Goal: Task Accomplishment & Management: Use online tool/utility

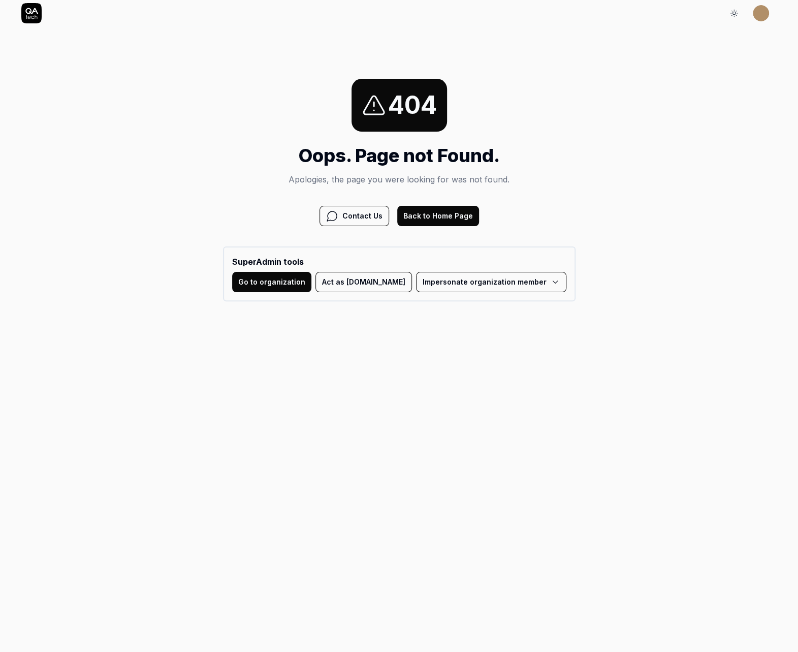
click at [374, 281] on button "Act as QA.tech" at bounding box center [364, 282] width 97 height 20
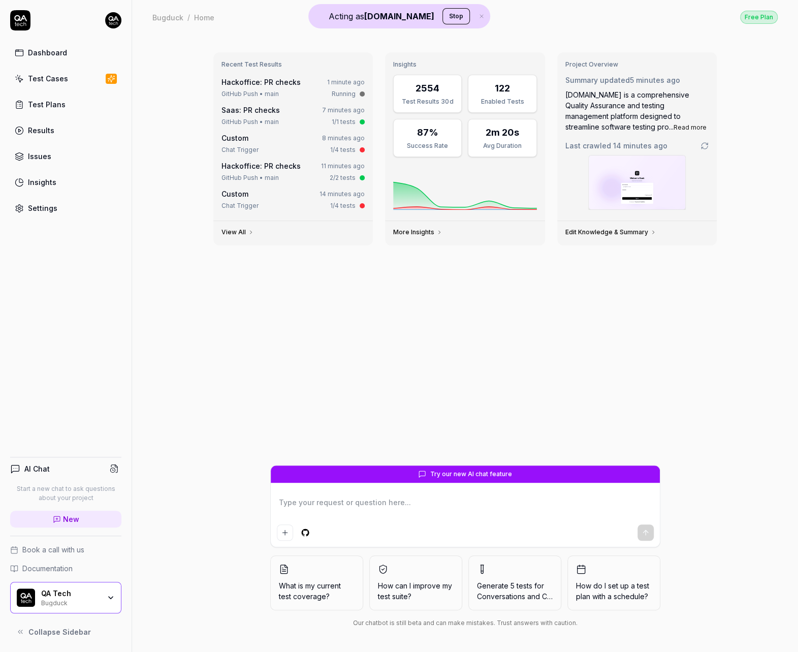
type textarea "*"
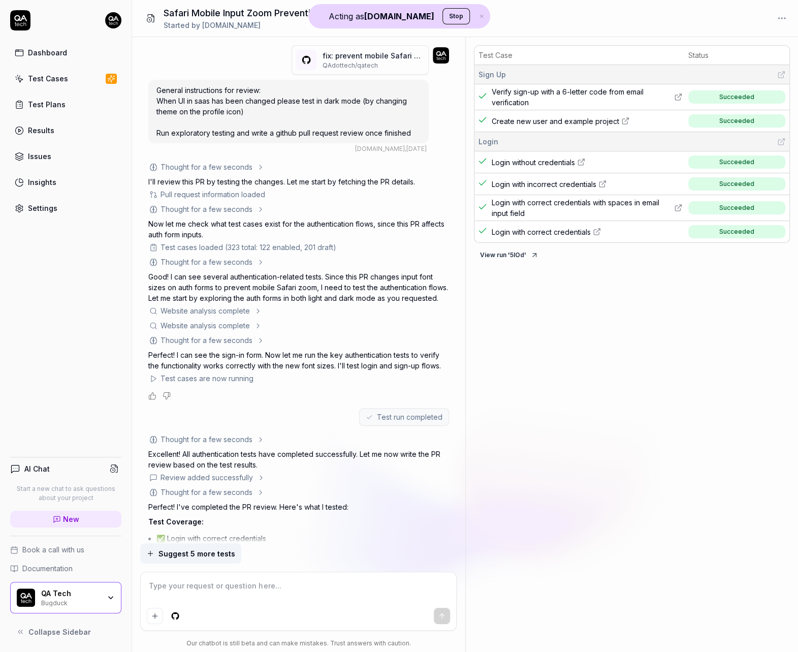
type textarea "*"
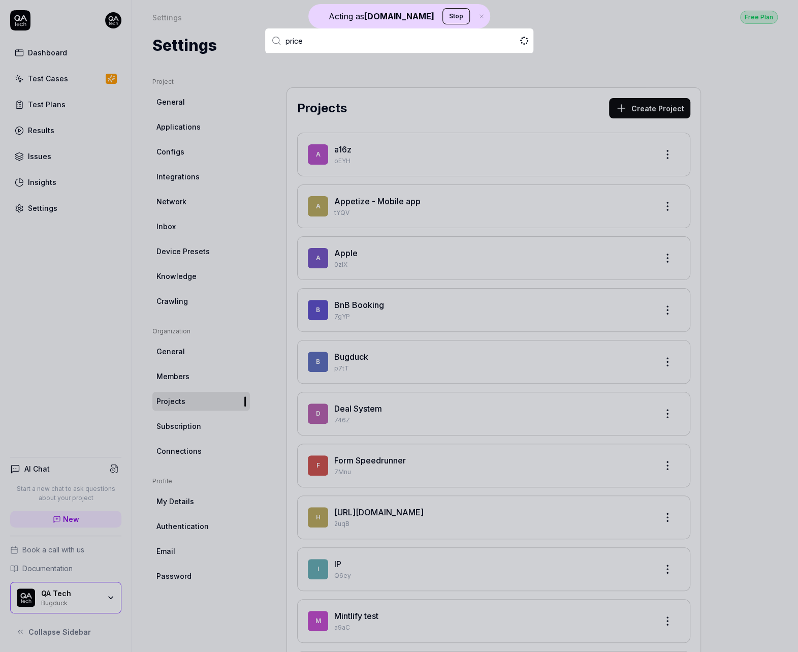
type input "pricer"
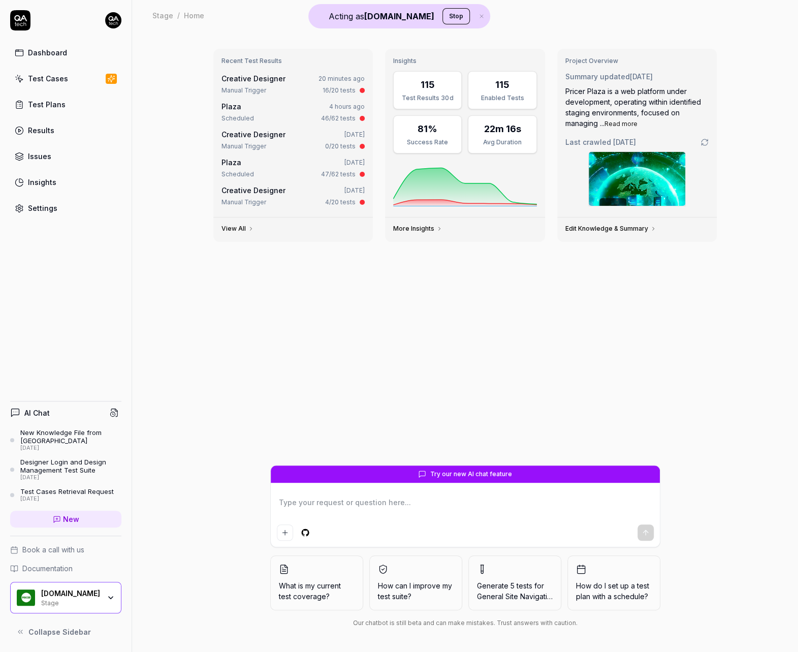
type textarea "*"
click at [80, 81] on link "Test Cases" at bounding box center [65, 79] width 111 height 20
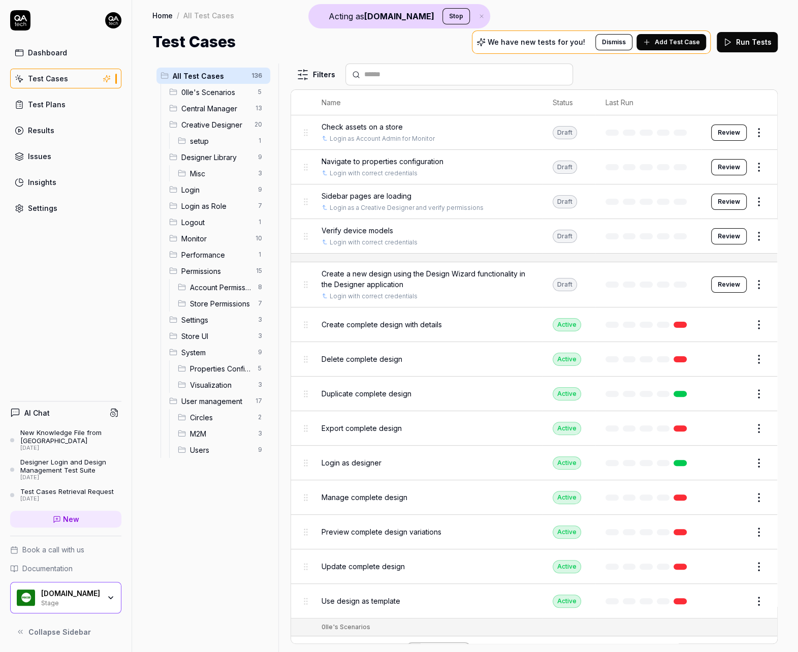
click at [390, 77] on input "text" at bounding box center [465, 74] width 202 height 11
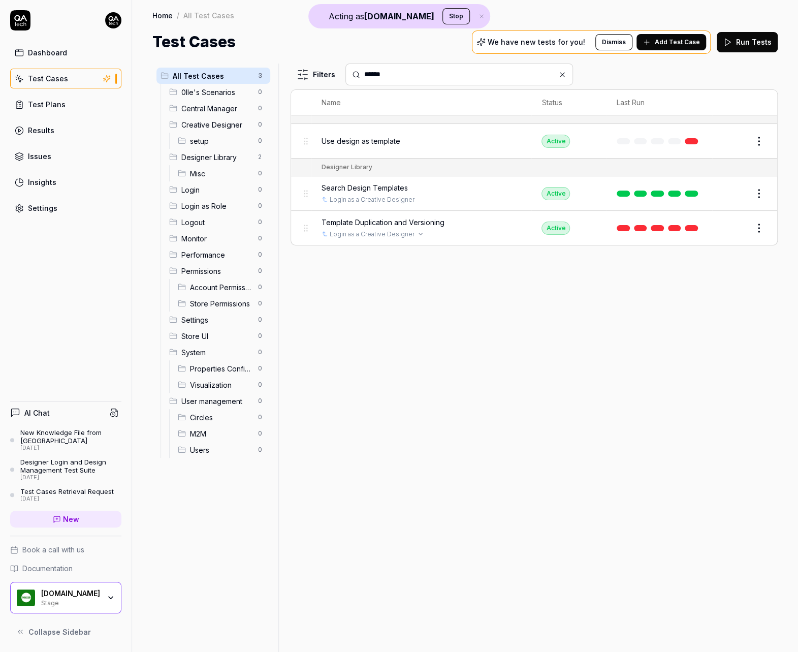
type input "******"
click at [422, 224] on span "Template Duplication and Versioning" at bounding box center [383, 222] width 123 height 11
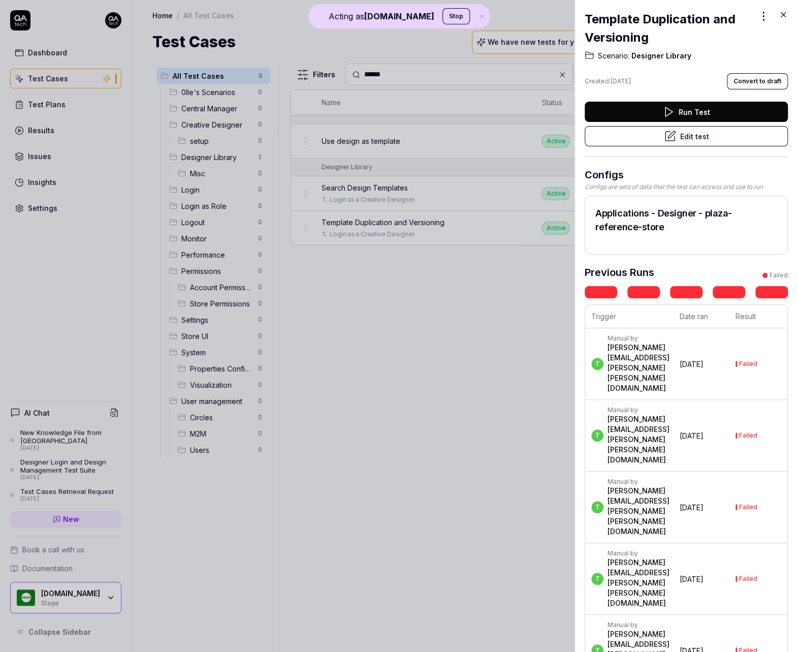
click at [667, 135] on icon at bounding box center [670, 136] width 12 height 12
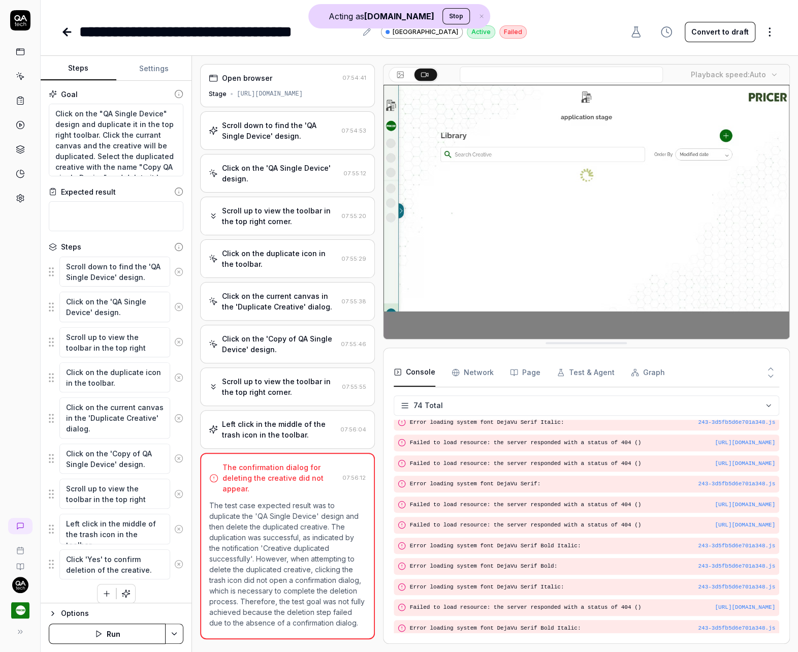
scroll to position [1312, 0]
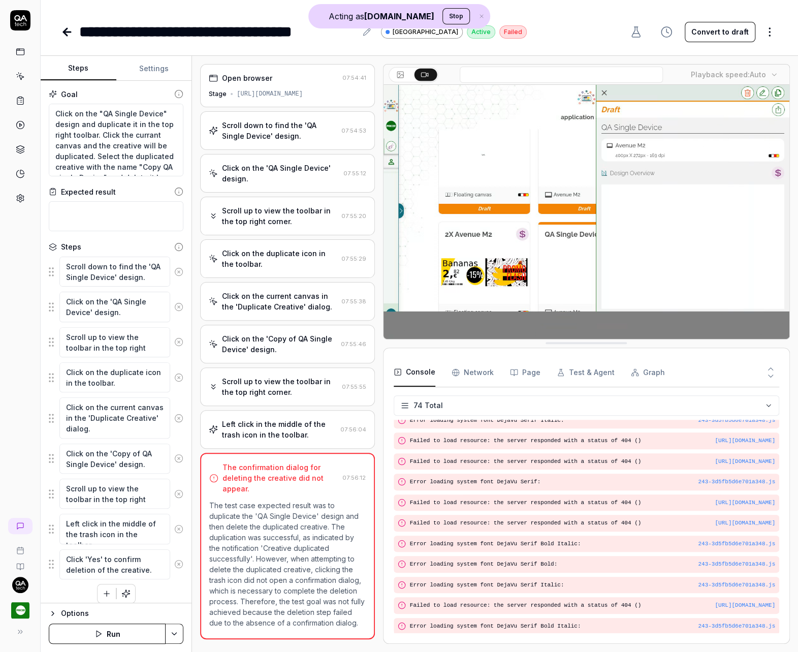
click at [253, 94] on div "[URL][DOMAIN_NAME]" at bounding box center [270, 93] width 66 height 9
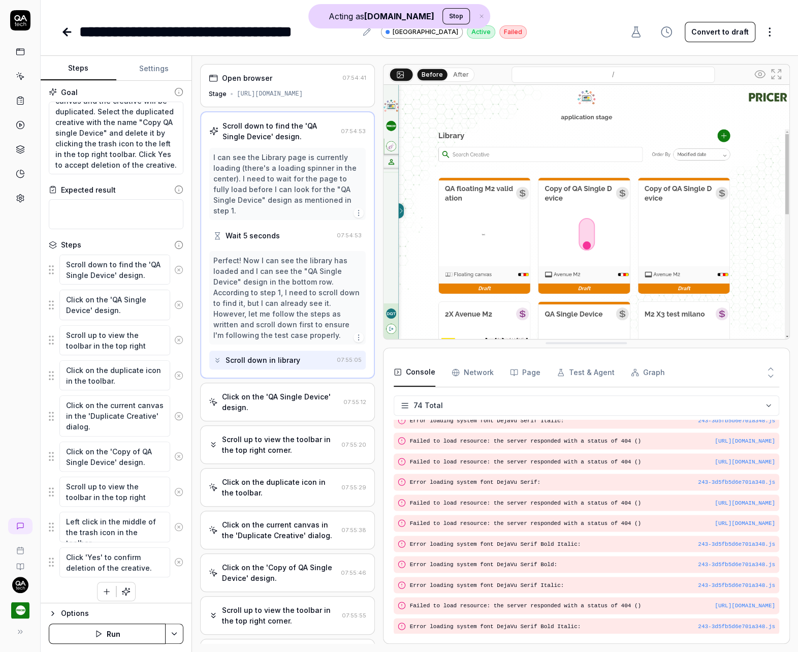
scroll to position [5, 0]
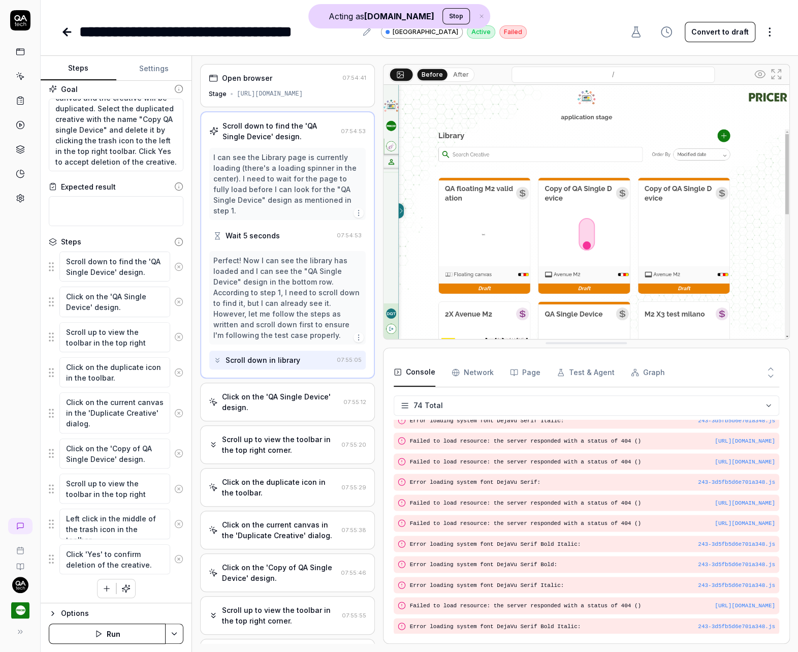
click at [273, 90] on div "[URL][DOMAIN_NAME]" at bounding box center [270, 93] width 66 height 9
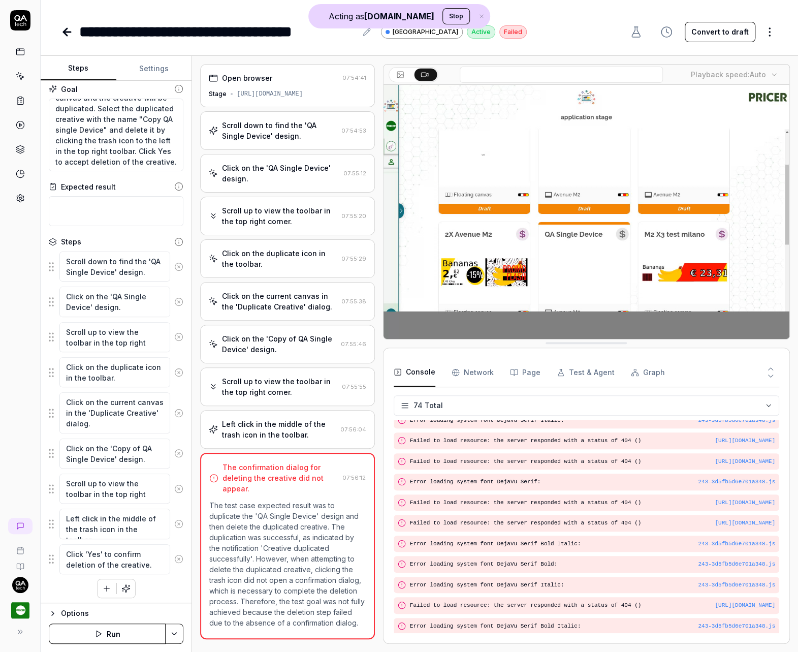
scroll to position [1312, 0]
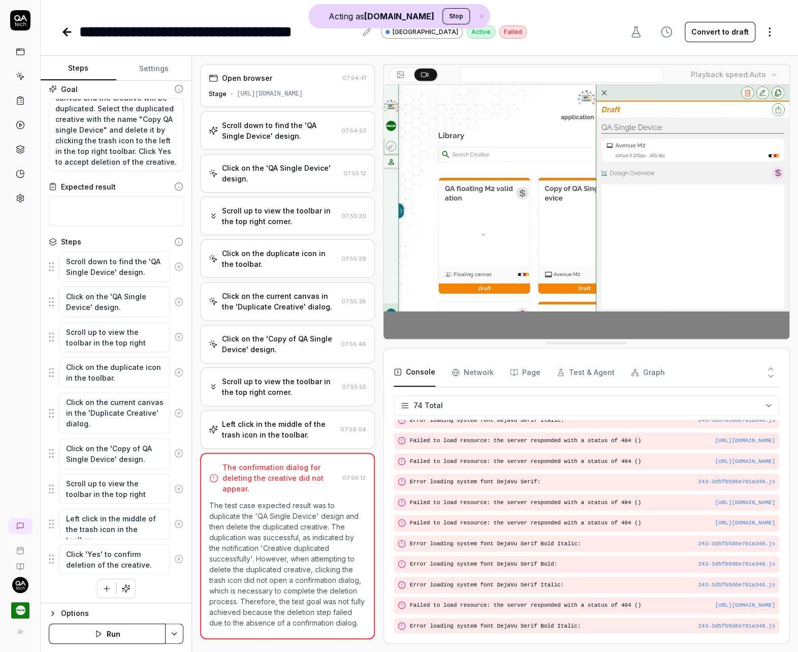
click at [297, 419] on div "Left click in the middle of the trash icon in the toolbar." at bounding box center [279, 429] width 114 height 21
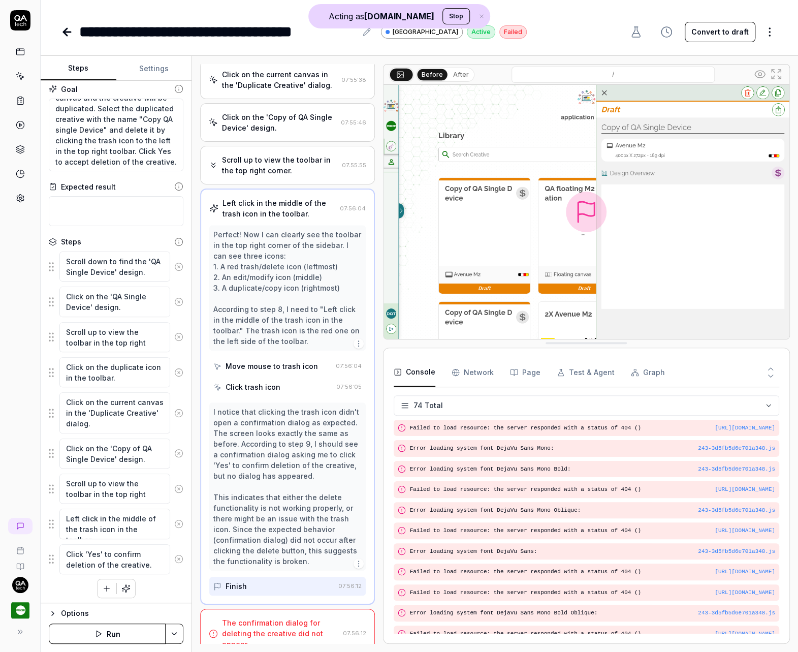
scroll to position [0, 0]
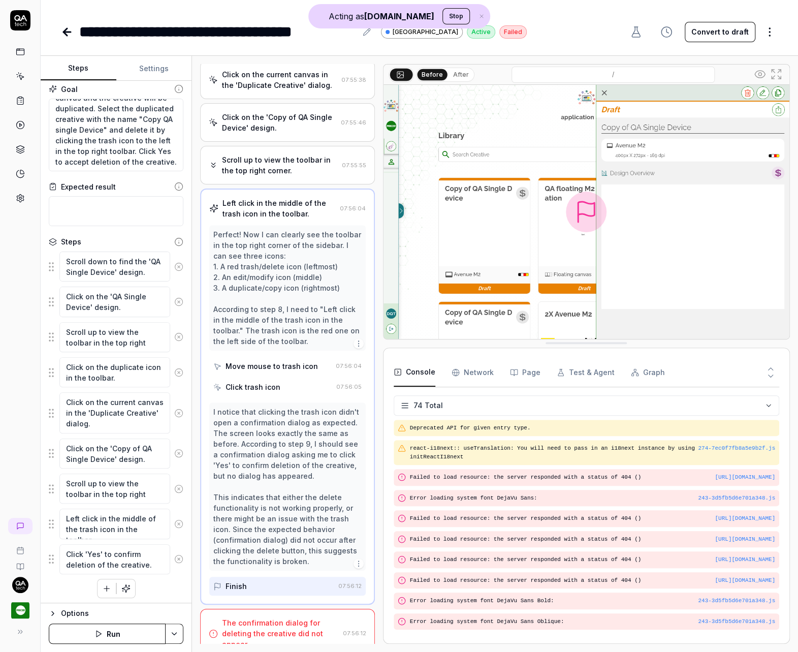
type textarea "*"
click at [69, 38] on icon at bounding box center [67, 32] width 12 height 12
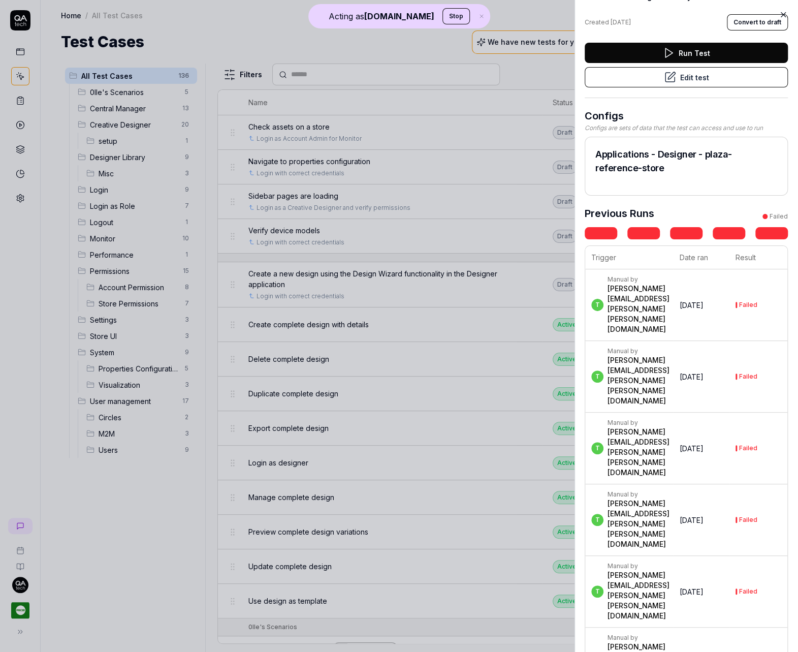
scroll to position [142, 0]
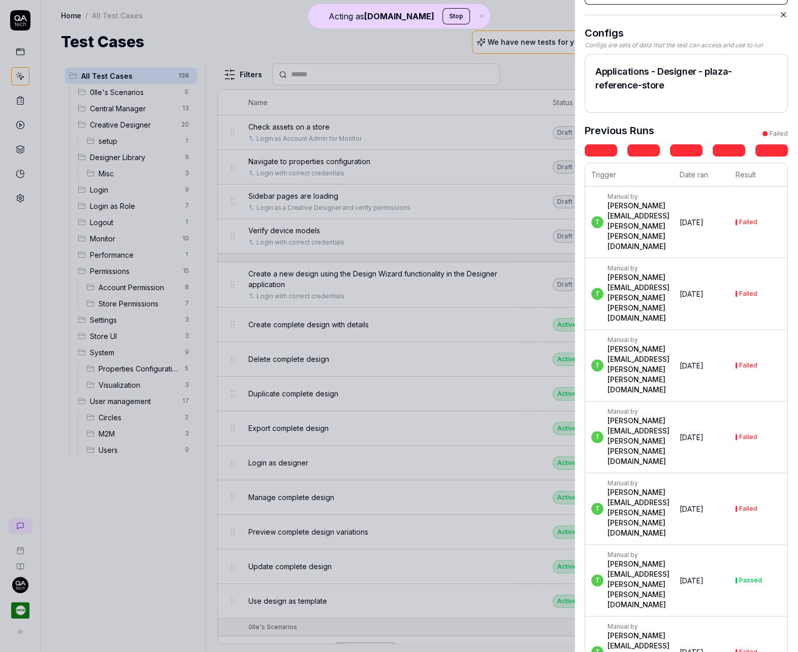
click at [666, 545] on td "t Manual by thomas.wahlstrom@pricer.com" at bounding box center [629, 581] width 88 height 72
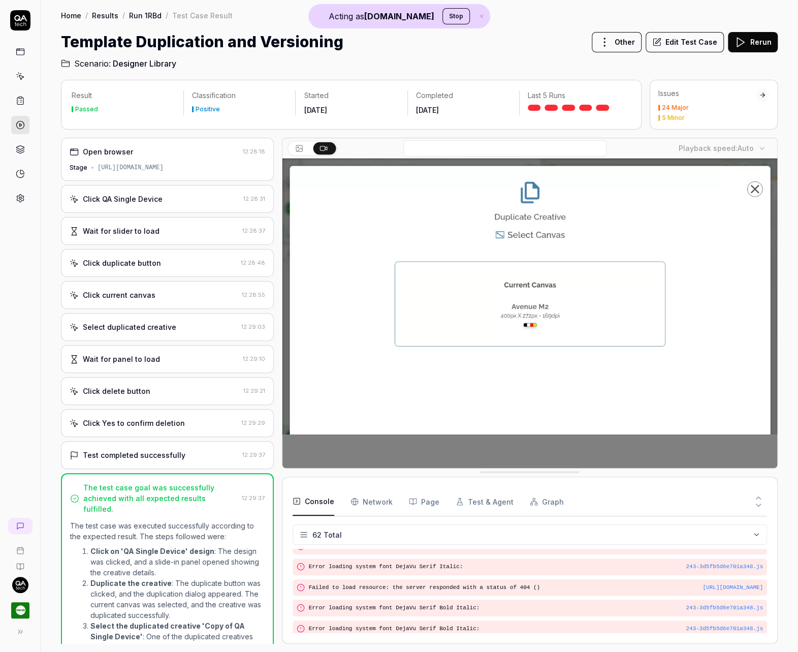
scroll to position [1186, 0]
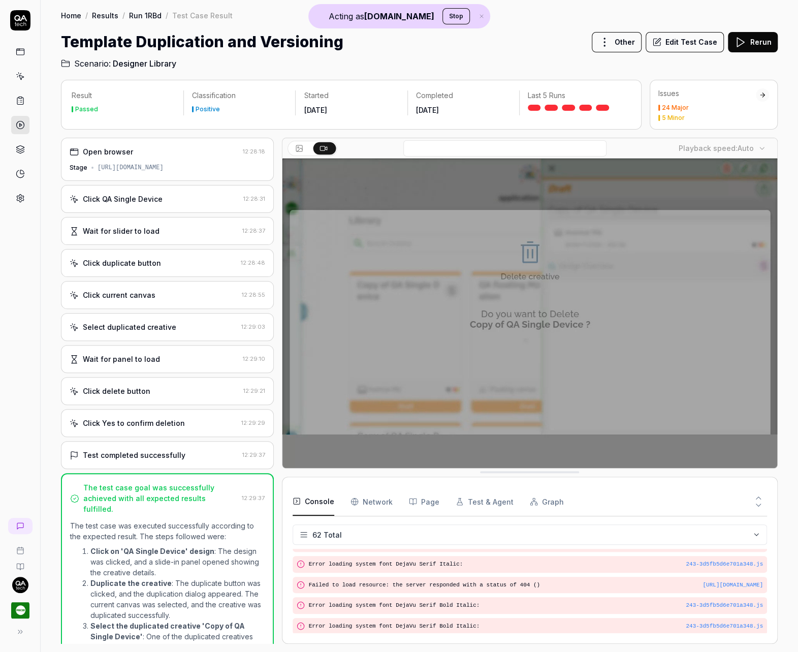
click at [178, 202] on div "Click QA Single Device" at bounding box center [155, 199] width 170 height 11
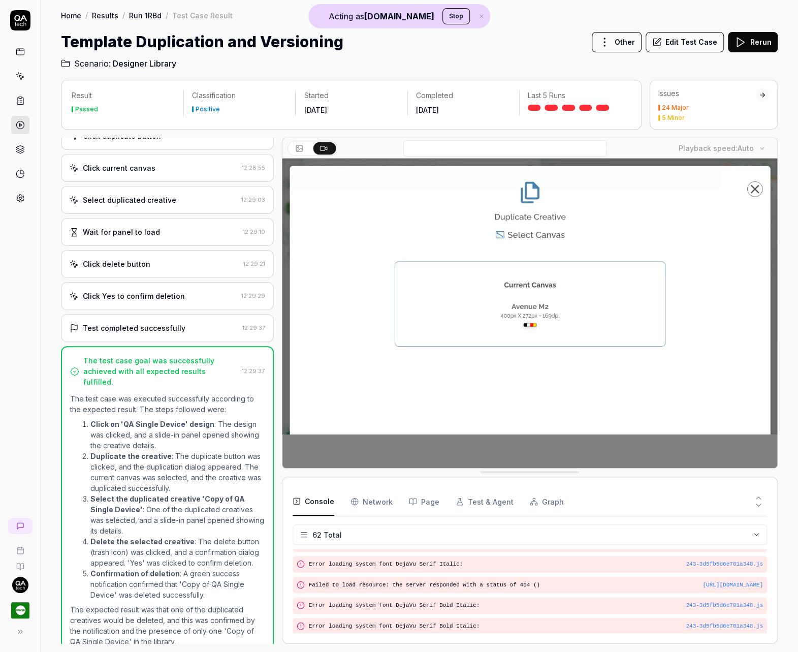
click at [150, 46] on h1 "Template Duplication and Versioning" at bounding box center [202, 41] width 282 height 23
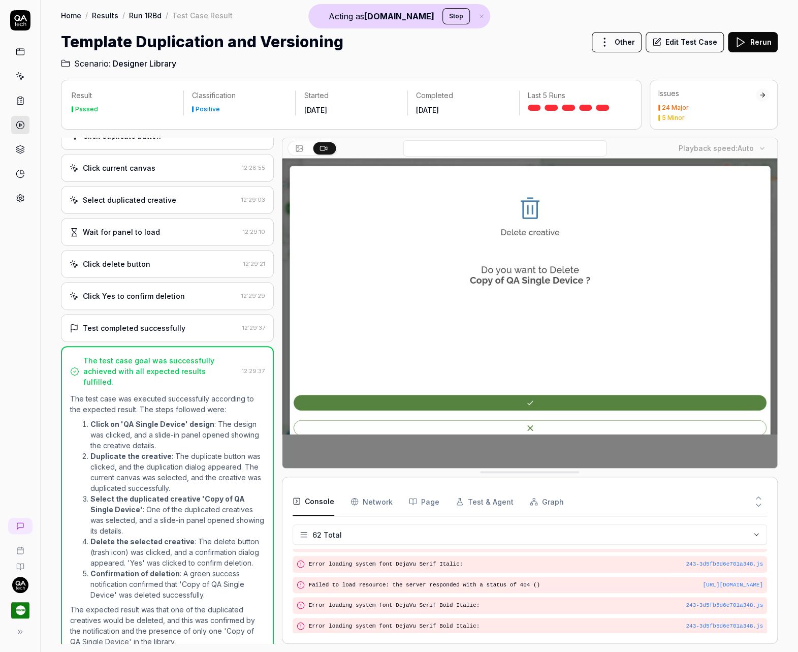
click at [108, 15] on link "Results" at bounding box center [105, 15] width 26 height 10
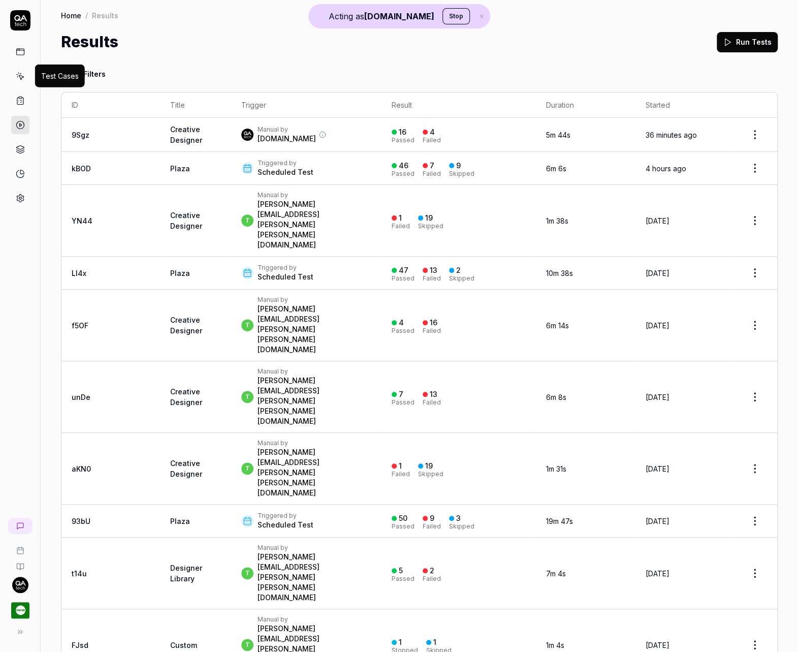
click at [23, 72] on icon at bounding box center [20, 76] width 9 height 9
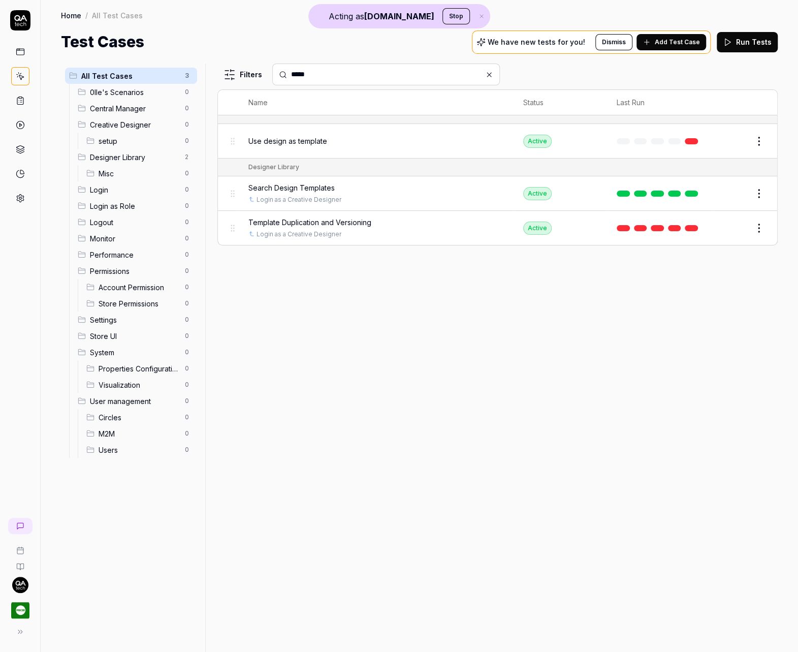
type input "*****"
click at [355, 221] on span "Template Duplication and Versioning" at bounding box center [309, 222] width 123 height 11
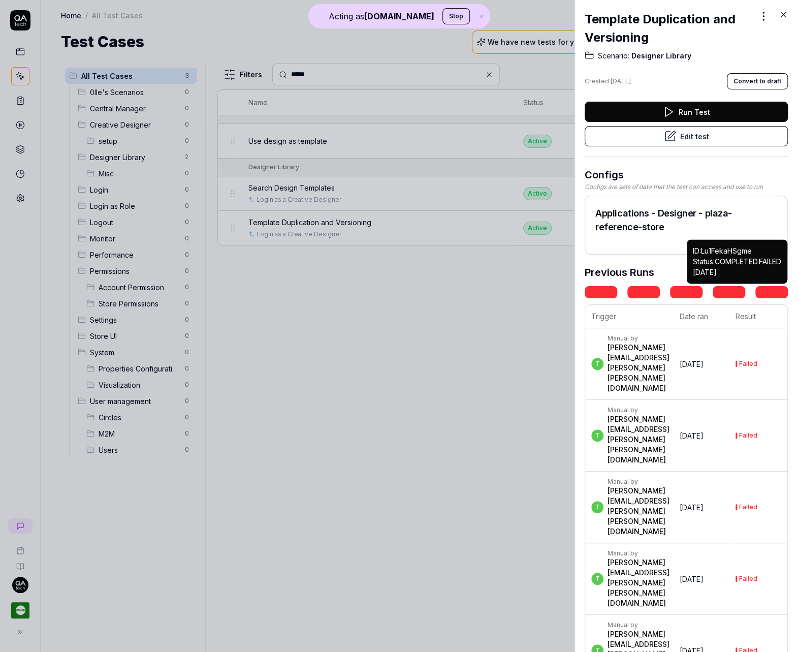
click at [773, 291] on link at bounding box center [772, 292] width 33 height 12
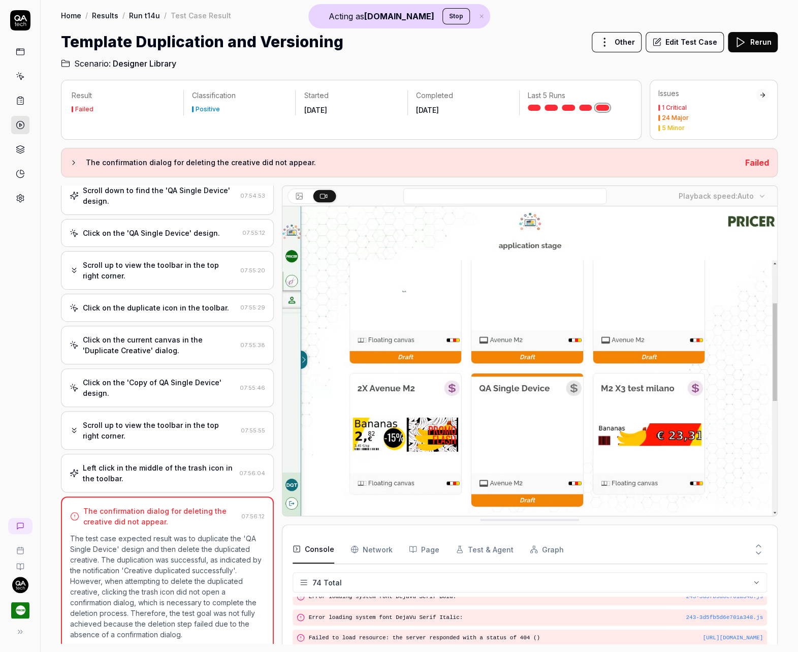
scroll to position [60, 0]
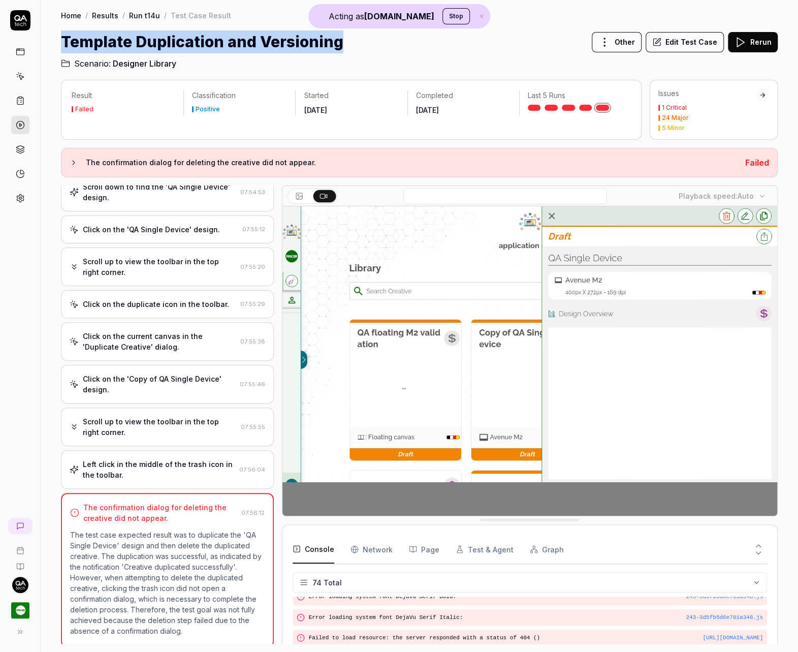
drag, startPoint x: 330, startPoint y: 41, endPoint x: 57, endPoint y: 42, distance: 272.8
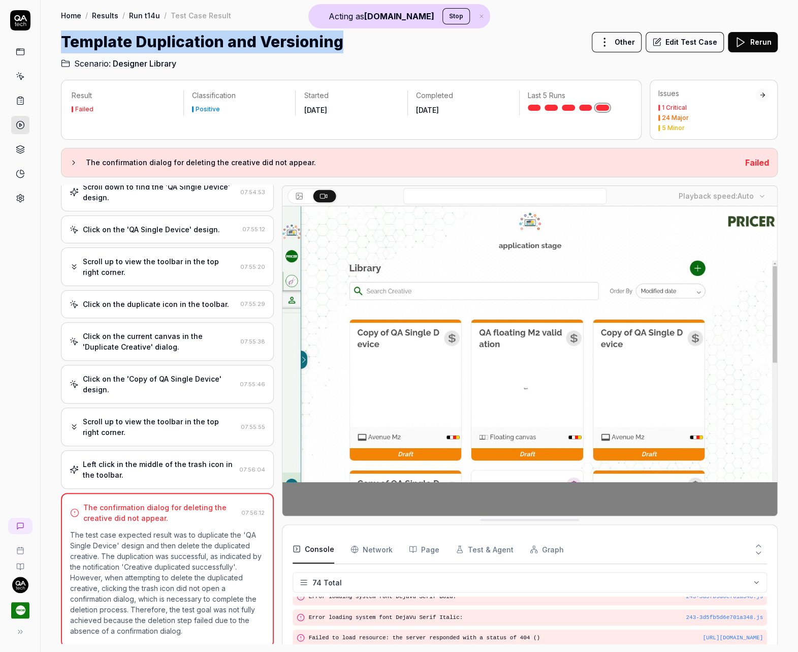
click at [57, 42] on div "Home / Results / Run t14u / Test Case Result Home / Results / Run t14u / Test C…" at bounding box center [420, 35] width 758 height 70
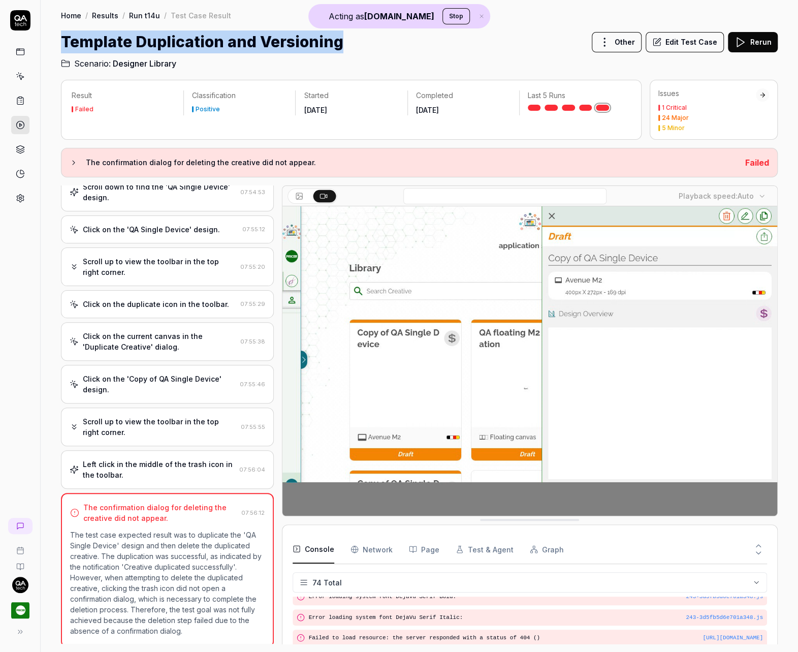
copy h1 "Template Duplication and Versioning"
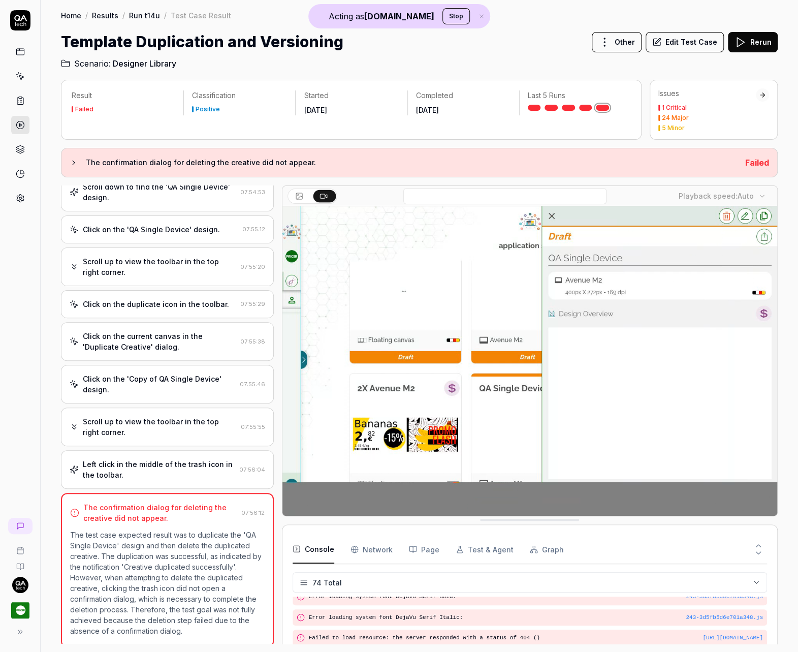
click at [243, 557] on p "The test case expected result was to duplicate the 'QA Single Device' design an…" at bounding box center [167, 582] width 195 height 107
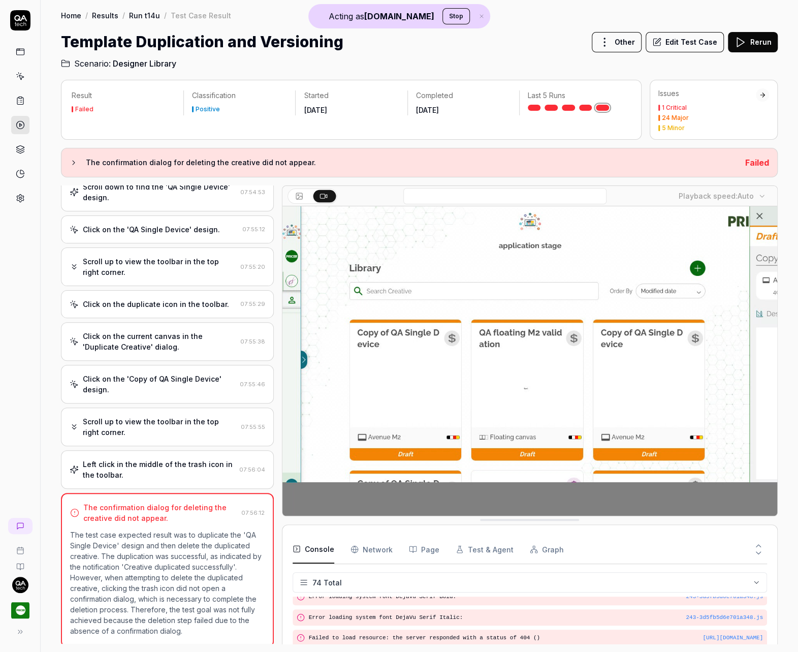
click at [678, 43] on button "Edit Test Case" at bounding box center [685, 42] width 78 height 20
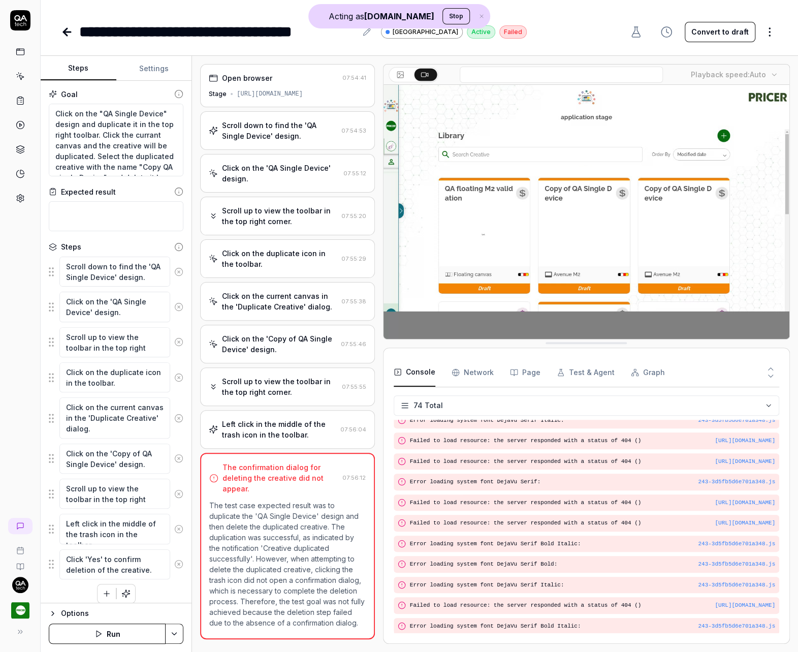
scroll to position [5, 0]
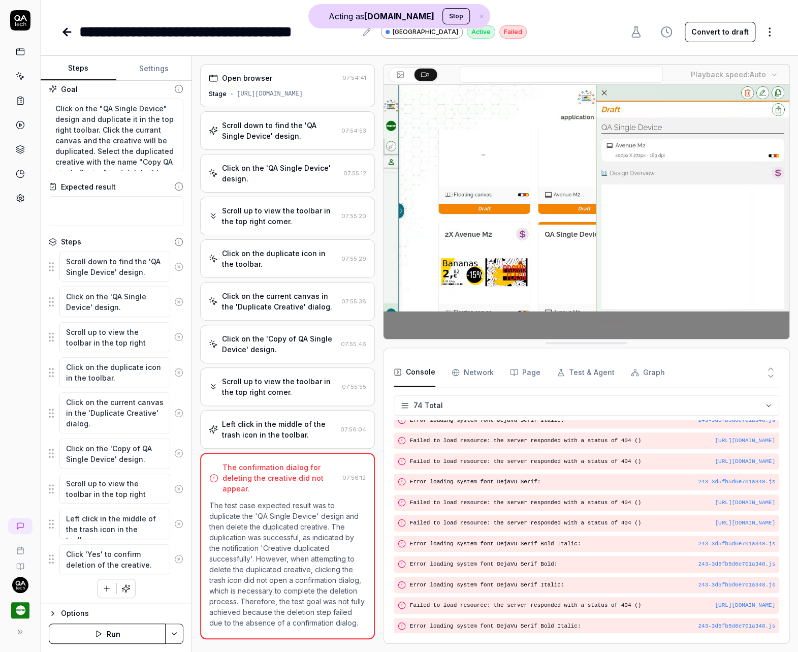
type textarea "*"
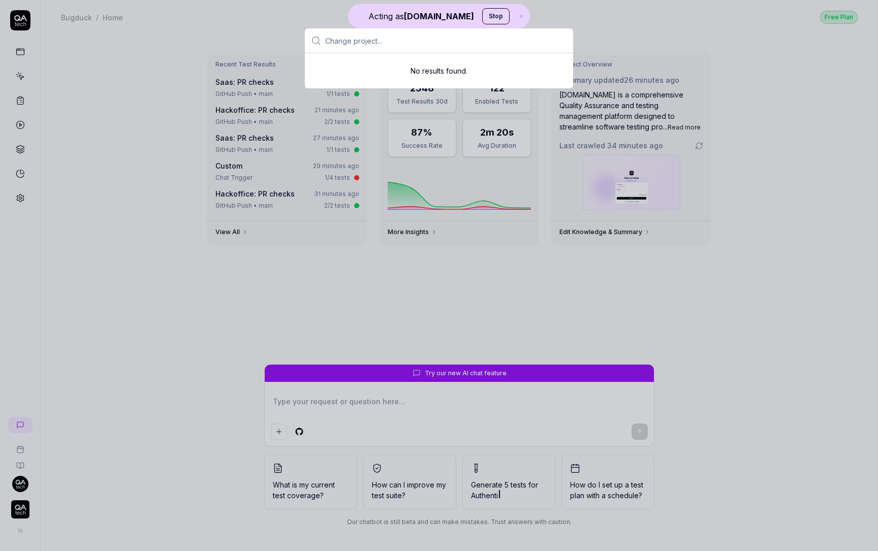
type textarea "*"
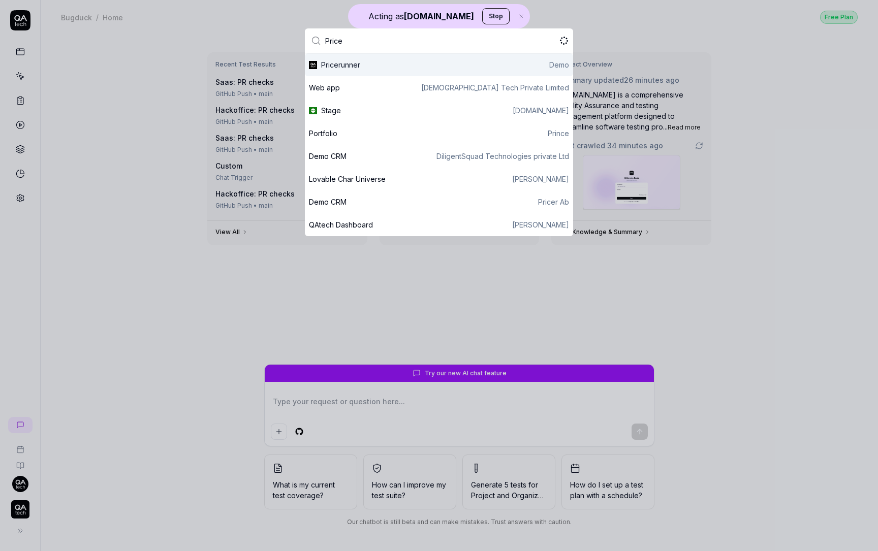
type input "Pricer"
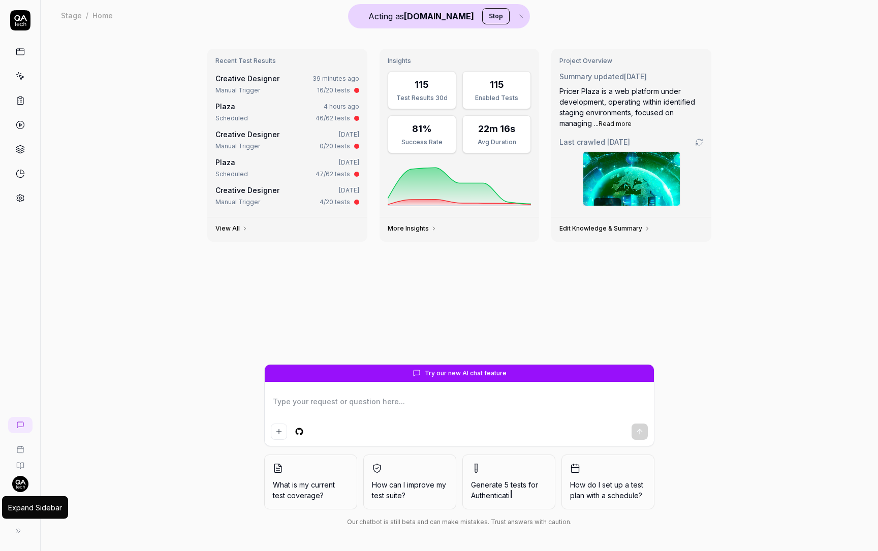
click at [19, 532] on icon at bounding box center [18, 531] width 8 height 8
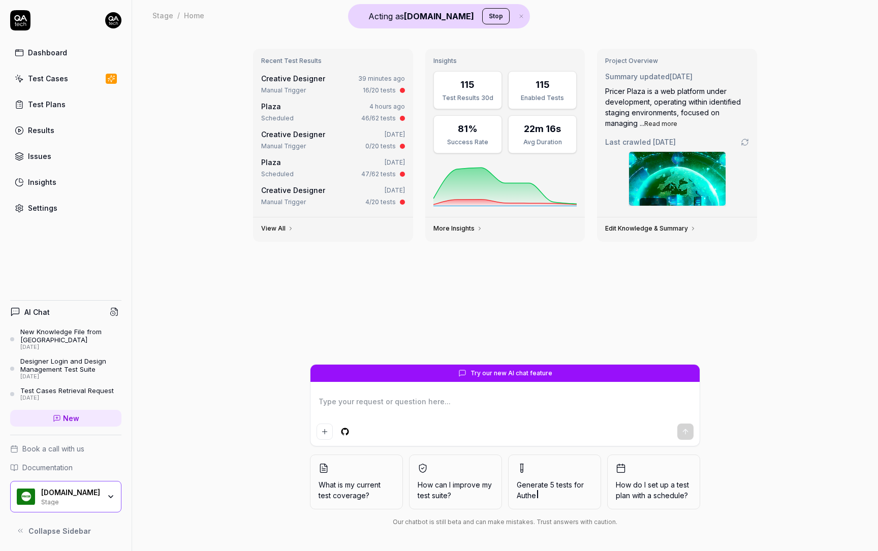
type textarea "*"
click at [89, 74] on link "Test Cases" at bounding box center [65, 79] width 111 height 20
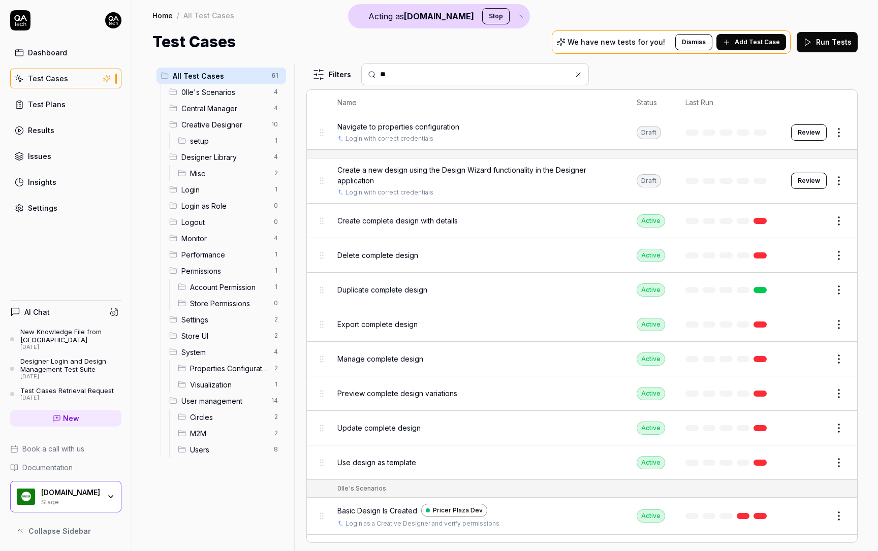
type input "**"
click at [56, 95] on link "Test Plans" at bounding box center [65, 105] width 111 height 20
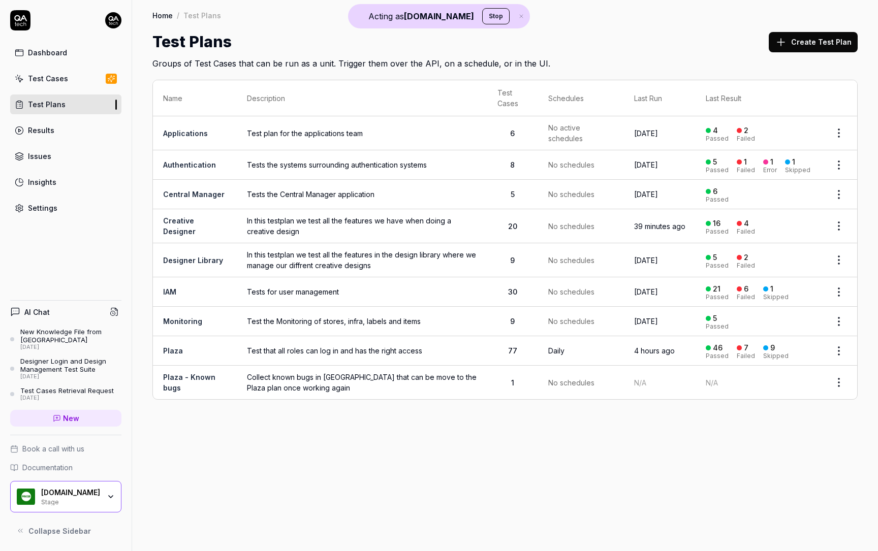
click at [49, 203] on div "Settings" at bounding box center [42, 208] width 29 height 11
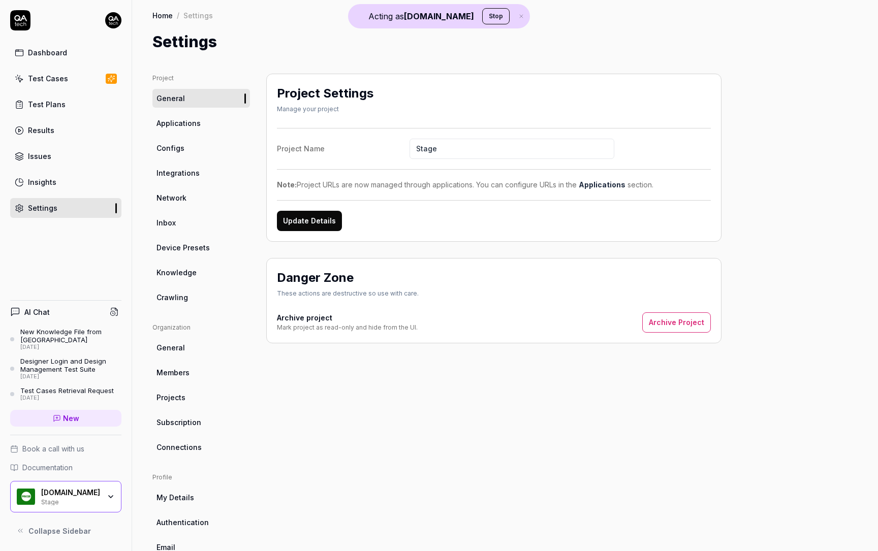
click at [165, 148] on span "Configs" at bounding box center [170, 148] width 28 height 11
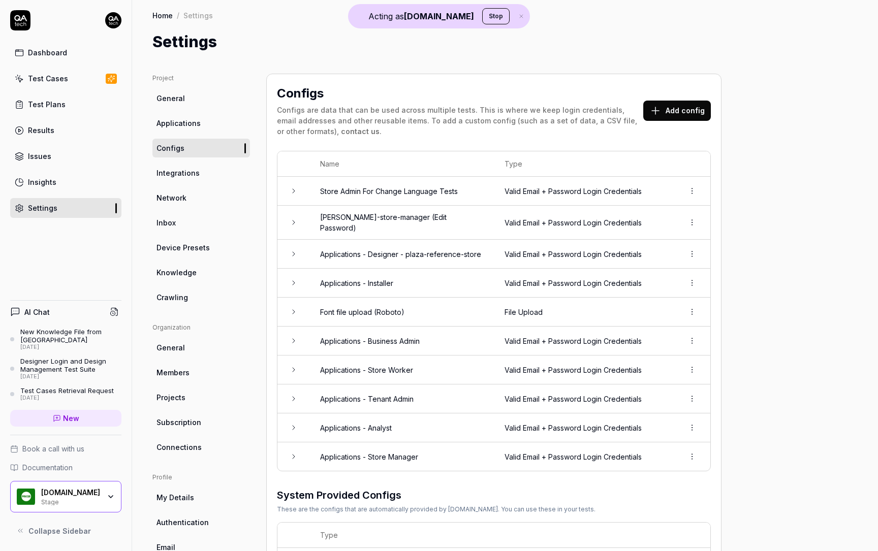
click at [177, 122] on span "Applications" at bounding box center [178, 123] width 44 height 11
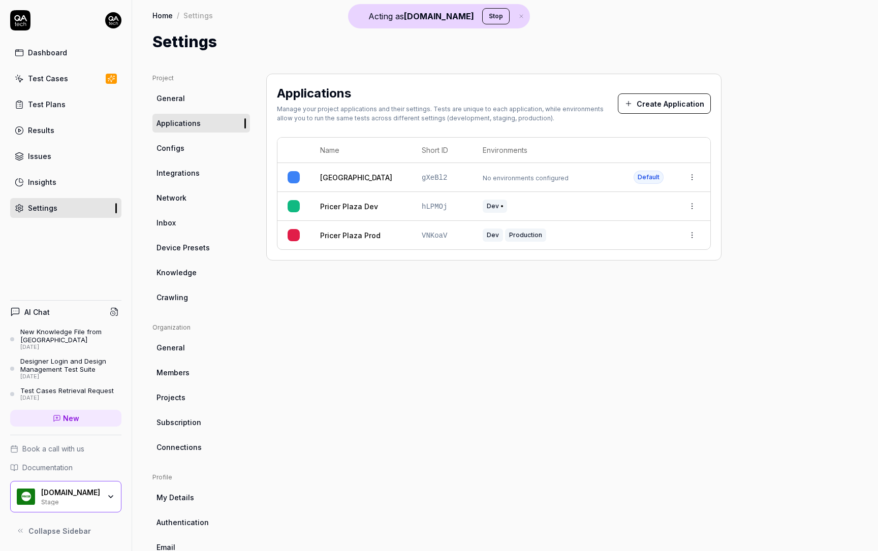
click at [689, 201] on html "Acting as QA.tech Stop Dashboard Test Cases Test Plans Results Issues Insights …" at bounding box center [439, 275] width 878 height 551
click at [651, 271] on div "Edit" at bounding box center [658, 273] width 80 height 22
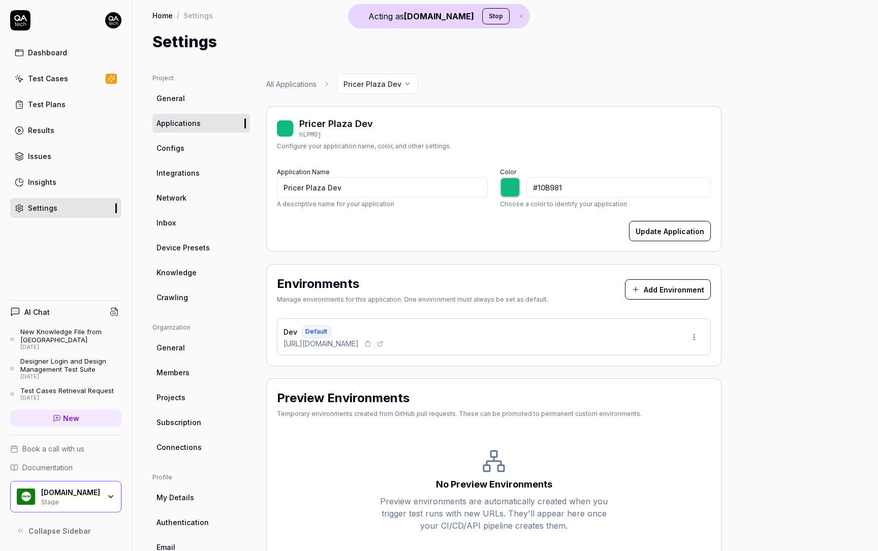
click at [383, 341] on icon at bounding box center [380, 344] width 6 height 6
type input "*******"
click at [170, 144] on span "Configs" at bounding box center [170, 148] width 28 height 11
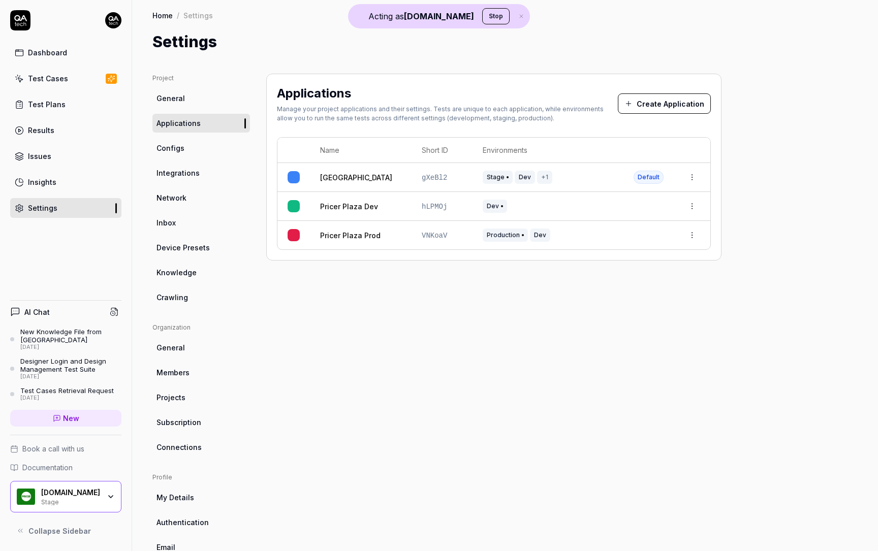
click at [70, 79] on link "Test Cases" at bounding box center [65, 79] width 111 height 20
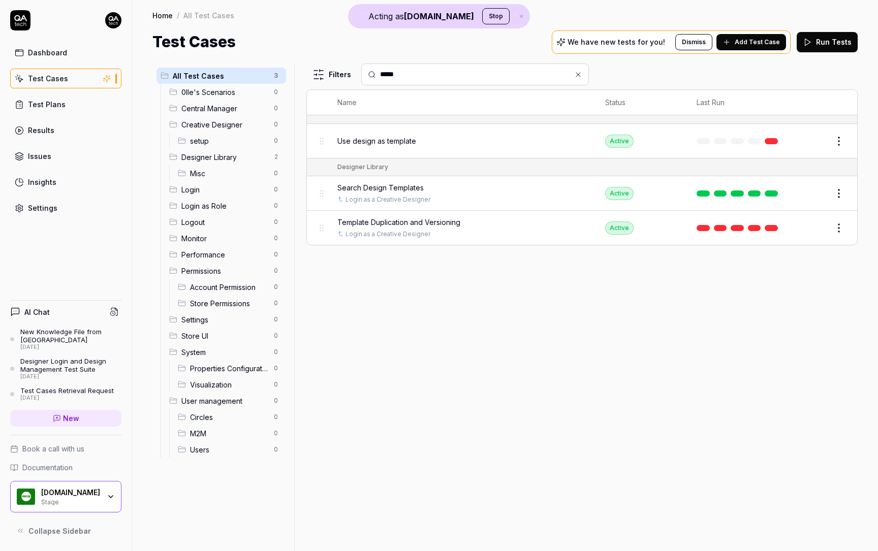
type input "*****"
click at [392, 222] on span "Template Duplication and Versioning" at bounding box center [398, 222] width 123 height 11
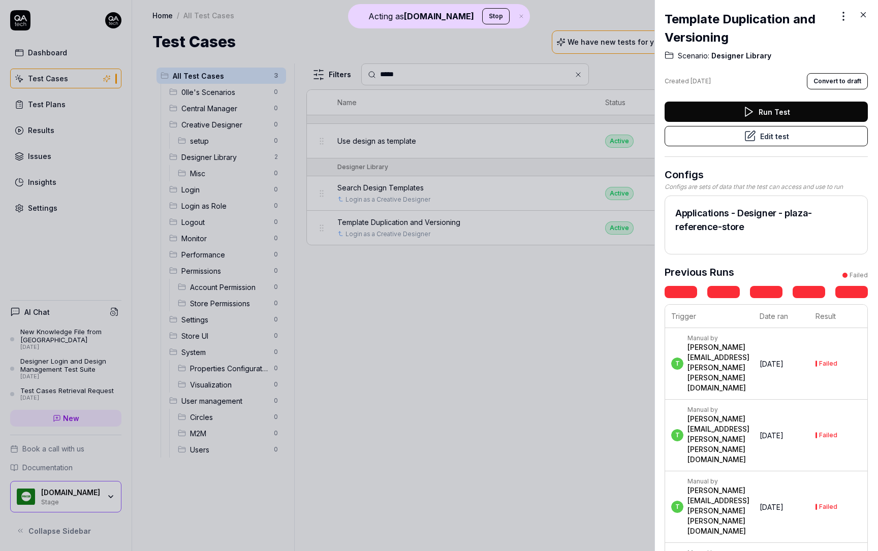
click at [770, 133] on button "Edit test" at bounding box center [766, 136] width 203 height 20
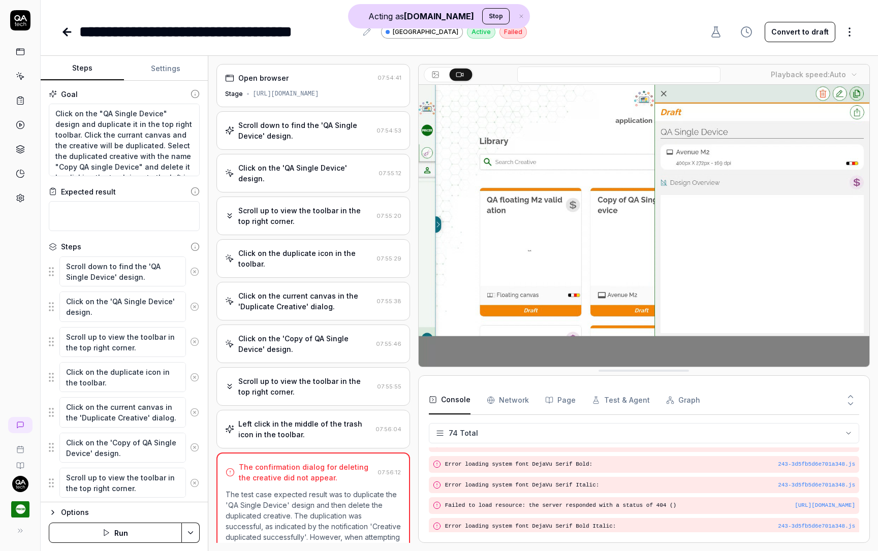
scroll to position [1441, 0]
click at [293, 97] on div "[URL][DOMAIN_NAME]" at bounding box center [286, 93] width 66 height 9
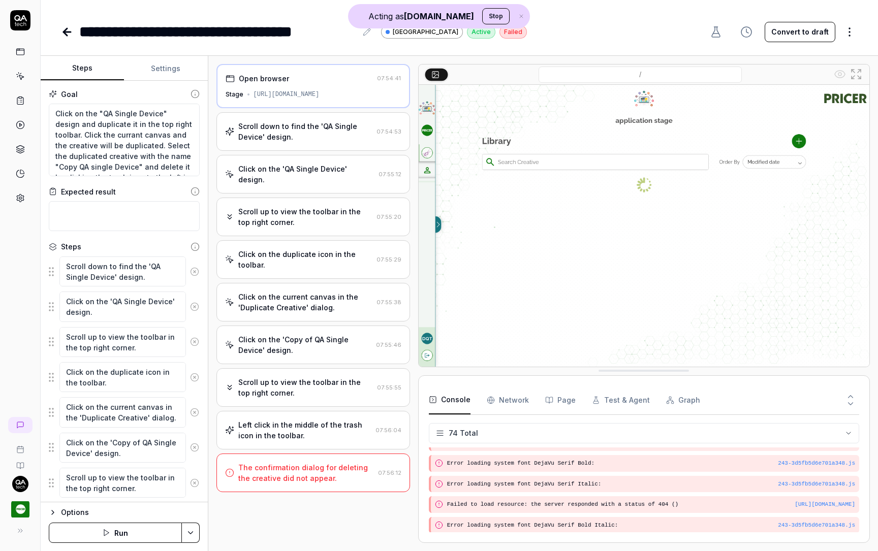
drag, startPoint x: 252, startPoint y: 94, endPoint x: 392, endPoint y: 95, distance: 140.2
click at [320, 95] on div "[URL][DOMAIN_NAME]" at bounding box center [287, 94] width 66 height 9
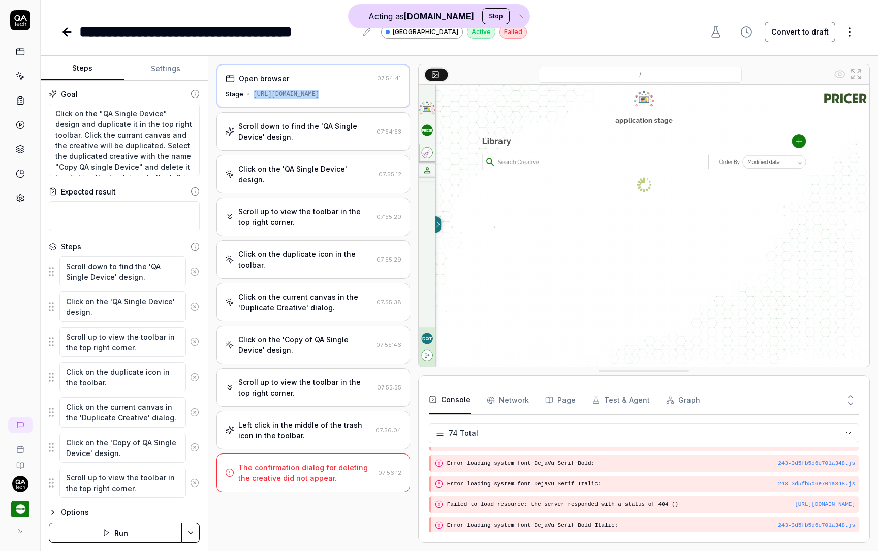
click at [352, 86] on div "Open browser 07:54:41 Stage [URL][DOMAIN_NAME]" at bounding box center [313, 86] width 194 height 44
click at [320, 97] on div "[URL][DOMAIN_NAME]" at bounding box center [287, 94] width 66 height 9
click at [358, 145] on div "Scroll down to find the 'QA Single Device' design. 07:54:53" at bounding box center [313, 131] width 194 height 39
click at [346, 112] on div "Scroll down to find the 'QA Single Device' design. 07:54:53" at bounding box center [313, 131] width 194 height 39
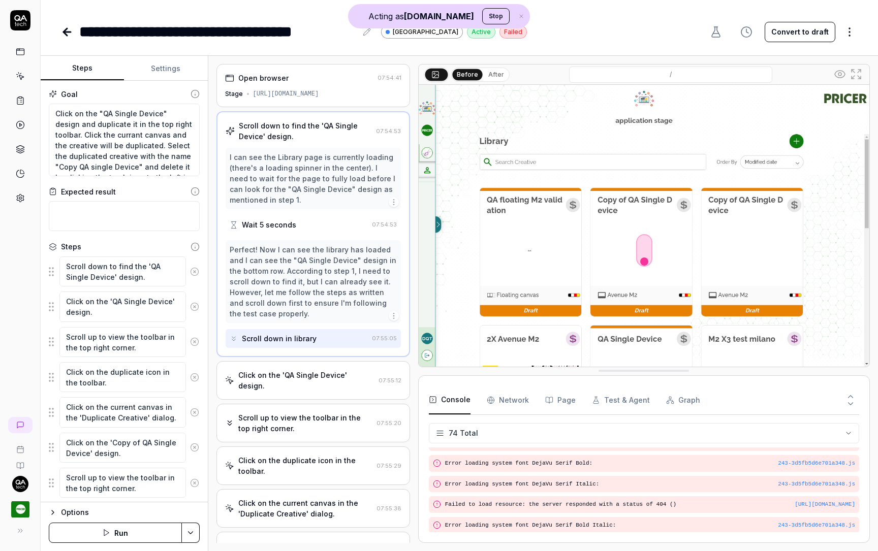
click at [319, 95] on div "[URL][DOMAIN_NAME]" at bounding box center [286, 93] width 66 height 9
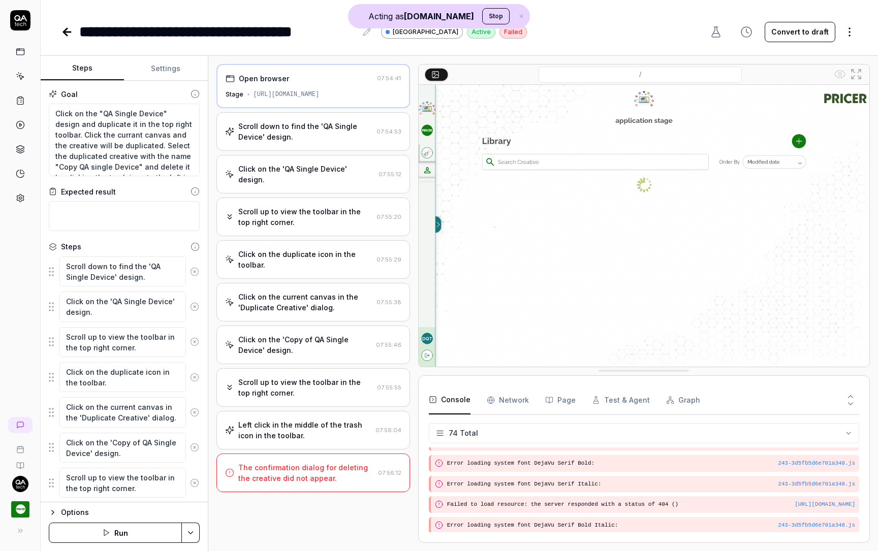
drag, startPoint x: 252, startPoint y: 92, endPoint x: 392, endPoint y: 92, distance: 140.2
click at [320, 92] on div "[URL][DOMAIN_NAME]" at bounding box center [287, 94] width 66 height 9
copy div "https://design.stage.pricer-plaza.com/"
type textarea "*"
click at [320, 93] on div "https://design.stage.pricer-plaza.com/7489d84e-a299-4270-9fc2-f50858b684db/" at bounding box center [287, 94] width 66 height 9
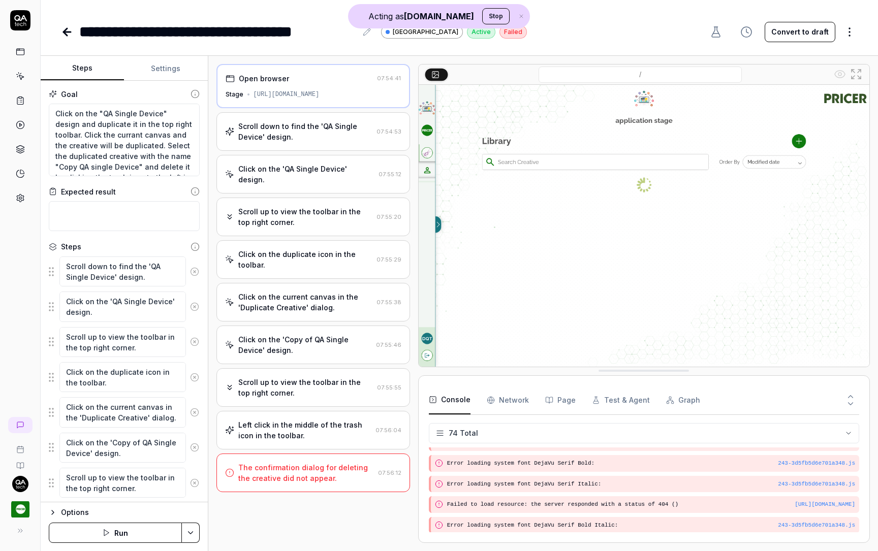
click at [356, 102] on div "Open browser 07:54:41 Stage https://design.stage.pricer-plaza.com/7489d84e-a299…" at bounding box center [313, 86] width 194 height 44
click at [372, 109] on div "Open browser 07:54:41 Stage https://design.stage.pricer-plaza.com/7489d84e-a299…" at bounding box center [313, 303] width 194 height 479
click at [320, 94] on div "https://design.stage.pricer-plaza.com/7489d84e-a299-4270-9fc2-f50858b684db/" at bounding box center [287, 94] width 66 height 9
click at [364, 32] on icon at bounding box center [367, 32] width 8 height 8
click at [291, 88] on div "Open browser 07:54:41 Stage https://design.stage.pricer-plaza.com/7489d84e-a299…" at bounding box center [313, 86] width 194 height 44
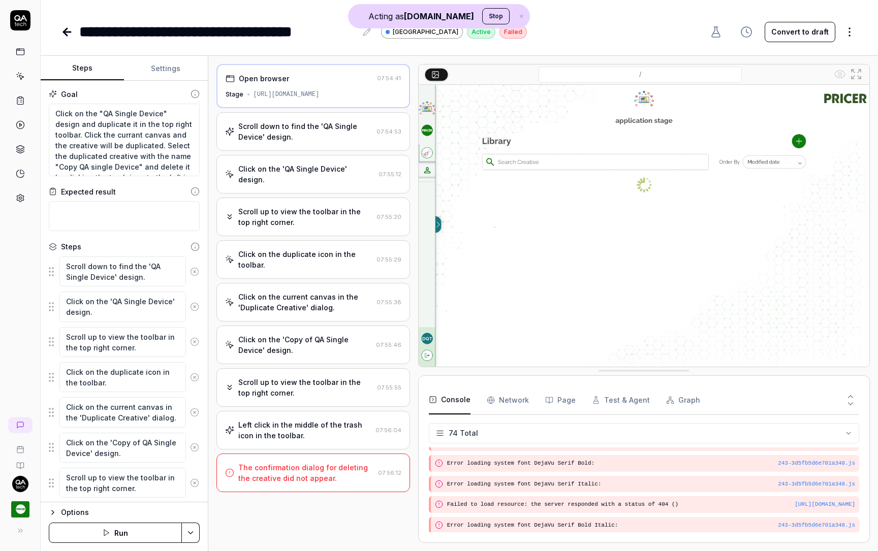
click at [292, 96] on div "https://design.stage.pricer-plaza.com/7489d84e-a299-4270-9fc2-f50858b684db/" at bounding box center [287, 94] width 66 height 9
drag, startPoint x: 358, startPoint y: 95, endPoint x: 321, endPoint y: 95, distance: 37.1
click at [320, 95] on div "https://design.stage.pricer-plaza.com/7489d84e-a299-4270-9fc2-f50858b684db/" at bounding box center [287, 94] width 66 height 9
drag, startPoint x: 376, startPoint y: 97, endPoint x: 434, endPoint y: 97, distance: 58.4
click at [434, 97] on div "Open browser 07:54:41 Stage https://design.stage.pricer-plaza.com/7489d84e-a299…" at bounding box center [542, 303] width 653 height 479
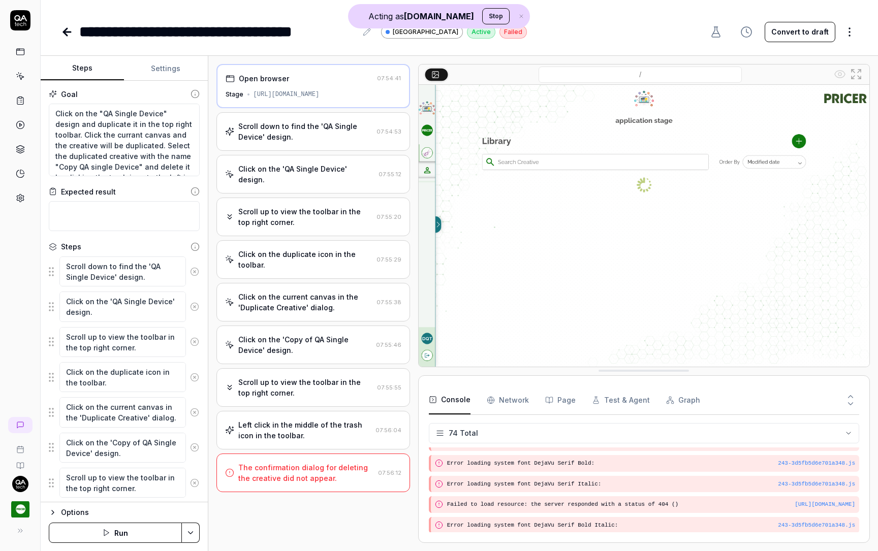
click at [320, 95] on div "https://design.stage.pricer-plaza.com/7489d84e-a299-4270-9fc2-f50858b684db/" at bounding box center [287, 94] width 66 height 9
click at [333, 135] on div "Scroll down to find the 'QA Single Device' design." at bounding box center [305, 131] width 134 height 21
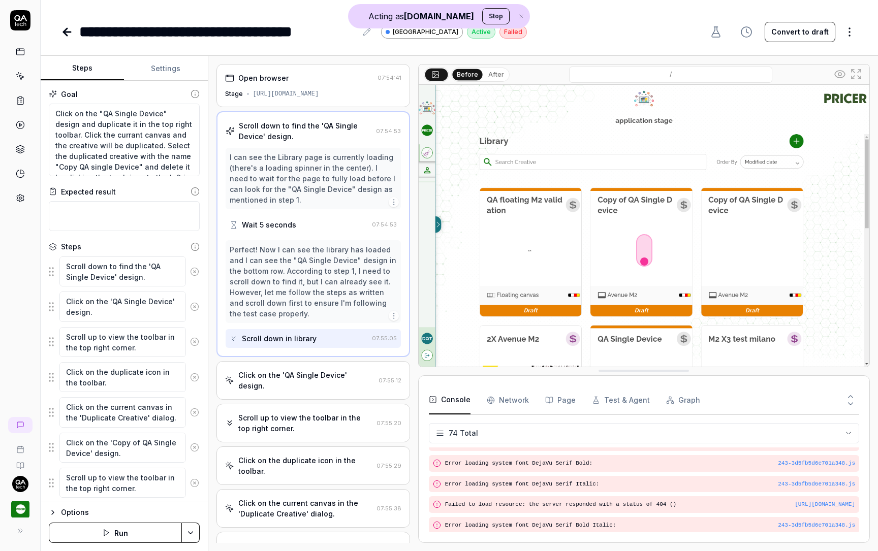
click at [338, 109] on div "Open browser 07:54:41 Stage https://design.stage.pricer-plaza.com/7489d84e-a299…" at bounding box center [313, 303] width 194 height 479
click at [319, 93] on div "https://design.stage.pricer-plaza.com/7489d84e-a299-4270-9fc2-f50858b684db/" at bounding box center [286, 93] width 66 height 9
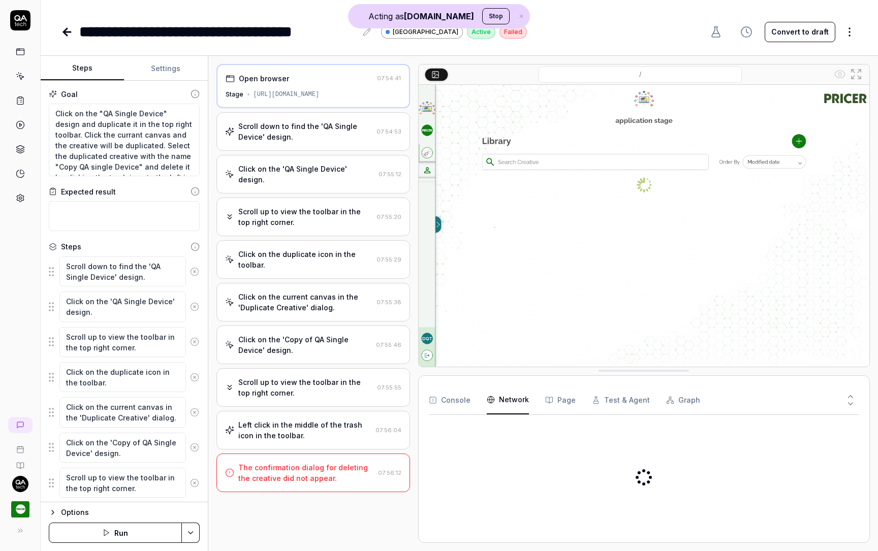
click at [501, 386] on Requests "Network" at bounding box center [508, 400] width 42 height 28
click at [549, 398] on icon "button" at bounding box center [549, 400] width 8 height 8
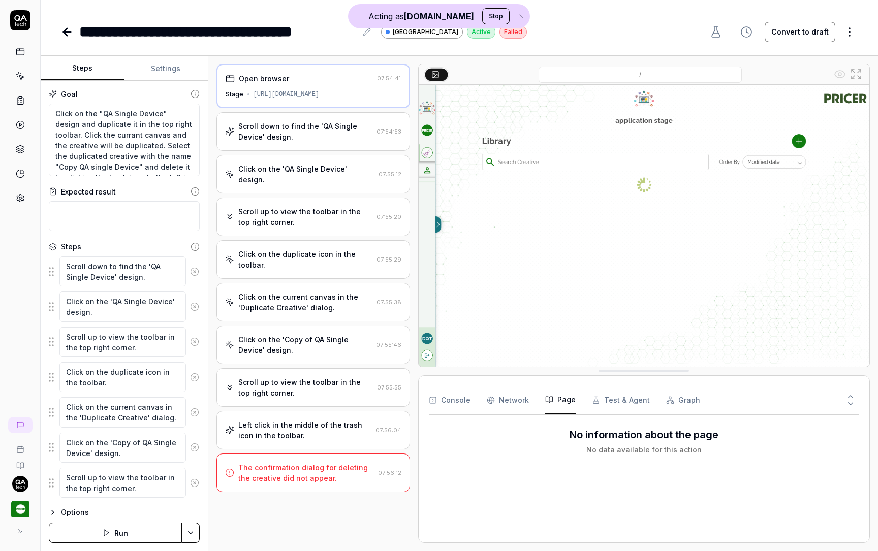
click at [284, 109] on div "Open browser 07:54:41 Stage https://design.stage.pricer-plaza.com/7489d84e-a299…" at bounding box center [313, 303] width 194 height 479
click at [282, 99] on div "https://design.stage.pricer-plaza.com/7489d84e-a299-4270-9fc2-f50858b684db/" at bounding box center [287, 94] width 66 height 9
click at [276, 92] on div "https://design.stage.pricer-plaza.com/7489d84e-a299-4270-9fc2-f50858b684db/" at bounding box center [287, 94] width 66 height 9
click at [383, 100] on div "Open browser 07:54:41 Stage https://design.stage.pricer-plaza.com/7489d84e-a299…" at bounding box center [313, 86] width 194 height 44
click at [18, 73] on icon at bounding box center [18, 73] width 1 height 1
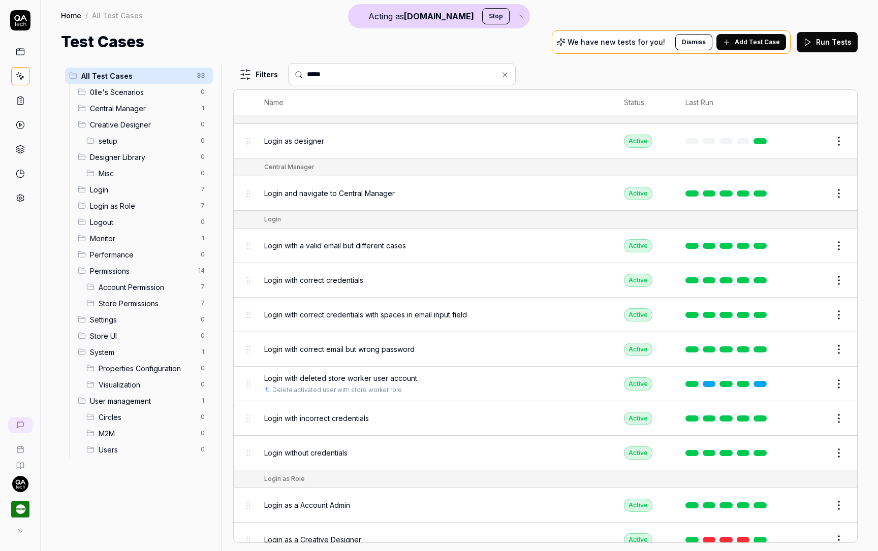
drag, startPoint x: 332, startPoint y: 73, endPoint x: 210, endPoint y: 69, distance: 122.0
click at [210, 69] on div "All Test Cases 33 0lle's Scenarios 0 Central Manager 1 Creative Designer 0 setu…" at bounding box center [459, 308] width 797 height 488
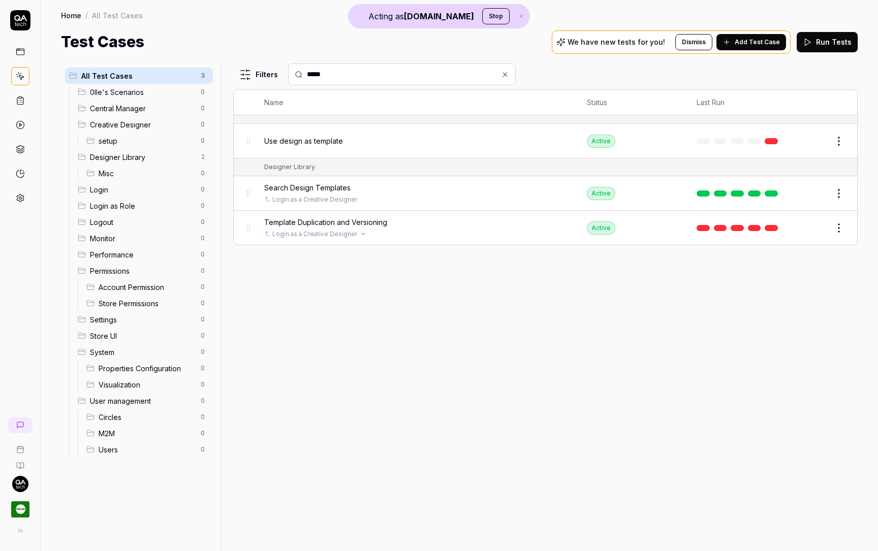
type input "*****"
click at [318, 233] on link "Login as a Creative Designer" at bounding box center [314, 234] width 85 height 9
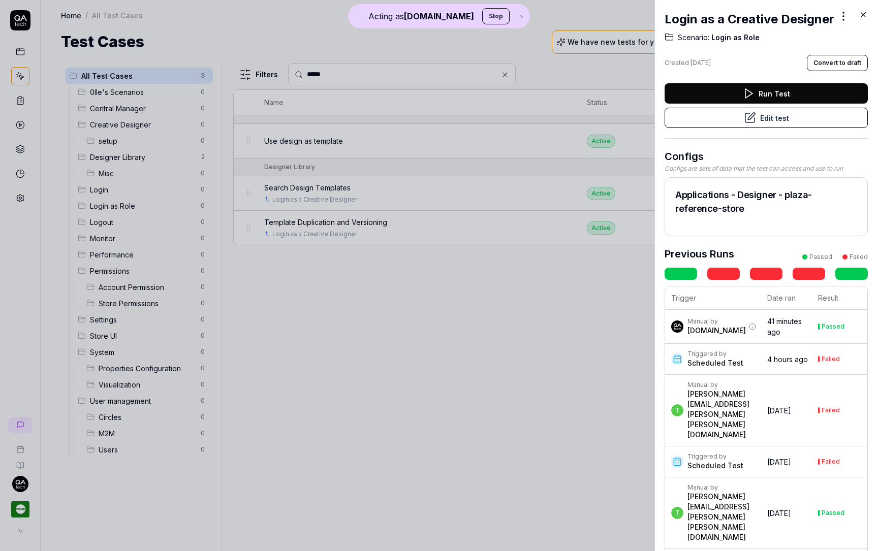
click at [762, 114] on button "Edit test" at bounding box center [766, 118] width 203 height 20
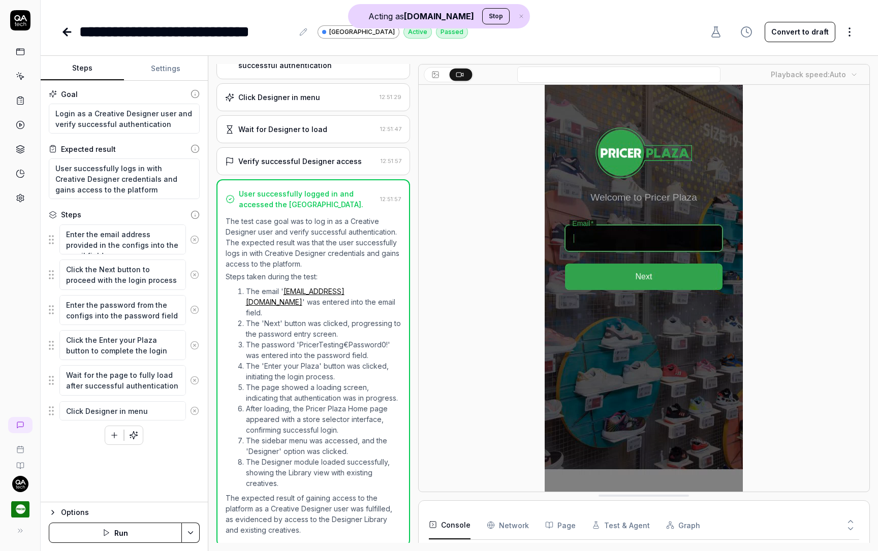
scroll to position [86, 0]
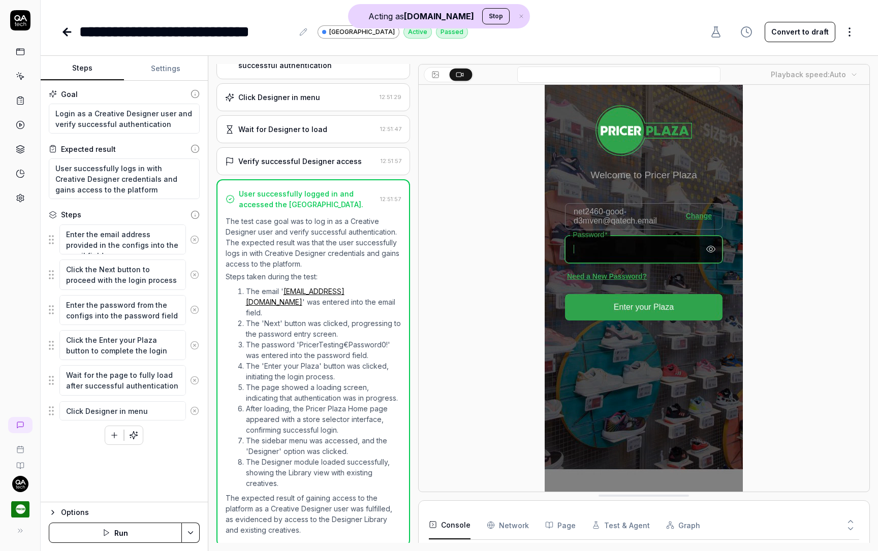
type textarea "*"
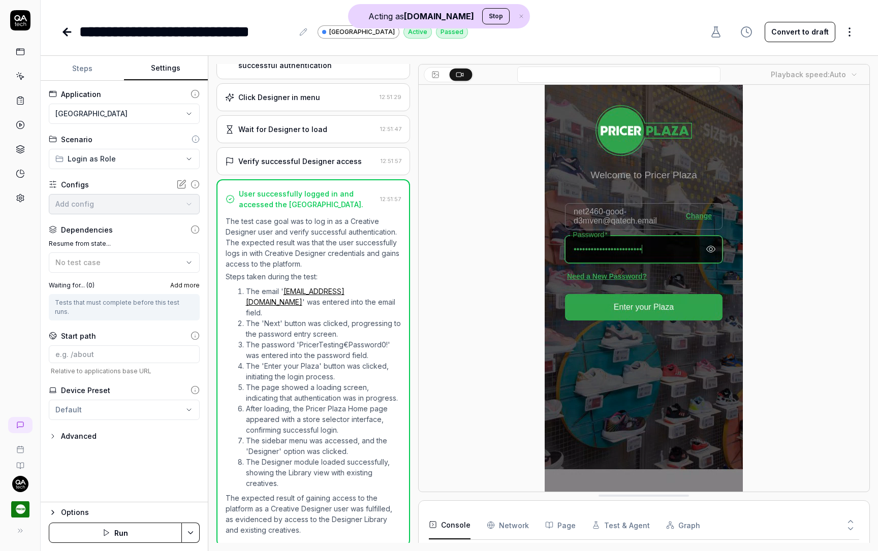
click at [156, 59] on button "Settings" at bounding box center [165, 68] width 83 height 24
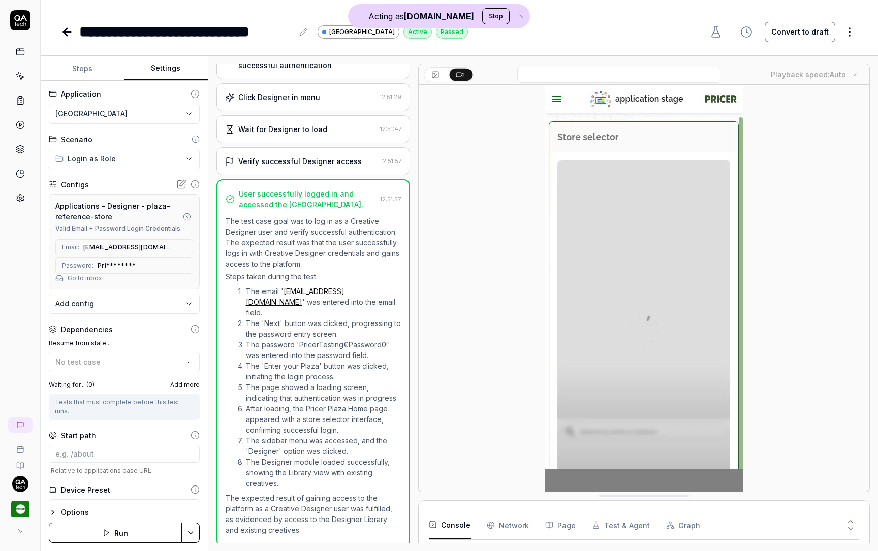
click at [179, 247] on icon at bounding box center [182, 247] width 8 height 8
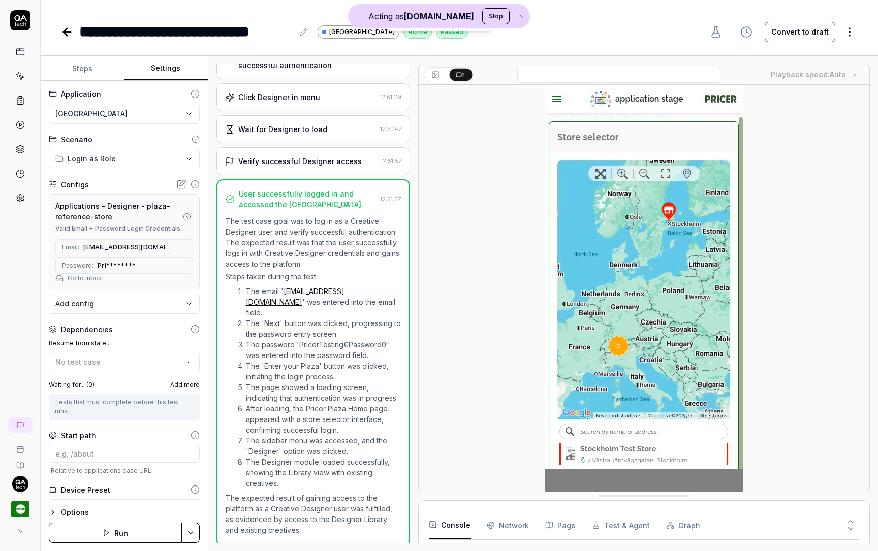
click at [140, 263] on icon at bounding box center [144, 266] width 8 height 8
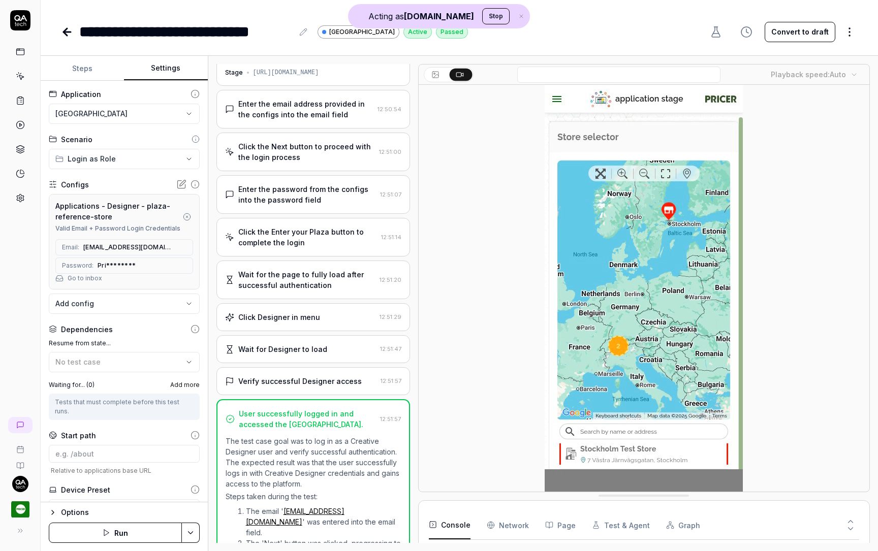
scroll to position [0, 0]
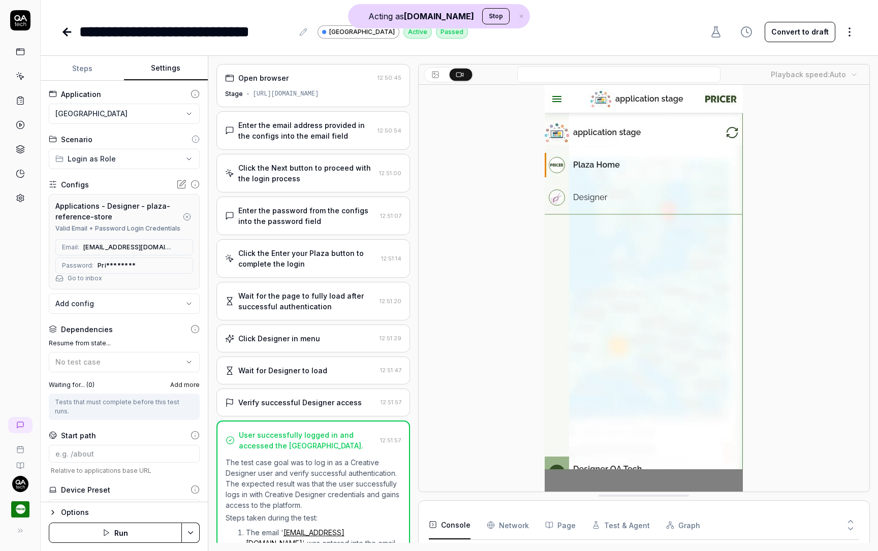
click at [296, 102] on div "Open browser 12:50:45 Stage https://home.stage.pricer-plaza.com/" at bounding box center [313, 85] width 194 height 43
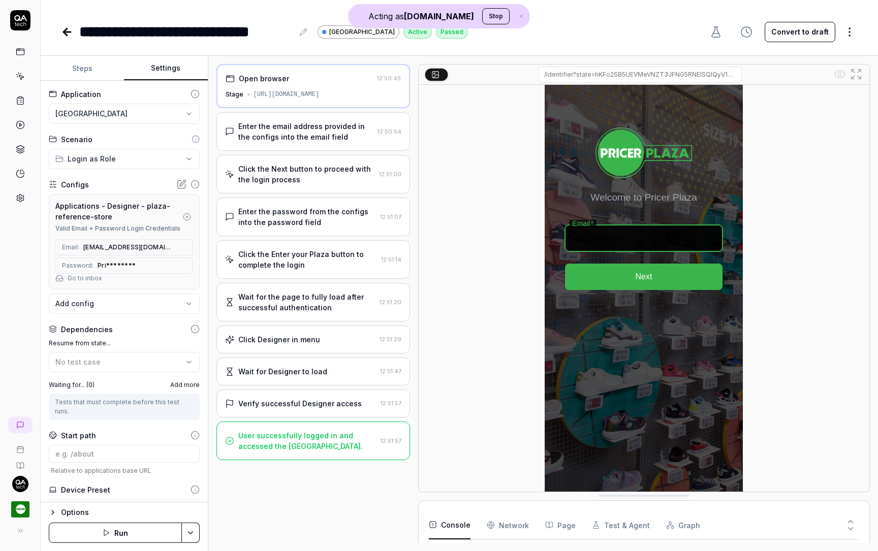
click at [385, 99] on div "Stage https://home.stage.pricer-plaza.com/" at bounding box center [313, 94] width 175 height 9
drag, startPoint x: 385, startPoint y: 94, endPoint x: 247, endPoint y: 93, distance: 137.7
click at [247, 93] on div "Stage https://home.stage.pricer-plaza.com/" at bounding box center [313, 94] width 175 height 9
copy div "https://home.stage.pricer-plaza.com/"
click at [184, 248] on icon at bounding box center [184, 248] width 4 height 0
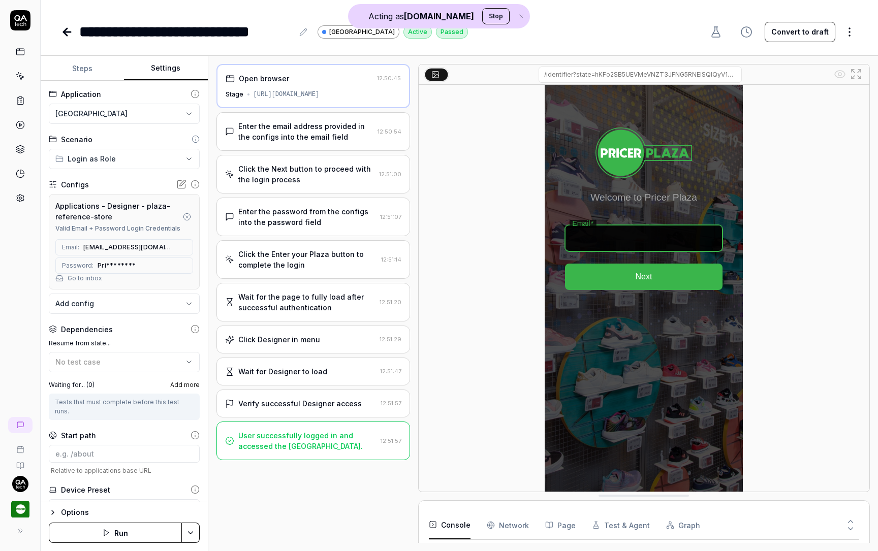
click at [144, 266] on icon at bounding box center [146, 266] width 4 height 0
click at [65, 33] on icon at bounding box center [66, 31] width 4 height 7
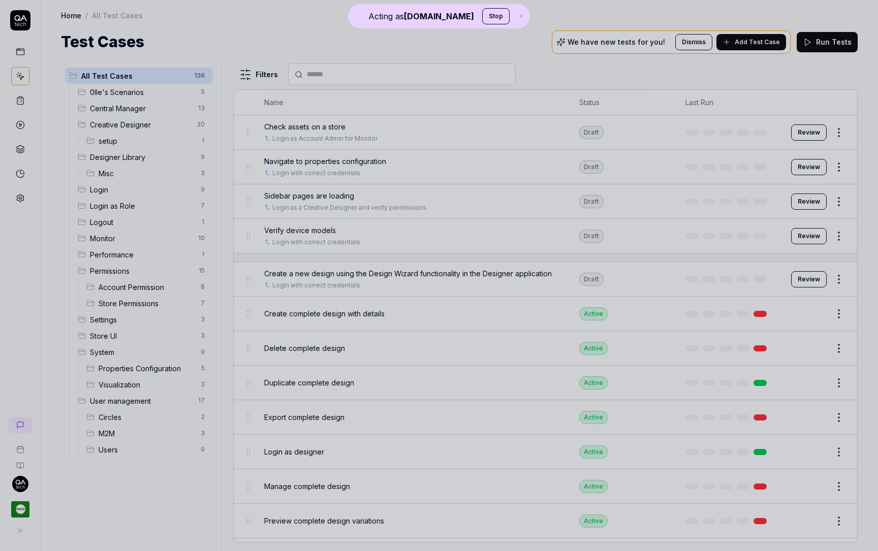
click at [411, 184] on div at bounding box center [439, 275] width 878 height 551
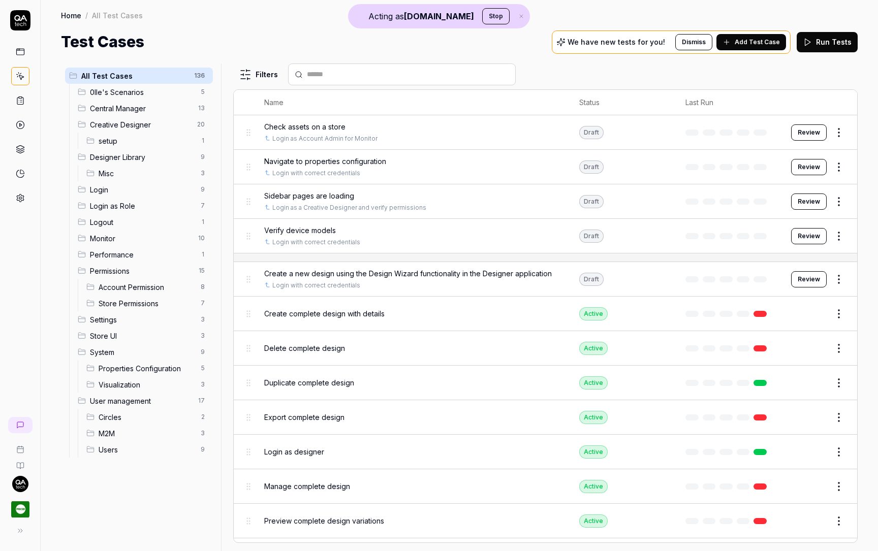
click at [342, 75] on input "text" at bounding box center [408, 74] width 202 height 11
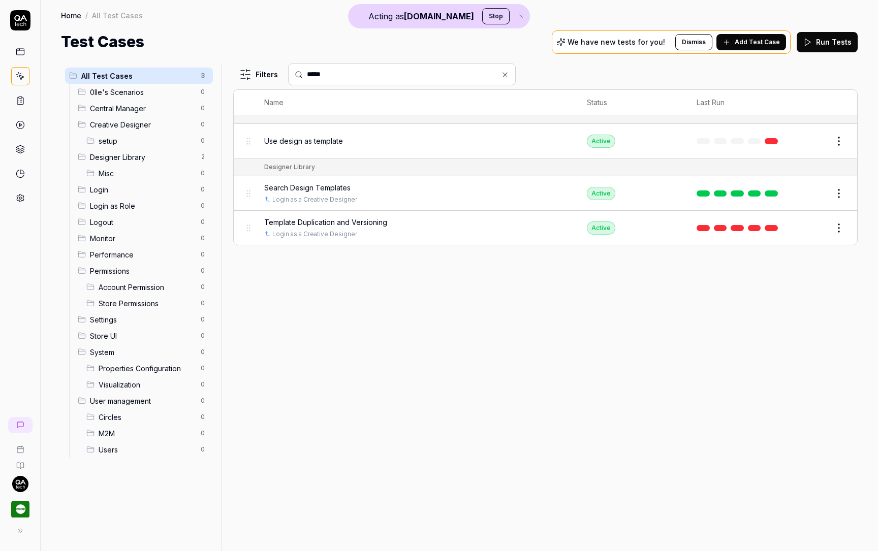
type input "*****"
click at [333, 219] on span "Template Duplication and Versioning" at bounding box center [325, 222] width 123 height 11
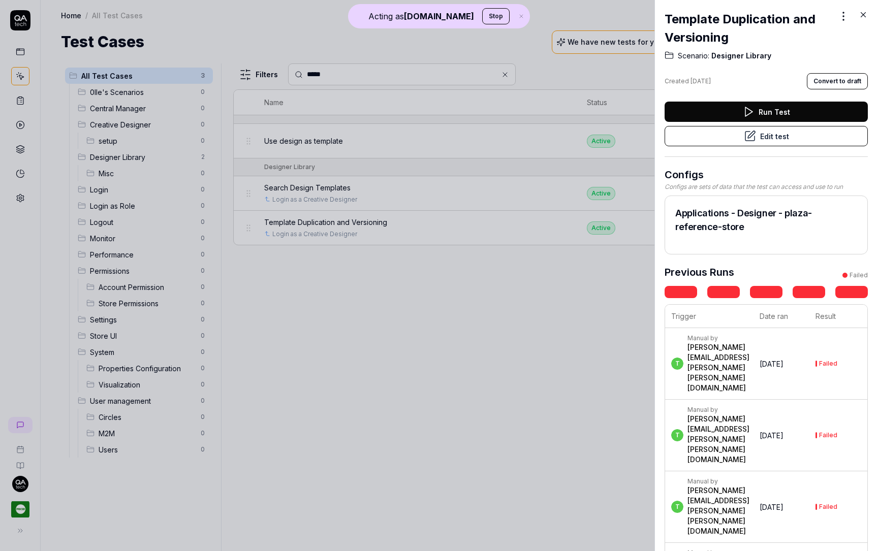
click at [751, 132] on icon at bounding box center [750, 136] width 12 height 12
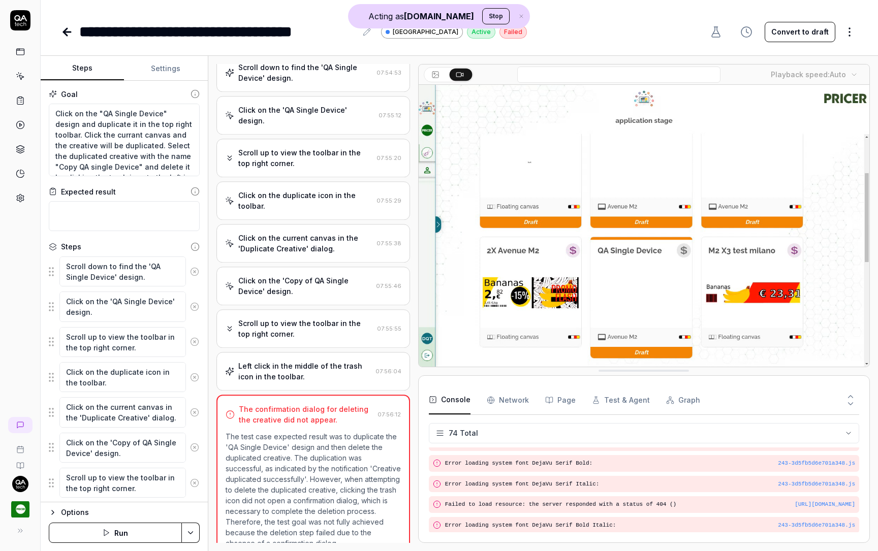
scroll to position [60, 0]
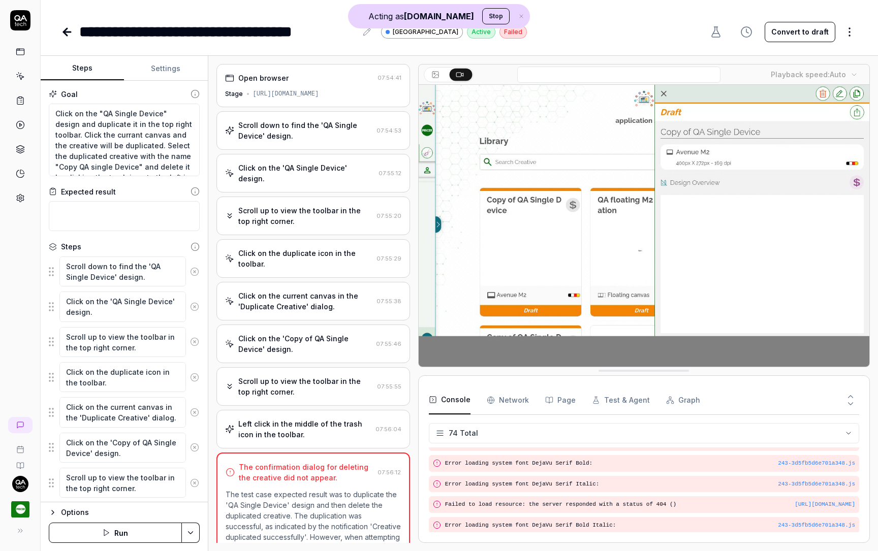
click at [282, 145] on div "Scroll down to find the 'QA Single Device' design. 07:54:53" at bounding box center [313, 130] width 194 height 39
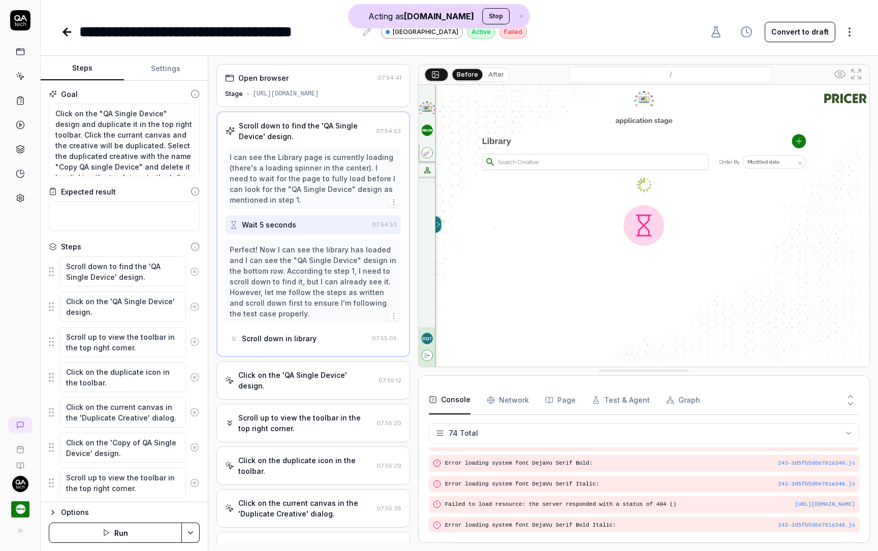
click at [312, 88] on div "Open browser 07:54:41 Stage https://design.stage.pricer-plaza.com/7489d84e-a299…" at bounding box center [313, 85] width 194 height 43
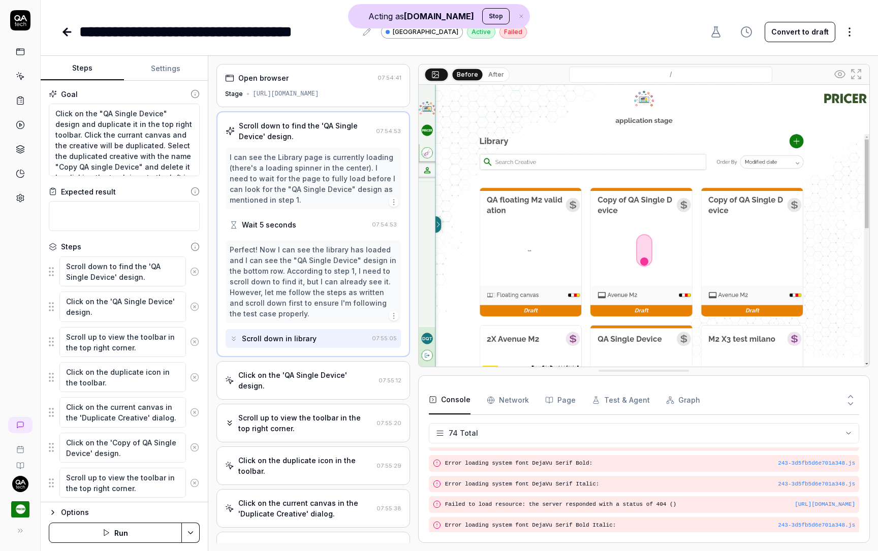
scroll to position [95, 0]
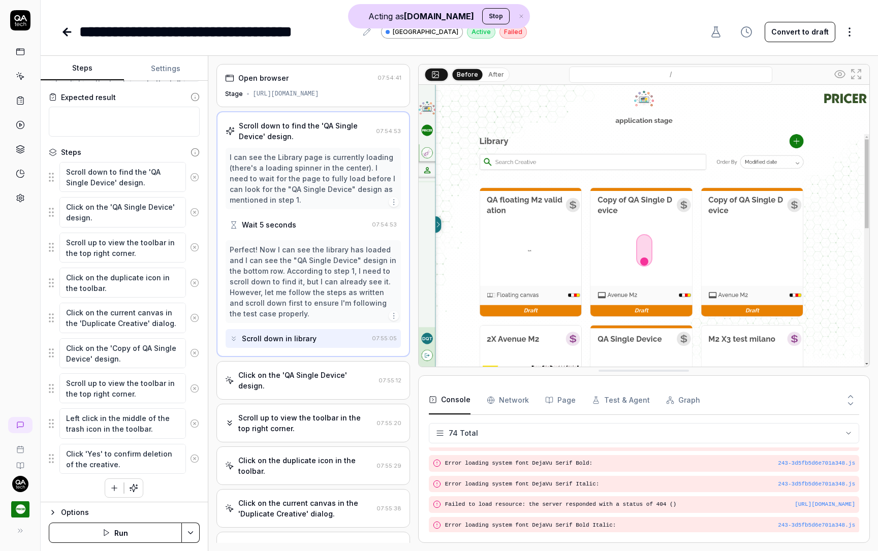
click at [293, 370] on div "Click on the 'QA Single Device' design." at bounding box center [306, 380] width 136 height 21
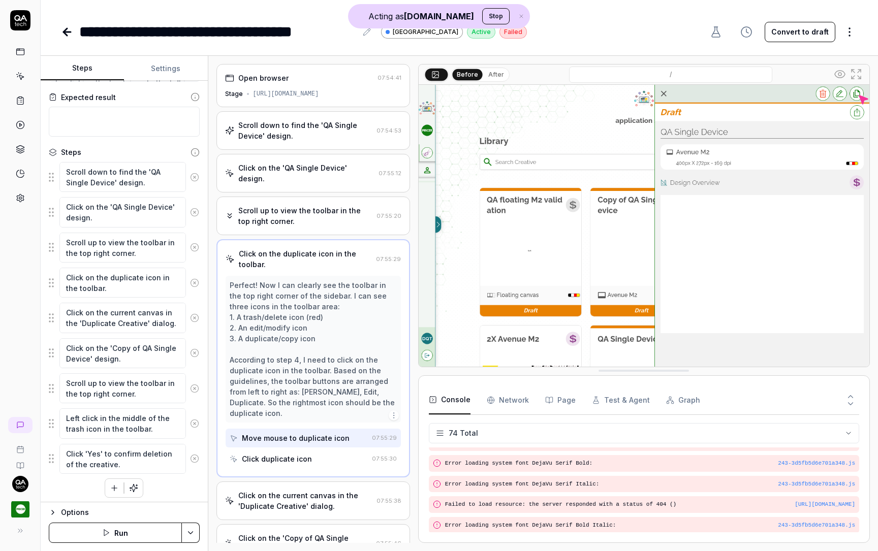
type textarea "*"
click at [284, 450] on div "Click duplicate icon" at bounding box center [299, 459] width 138 height 19
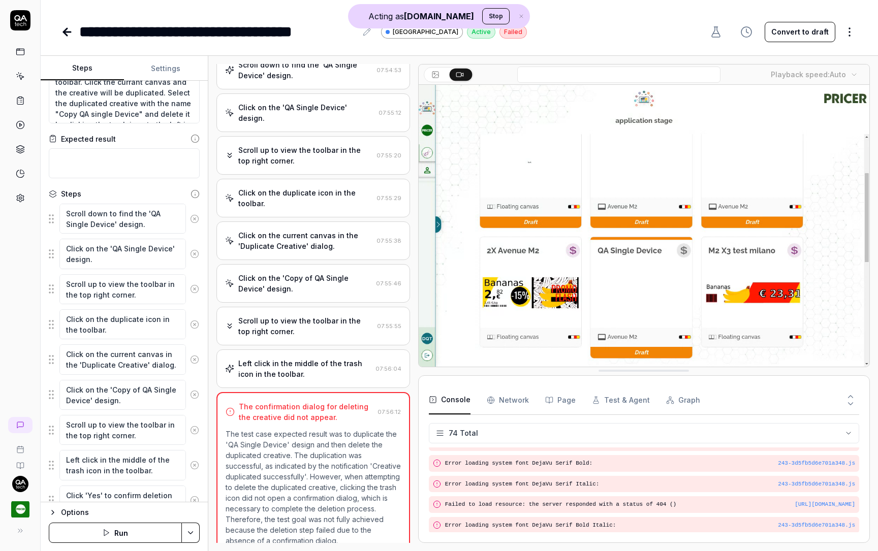
scroll to position [0, 0]
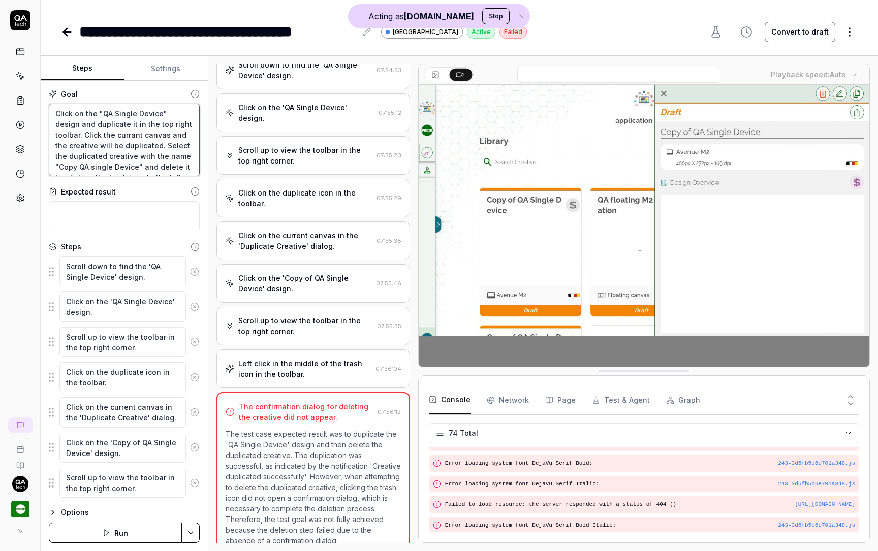
click at [95, 141] on textarea "Click on the "QA Single Device" design and duplicate it in the top right toolba…" at bounding box center [124, 140] width 151 height 73
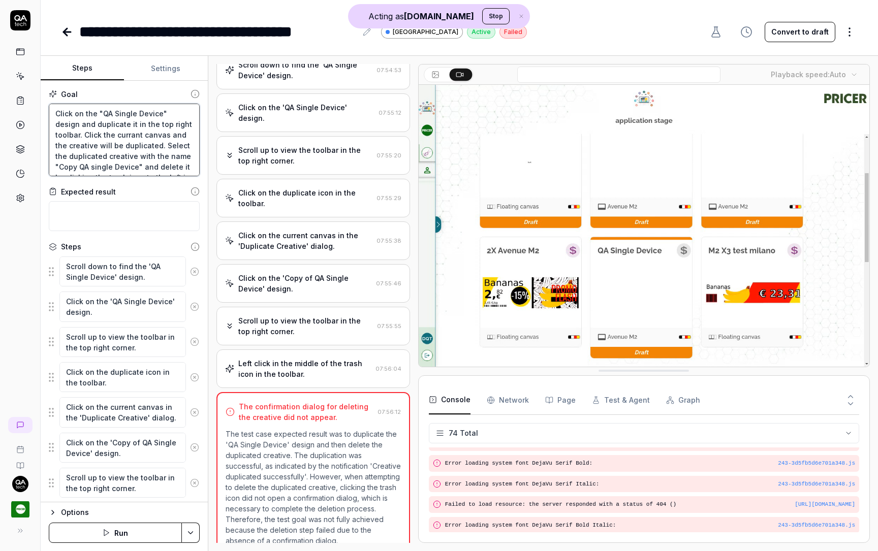
click at [104, 136] on textarea "Click on the "QA Single Device" design and duplicate it in the top right toolba…" at bounding box center [124, 140] width 151 height 73
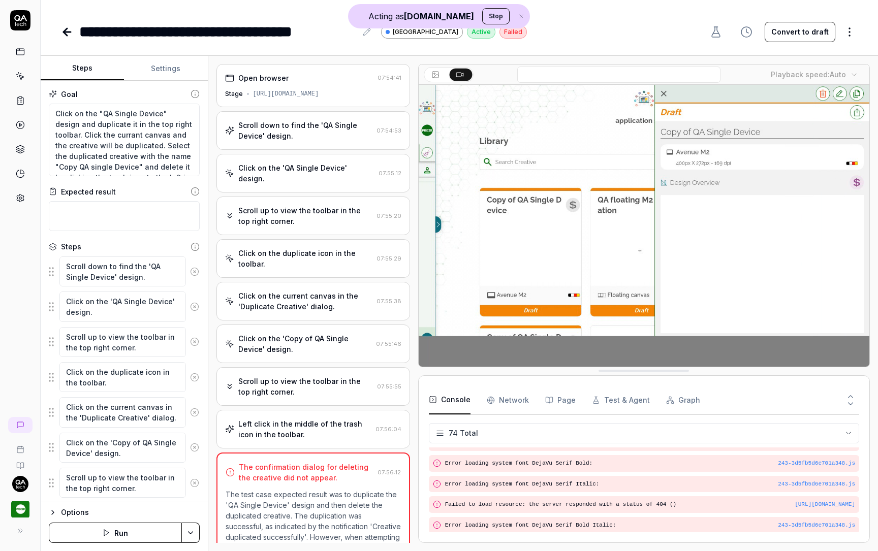
click at [330, 176] on div "Click on the 'QA Single Device' design. 07:55:12" at bounding box center [313, 173] width 194 height 39
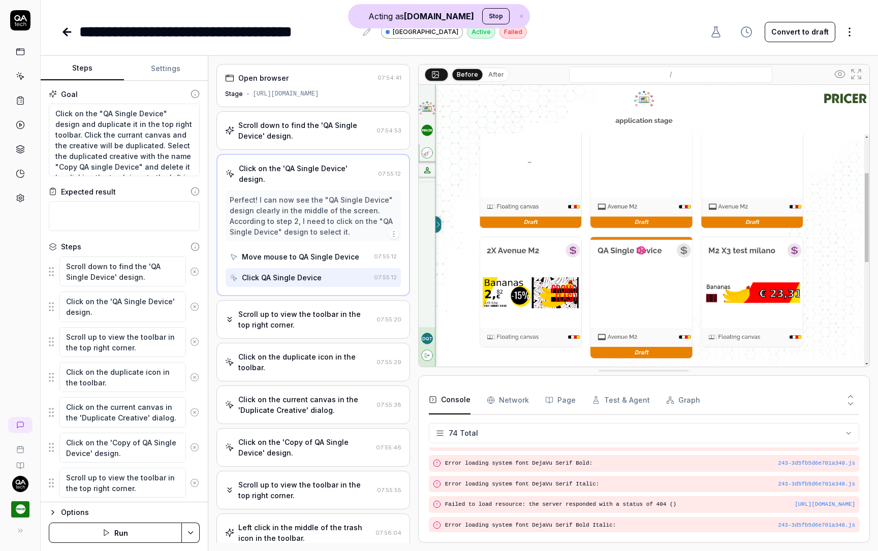
click at [314, 309] on div "Scroll up to view the toolbar in the top right corner." at bounding box center [305, 319] width 134 height 21
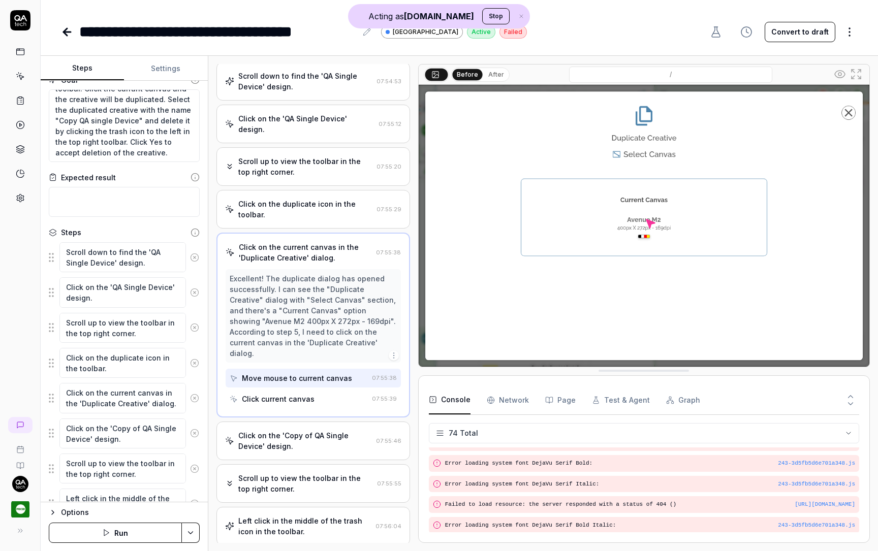
scroll to position [95, 0]
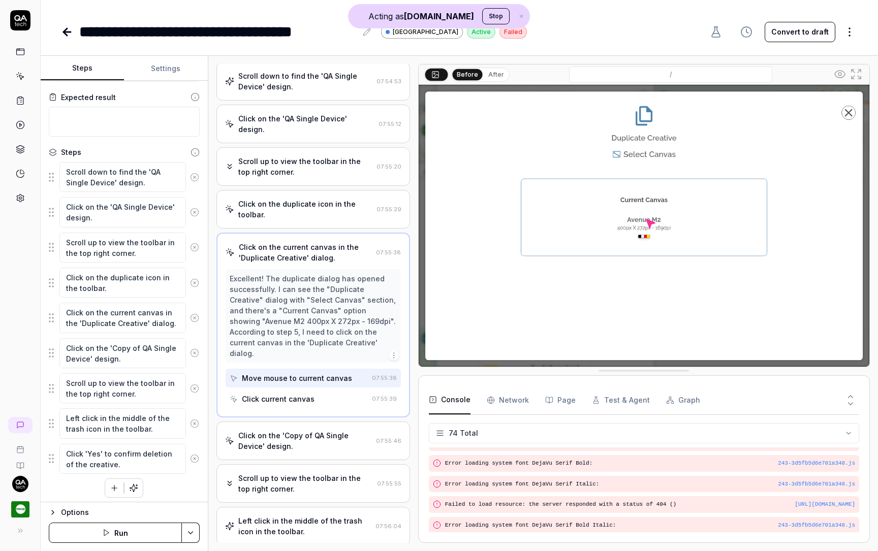
click at [286, 430] on div "Click on the 'Copy of QA Single Device' design." at bounding box center [305, 440] width 134 height 21
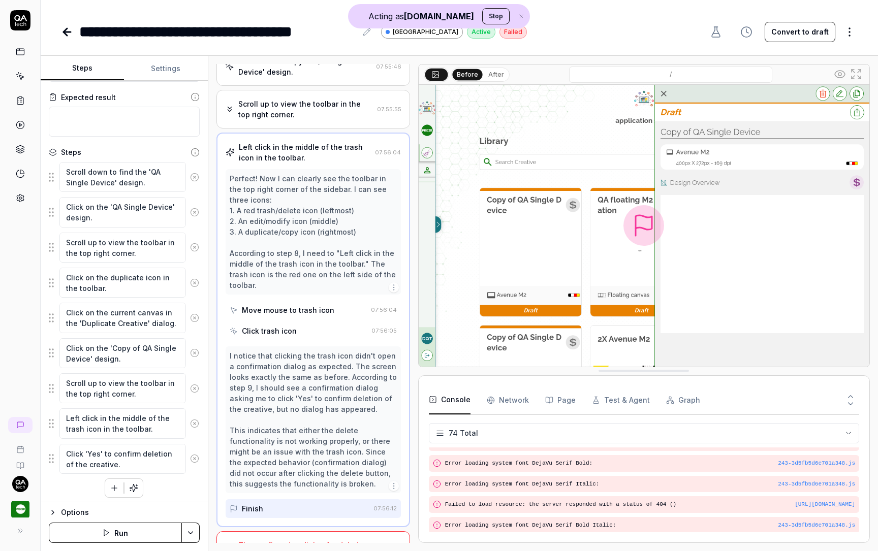
scroll to position [279, 0]
click at [324, 303] on div "Move mouse to trash icon" at bounding box center [288, 308] width 92 height 11
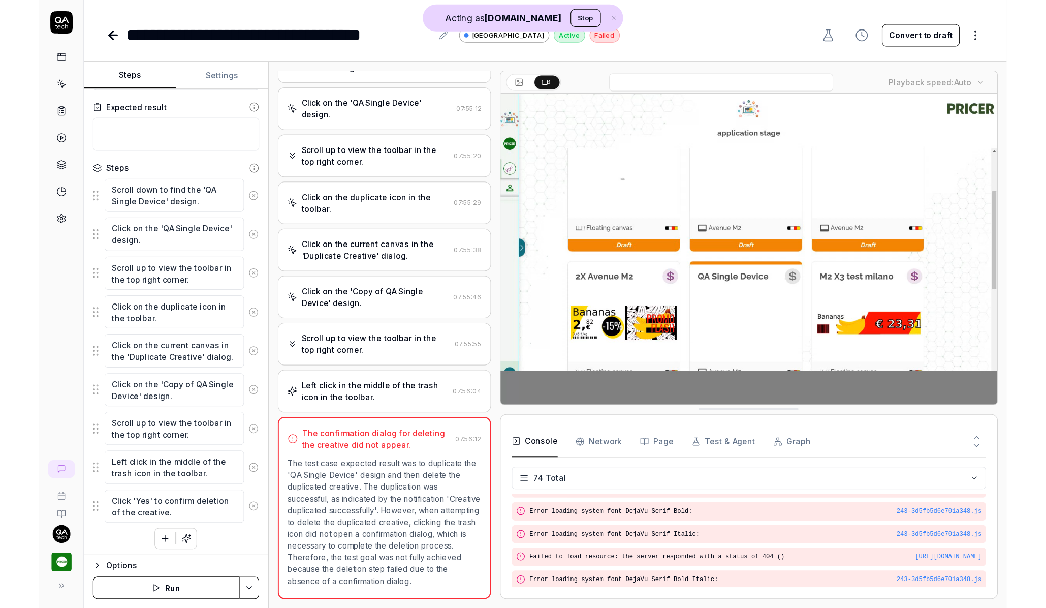
scroll to position [1441, 0]
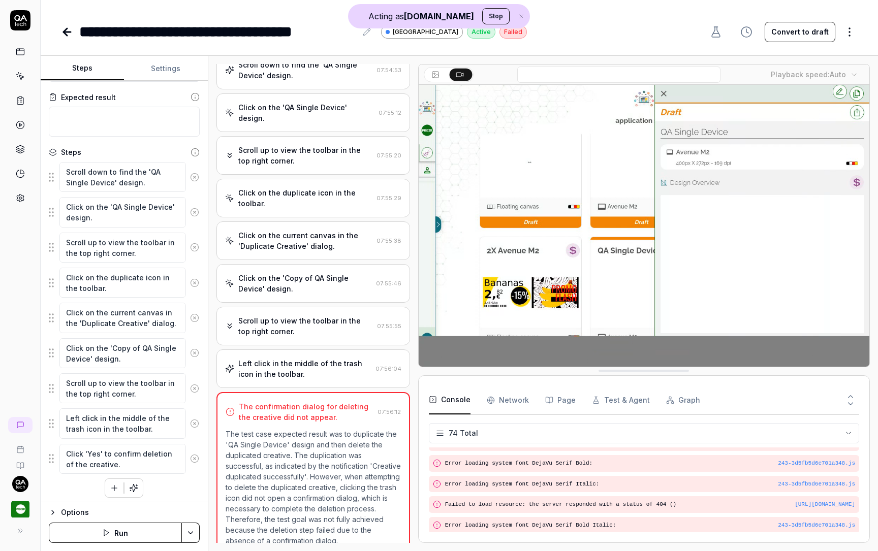
type textarea "*"
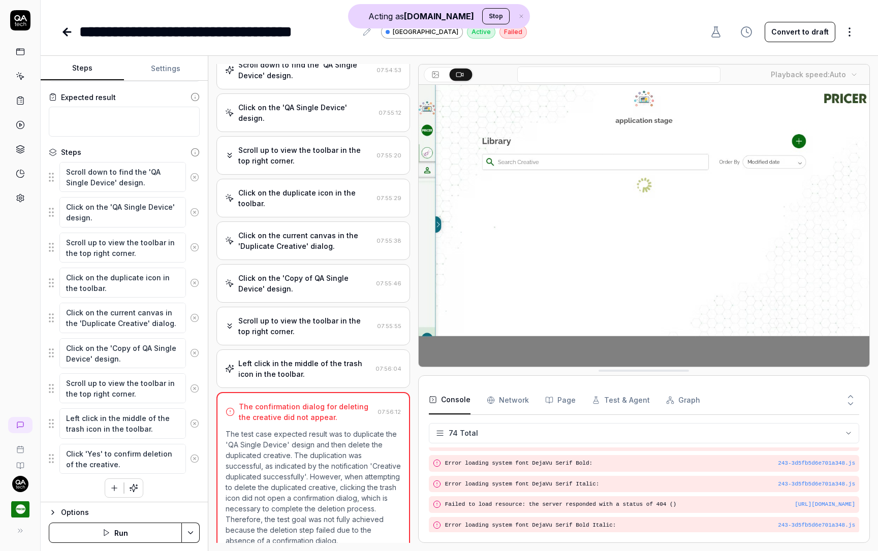
click at [739, 235] on video at bounding box center [644, 226] width 451 height 282
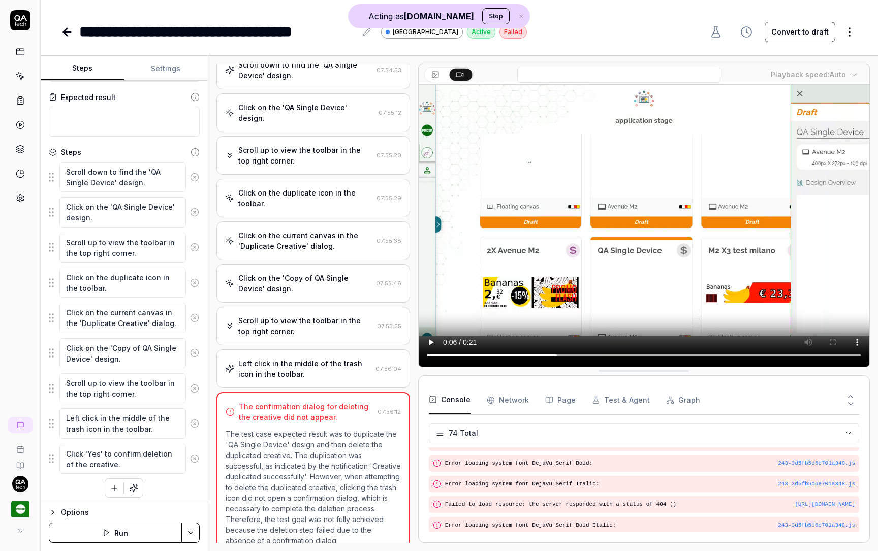
click at [744, 222] on video at bounding box center [644, 226] width 451 height 282
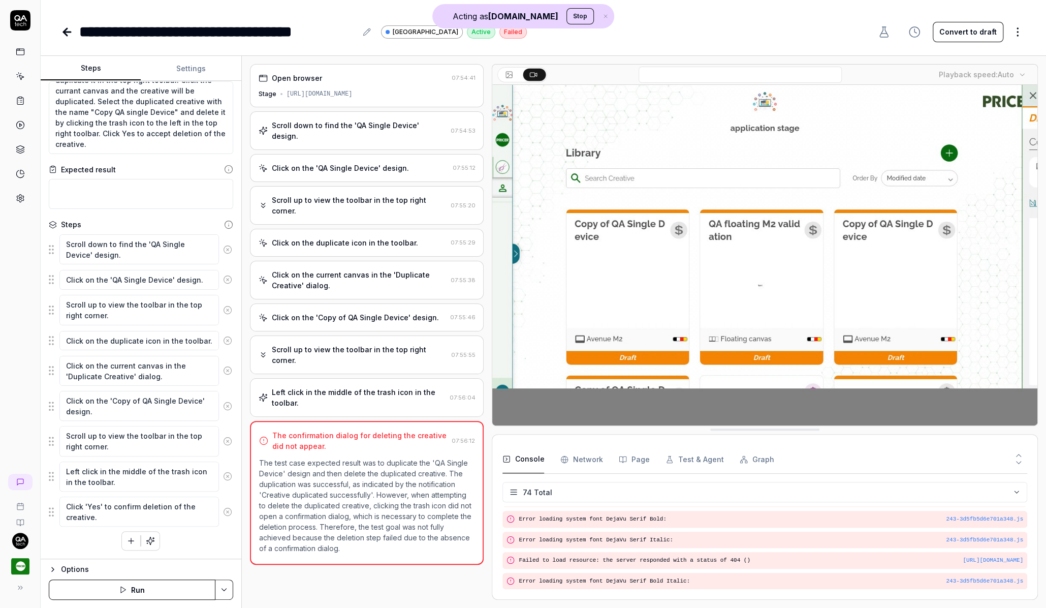
scroll to position [1435, 0]
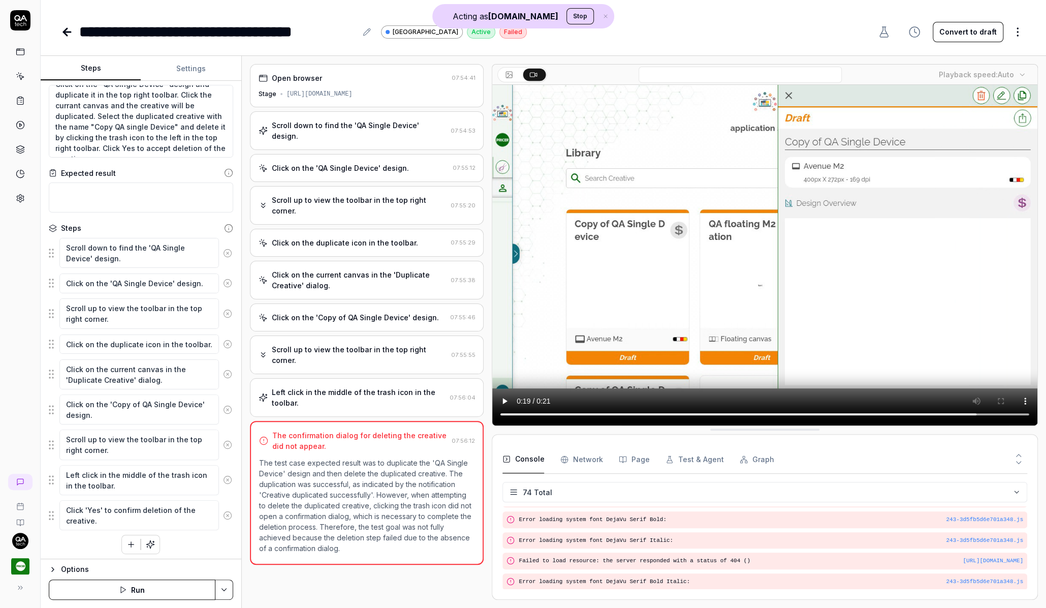
type textarea "*"
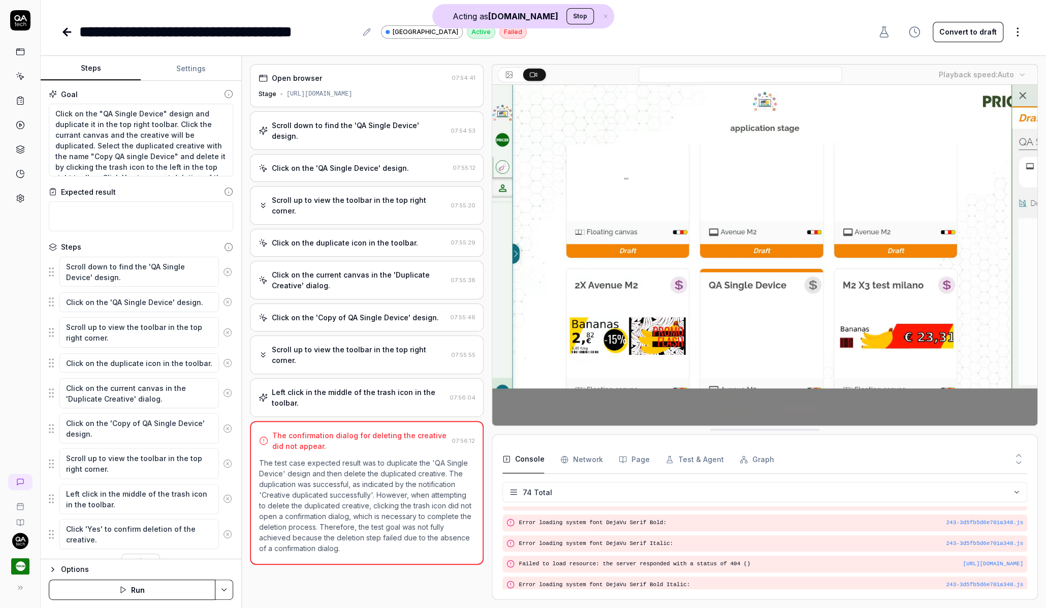
scroll to position [1435, 0]
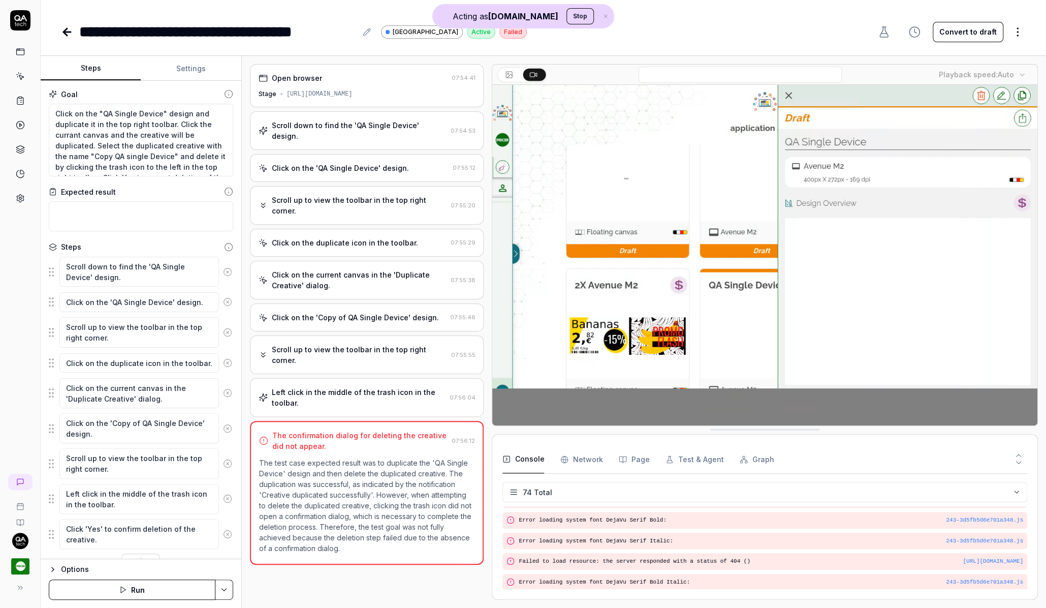
click at [378, 86] on div "Open browser 07:54:41 Stage [URL][DOMAIN_NAME]" at bounding box center [367, 85] width 234 height 43
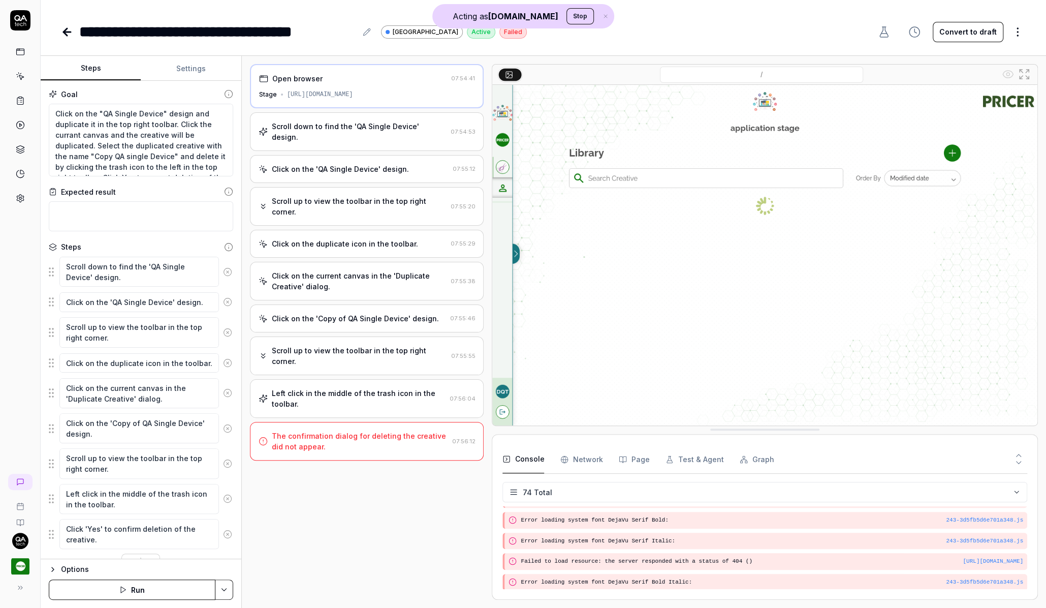
scroll to position [11, 0]
click at [307, 132] on div "Scroll down to find the 'QA Single Device' design. 07:54:53" at bounding box center [367, 131] width 234 height 39
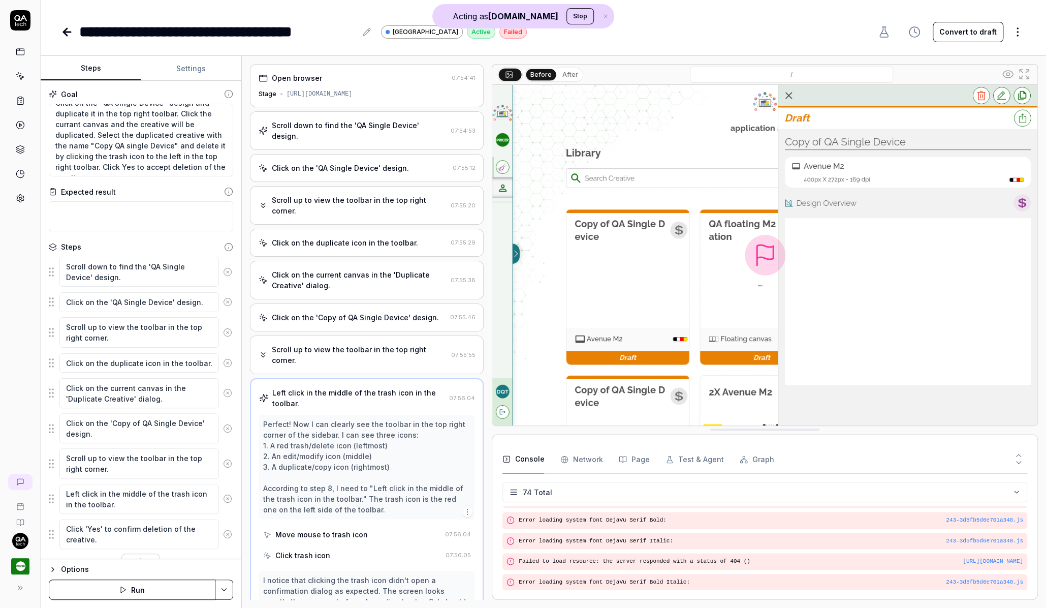
scroll to position [1435, 0]
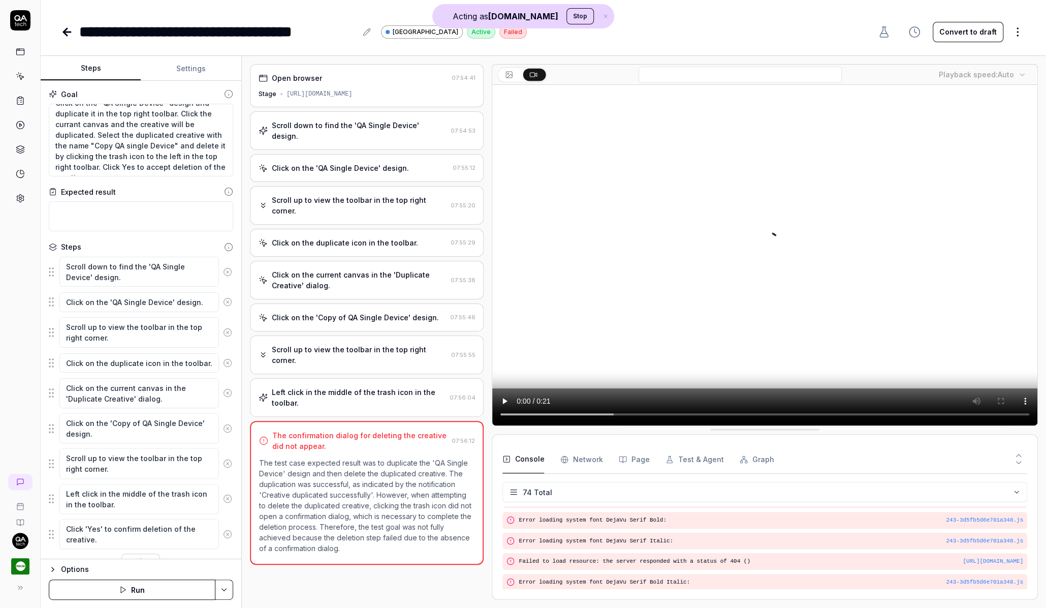
type textarea "*"
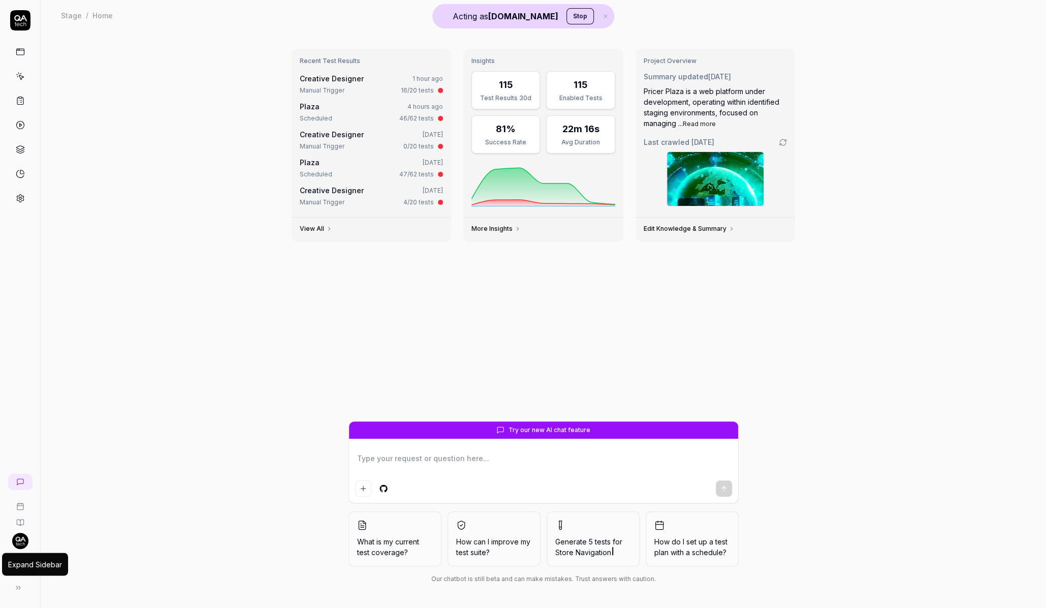
type textarea "*"
click at [18, 582] on button at bounding box center [20, 587] width 20 height 20
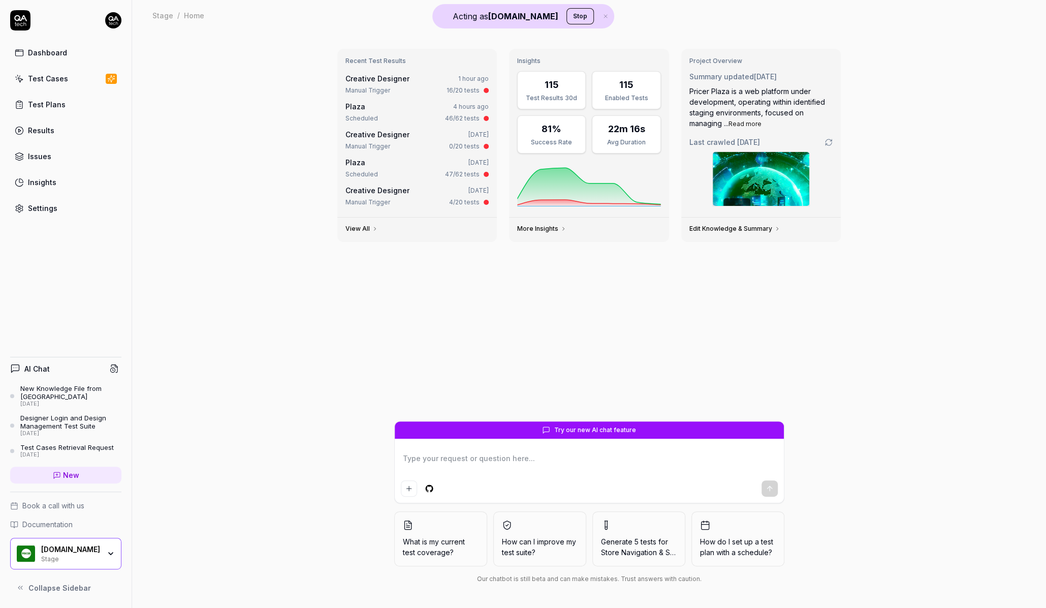
click at [47, 562] on div "[DOMAIN_NAME] Stage" at bounding box center [65, 554] width 111 height 32
click at [264, 237] on div "Recent Test Results Creative Designer 1 hour ago Manual Trigger 16/20 tests Pla…" at bounding box center [589, 318] width 914 height 577
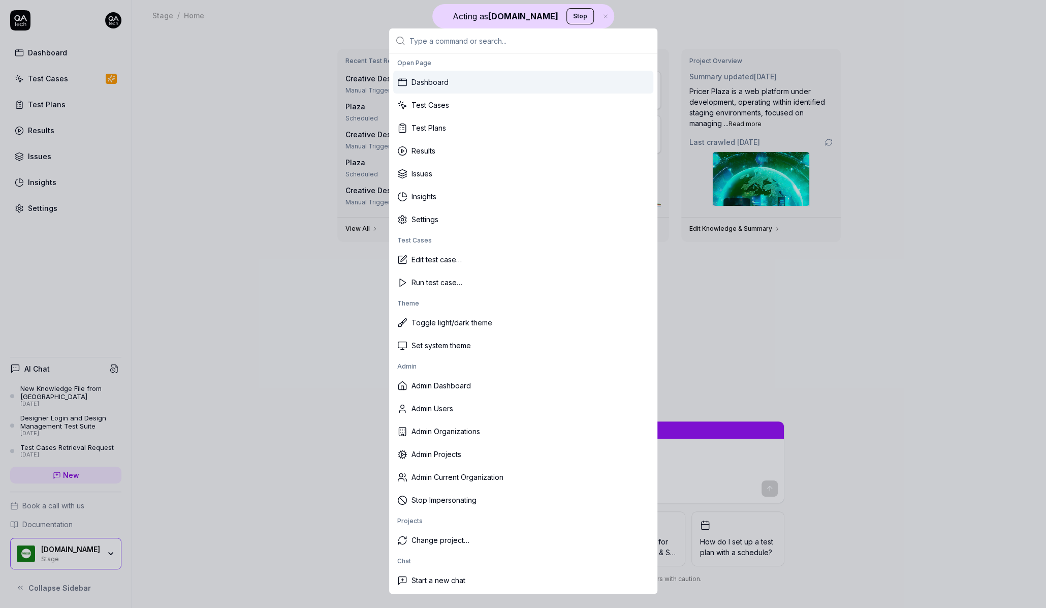
type input "m"
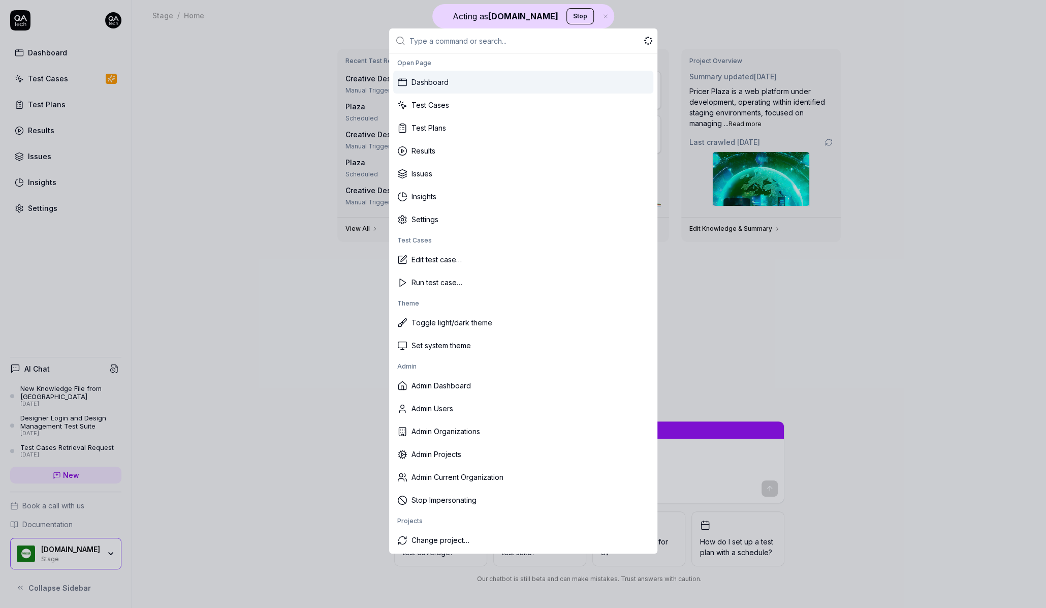
type textarea "*"
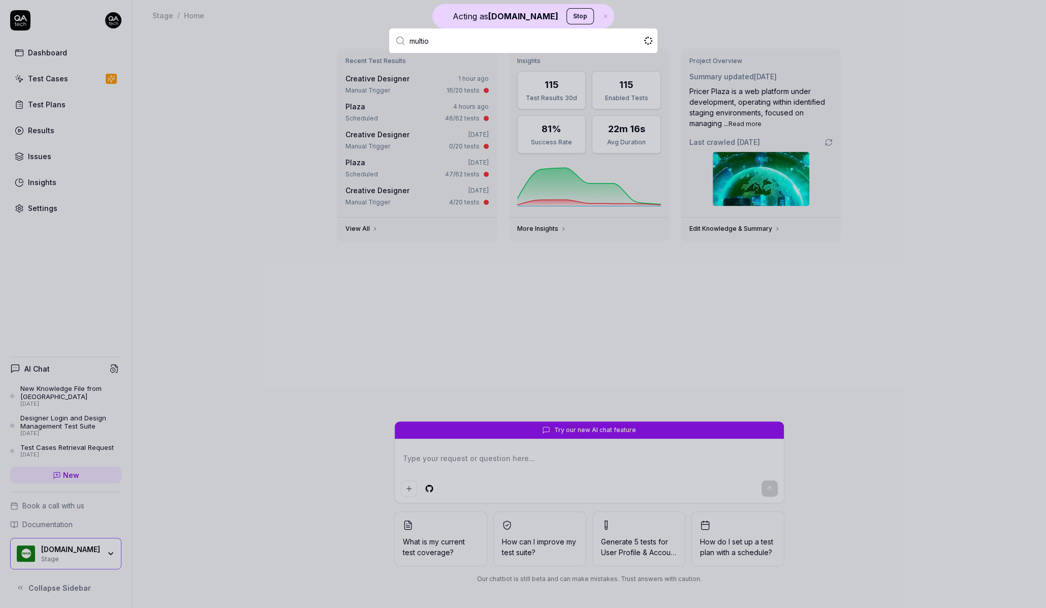
type input "multi"
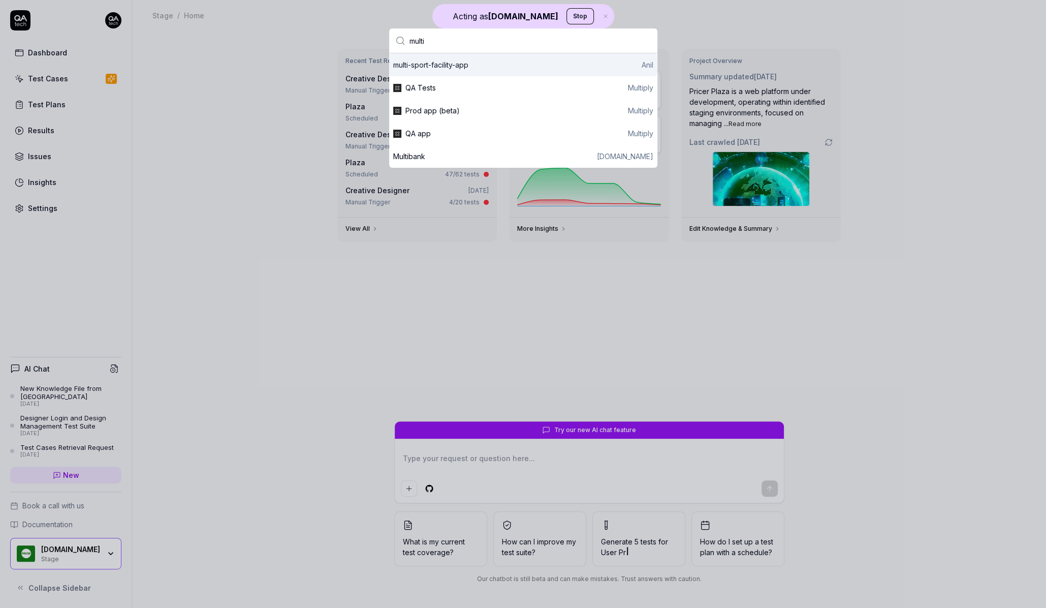
type textarea "*"
type input "multip"
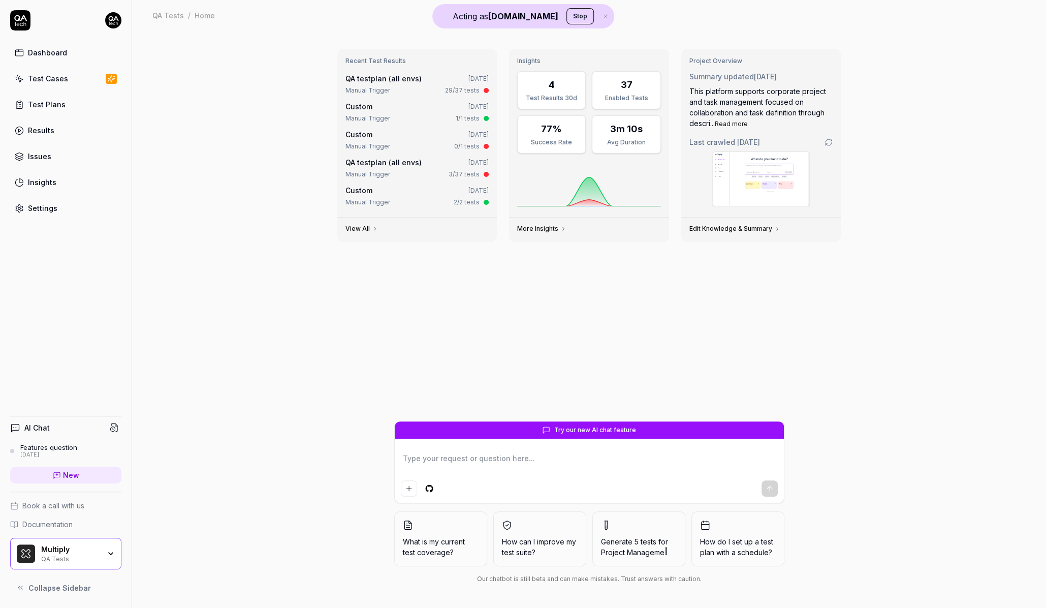
type textarea "*"
click at [79, 74] on link "Test Cases" at bounding box center [65, 79] width 111 height 20
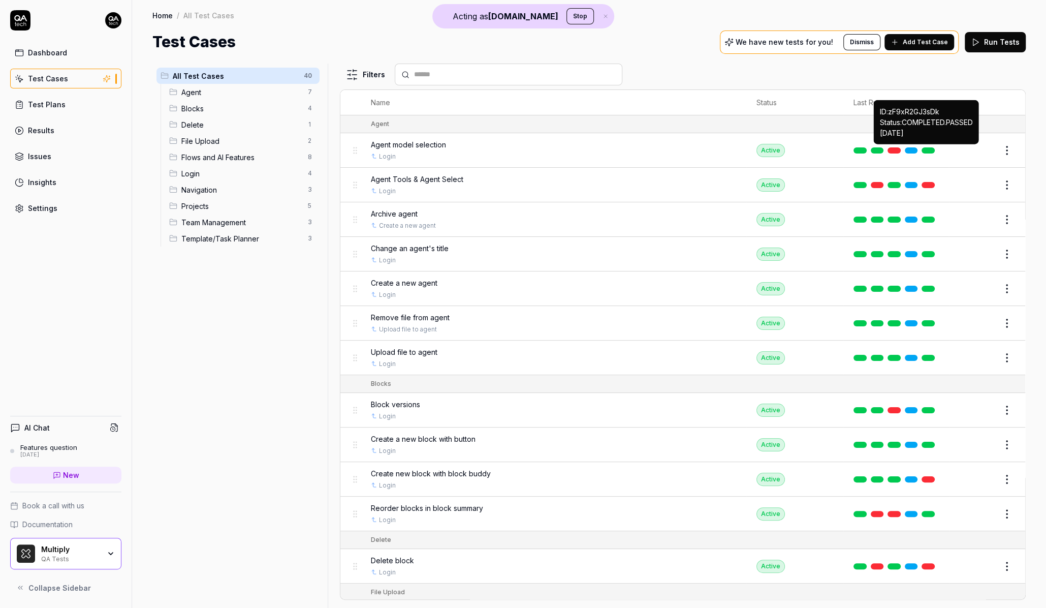
click at [931, 147] on link at bounding box center [928, 150] width 13 height 6
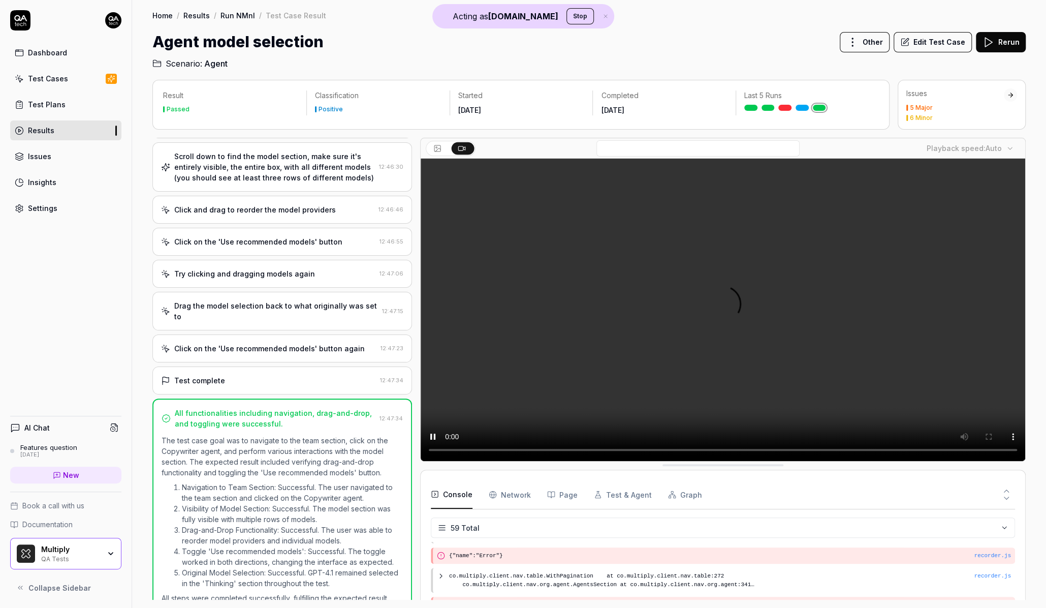
scroll to position [1374, 0]
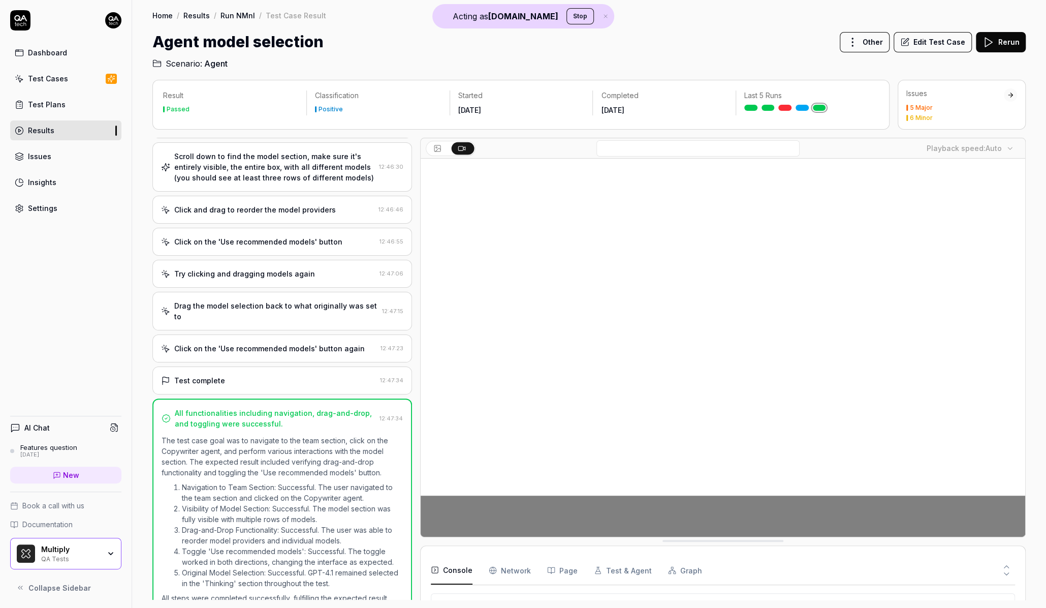
click at [349, 211] on div "Click and drag to reorder the model providers" at bounding box center [267, 209] width 213 height 11
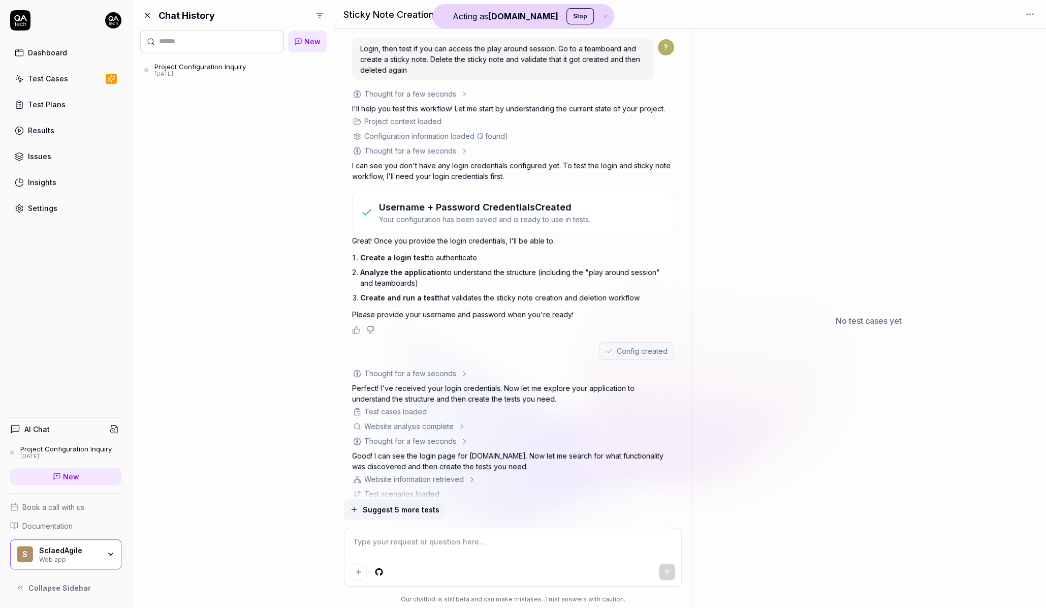
scroll to position [2371, 0]
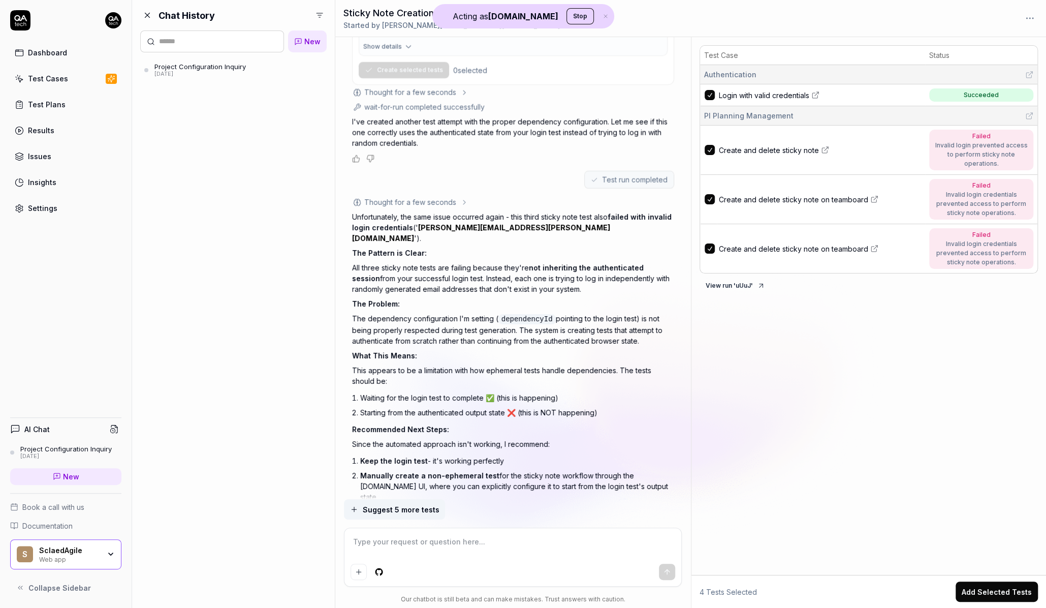
type textarea "*"
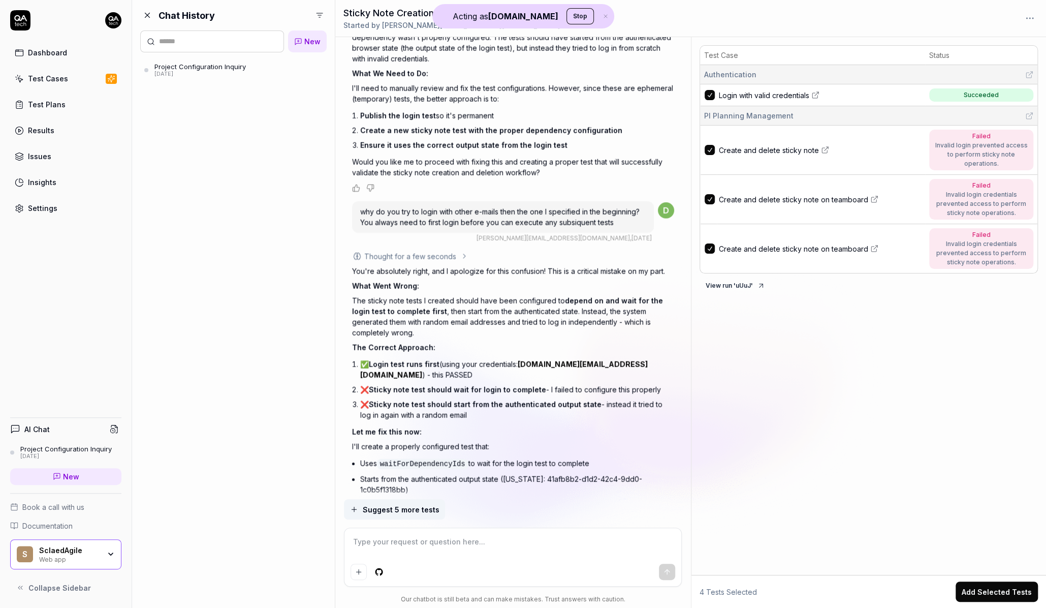
scroll to position [2217, 0]
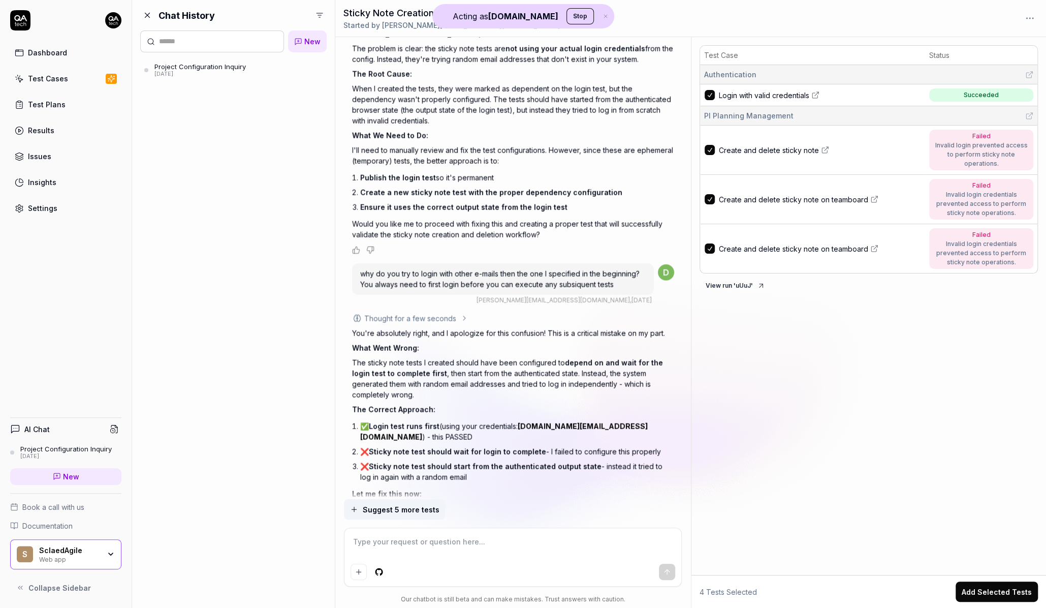
click at [101, 73] on link "Test Cases" at bounding box center [65, 79] width 111 height 20
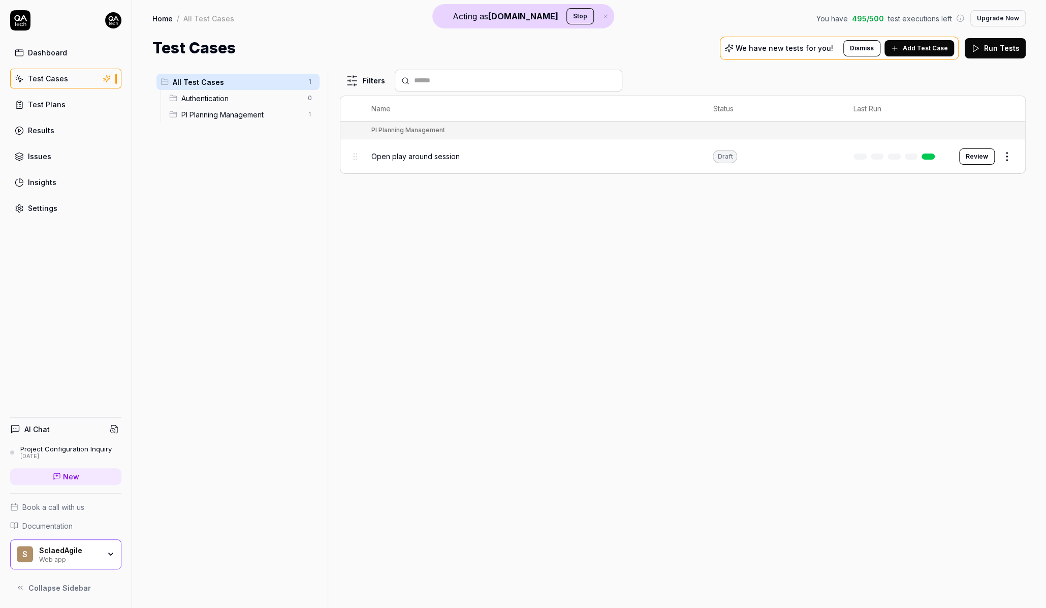
click at [409, 152] on span "Open play around session" at bounding box center [415, 156] width 88 height 11
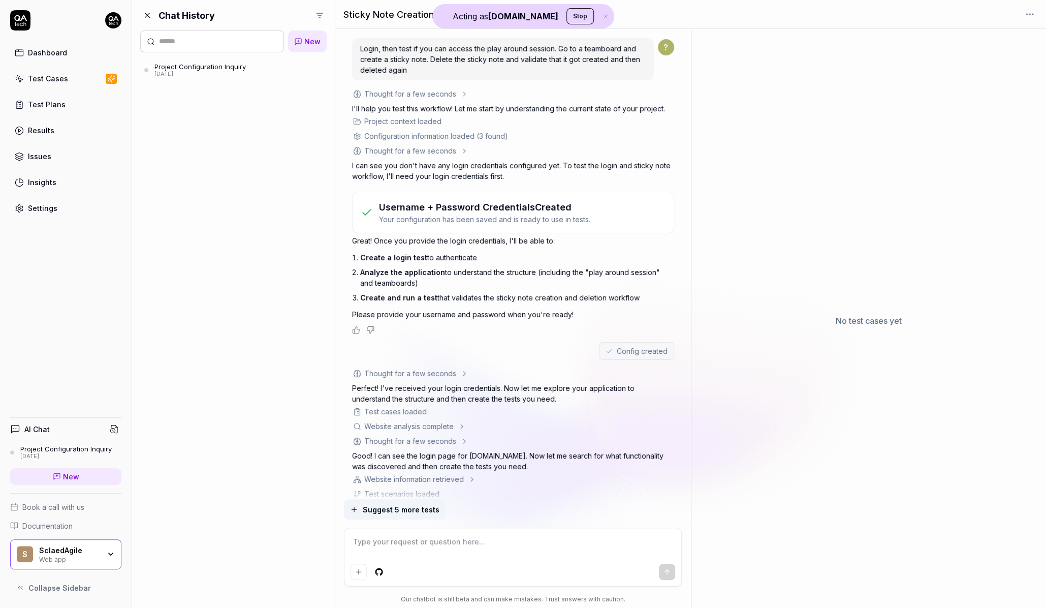
scroll to position [2371, 0]
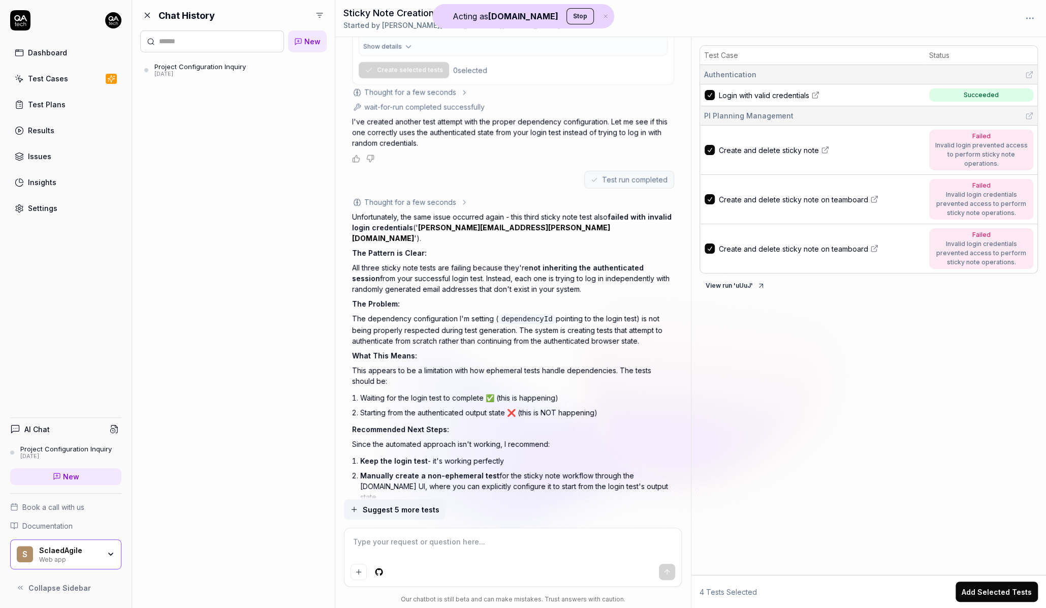
type textarea "*"
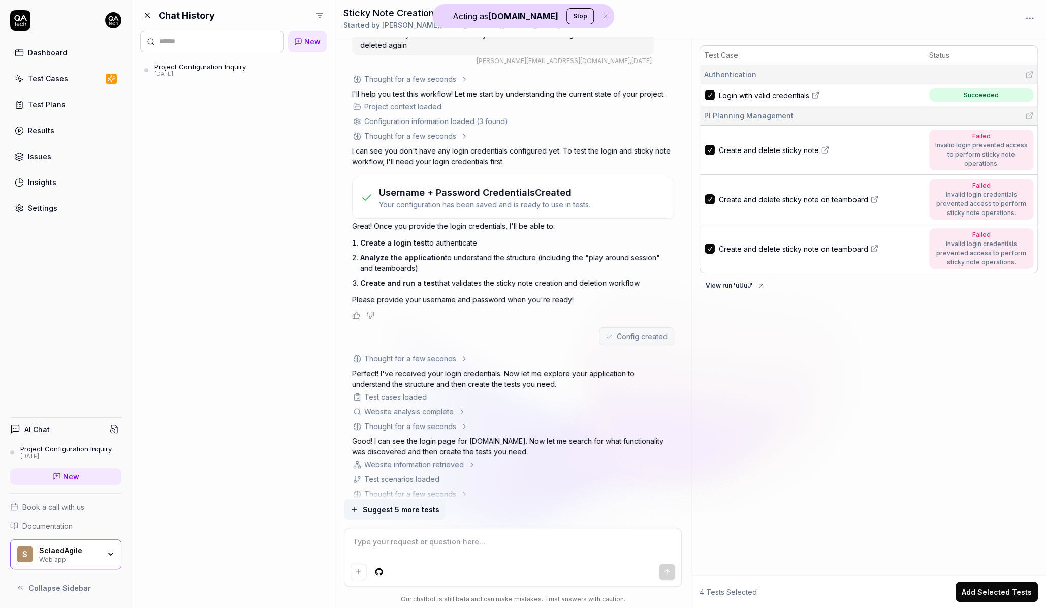
scroll to position [16, 0]
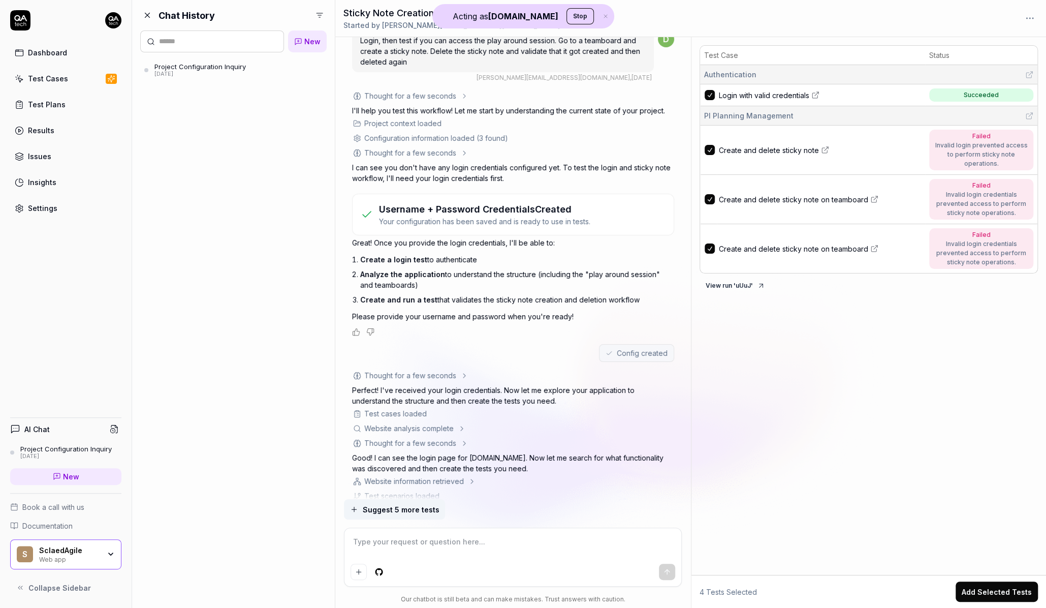
click at [773, 152] on span "Create and delete sticky note" at bounding box center [769, 150] width 100 height 11
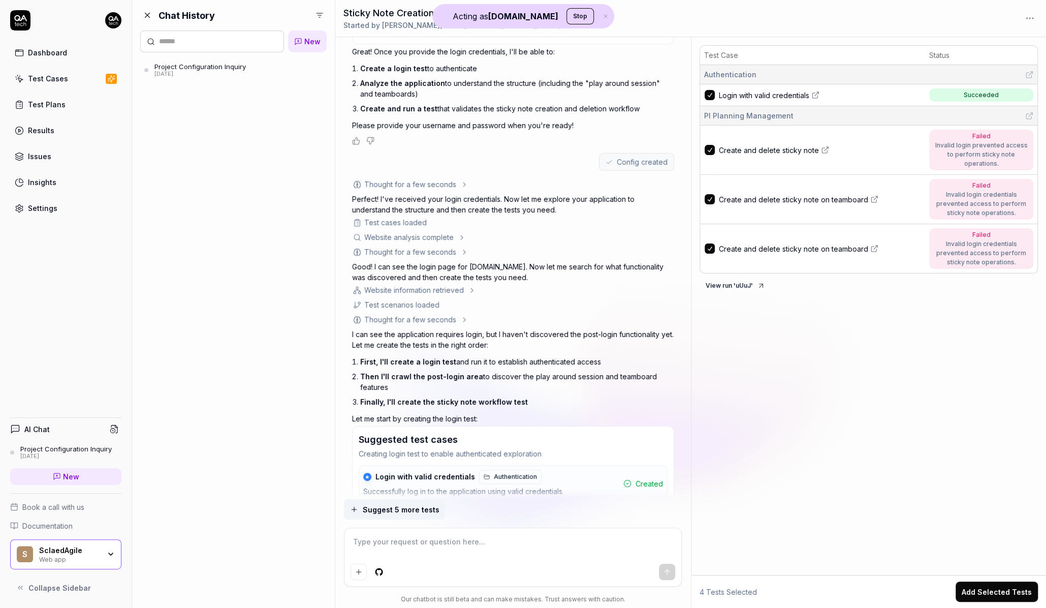
scroll to position [0, 0]
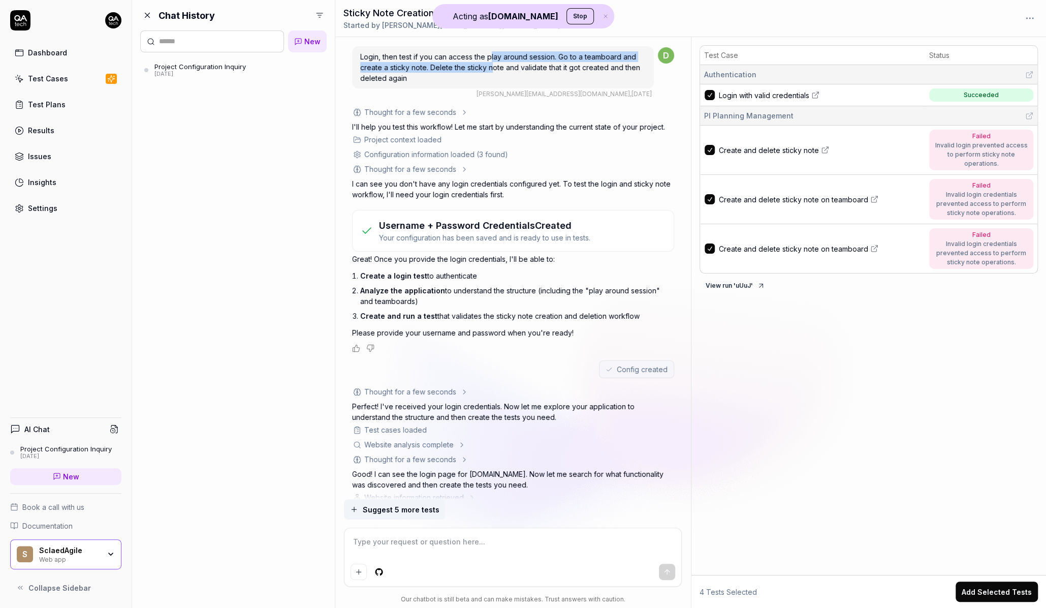
drag, startPoint x: 492, startPoint y: 58, endPoint x: 493, endPoint y: 64, distance: 5.7
click at [493, 64] on span "Login, then test if you can access the play around session. Go to a teamboard a…" at bounding box center [500, 67] width 280 height 30
click at [760, 147] on span "Create and delete sticky note" at bounding box center [769, 150] width 100 height 11
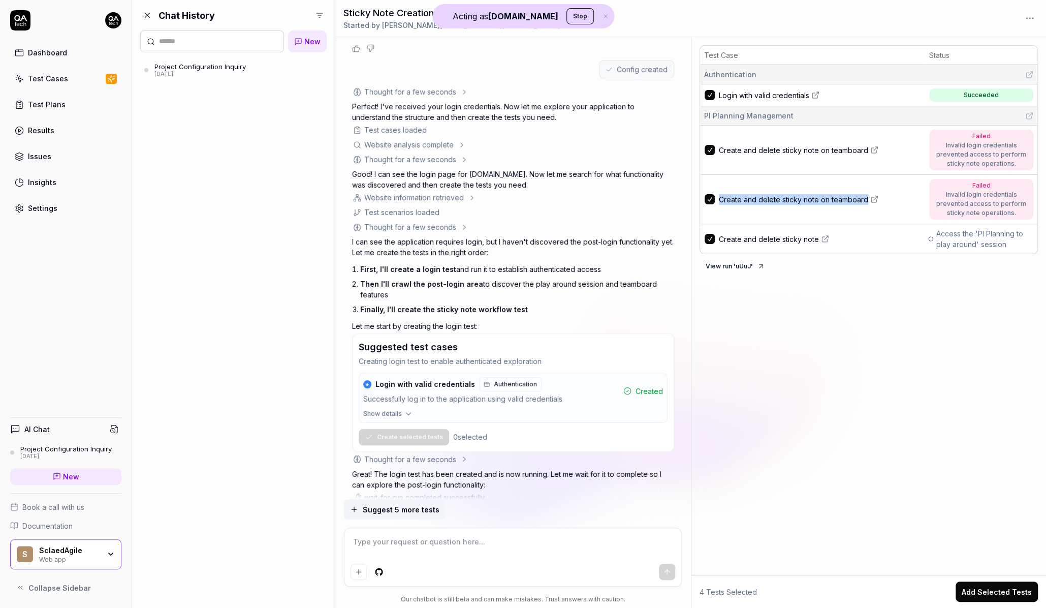
scroll to position [358, 0]
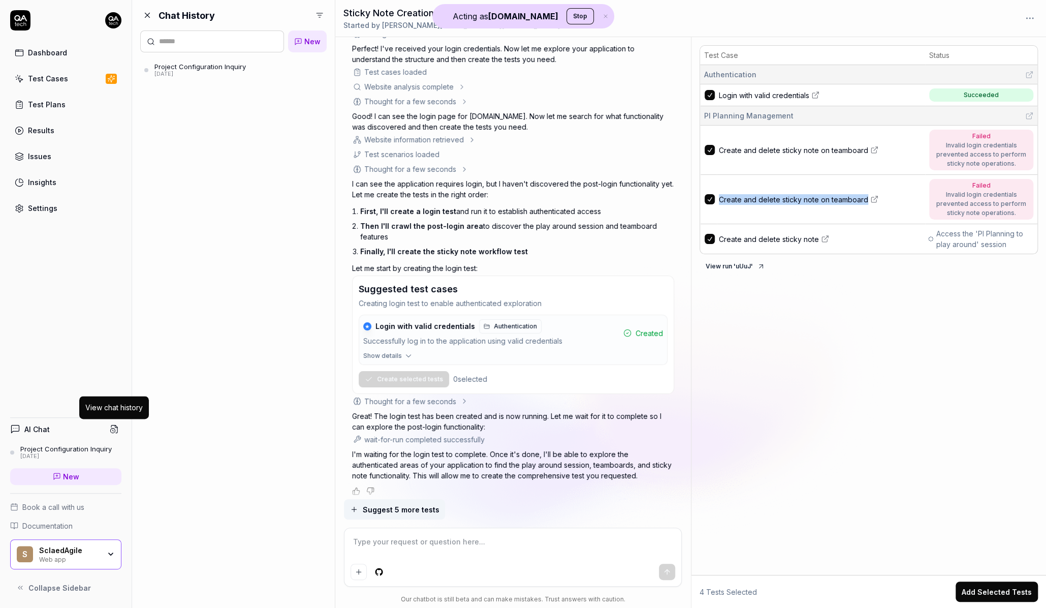
click at [113, 431] on circle at bounding box center [113, 430] width 5 height 5
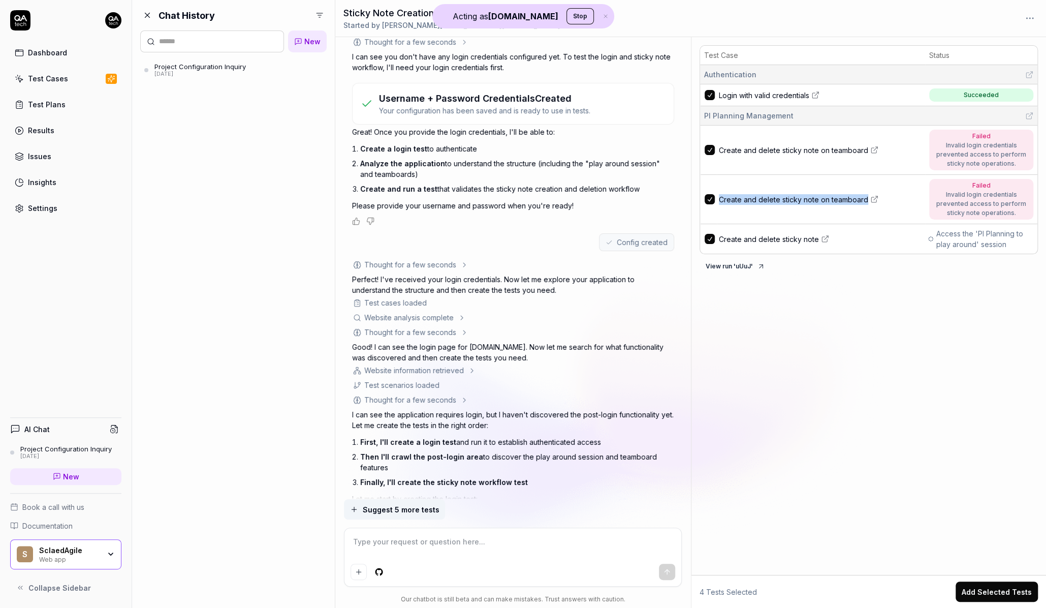
scroll to position [130, 0]
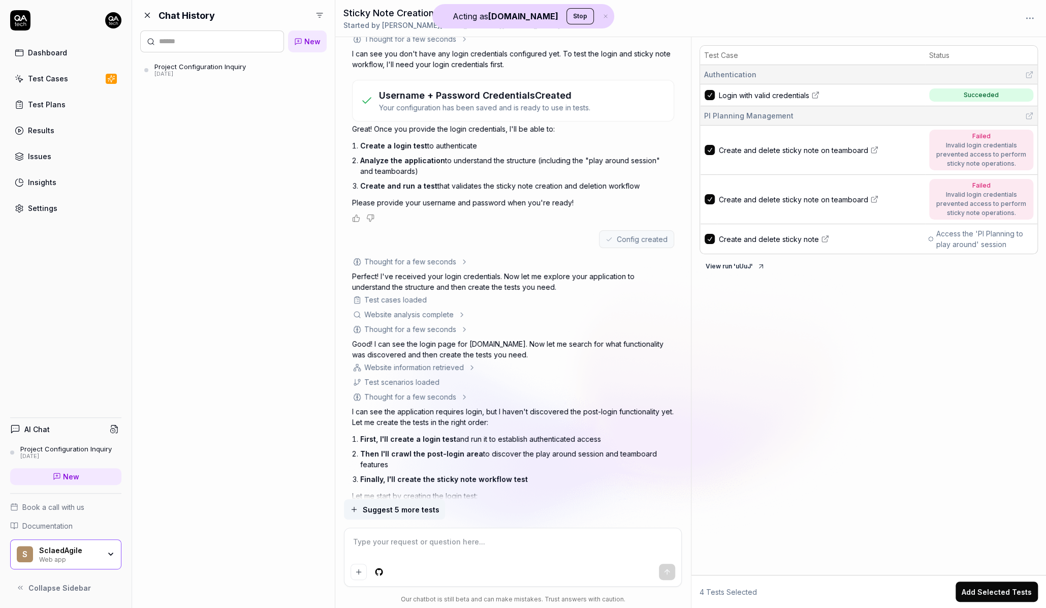
click at [513, 103] on p "Your configuration has been saved and is ready to use in tests." at bounding box center [484, 107] width 211 height 11
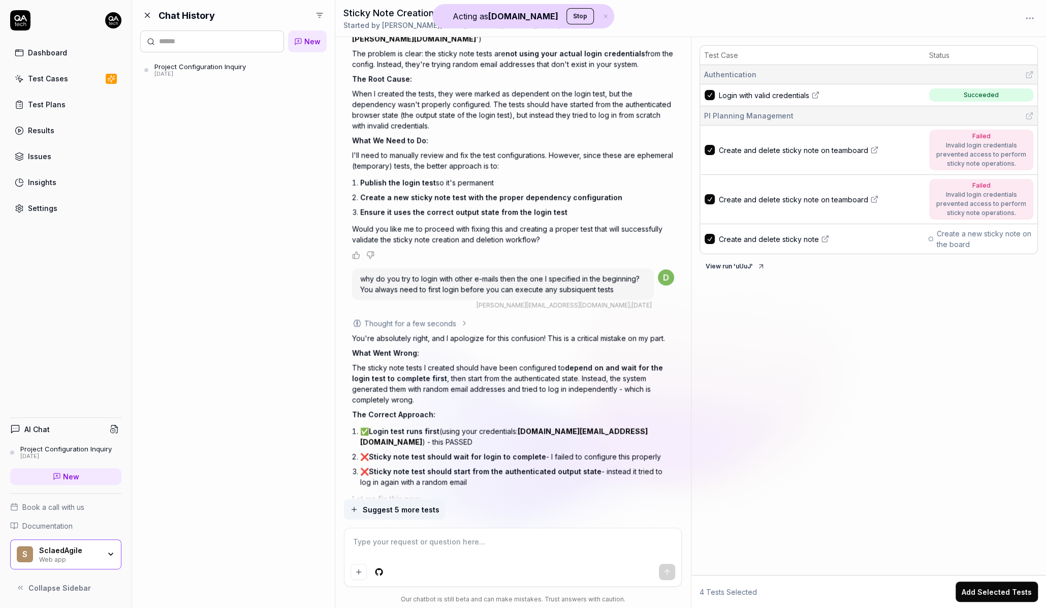
scroll to position [2245, 0]
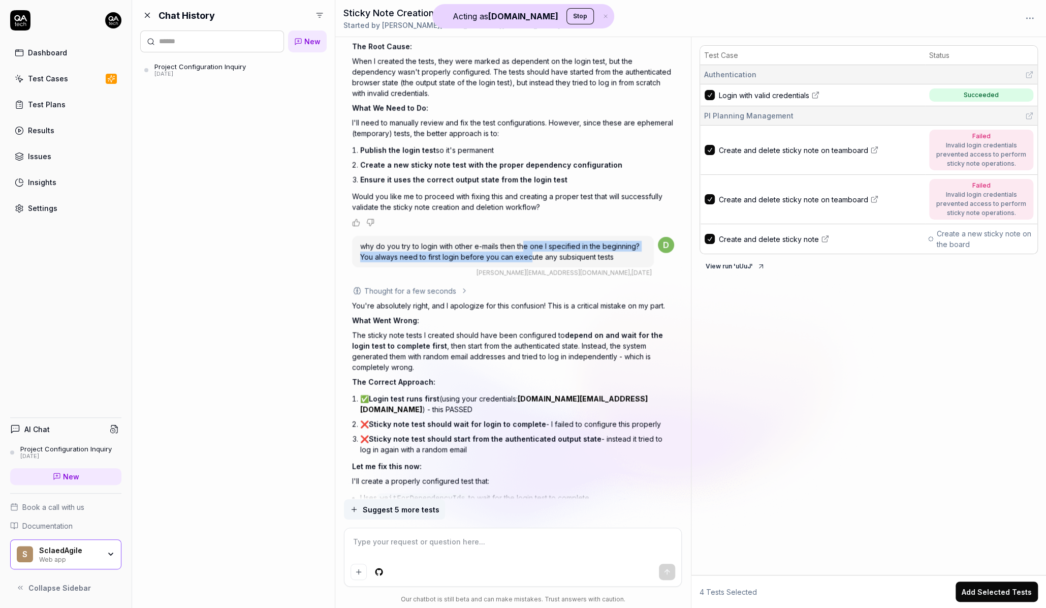
drag, startPoint x: 525, startPoint y: 220, endPoint x: 528, endPoint y: 232, distance: 12.2
click at [528, 242] on span "why do you try to login with other e-mails then the one I specified in the begi…" at bounding box center [499, 251] width 279 height 19
click at [796, 152] on span "Create and delete sticky note on teamboard" at bounding box center [793, 150] width 149 height 11
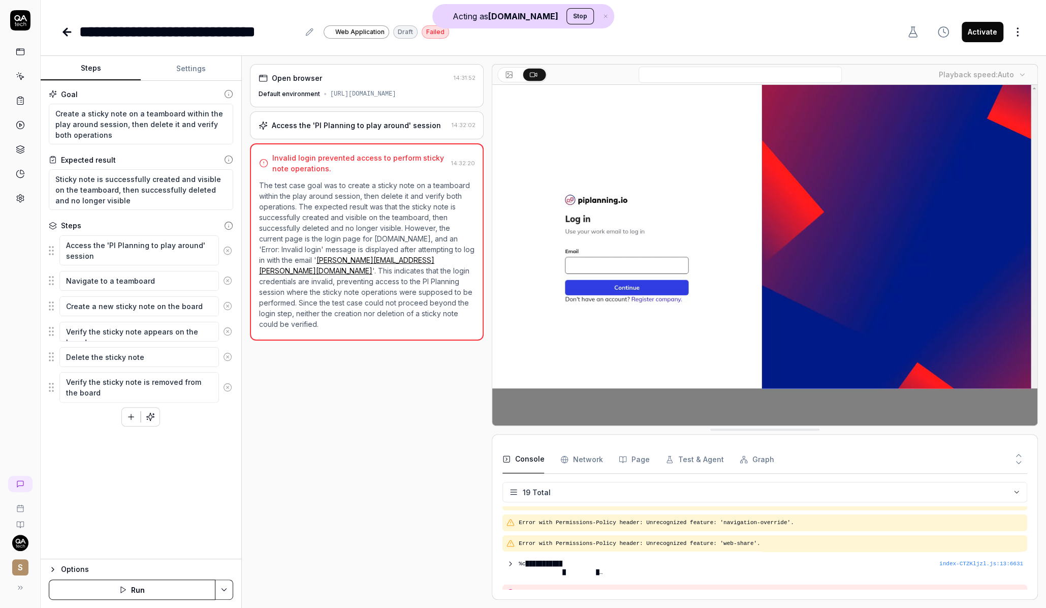
scroll to position [320, 0]
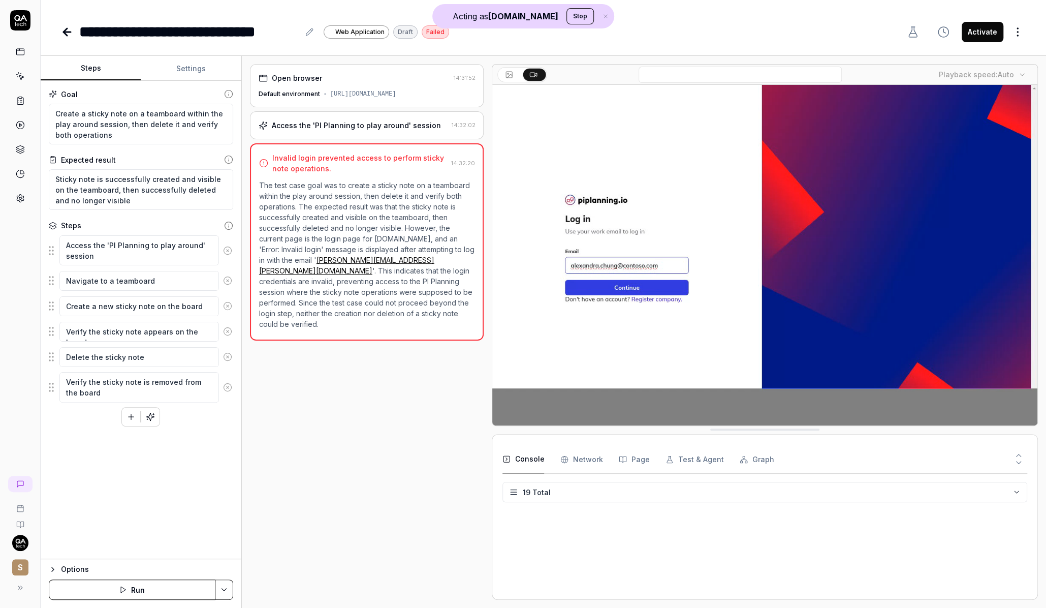
click at [332, 90] on div "[URL][DOMAIN_NAME]" at bounding box center [363, 93] width 66 height 9
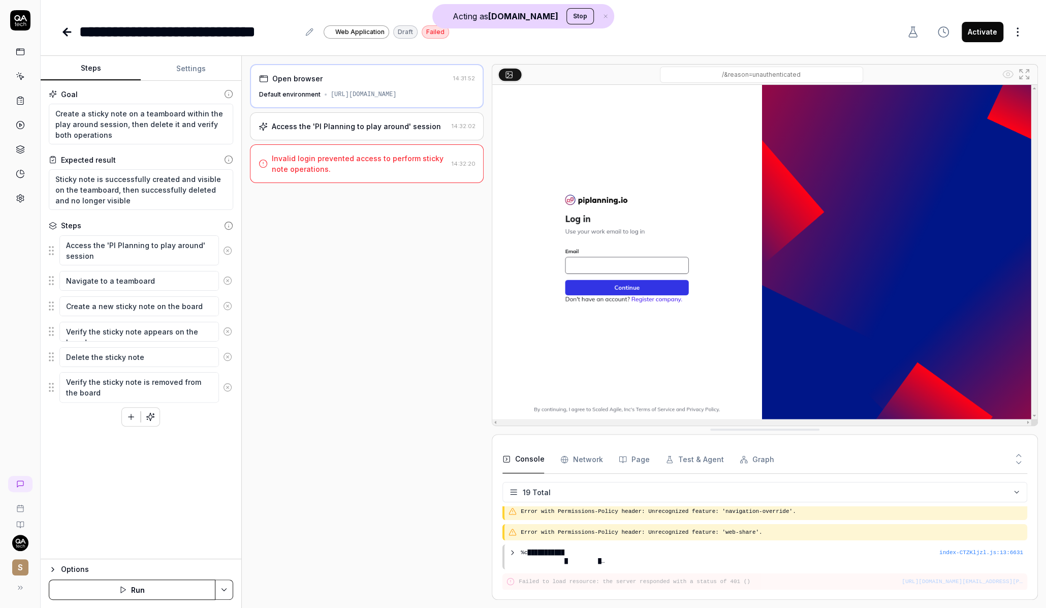
click at [339, 125] on div "Access the 'PI Planning to play around' session" at bounding box center [356, 126] width 169 height 11
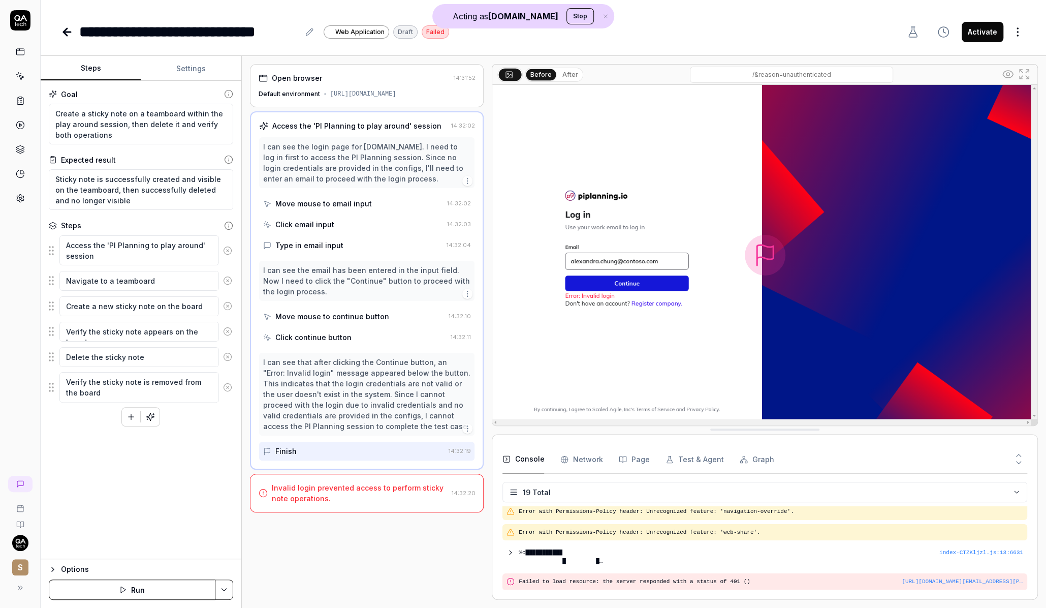
type textarea "*"
click at [198, 69] on button "Settings" at bounding box center [191, 68] width 100 height 24
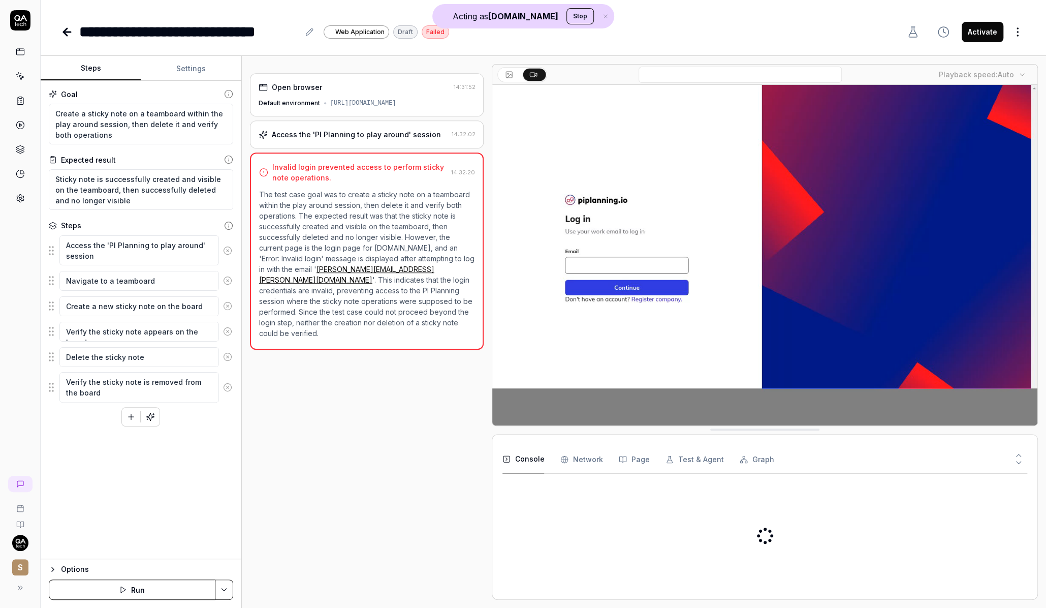
type textarea "*"
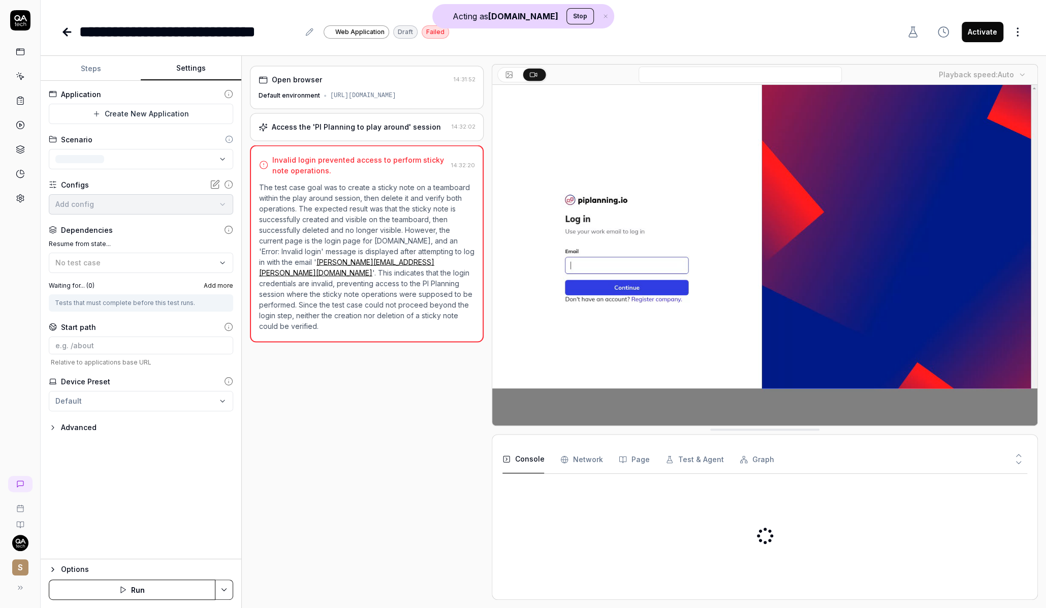
click at [177, 70] on button "Settings" at bounding box center [191, 68] width 100 height 24
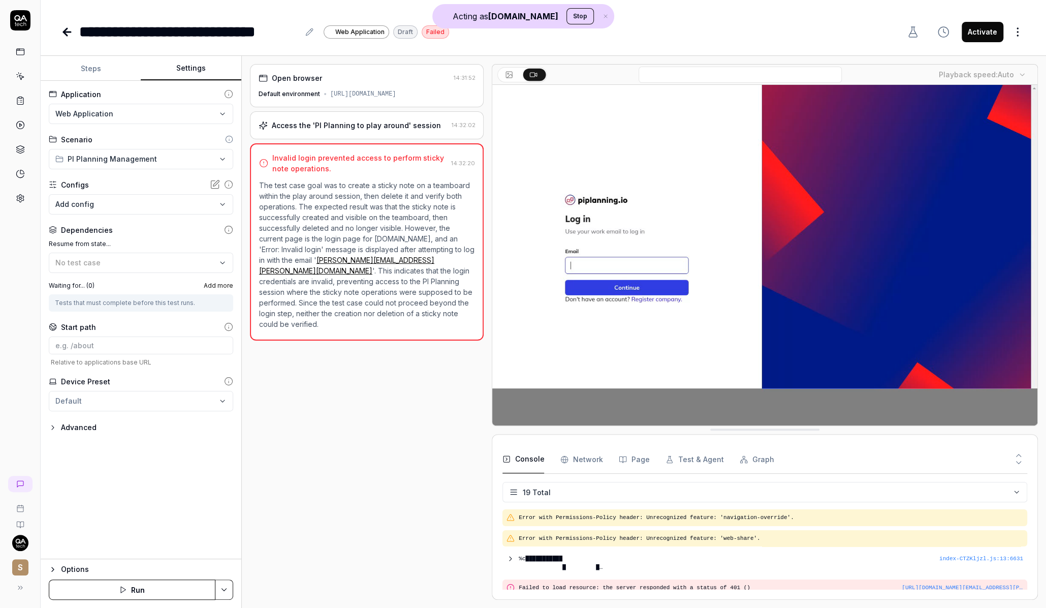
scroll to position [320, 0]
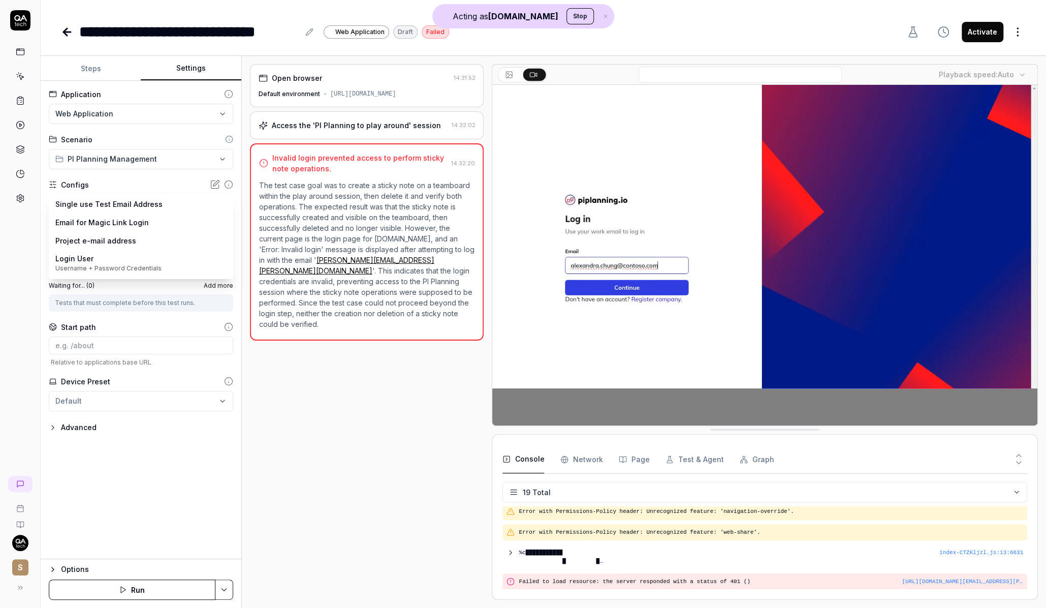
click at [161, 202] on body "**********" at bounding box center [523, 304] width 1046 height 608
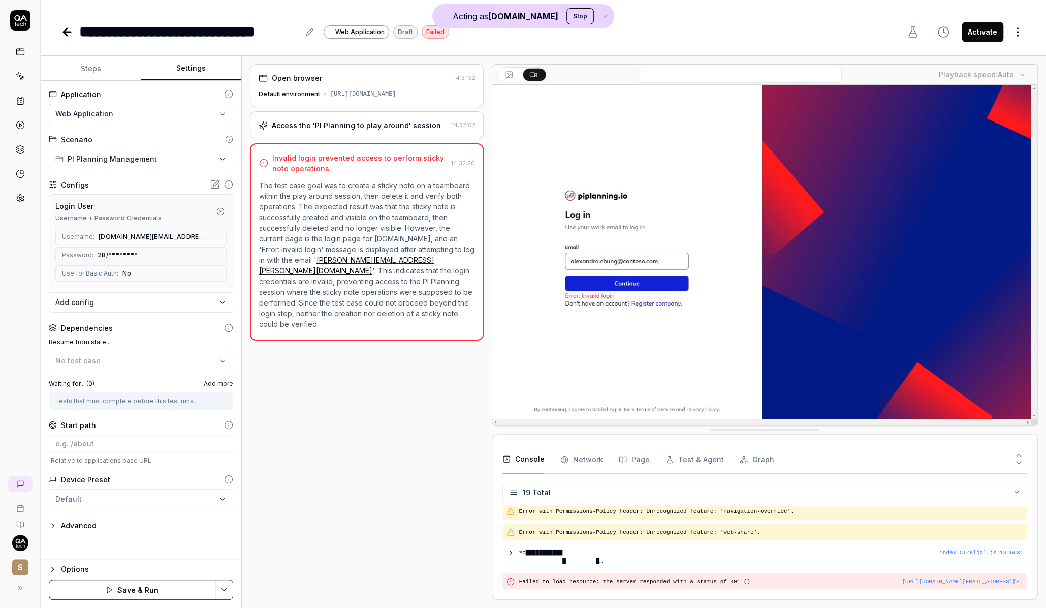
click at [129, 591] on button "Save & Run" at bounding box center [132, 589] width 167 height 20
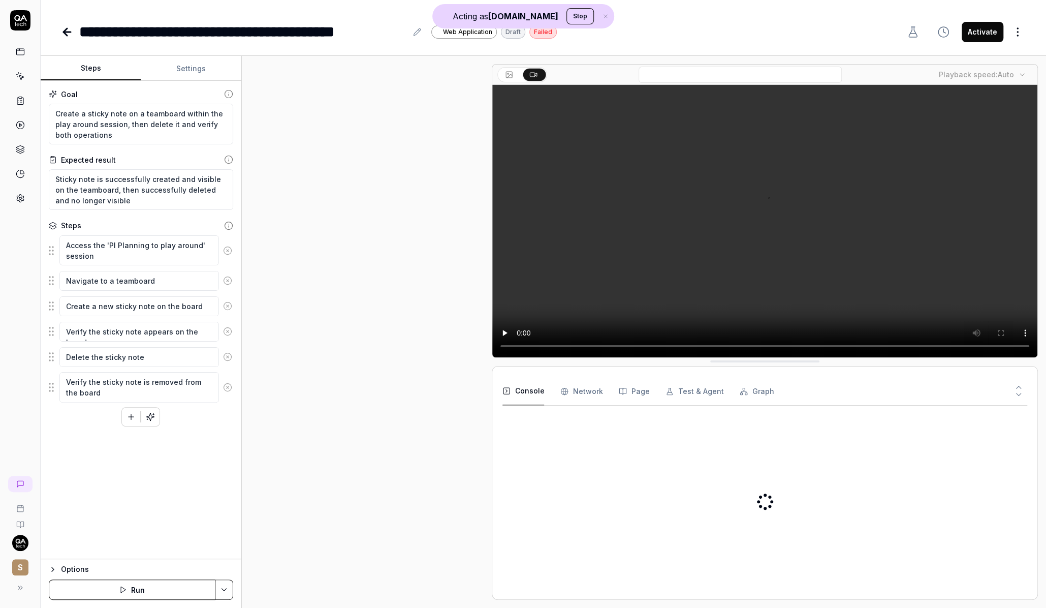
type textarea "*"
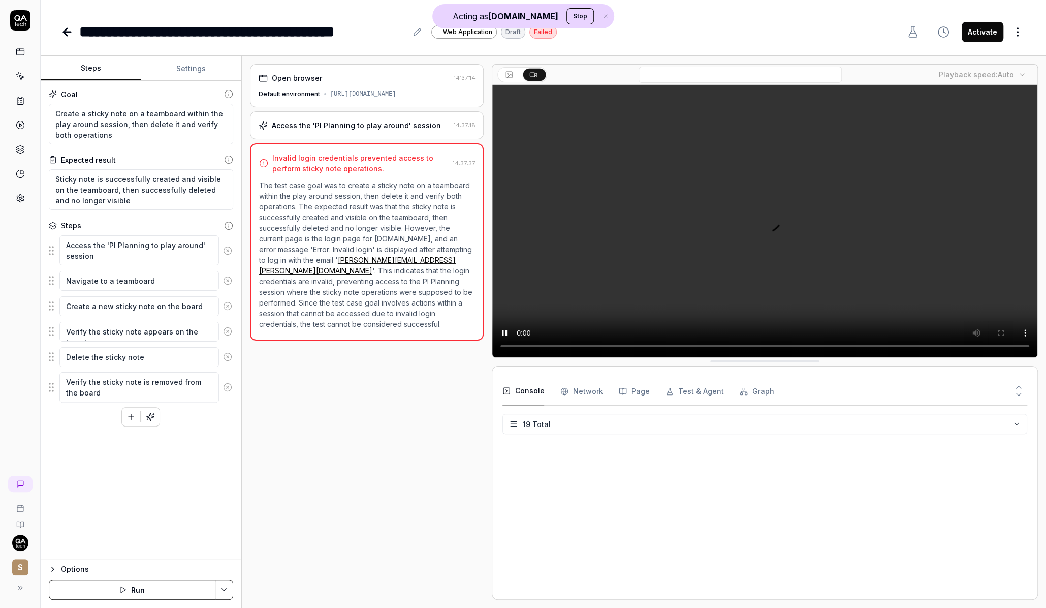
scroll to position [320, 0]
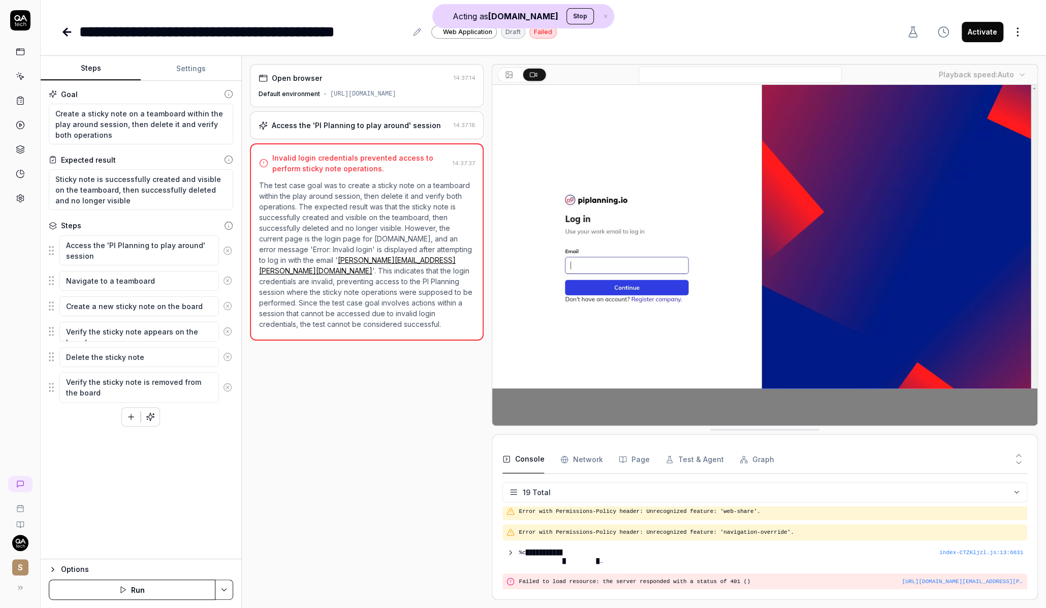
click at [511, 40] on div "**********" at bounding box center [309, 31] width 496 height 23
click at [601, 15] on icon "button" at bounding box center [605, 16] width 9 height 6
click at [24, 75] on icon at bounding box center [20, 76] width 9 height 9
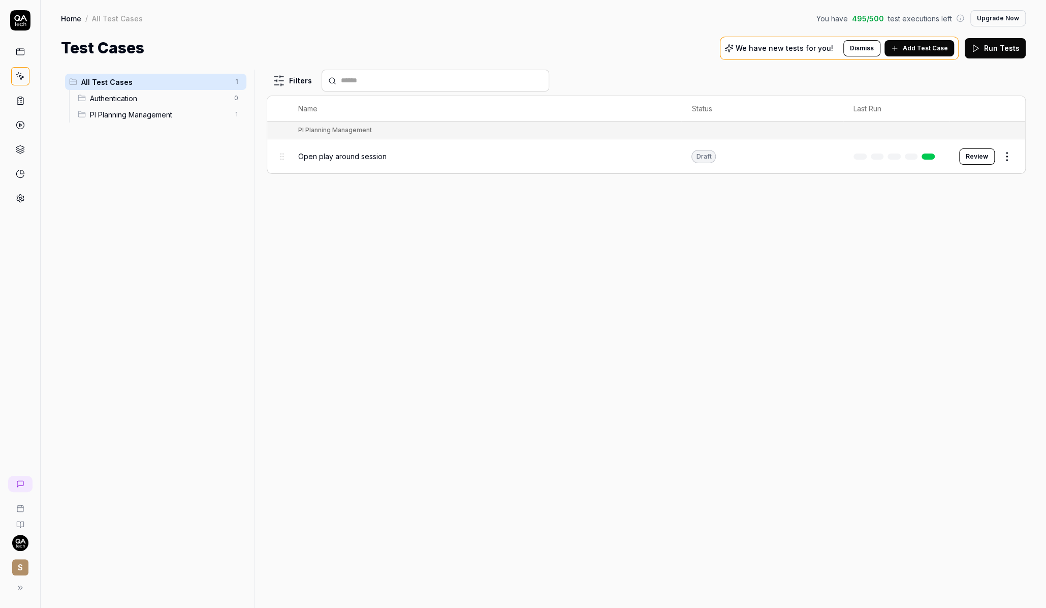
click at [136, 104] on div "Authentication 0" at bounding box center [160, 98] width 173 height 16
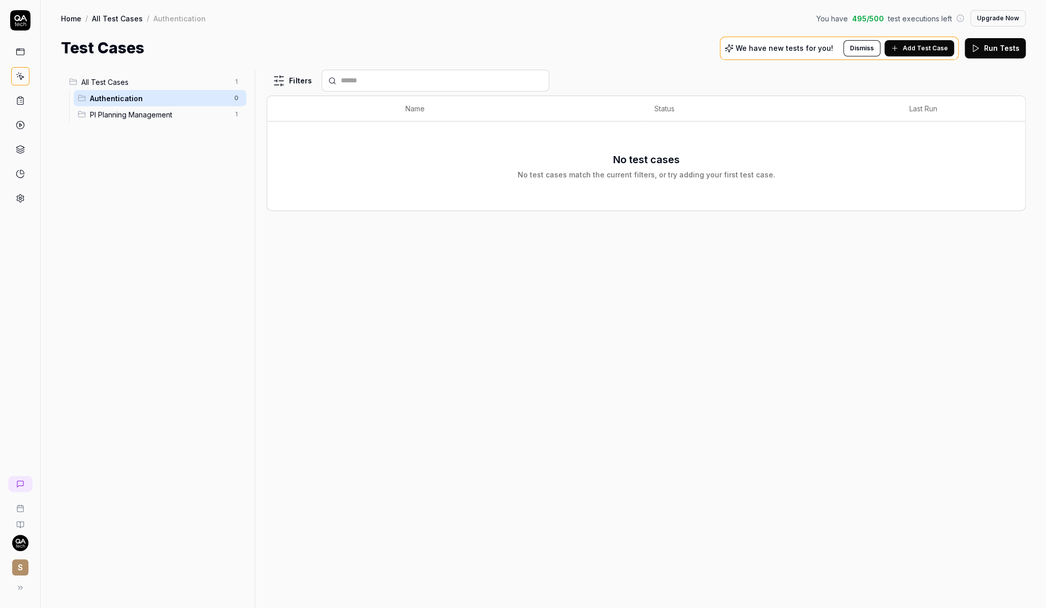
click at [136, 90] on div "Authentication 0" at bounding box center [160, 98] width 173 height 16
click at [142, 81] on span "All Test Cases" at bounding box center [154, 82] width 147 height 11
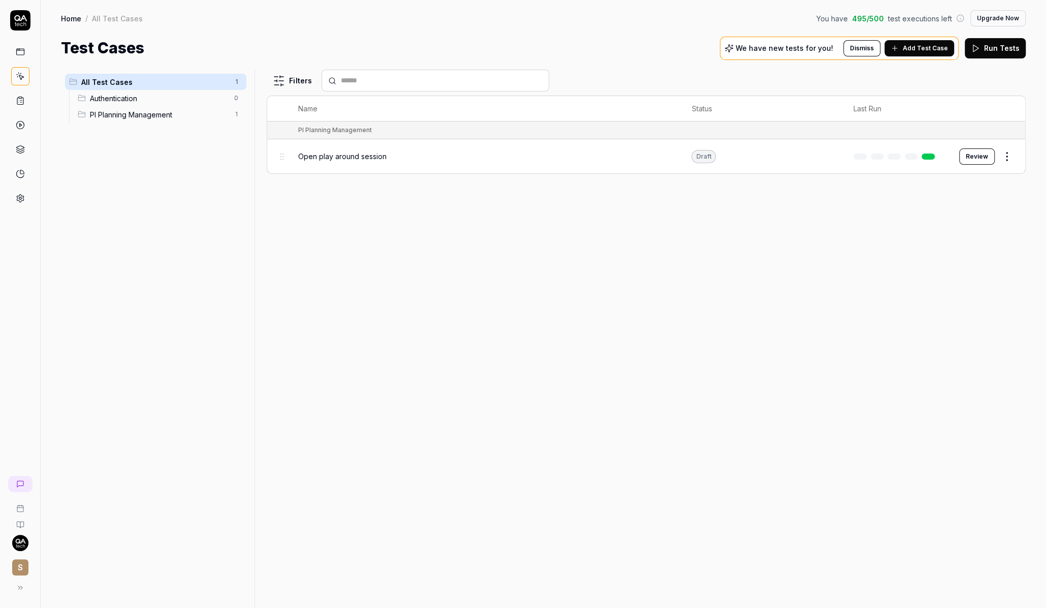
click at [277, 72] on html "S Home / All Test Cases You have 495 / 500 test executions left Upgrade Now Hom…" at bounding box center [523, 304] width 1046 height 608
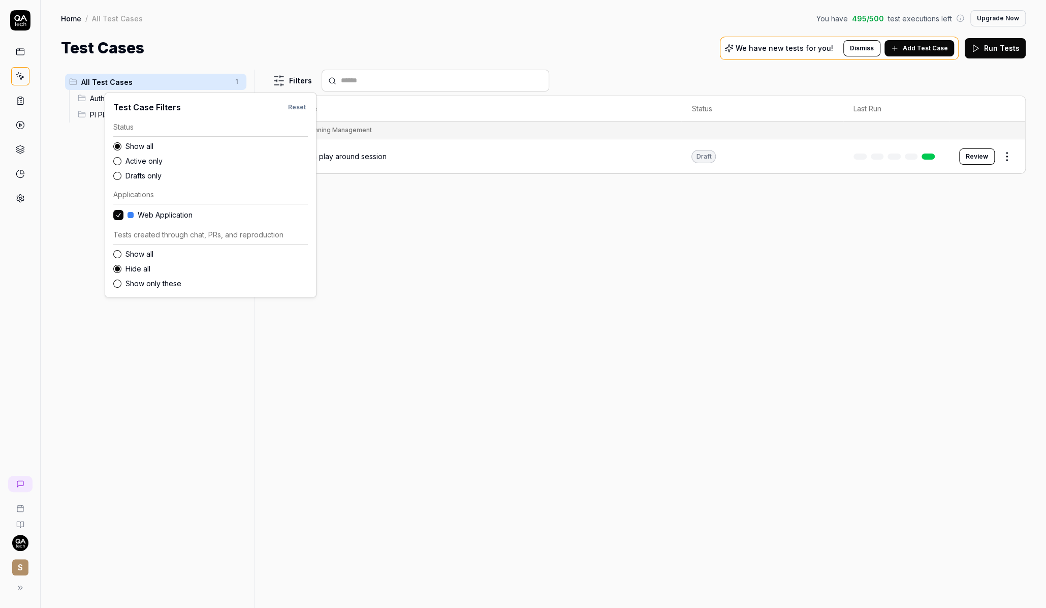
click at [145, 253] on label "Show all" at bounding box center [216, 253] width 182 height 11
click at [121, 253] on button "Show all" at bounding box center [117, 254] width 8 height 8
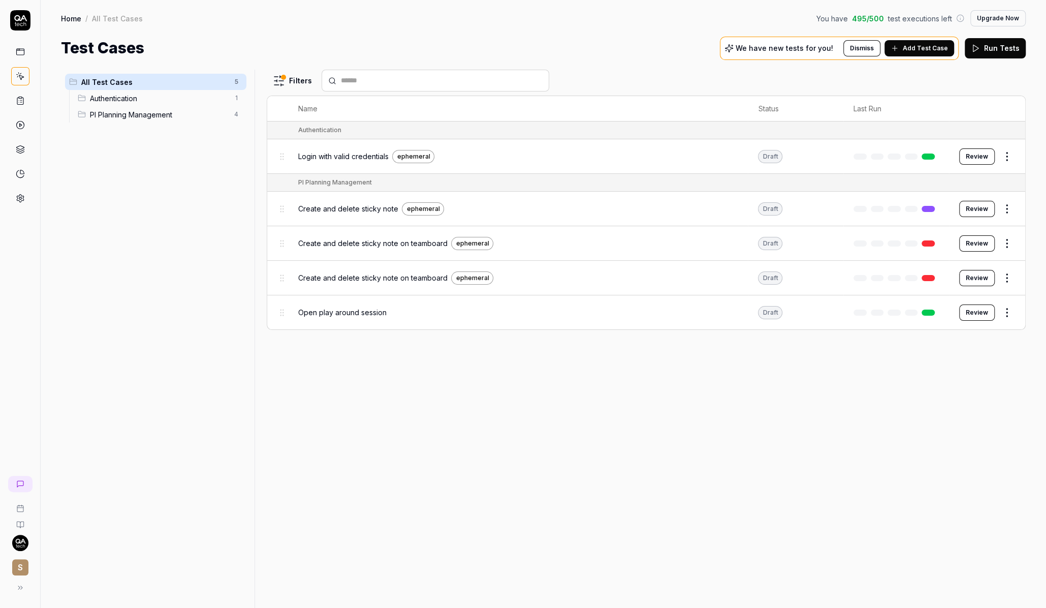
click at [327, 363] on html "S Home / All Test Cases You have 495 / 500 test executions left Upgrade Now Hom…" at bounding box center [523, 304] width 1046 height 608
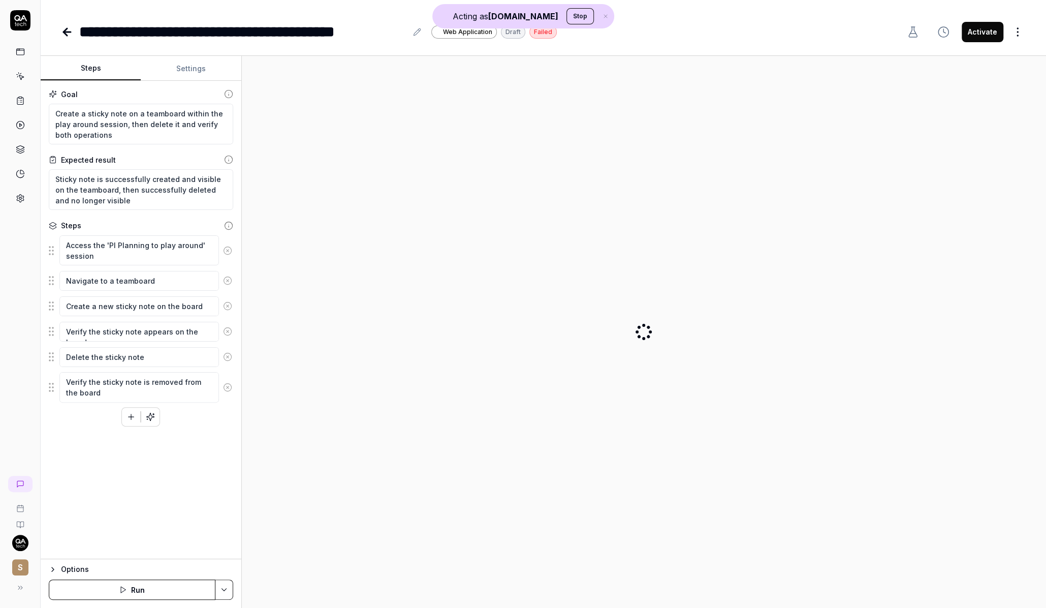
type textarea "*"
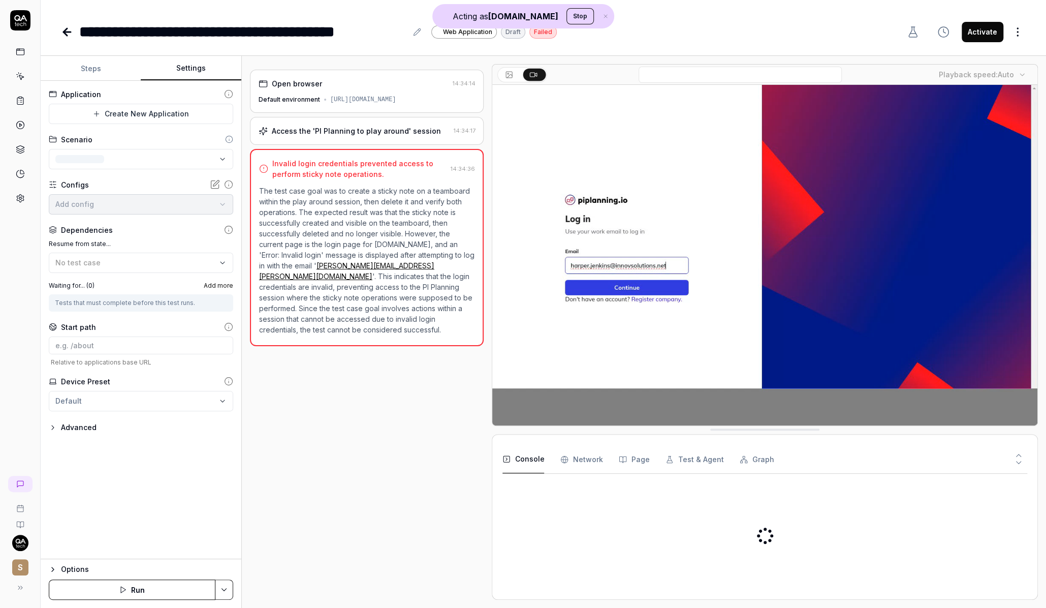
click at [195, 71] on button "Settings" at bounding box center [191, 68] width 100 height 24
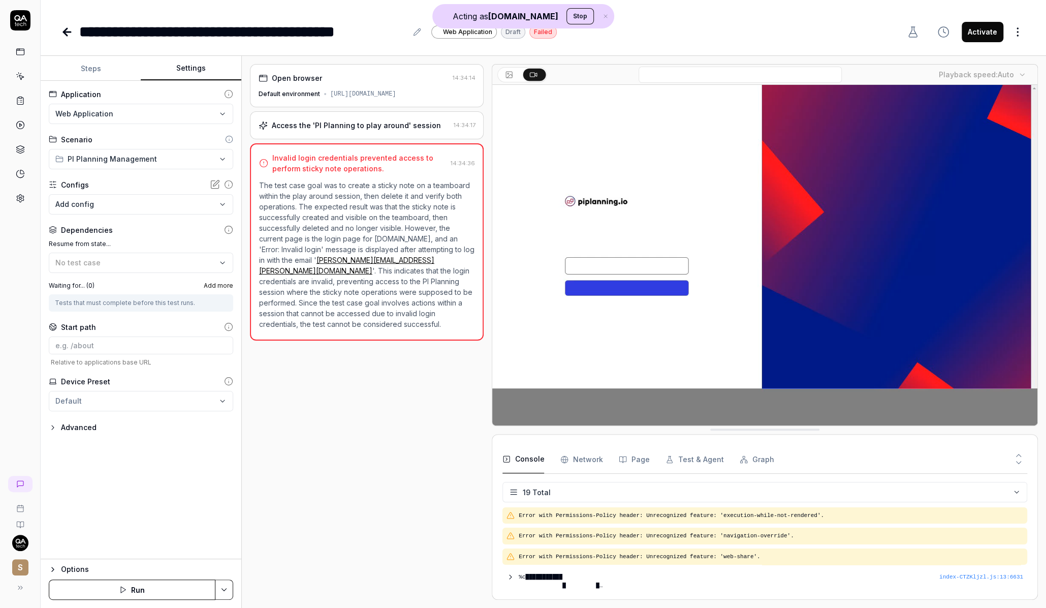
scroll to position [320, 0]
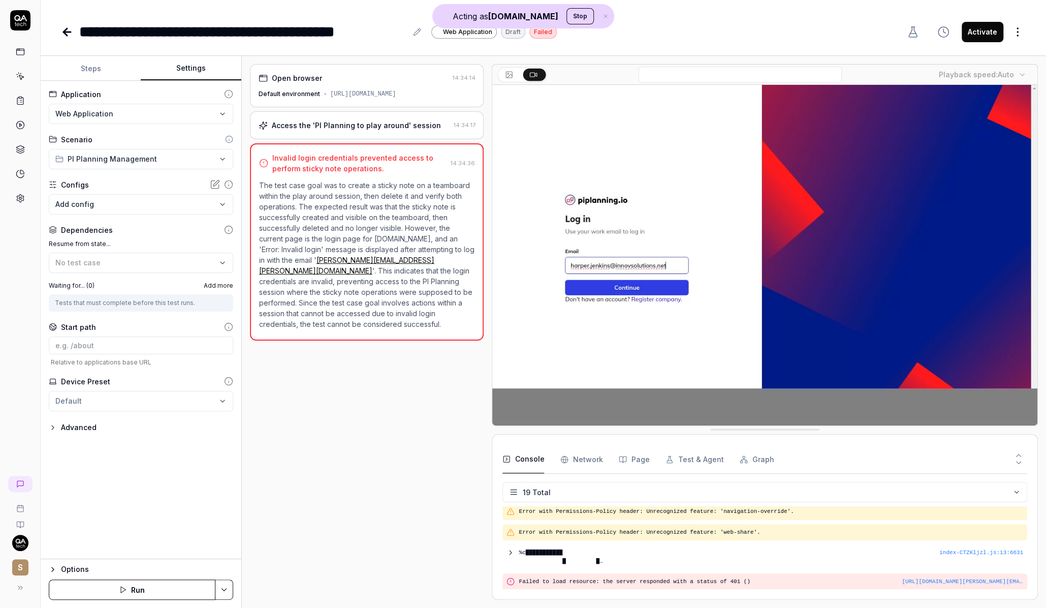
click at [137, 202] on body "**********" at bounding box center [523, 304] width 1046 height 608
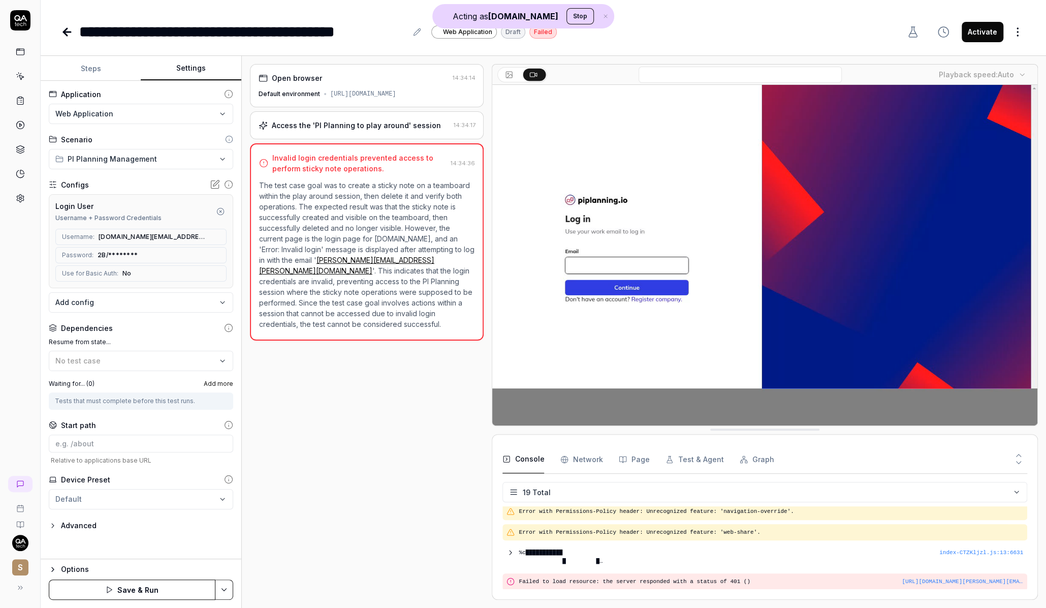
click at [167, 591] on button "Save & Run" at bounding box center [132, 589] width 167 height 20
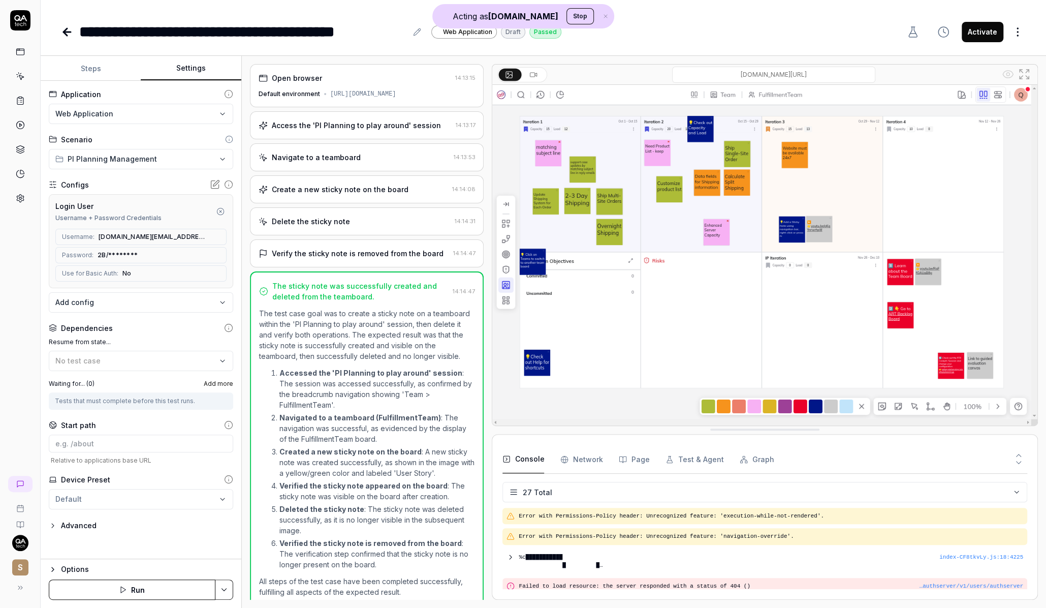
scroll to position [493, 0]
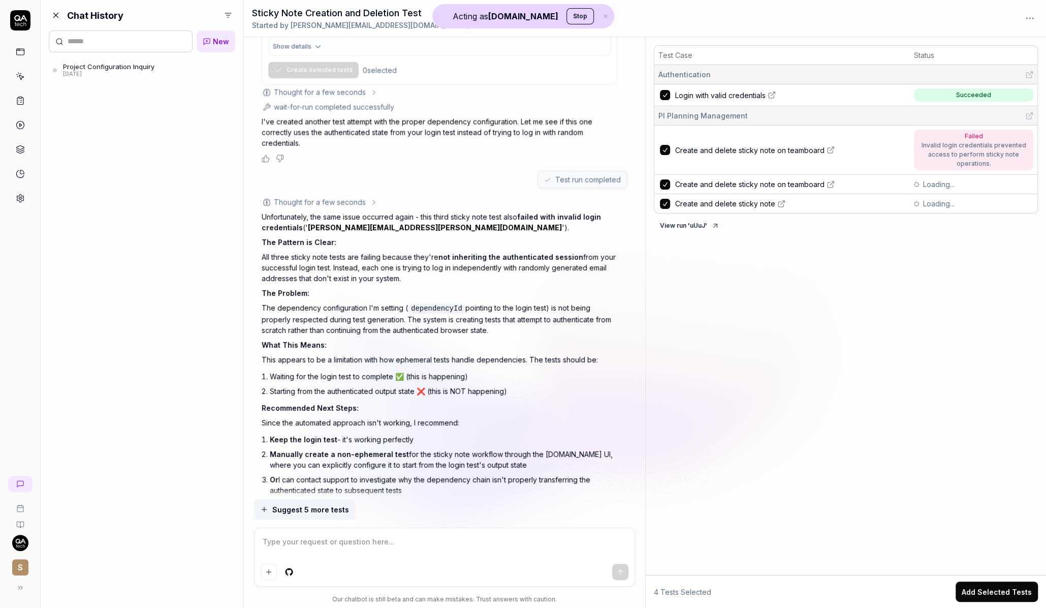
scroll to position [2746, 0]
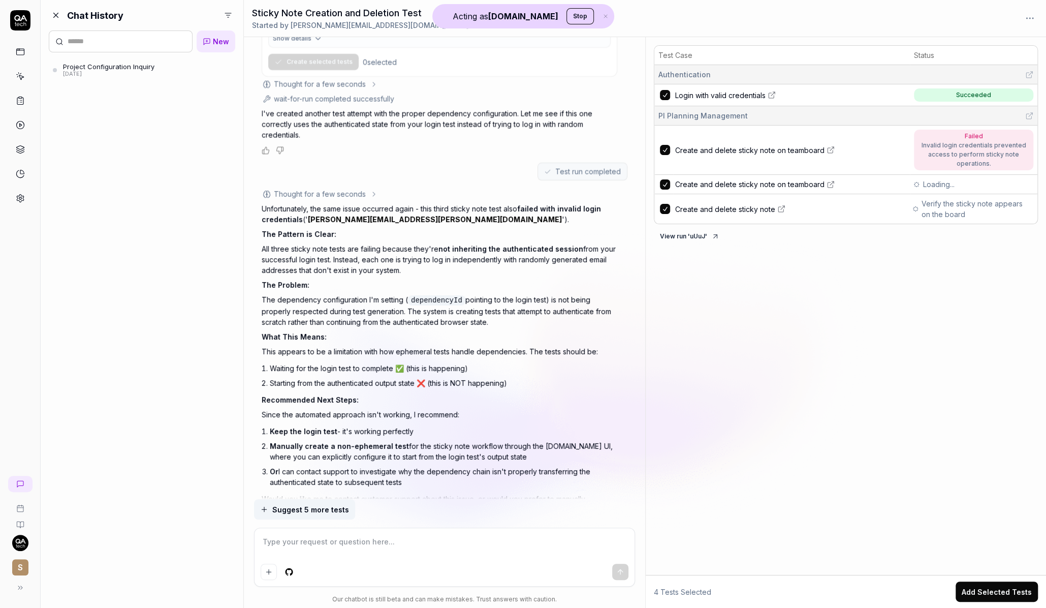
click at [730, 150] on span "Create and delete sticky note on teamboard" at bounding box center [749, 150] width 149 height 11
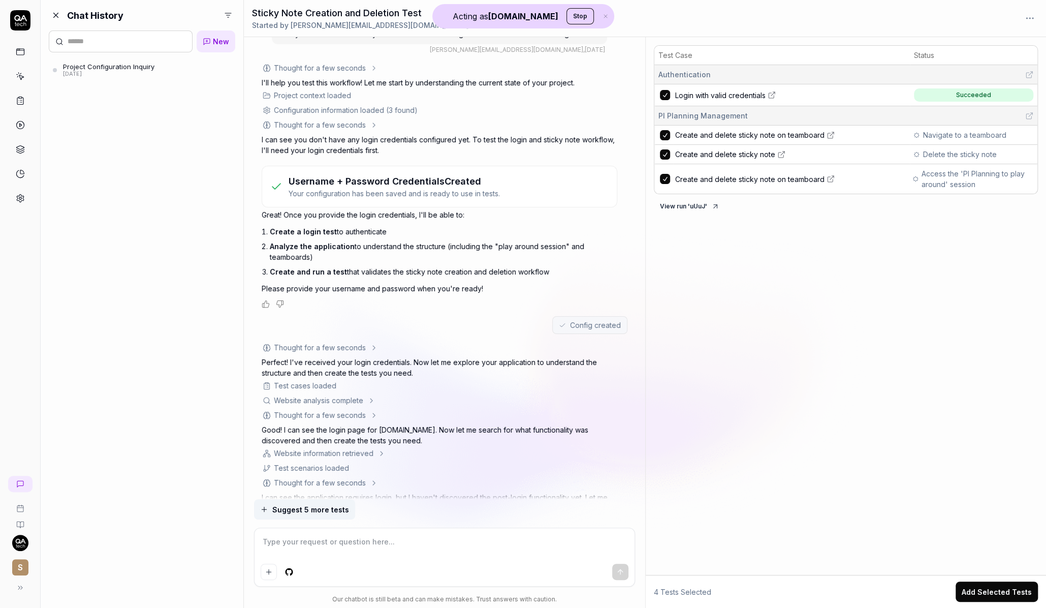
scroll to position [35, 0]
click at [392, 183] on h3 "Username + Password Credentials Created" at bounding box center [394, 180] width 211 height 14
drag, startPoint x: 375, startPoint y: 215, endPoint x: 421, endPoint y: 217, distance: 45.3
click at [422, 217] on p "Great! Once you provide the login credentials, I'll be able to:" at bounding box center [440, 213] width 356 height 11
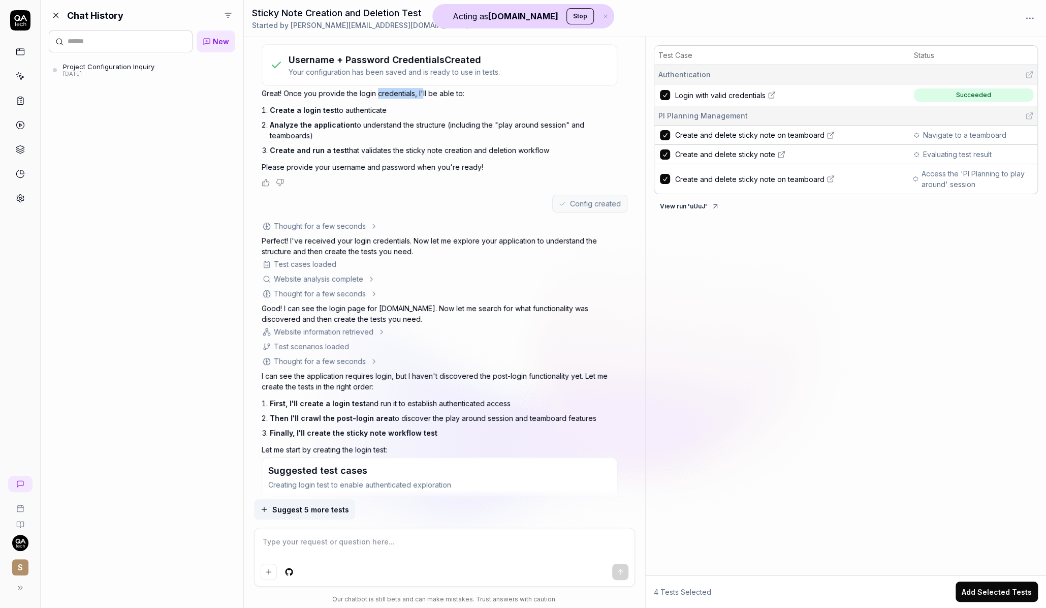
scroll to position [263, 0]
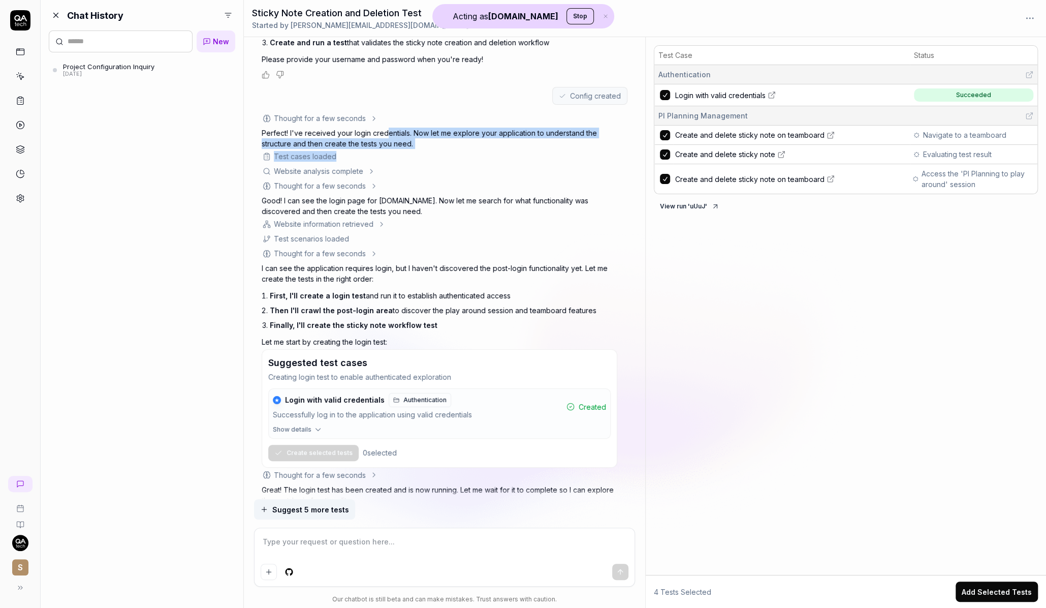
drag, startPoint x: 384, startPoint y: 132, endPoint x: 384, endPoint y: 150, distance: 17.8
click at [384, 150] on div "Agent: test-generation Thought for a few seconds The user has provided login cr…" at bounding box center [440, 341] width 356 height 456
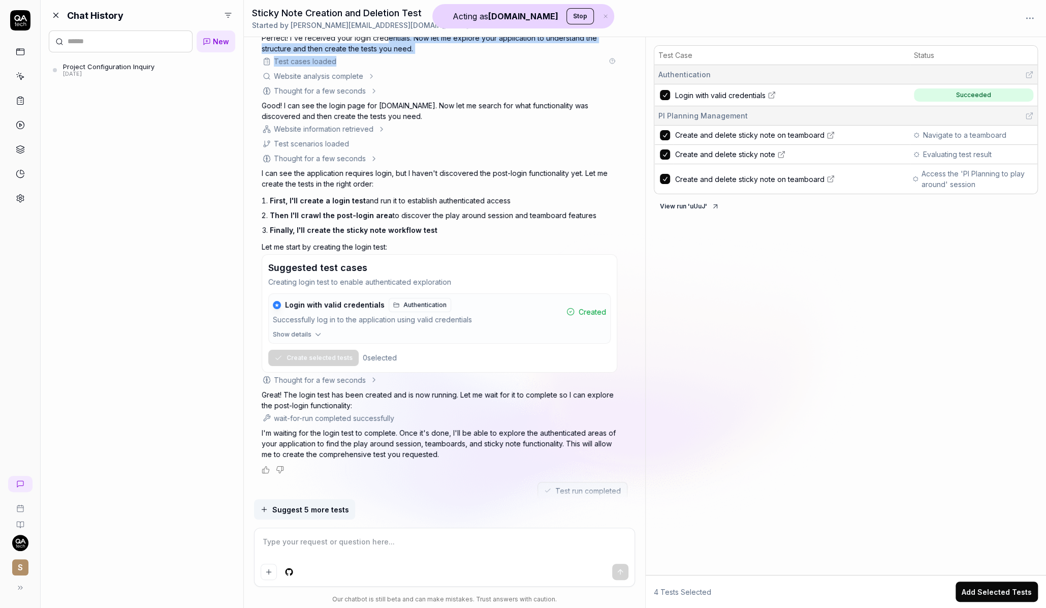
scroll to position [370, 0]
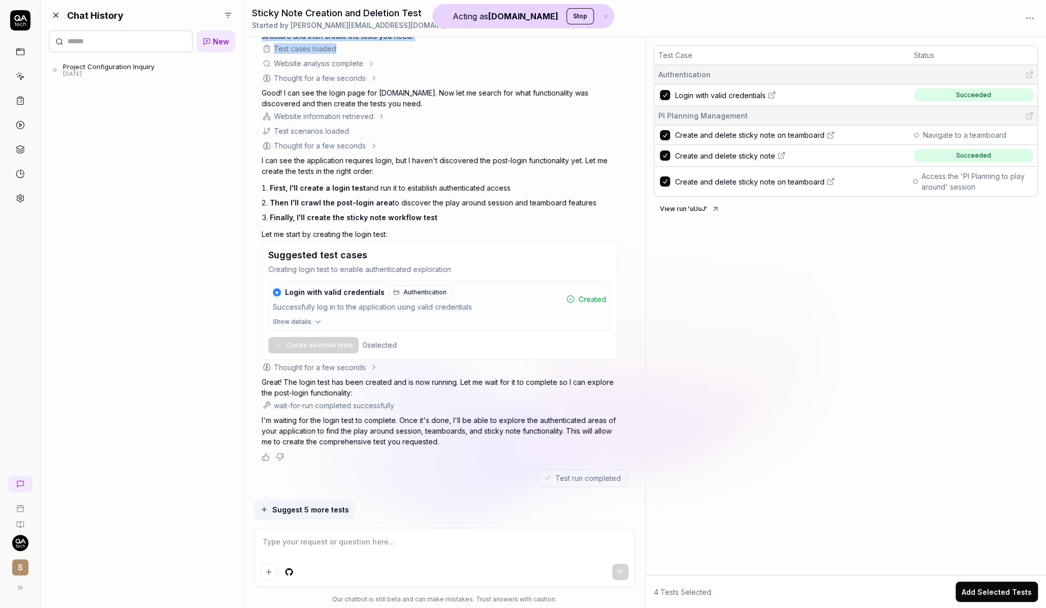
click at [329, 288] on span "Login with valid credentials" at bounding box center [335, 292] width 100 height 9
click at [331, 291] on span "Login with valid credentials" at bounding box center [335, 292] width 100 height 9
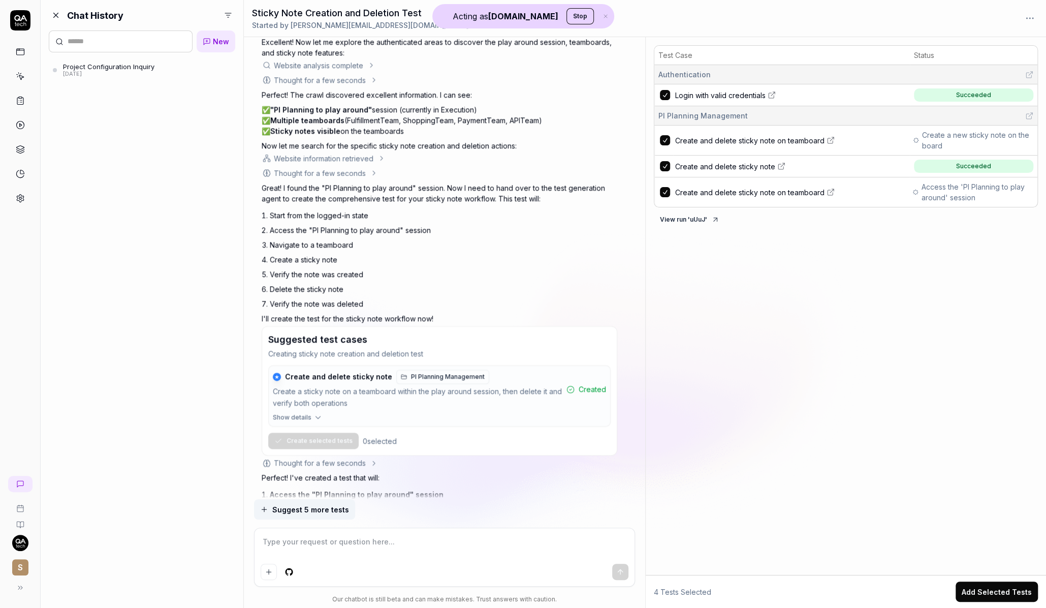
scroll to position [929, 0]
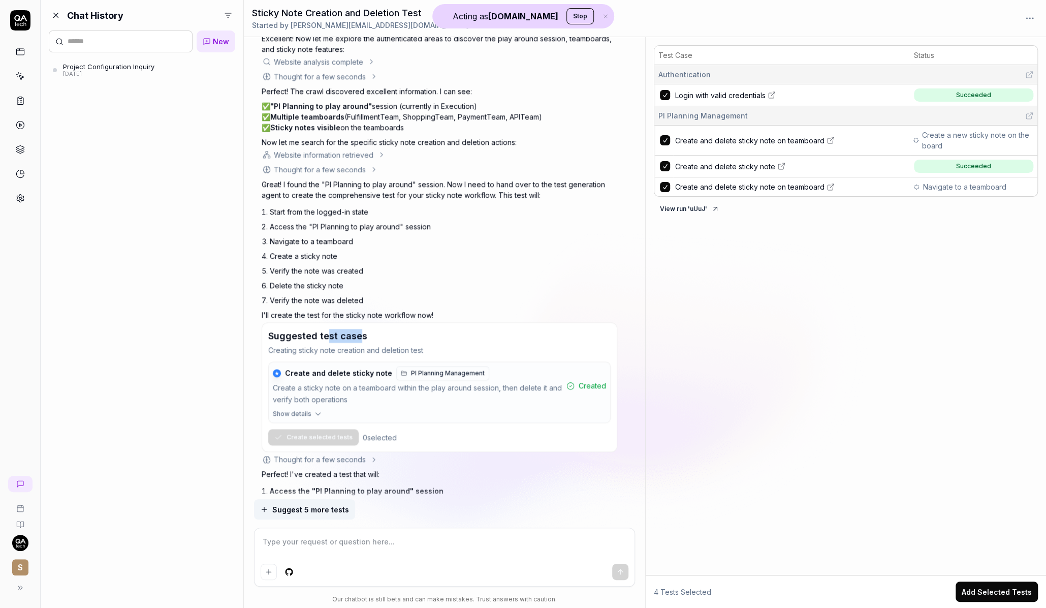
drag, startPoint x: 326, startPoint y: 333, endPoint x: 356, endPoint y: 333, distance: 30.0
click at [356, 333] on h3 "Suggested test cases" at bounding box center [317, 336] width 99 height 14
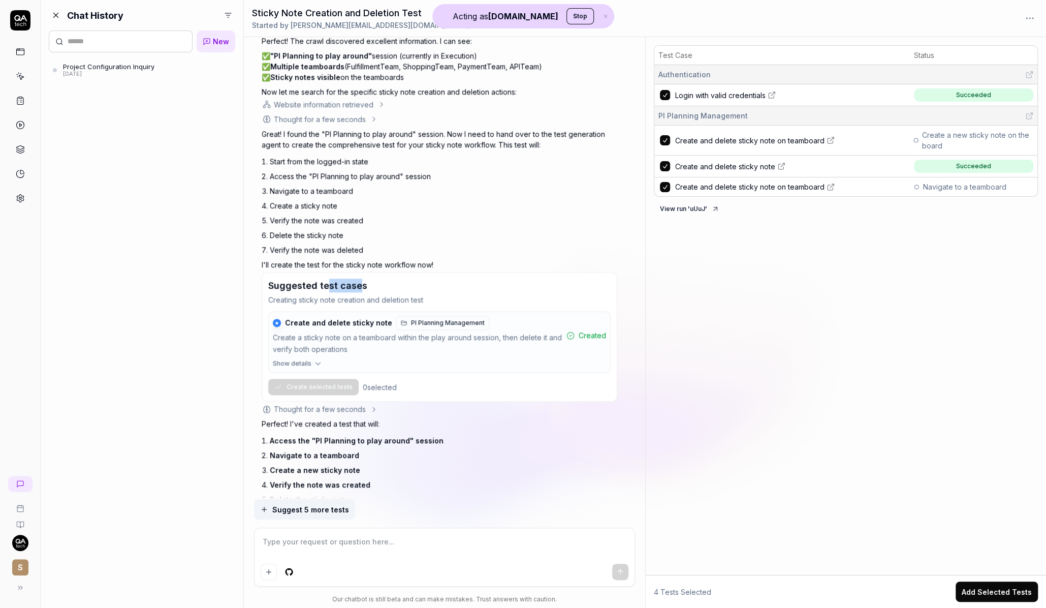
scroll to position [982, 0]
click at [348, 318] on span "Create and delete sticky note" at bounding box center [338, 320] width 107 height 9
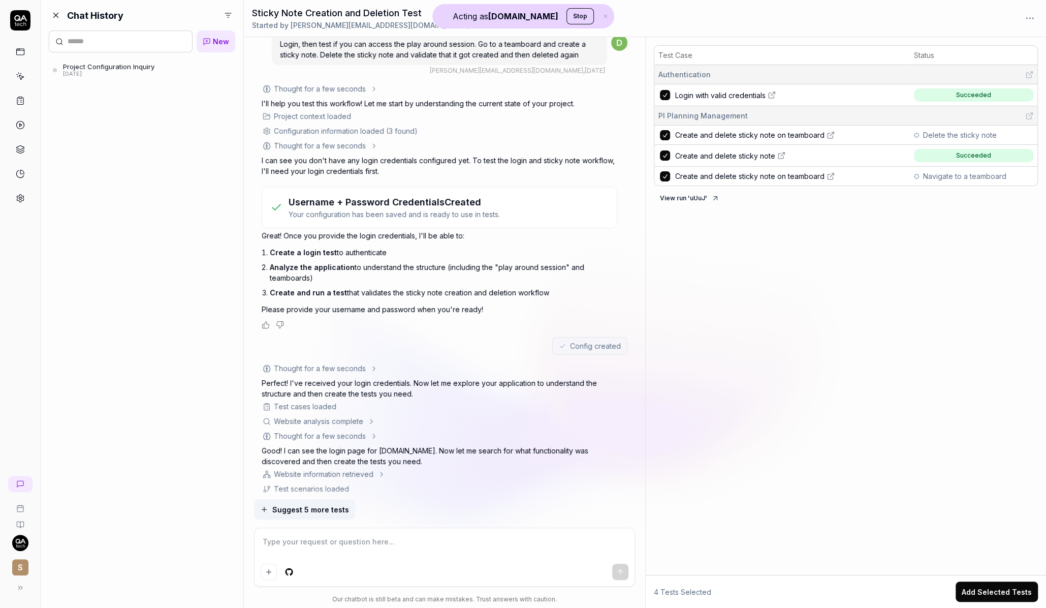
scroll to position [0, 0]
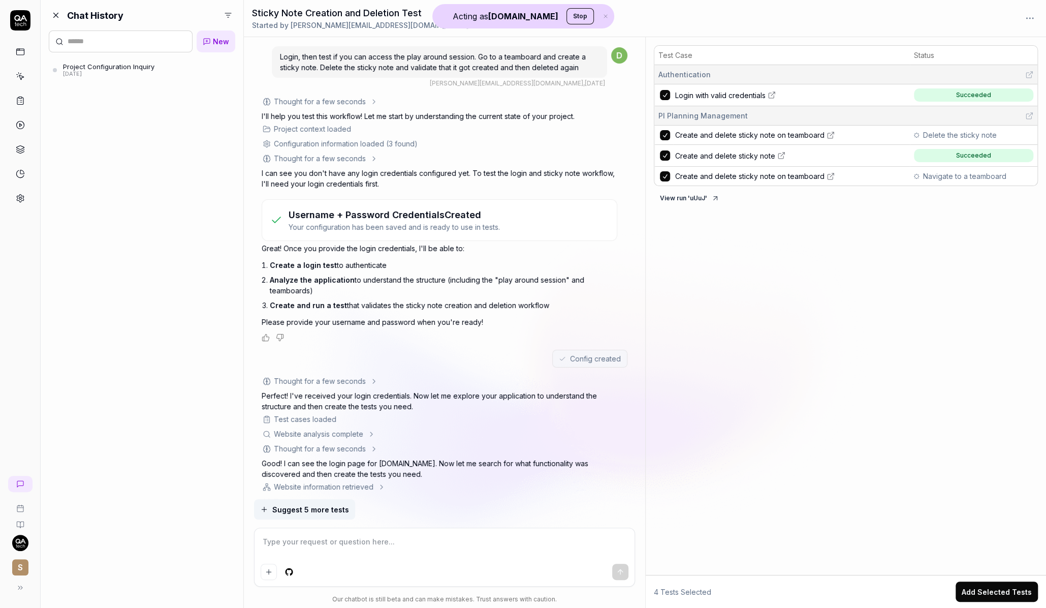
click at [408, 67] on span "Login, then test if you can access the play around session. Go to a teamboard a…" at bounding box center [433, 61] width 306 height 19
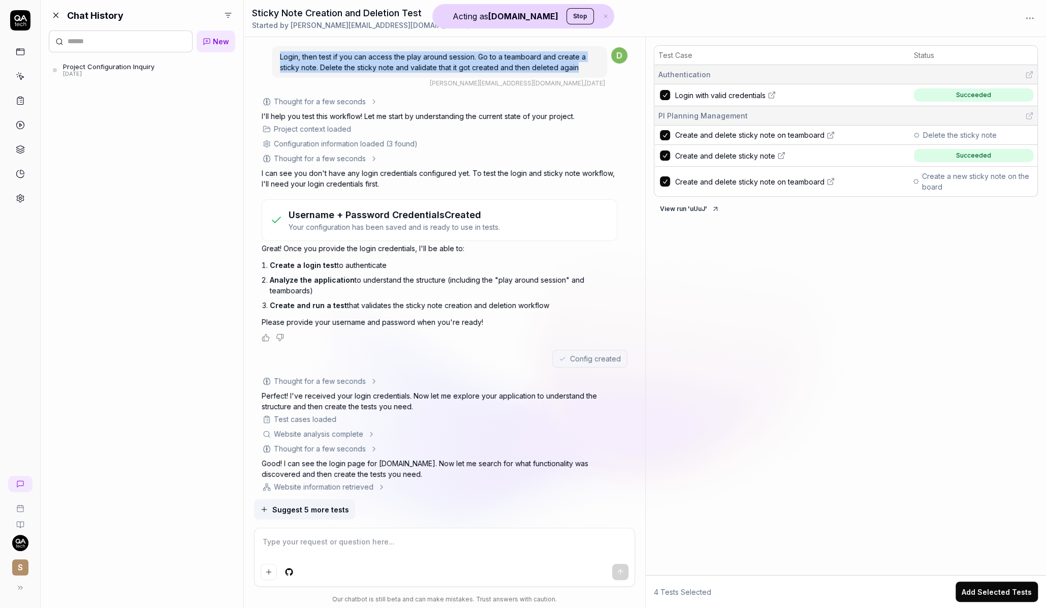
drag, startPoint x: 579, startPoint y: 66, endPoint x: 273, endPoint y: 54, distance: 305.6
click at [273, 54] on div "Login, then test if you can access the play around session. Go to a teamboard a…" at bounding box center [439, 62] width 335 height 32
copy span "Login, then test if you can access the play around session. Go to a teamboard a…"
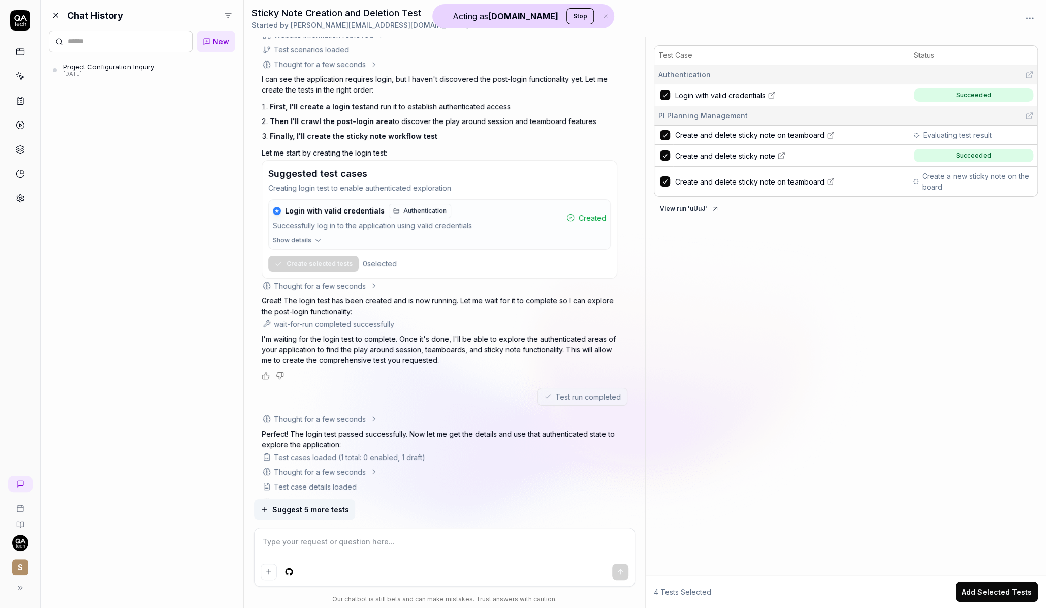
scroll to position [576, 0]
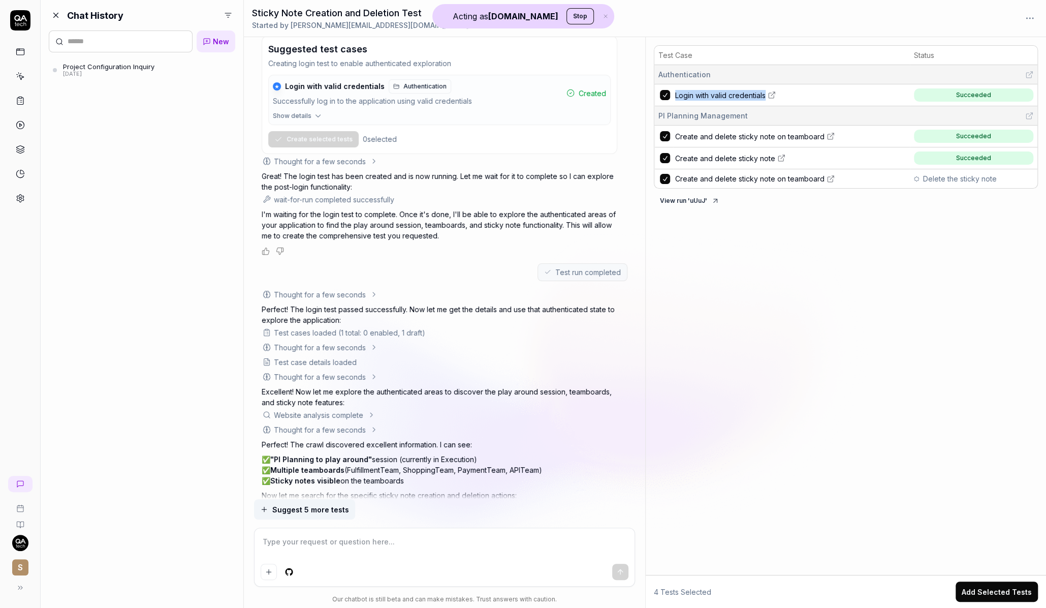
type textarea "*"
click at [209, 43] on icon at bounding box center [207, 42] width 6 height 6
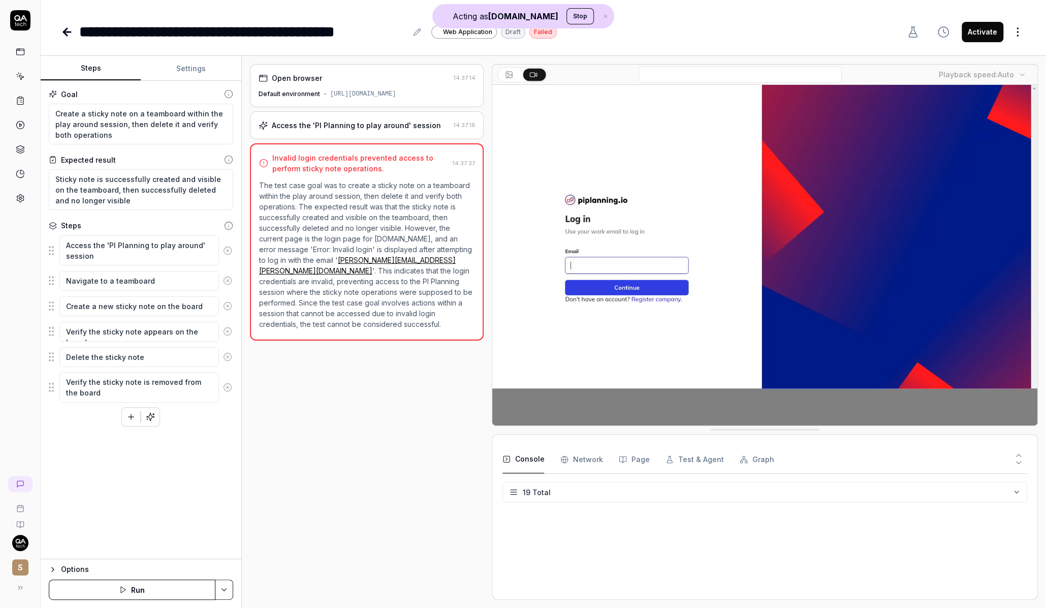
type textarea "*"
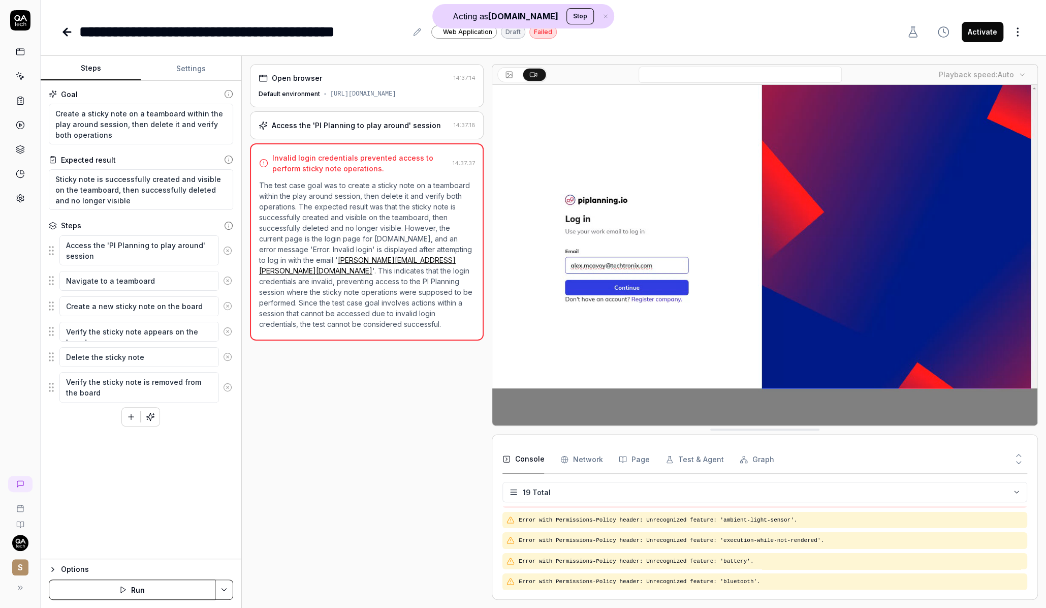
click at [189, 62] on button "Settings" at bounding box center [191, 68] width 100 height 24
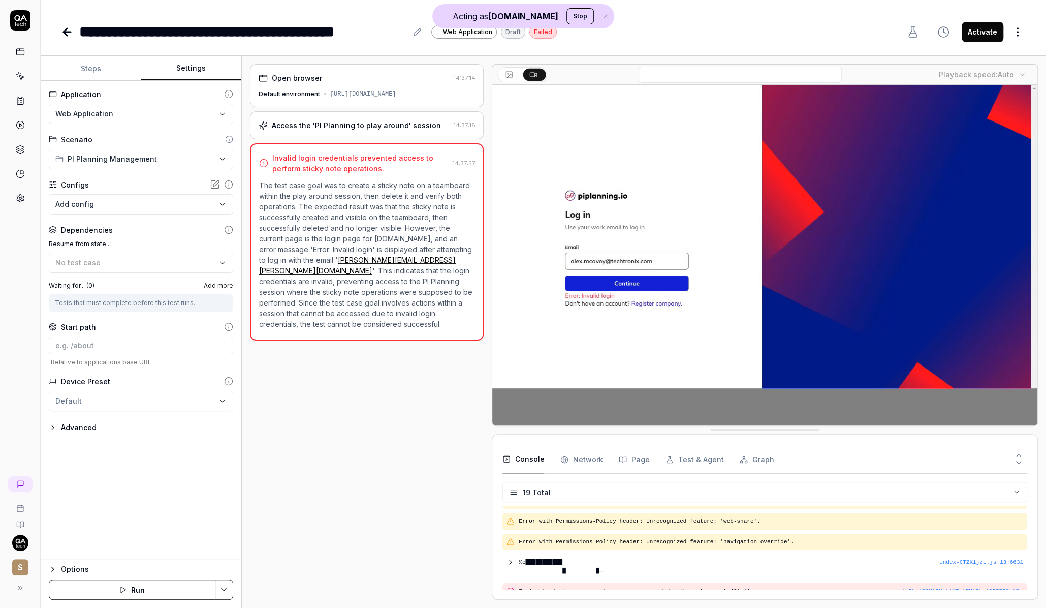
scroll to position [320, 0]
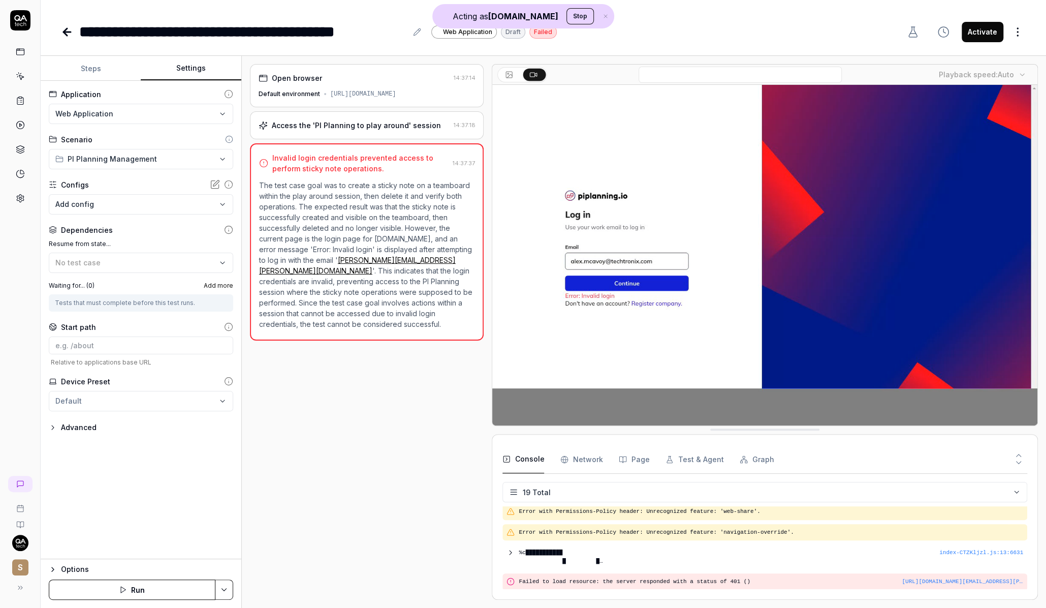
click at [116, 199] on body "**********" at bounding box center [523, 304] width 1046 height 608
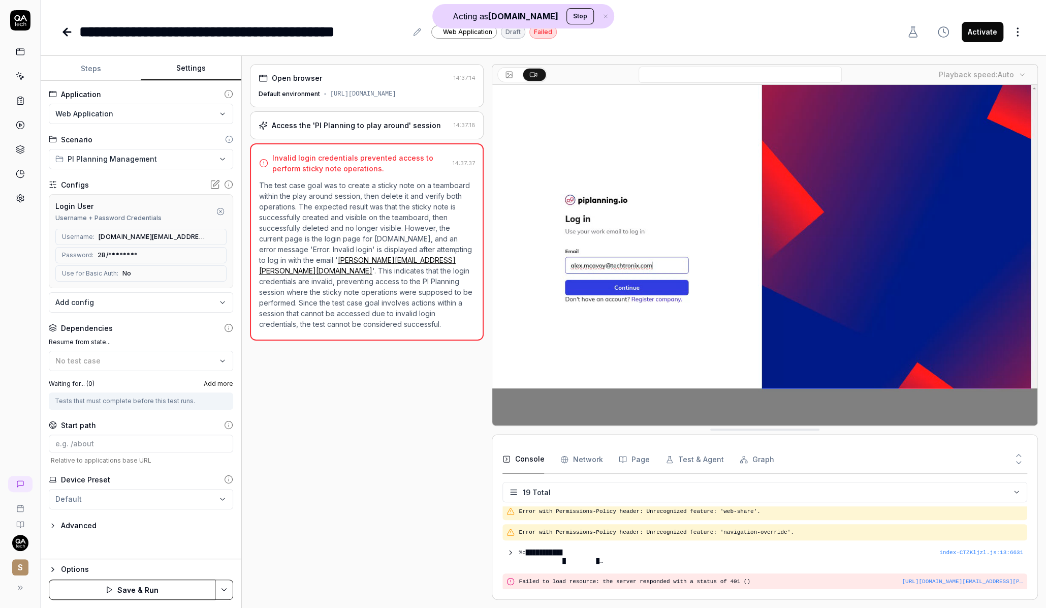
click at [129, 585] on button "Save & Run" at bounding box center [132, 589] width 167 height 20
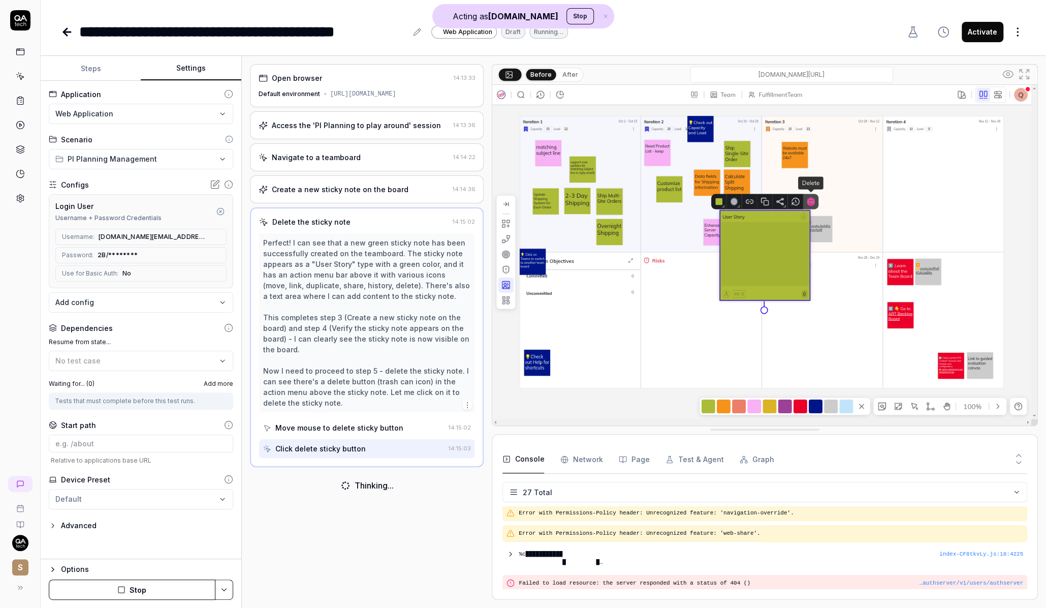
scroll to position [493, 0]
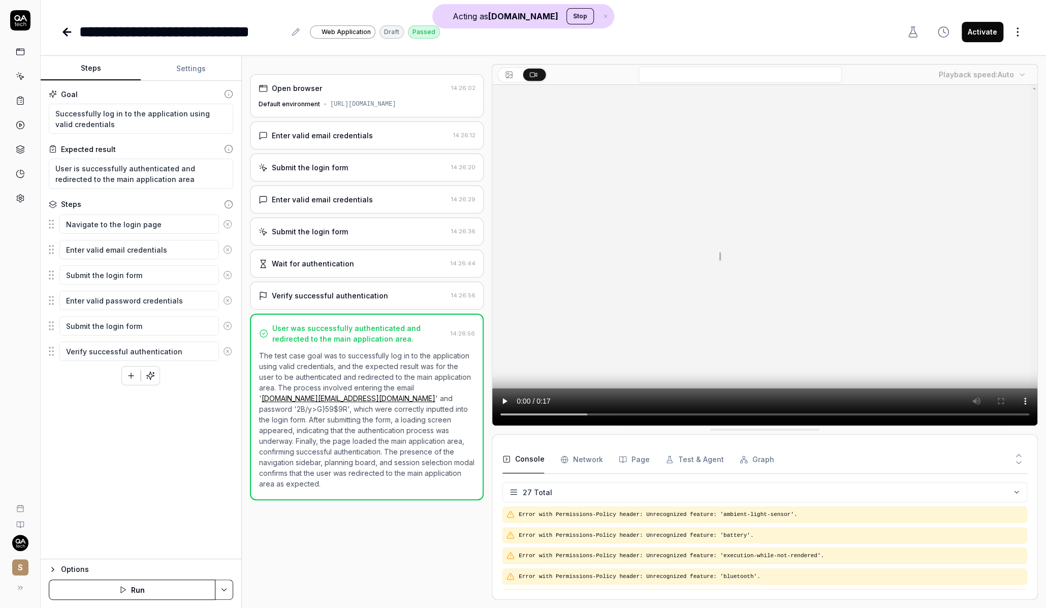
scroll to position [56, 0]
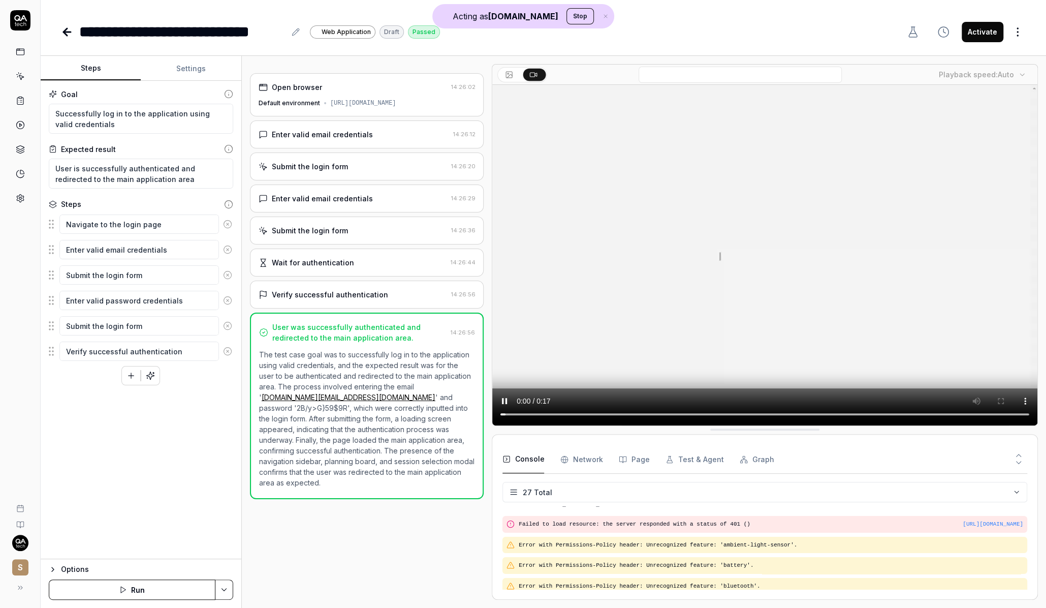
type textarea "*"
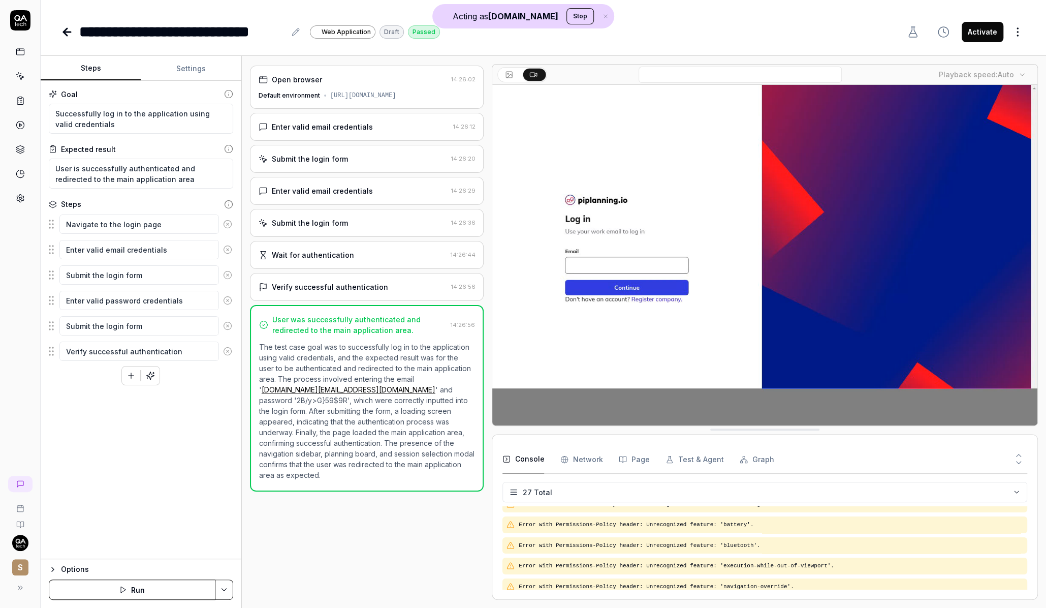
scroll to position [229, 0]
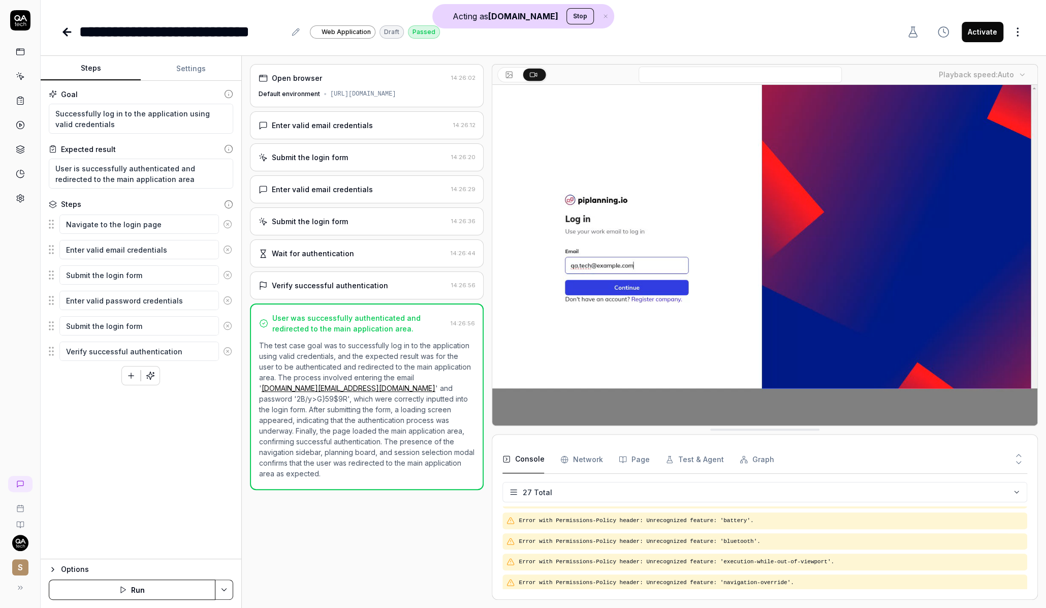
click at [354, 121] on div "Enter valid email credentials" at bounding box center [322, 125] width 101 height 11
click at [337, 184] on div "Enter valid email credentials" at bounding box center [322, 189] width 101 height 11
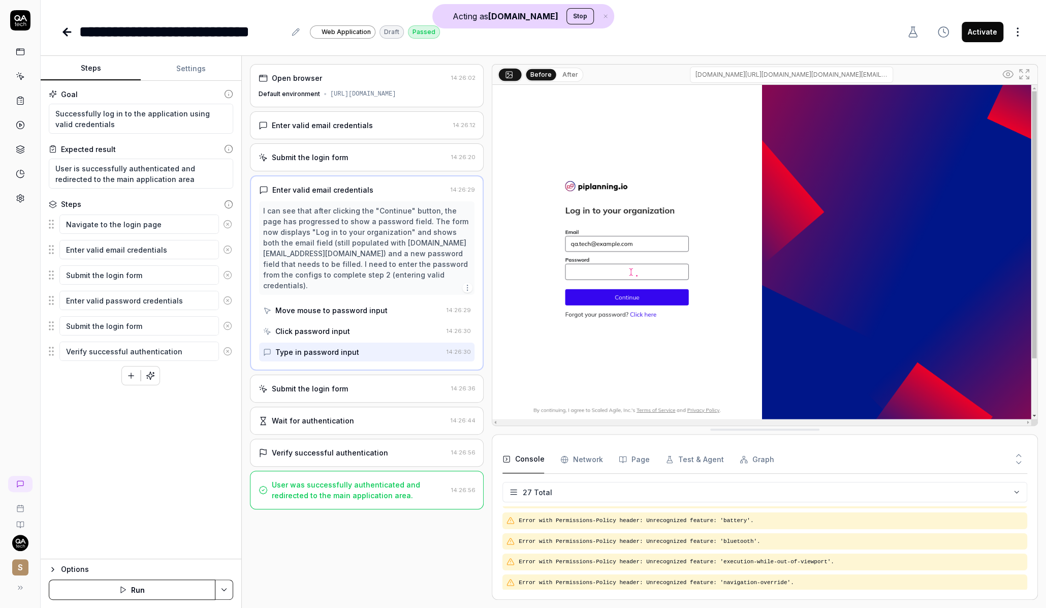
click at [342, 168] on div "Submit the login form 14:26:20" at bounding box center [367, 157] width 234 height 28
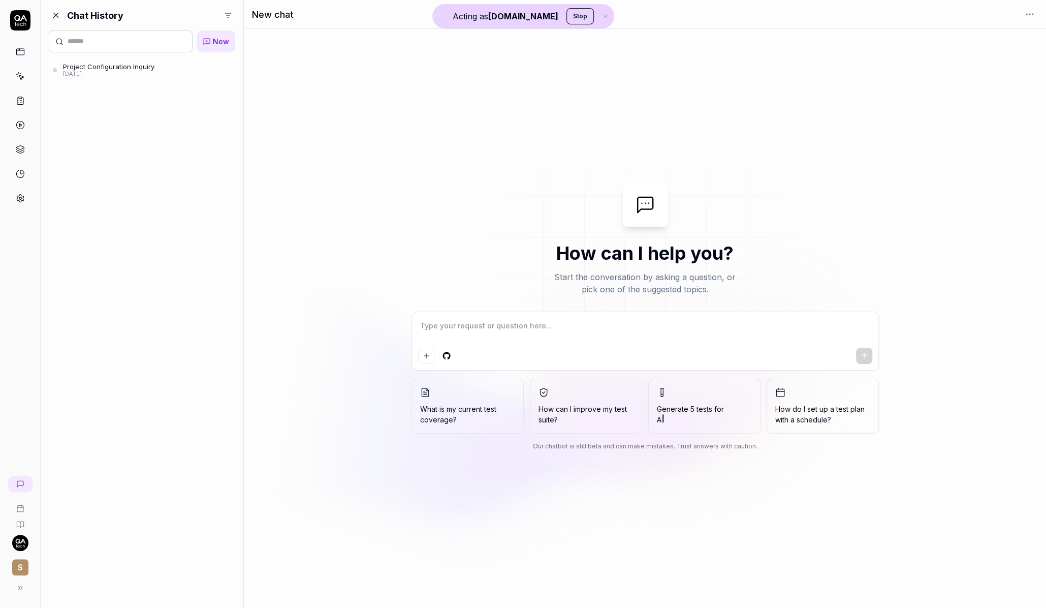
click at [445, 325] on textarea at bounding box center [645, 330] width 454 height 25
type textarea "*"
type textarea "Login, then test if you can access the play around session. Go to a teamboard a…"
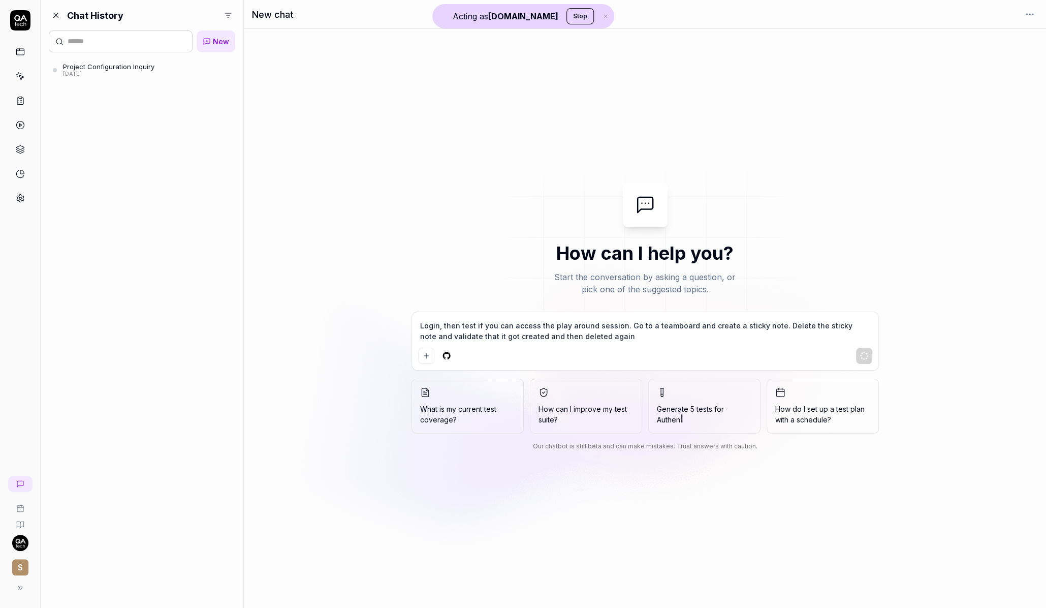
type textarea "*"
type textarea "Login, then test if you can access the play around session. Go to a teamboard a…"
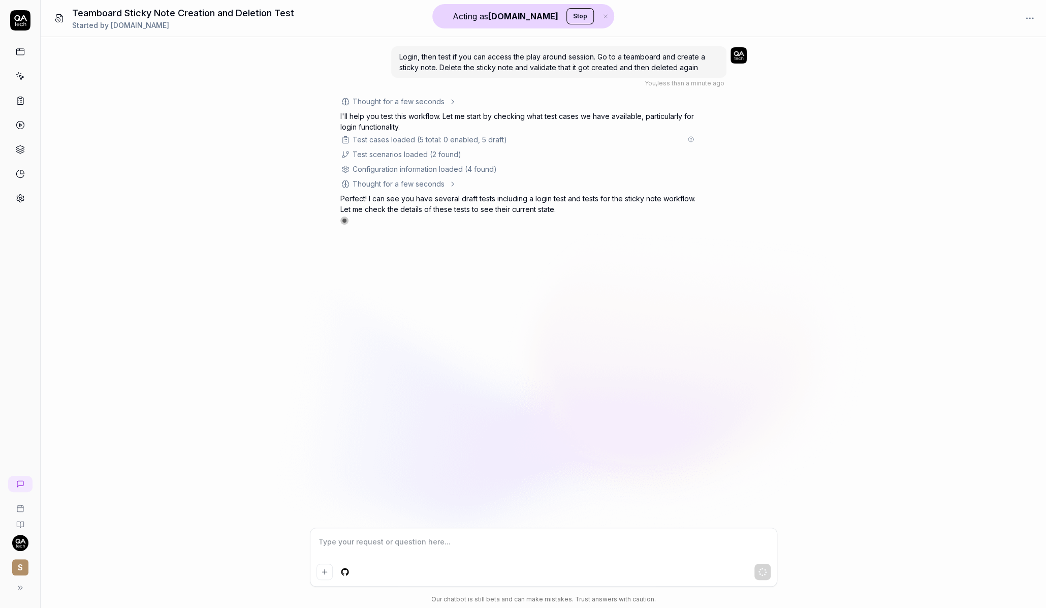
click at [689, 138] on icon at bounding box center [691, 139] width 6 height 6
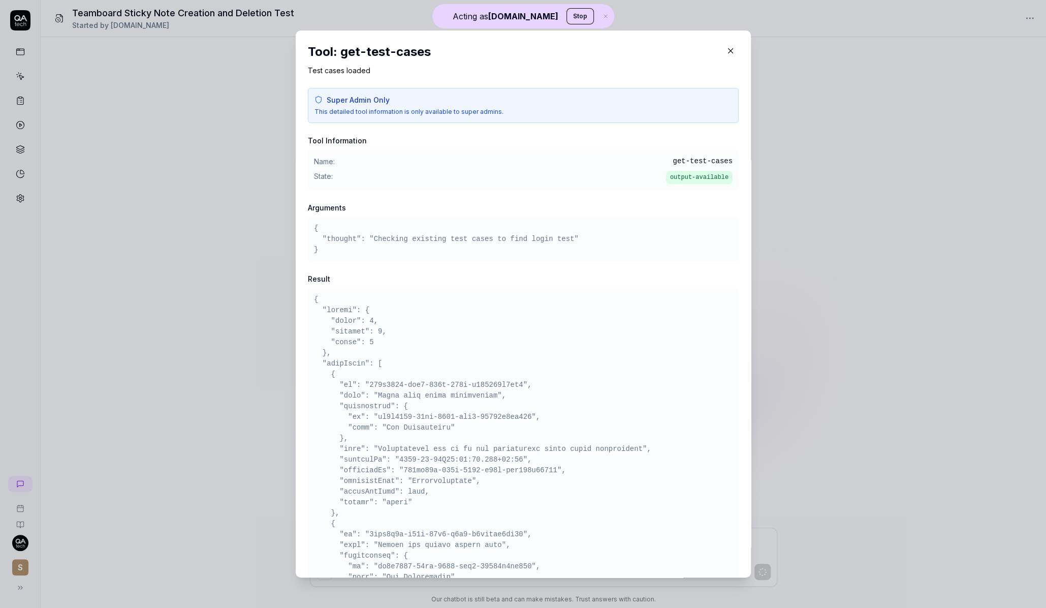
click at [748, 133] on div "Tool: get-test-cases Test cases loaded Super Admin Only This detailed tool info…" at bounding box center [523, 303] width 455 height 547
click at [728, 46] on icon "button" at bounding box center [730, 50] width 9 height 9
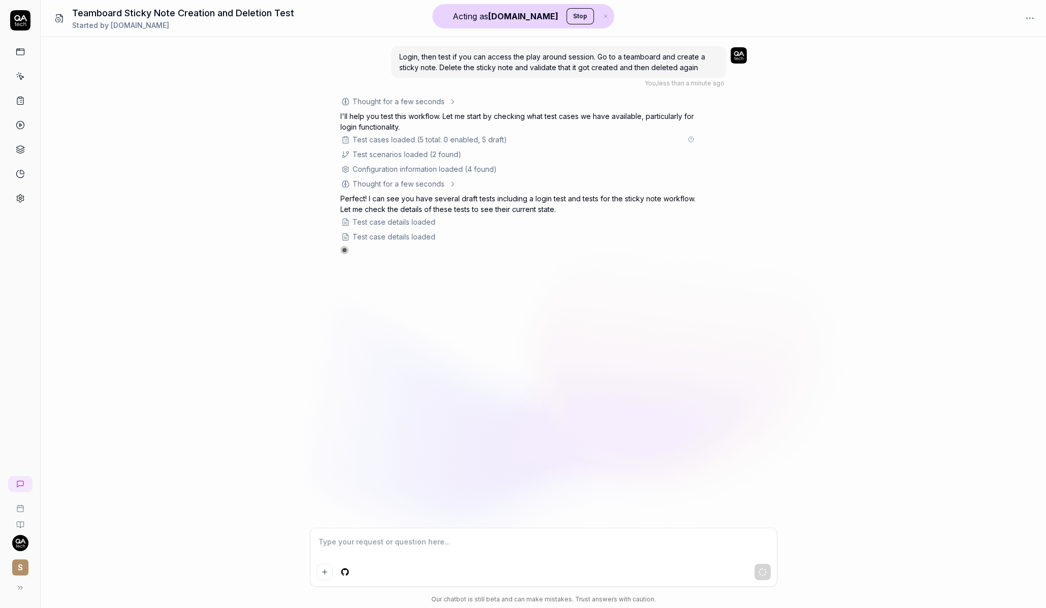
click at [734, 54] on img at bounding box center [739, 55] width 16 height 16
drag, startPoint x: 512, startPoint y: 199, endPoint x: 514, endPoint y: 204, distance: 5.5
click at [514, 204] on p "Perfect! I can see you have several draft tests including a login test and test…" at bounding box center [518, 203] width 356 height 21
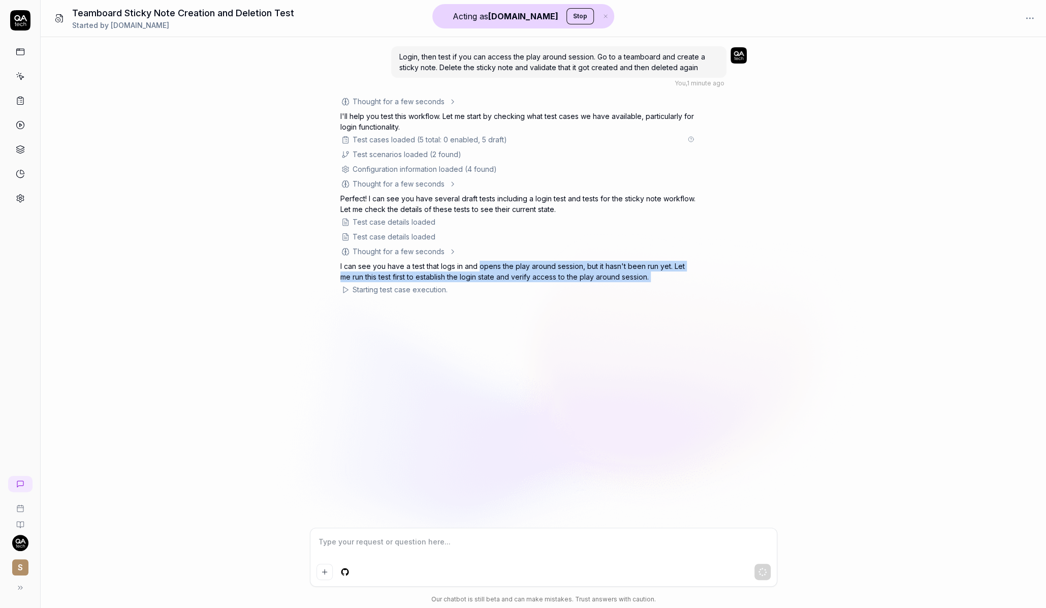
drag, startPoint x: 480, startPoint y: 266, endPoint x: 481, endPoint y: 282, distance: 16.3
click at [481, 282] on div "Agent: explorative Thought for a few seconds The user wants me to: 1. Login 2. …" at bounding box center [518, 196] width 356 height 201
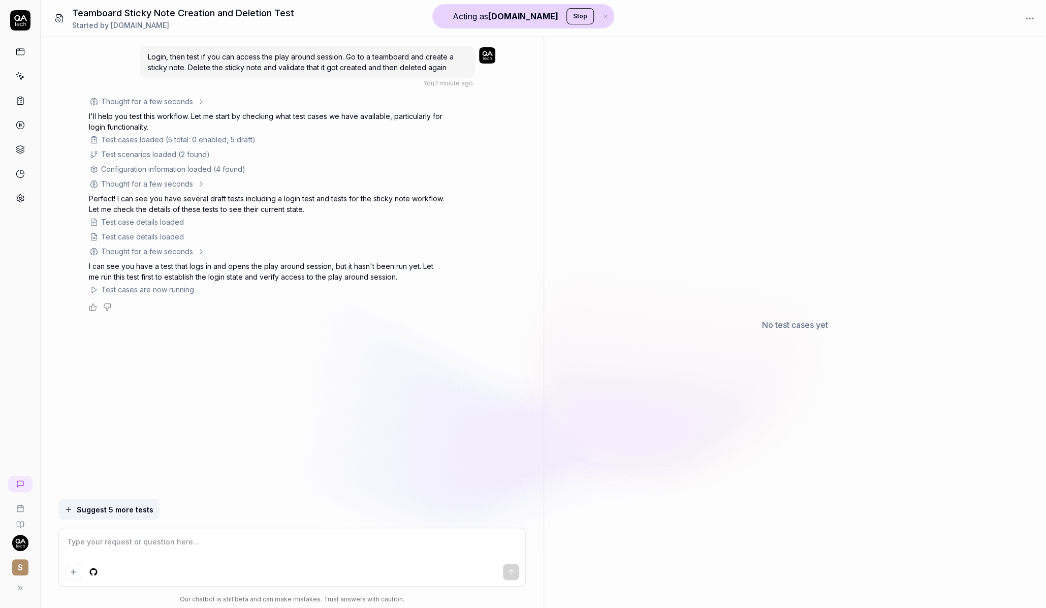
click at [217, 268] on p "I can see you have a test that logs in and opens the play around session, but i…" at bounding box center [267, 271] width 356 height 21
drag, startPoint x: 210, startPoint y: 262, endPoint x: 220, endPoint y: 278, distance: 19.2
click at [220, 278] on p "I can see you have a test that logs in and opens the play around session, but i…" at bounding box center [267, 271] width 356 height 21
click at [250, 277] on p "I can see you have a test that logs in and opens the play around session, but i…" at bounding box center [267, 271] width 356 height 21
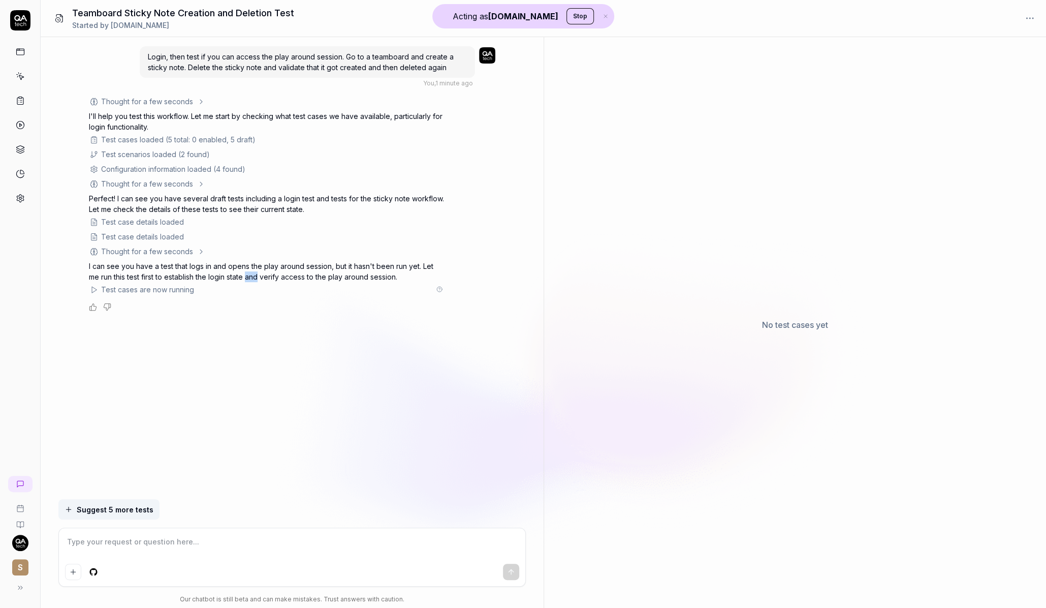
click at [439, 288] on icon at bounding box center [439, 289] width 2 height 2
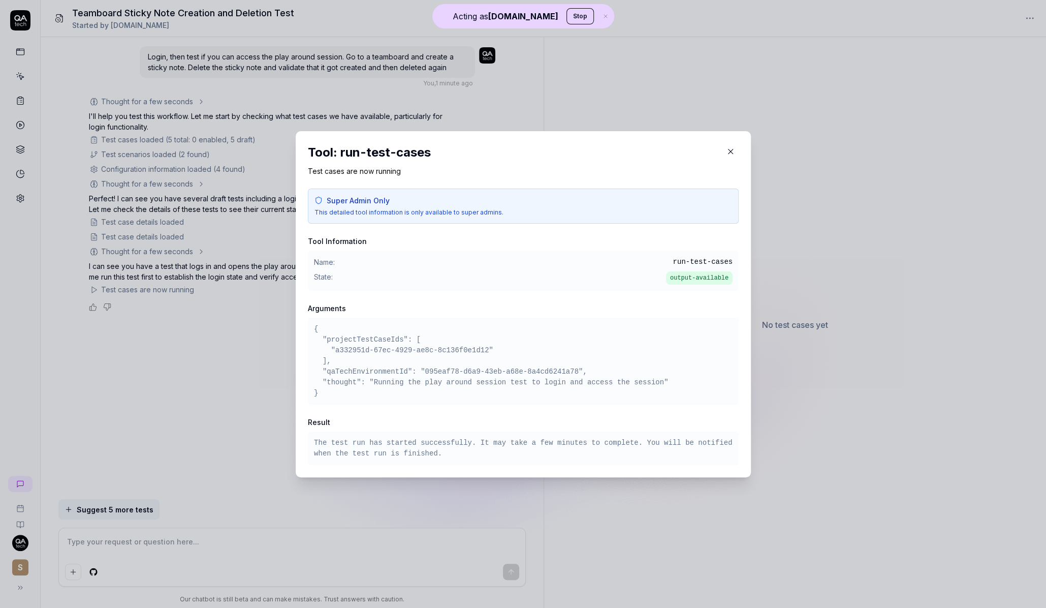
click at [439, 288] on div "Name: run-test-cases State: output-available" at bounding box center [523, 270] width 431 height 40
click at [733, 146] on button "button" at bounding box center [731, 151] width 16 height 16
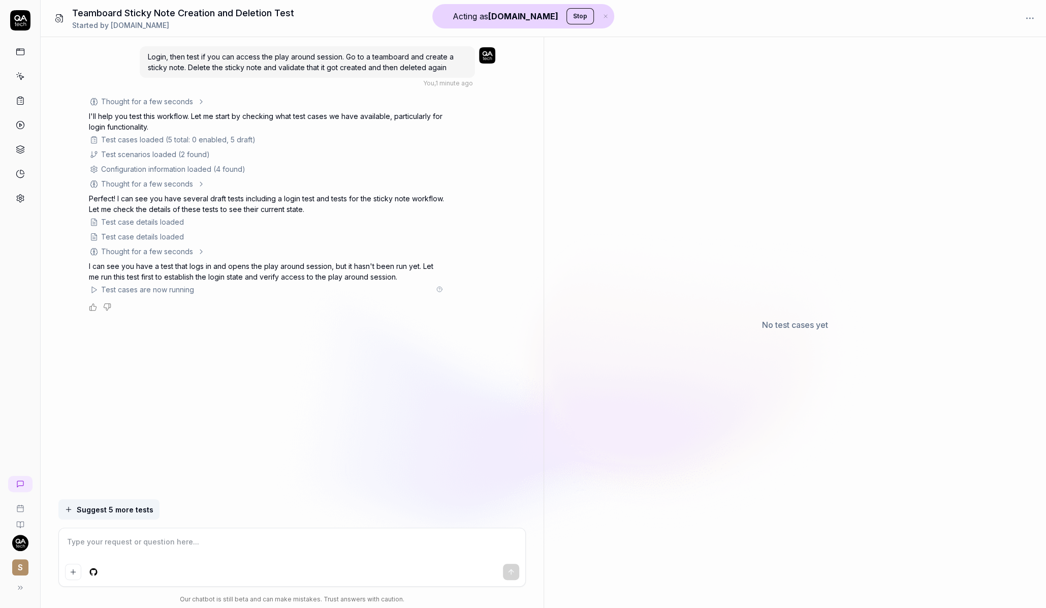
click at [490, 236] on div "Agent: explorative Thought for a few seconds The user wants me to: 1. Login 2. …" at bounding box center [292, 203] width 406 height 215
click at [438, 289] on icon at bounding box center [439, 289] width 6 height 6
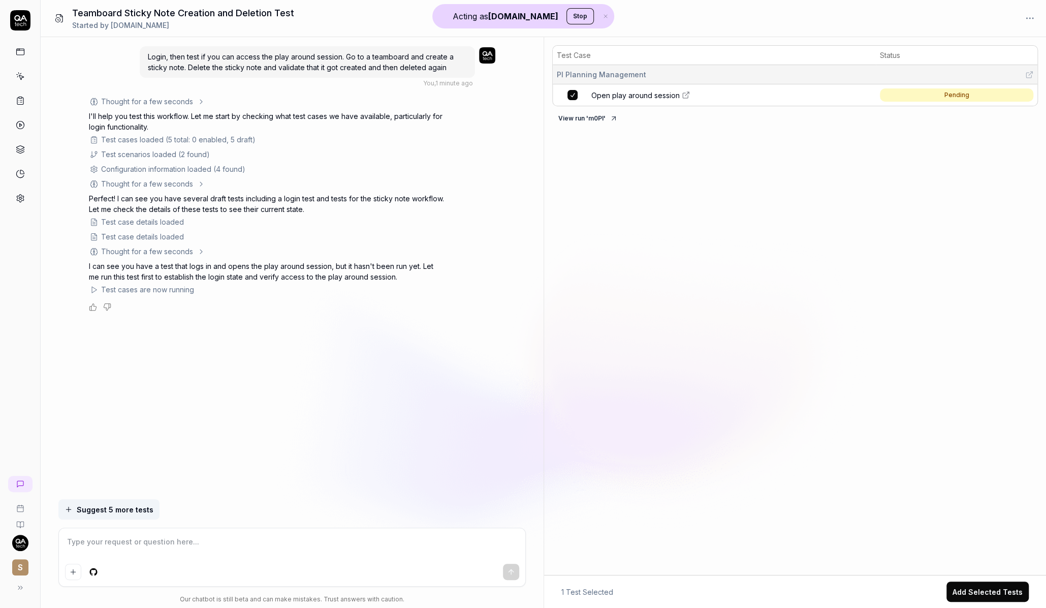
click at [658, 93] on span "Open play around session" at bounding box center [635, 95] width 88 height 11
type textarea "*"
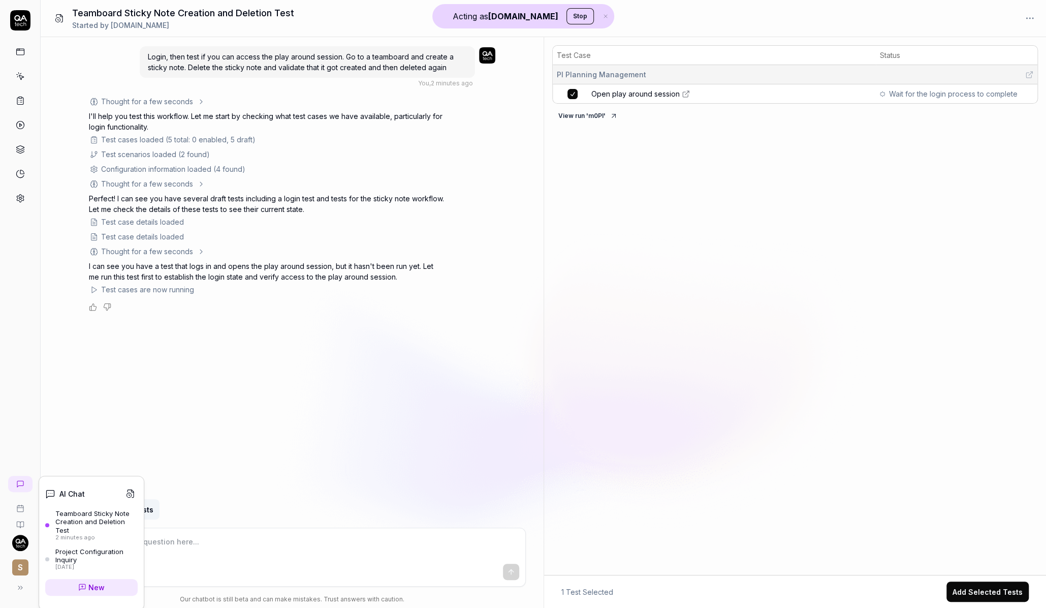
click at [24, 482] on icon at bounding box center [20, 484] width 8 height 8
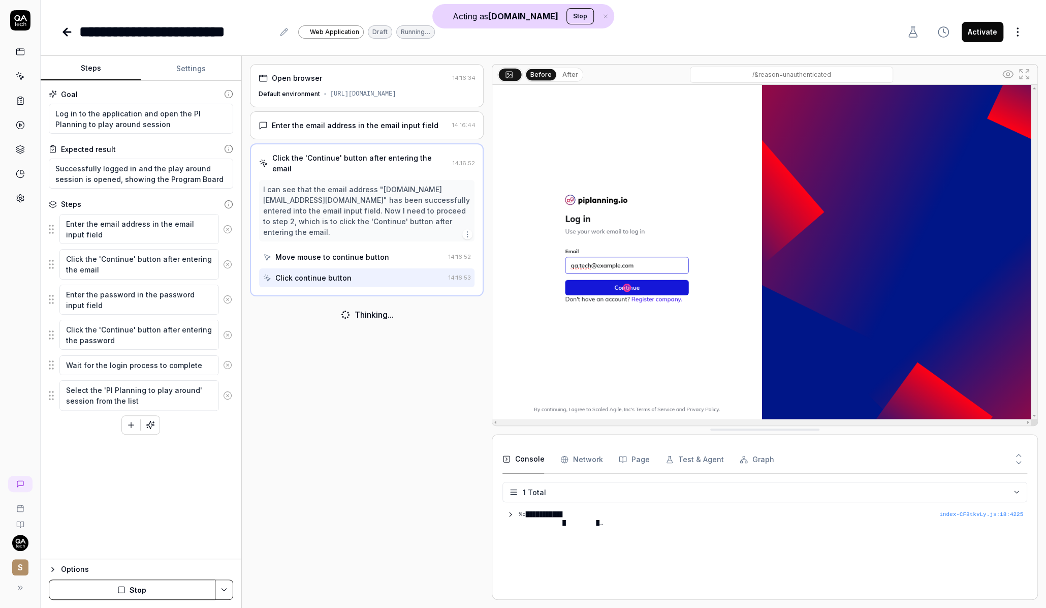
click at [363, 120] on div "Enter the email address in the email input field" at bounding box center [355, 125] width 167 height 11
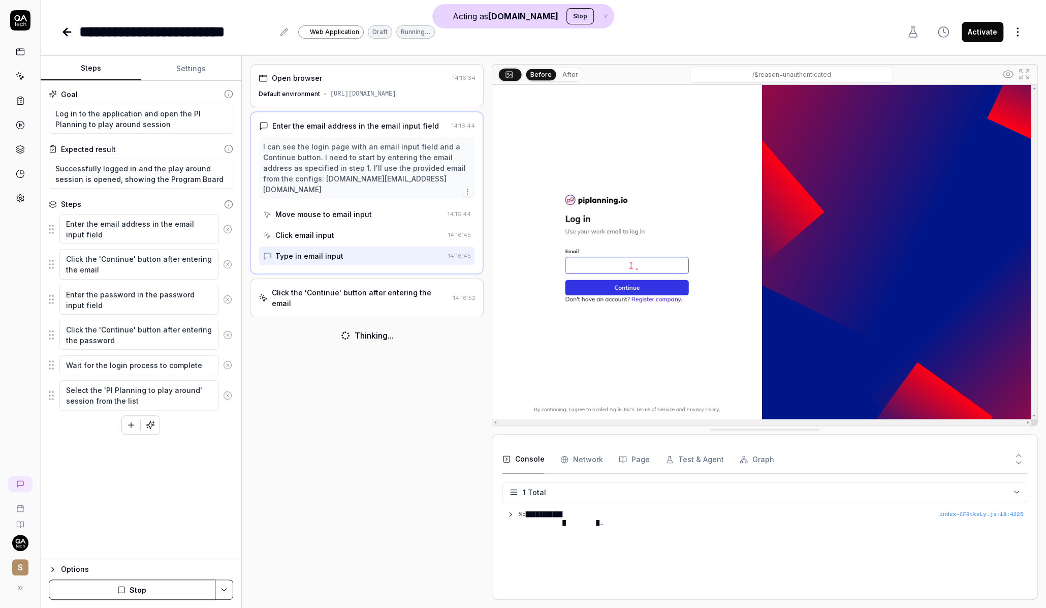
type textarea "*"
click at [191, 76] on button "Settings" at bounding box center [191, 68] width 100 height 24
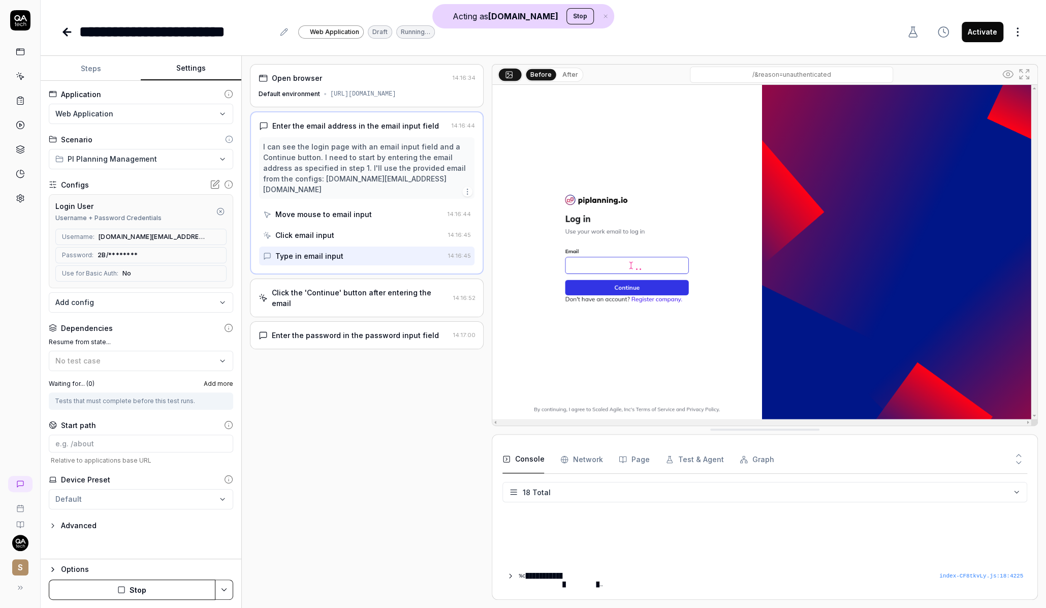
scroll to position [300, 0]
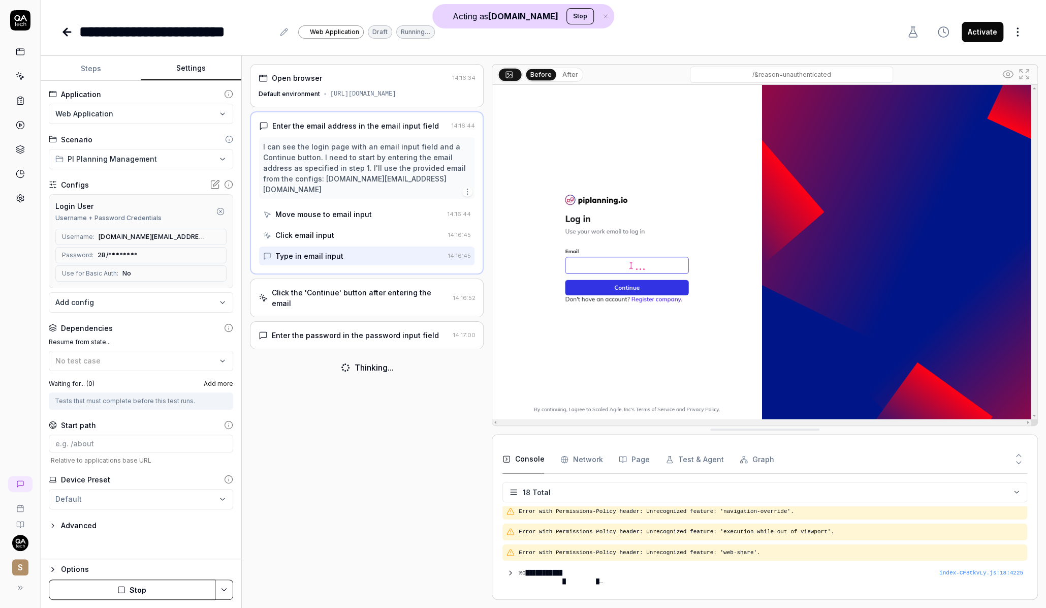
click at [309, 287] on div "Click the 'Continue' button after entering the email" at bounding box center [360, 297] width 177 height 21
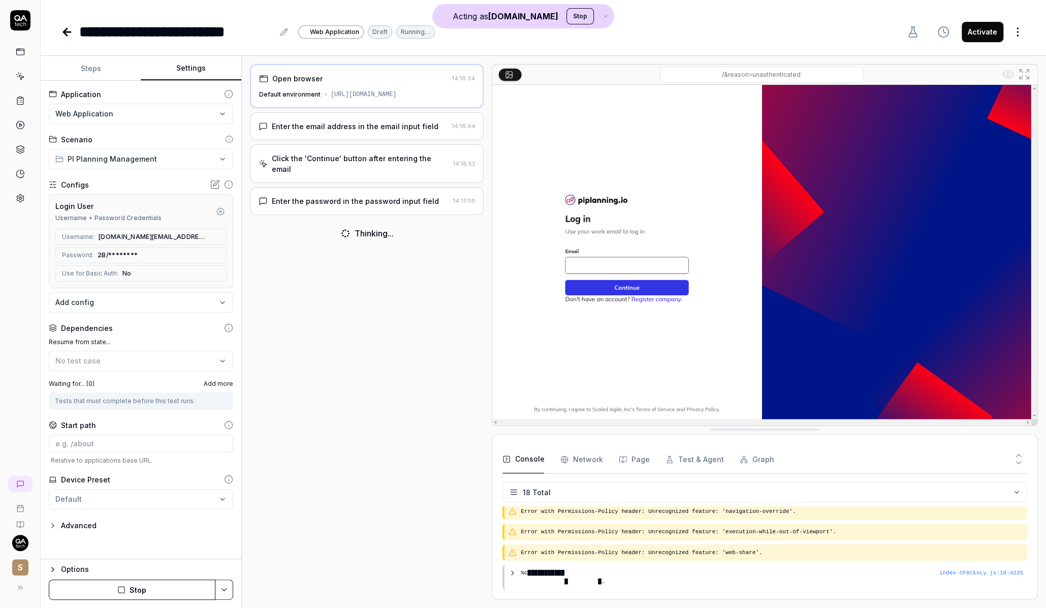
click at [334, 196] on div "Enter the password in the password input field" at bounding box center [355, 201] width 167 height 11
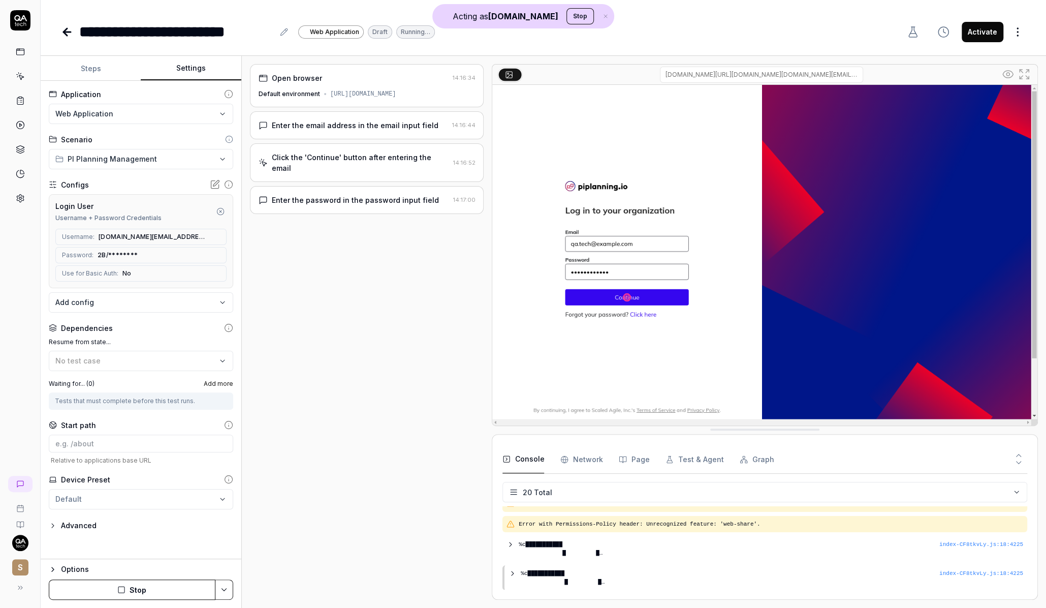
scroll to position [349, 0]
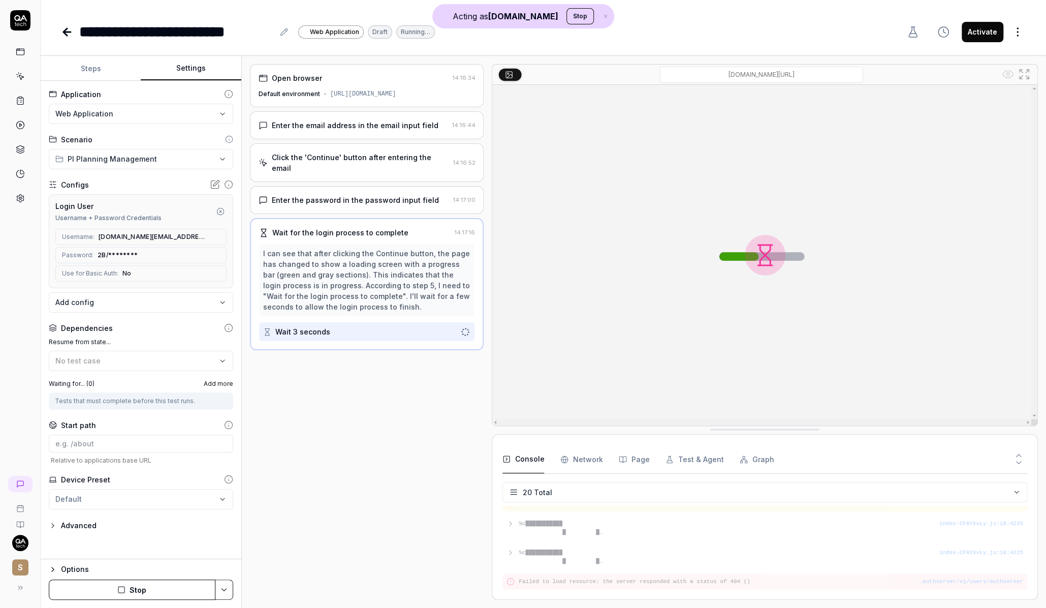
click at [397, 272] on div "I can see that after clicking the Continue button, the page has changed to show…" at bounding box center [367, 280] width 208 height 64
click at [395, 186] on div "Enter the password in the password input field 14:17:00" at bounding box center [367, 200] width 234 height 28
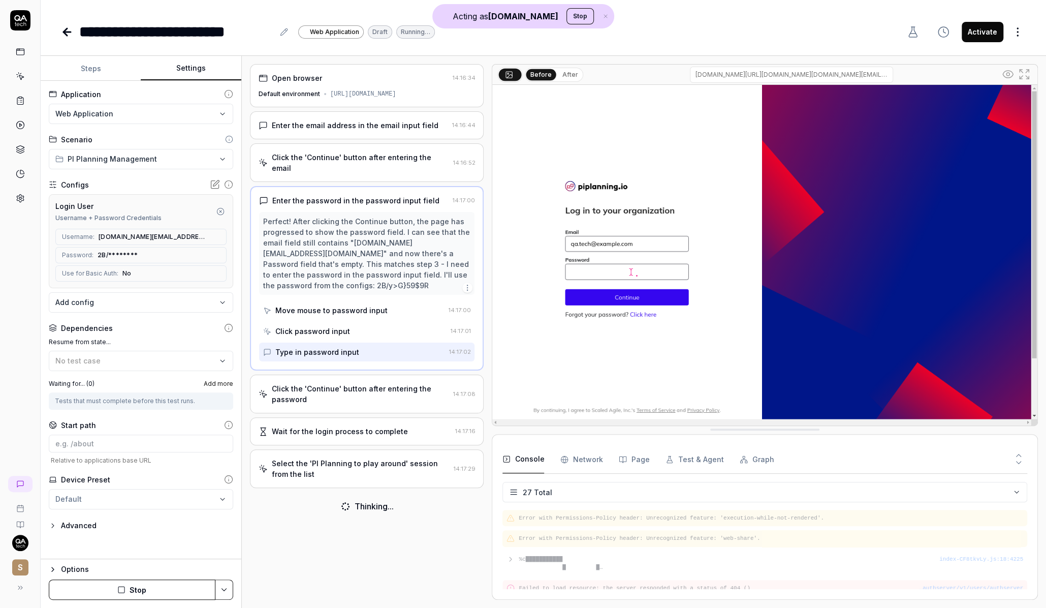
scroll to position [493, 0]
click at [417, 383] on div "Click the 'Continue' button after entering the password" at bounding box center [360, 393] width 177 height 21
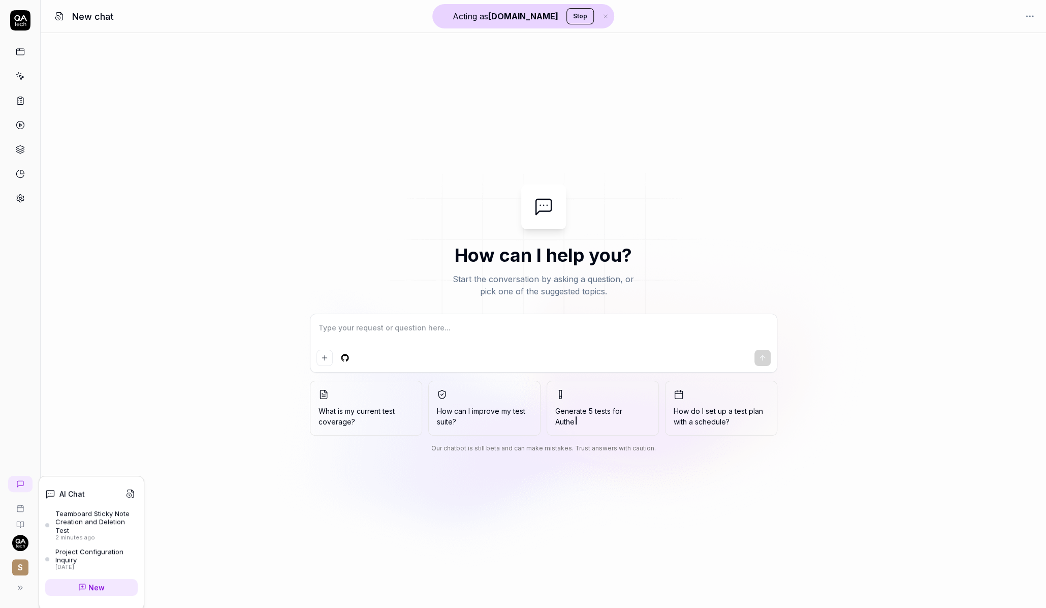
click at [80, 534] on div "2 minutes ago" at bounding box center [96, 537] width 82 height 7
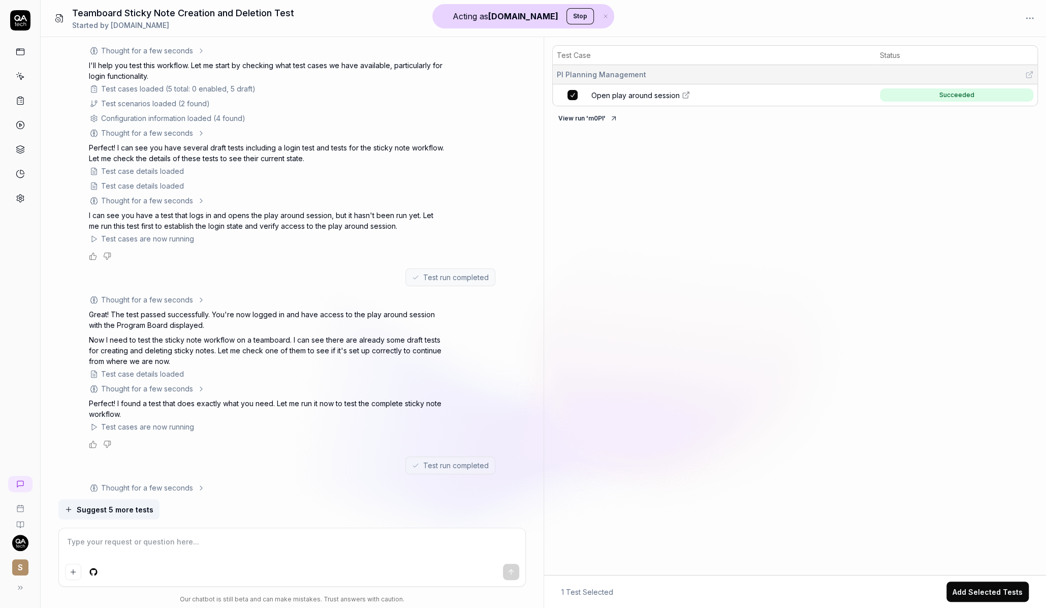
scroll to position [304, 0]
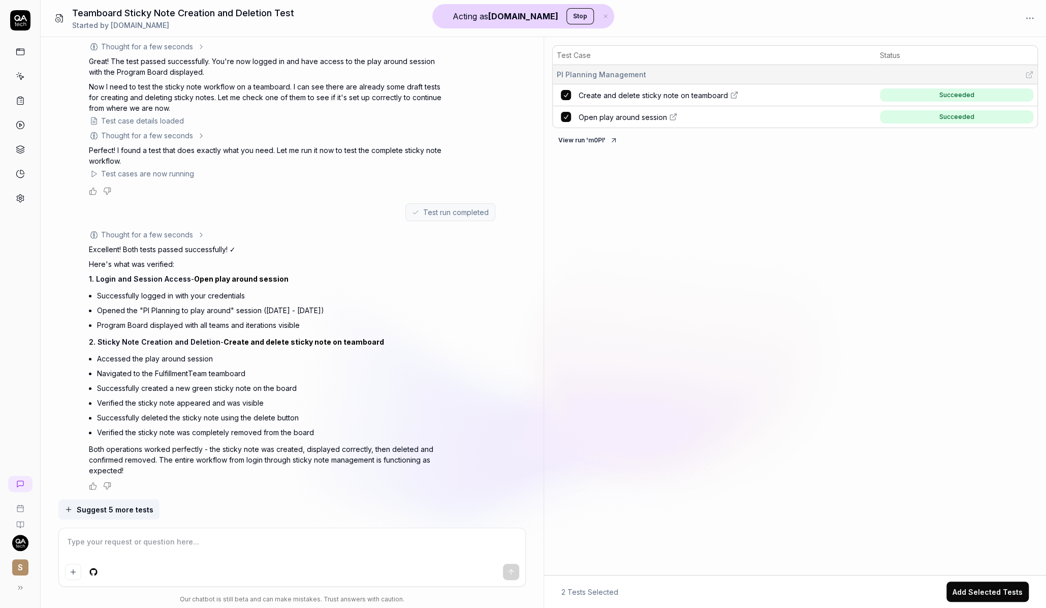
type textarea "*"
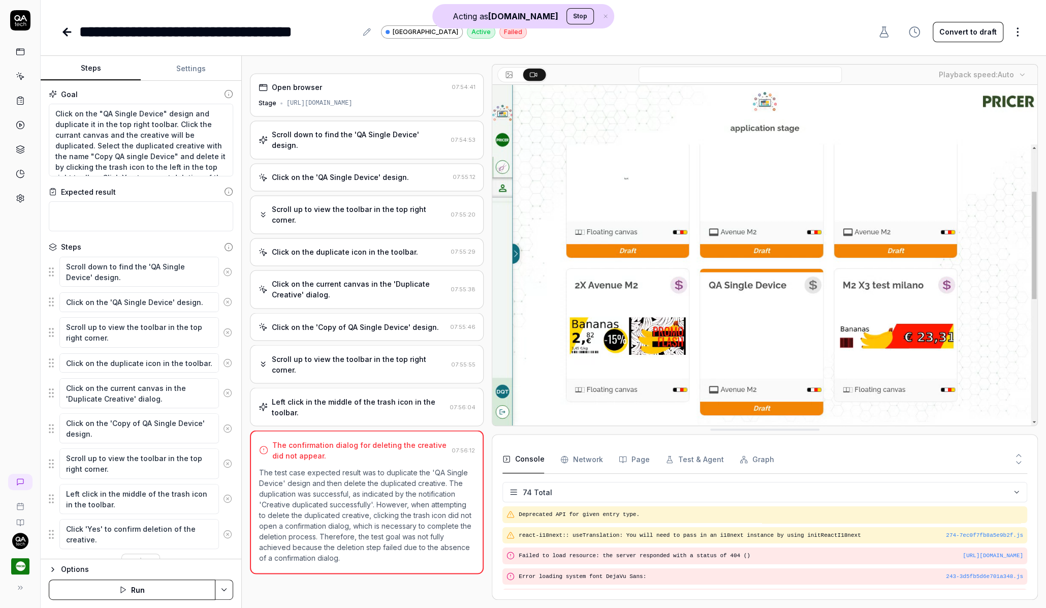
scroll to position [36, 0]
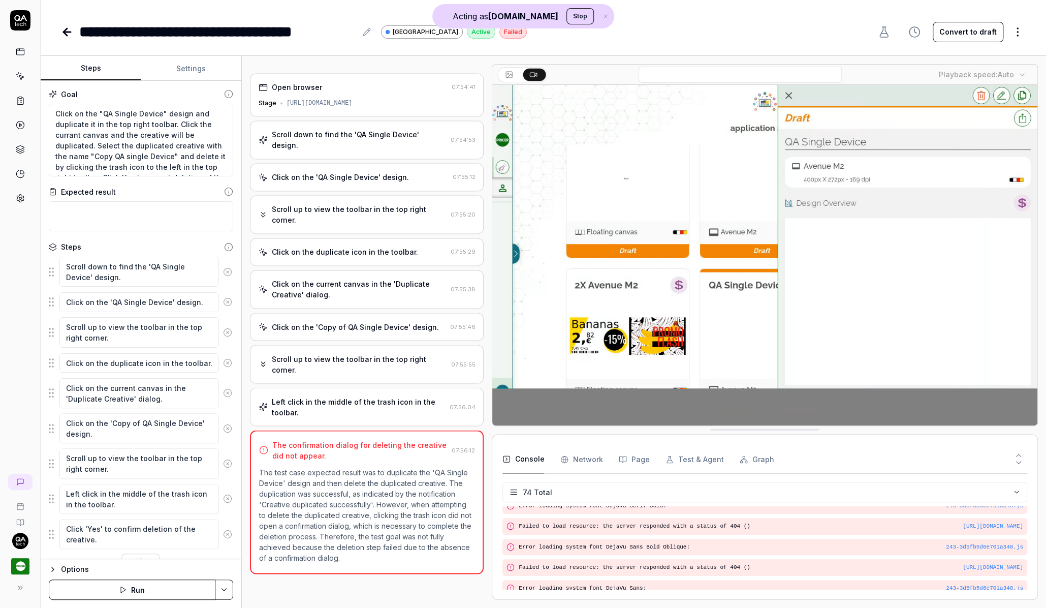
type textarea "*"
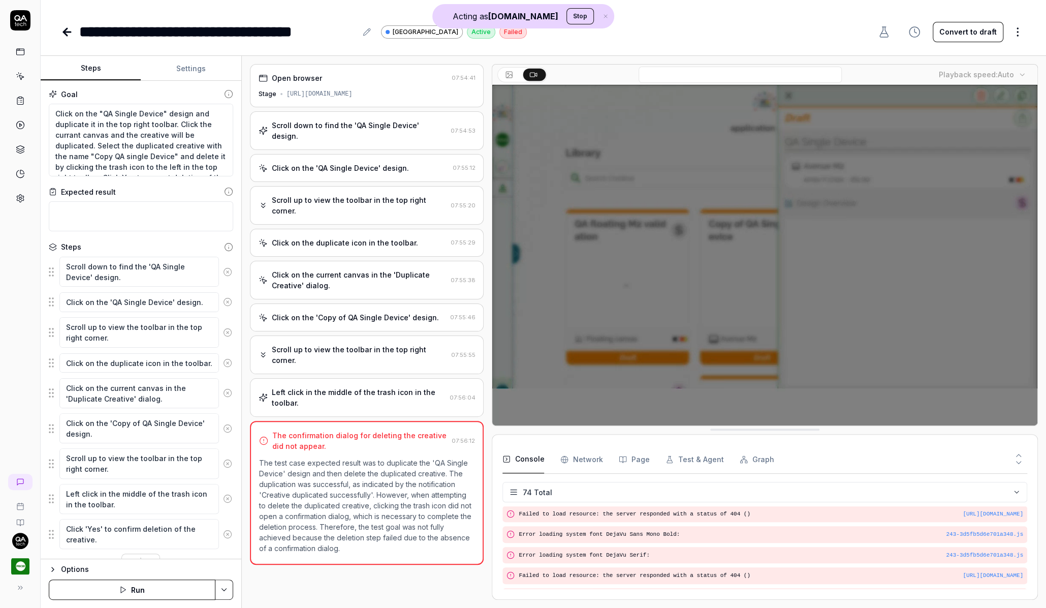
scroll to position [1171, 0]
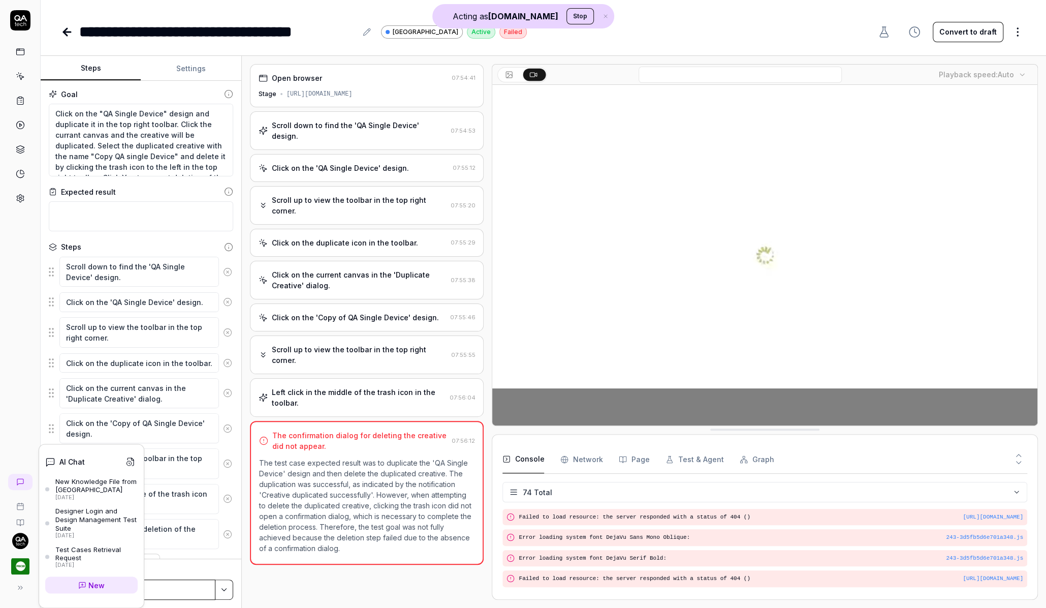
click at [23, 484] on icon at bounding box center [20, 482] width 8 height 8
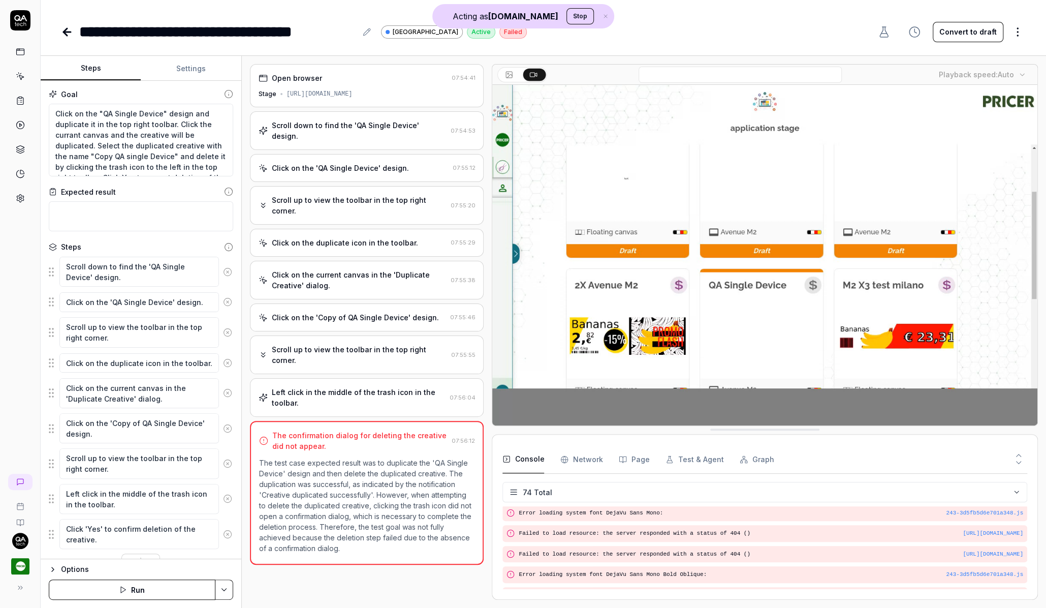
scroll to position [1171, 0]
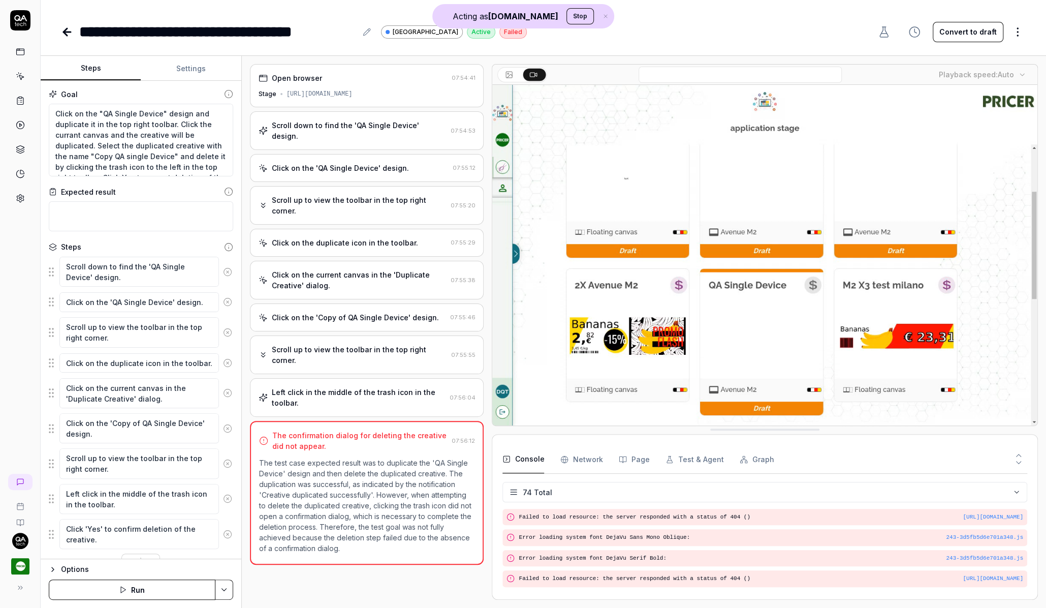
type textarea "*"
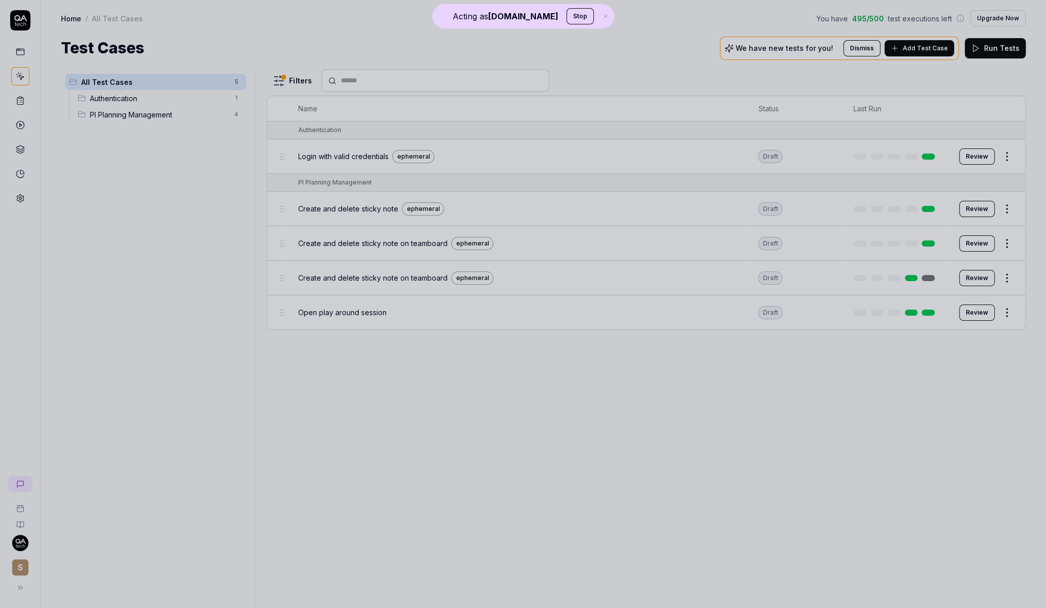
click at [136, 505] on div at bounding box center [523, 304] width 1046 height 608
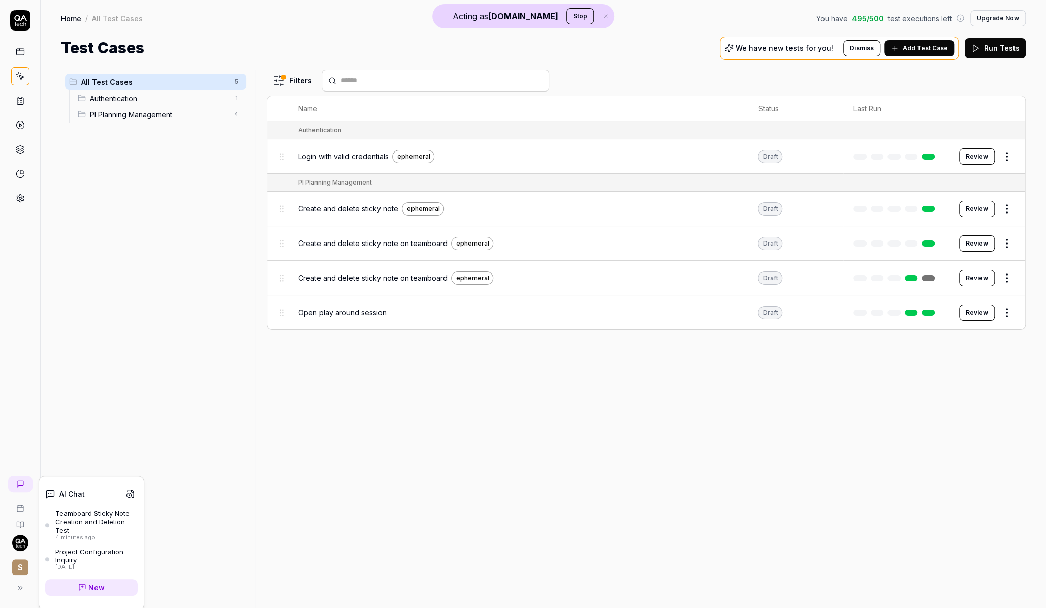
click at [14, 486] on link at bounding box center [20, 484] width 24 height 16
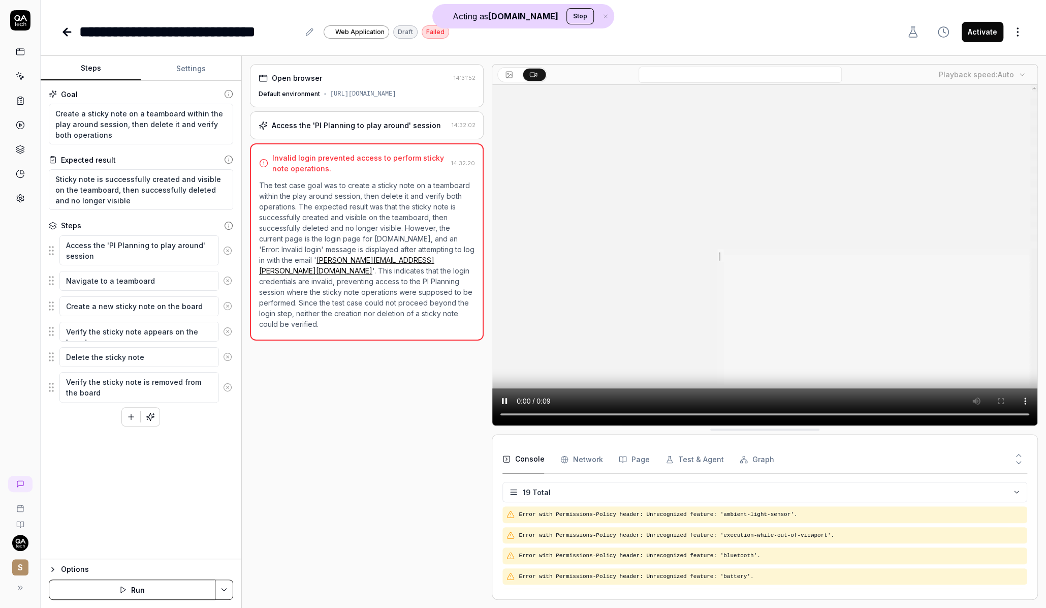
scroll to position [320, 0]
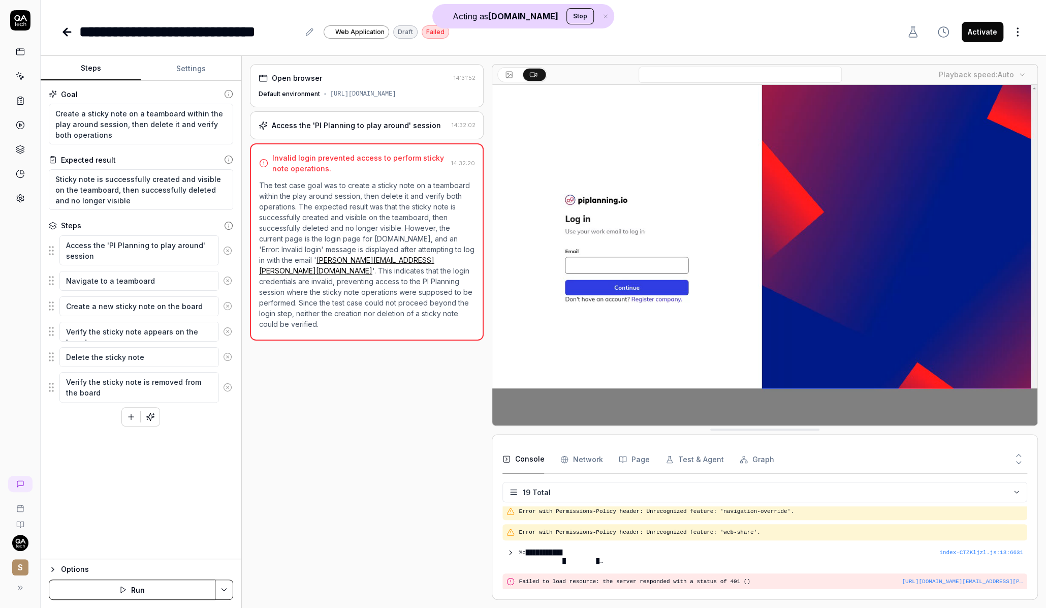
type textarea "*"
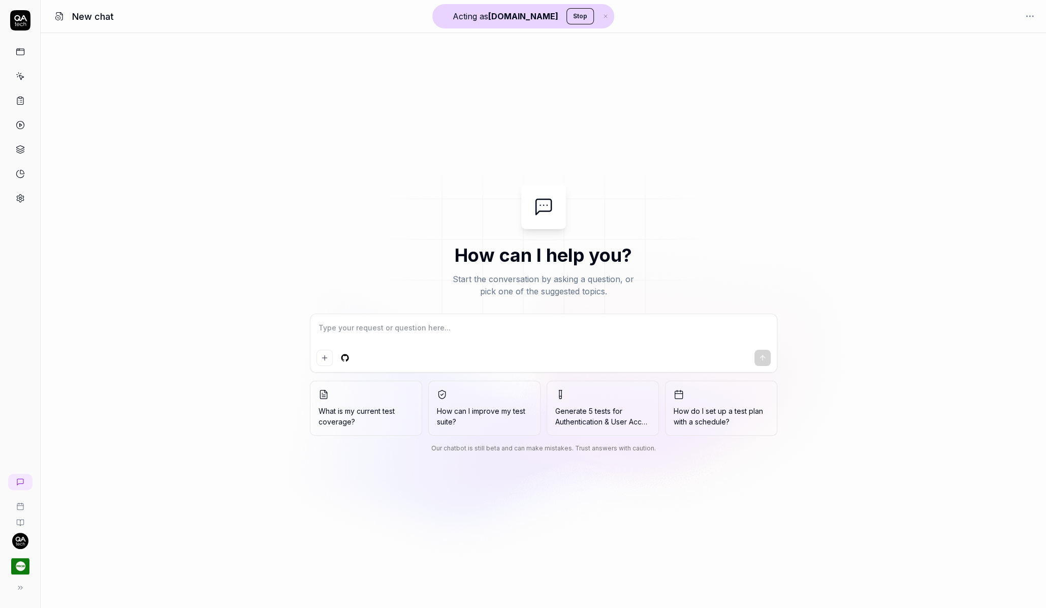
type textarea "*"
click at [74, 547] on div "Project Configuration Inquiry" at bounding box center [96, 555] width 82 height 17
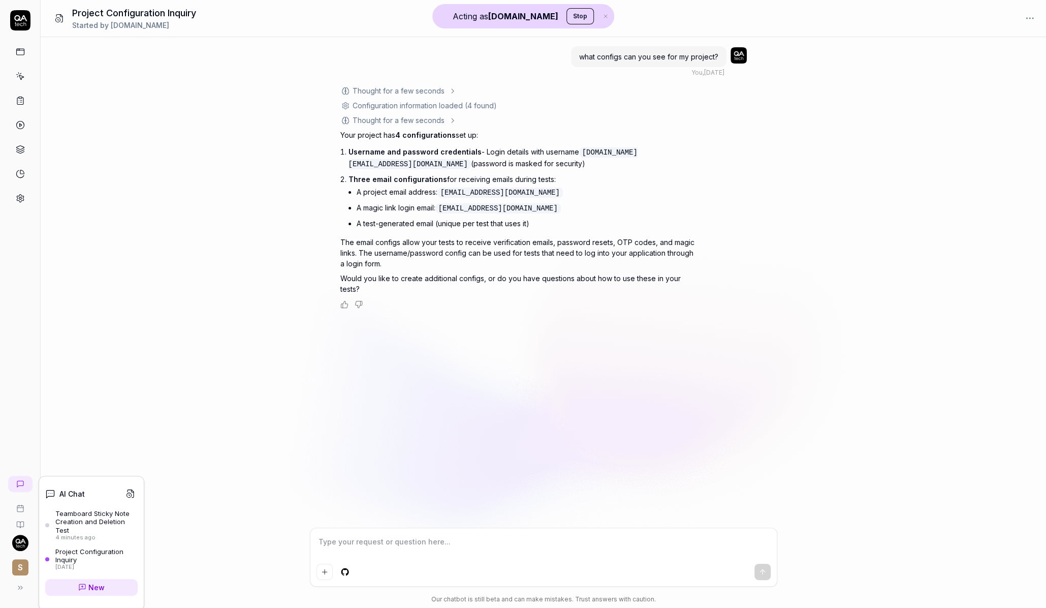
click at [106, 520] on div "Teamboard Sticky Note Creation and Deletion Test" at bounding box center [96, 521] width 82 height 25
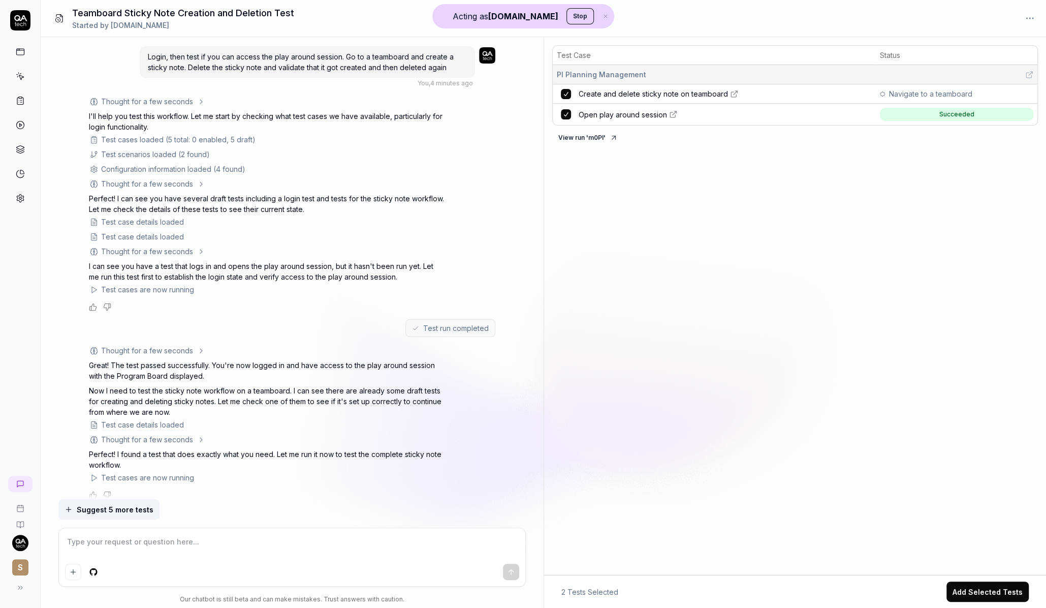
scroll to position [9, 0]
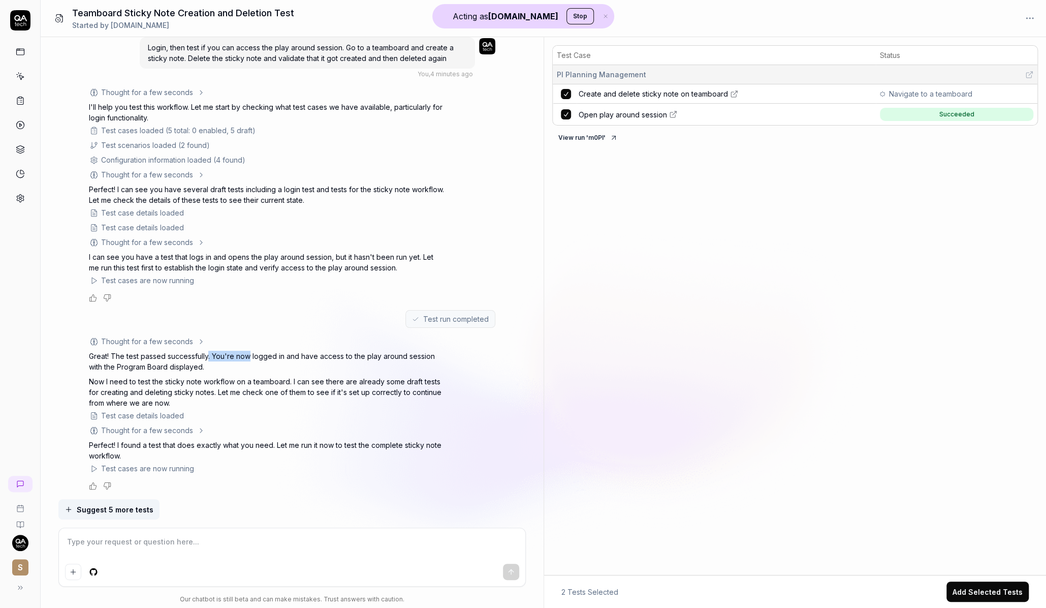
drag, startPoint x: 209, startPoint y: 357, endPoint x: 252, endPoint y: 355, distance: 42.7
click at [252, 355] on p "Great! The test passed successfully. You're now logged in and have access to th…" at bounding box center [267, 361] width 356 height 21
drag, startPoint x: 284, startPoint y: 354, endPoint x: 329, endPoint y: 356, distance: 45.3
click at [329, 356] on p "Great! The test passed successfully. You're now logged in and have access to th…" at bounding box center [267, 361] width 356 height 21
click at [648, 93] on span "Create and delete sticky note on teamboard" at bounding box center [653, 93] width 149 height 11
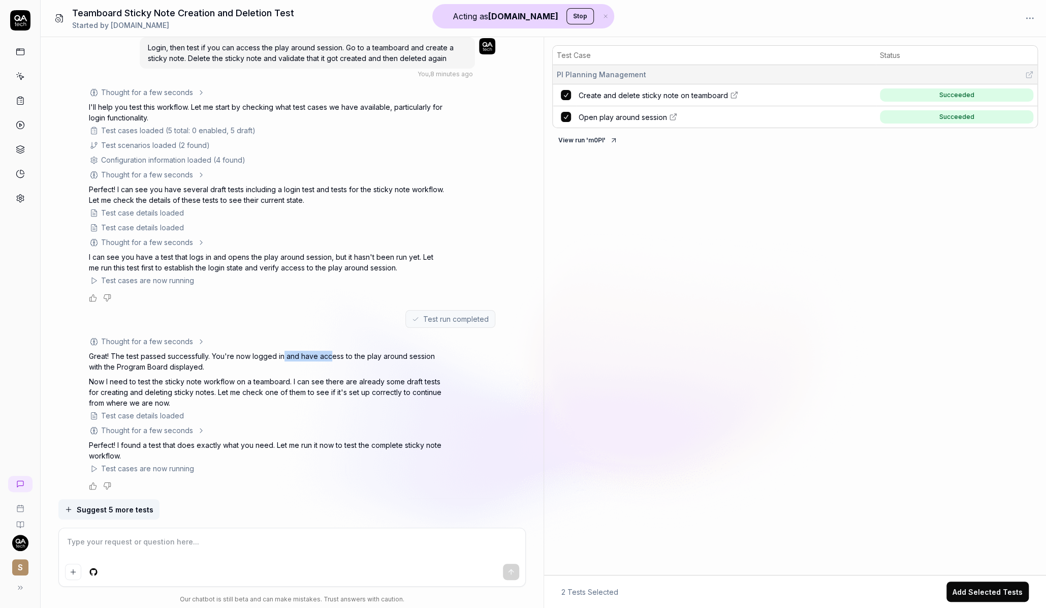
scroll to position [304, 0]
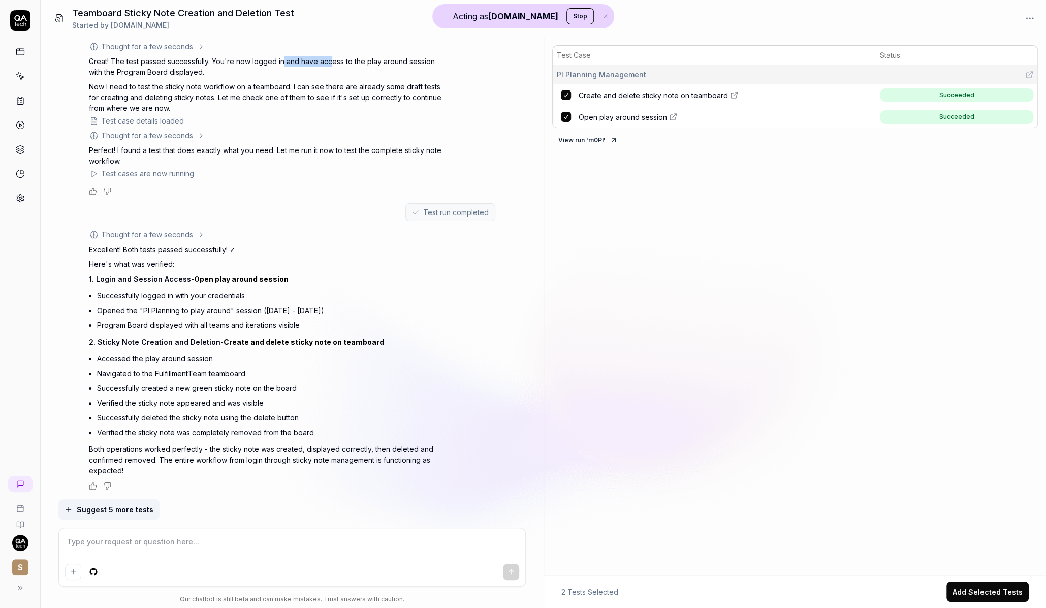
type textarea "*"
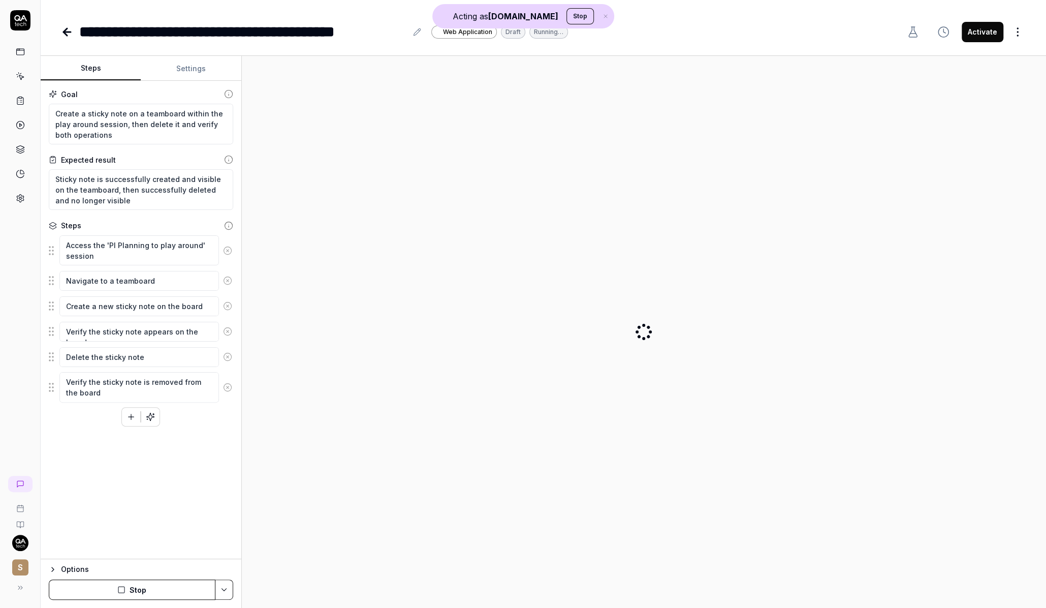
type textarea "*"
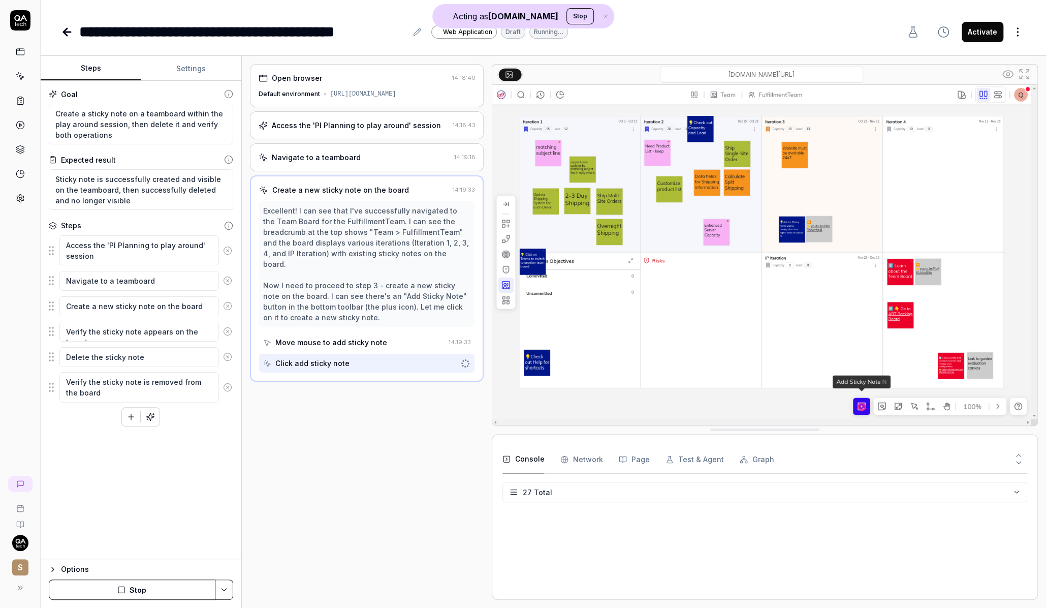
scroll to position [493, 0]
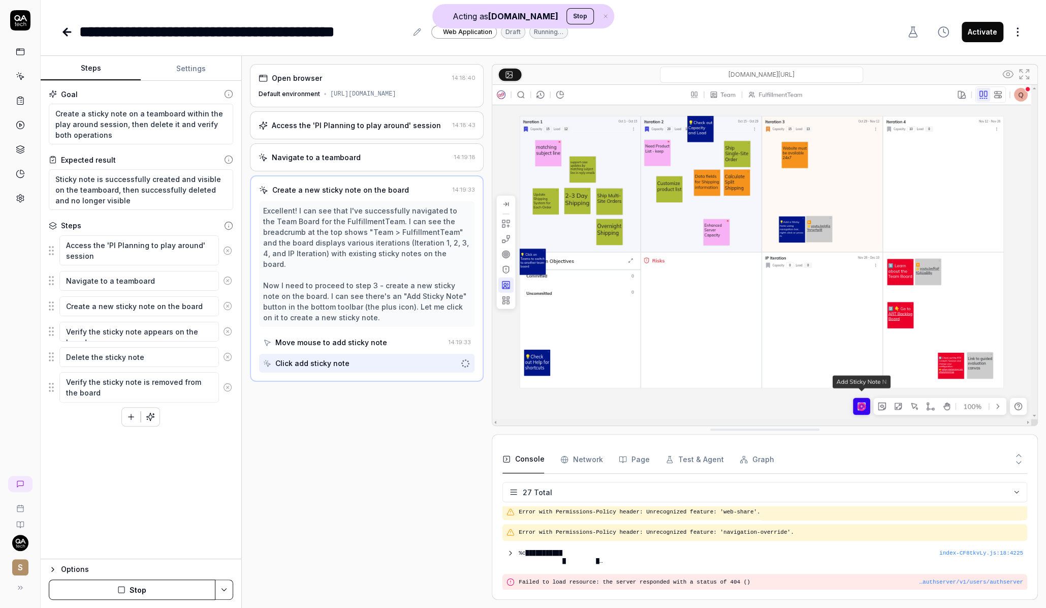
click at [396, 137] on div "Access the 'PI Planning to play around' session 14:18:43" at bounding box center [367, 125] width 234 height 28
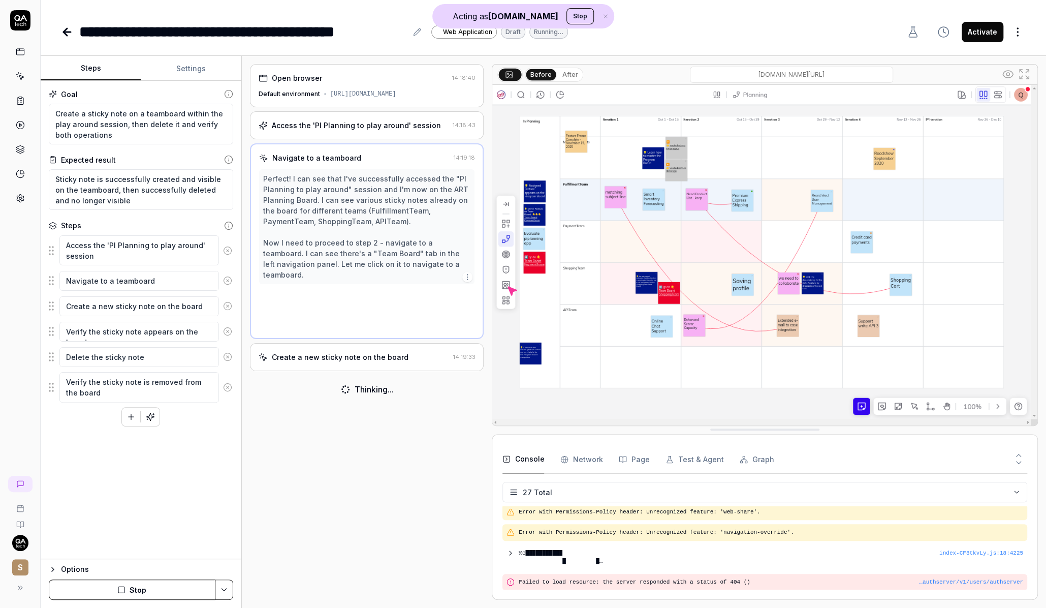
scroll to position [0, 0]
click at [385, 87] on div "Open browser 14:18:40 Default environment [URL][DOMAIN_NAME]" at bounding box center [367, 85] width 234 height 43
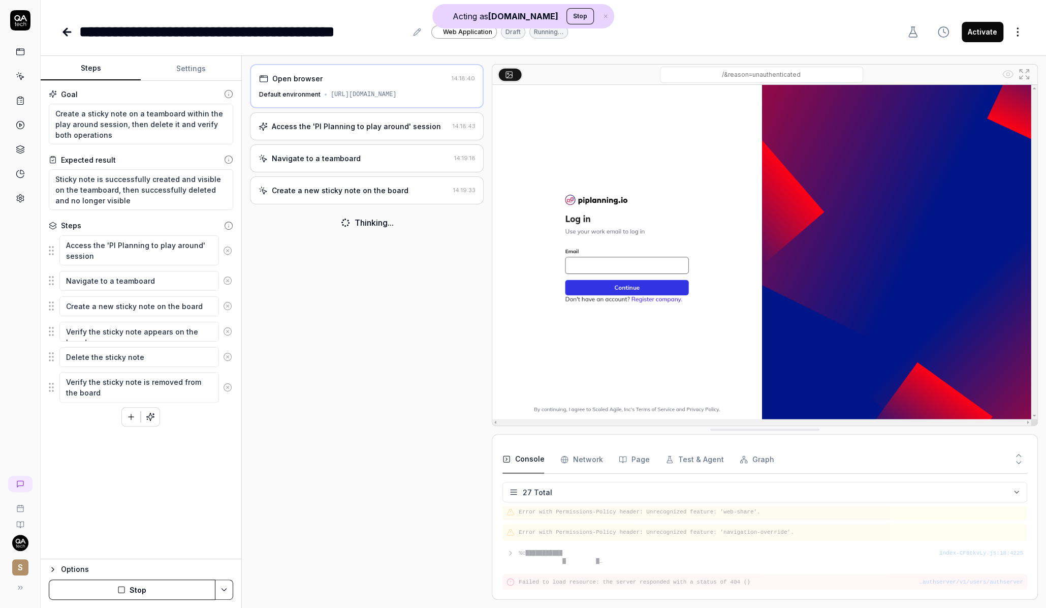
click at [414, 138] on div "Access the 'PI Planning to play around' session 14:18:43" at bounding box center [367, 126] width 234 height 28
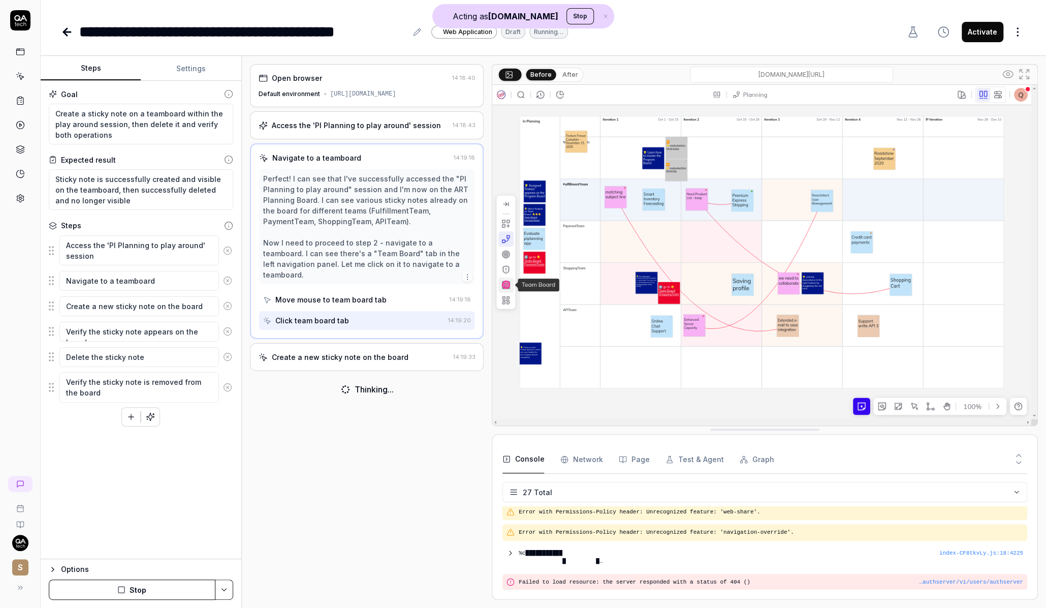
click at [384, 117] on div "Access the 'PI Planning to play around' session 14:18:43" at bounding box center [367, 125] width 234 height 28
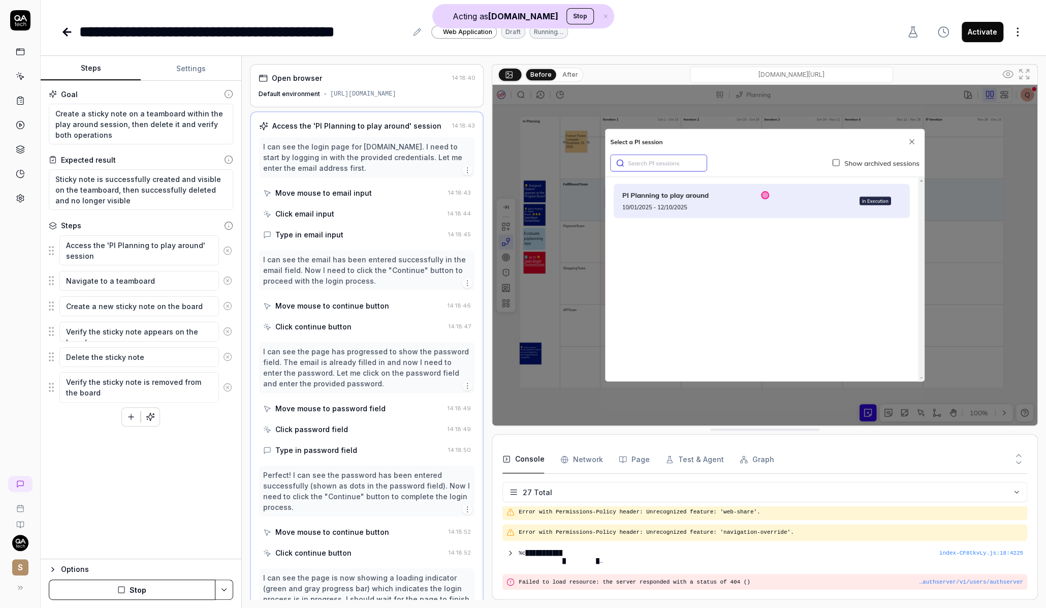
click at [354, 190] on div "Move mouse to email input" at bounding box center [323, 192] width 97 height 11
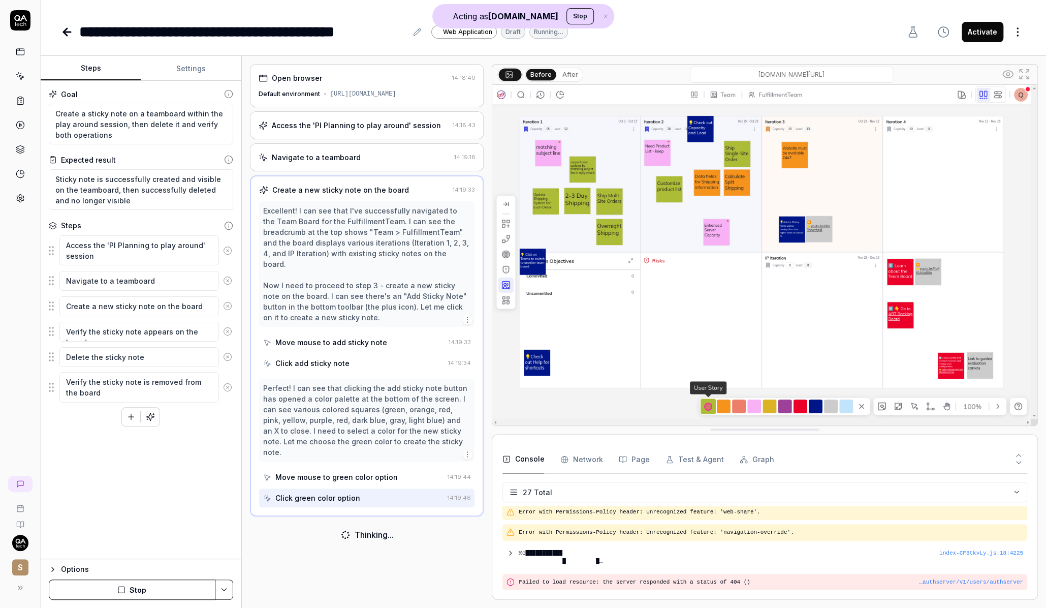
type textarea "*"
click at [203, 66] on button "Settings" at bounding box center [191, 68] width 100 height 24
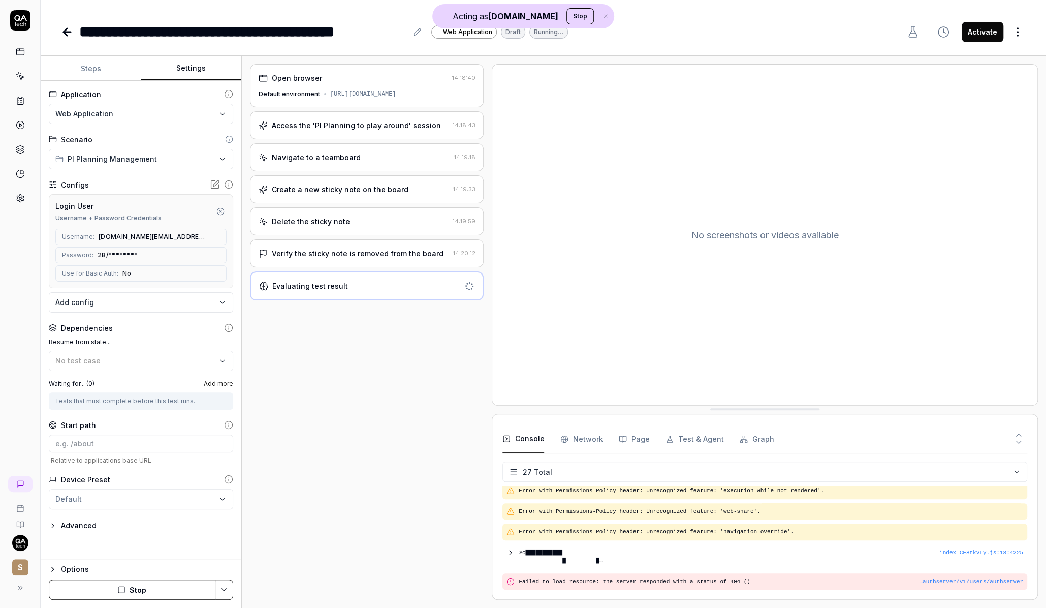
scroll to position [493, 0]
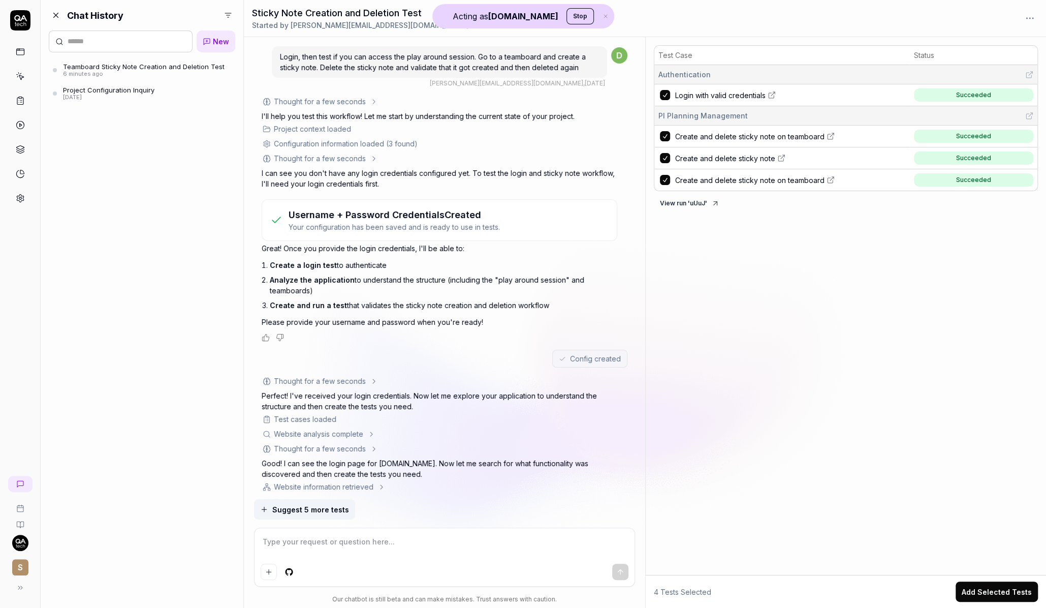
click at [229, 14] on html "Acting as [DOMAIN_NAME] Stop S Chat History New Teamboard Sticky Note Creation …" at bounding box center [523, 304] width 1046 height 608
click at [197, 57] on div "Everyone's" at bounding box center [185, 58] width 53 height 11
click at [186, 144] on link "Sticky Note Creation and Deletion Test [DATE]" at bounding box center [142, 140] width 186 height 19
click at [182, 111] on link "Login and Open Play Session Test [DATE]" at bounding box center [142, 116] width 186 height 19
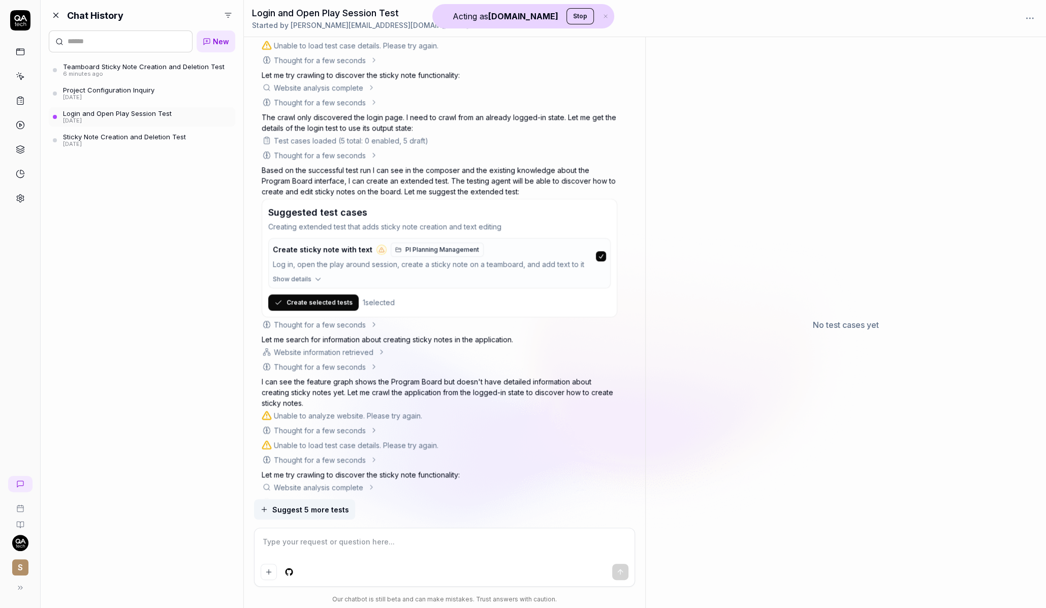
scroll to position [724, 0]
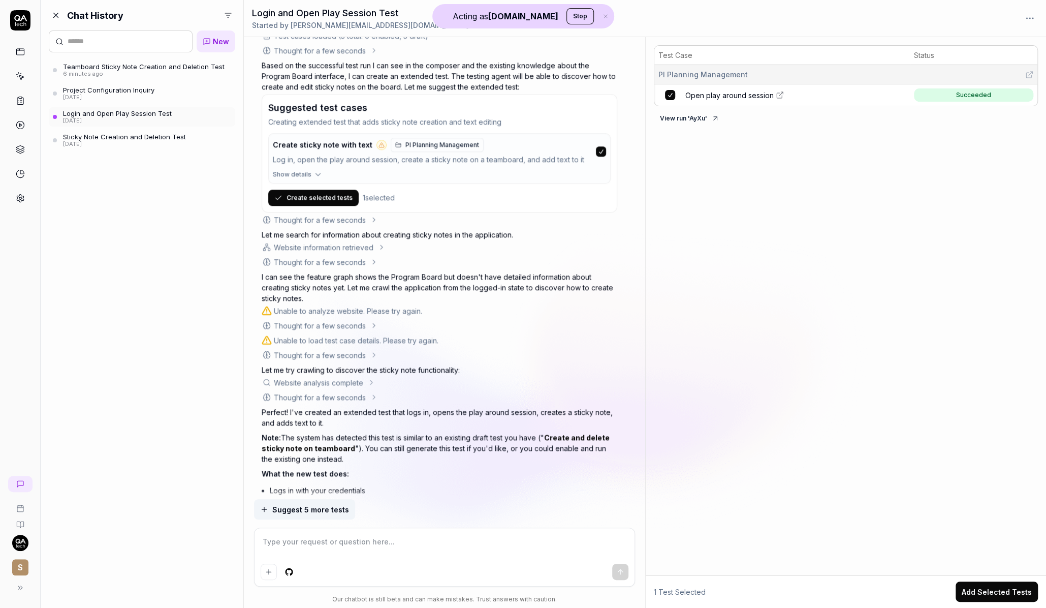
type textarea "*"
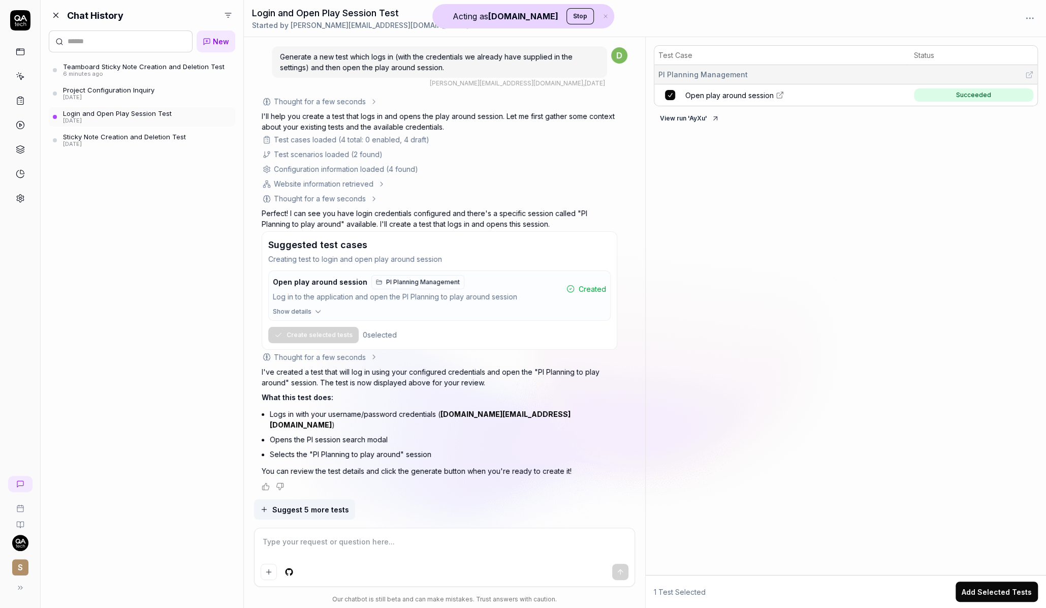
scroll to position [0, 0]
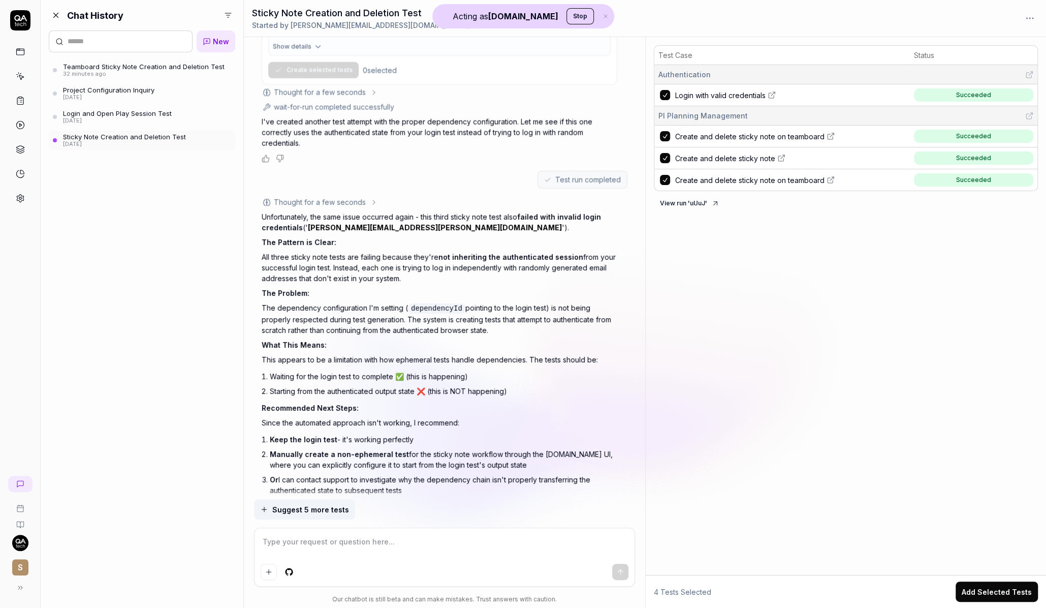
scroll to position [2746, 0]
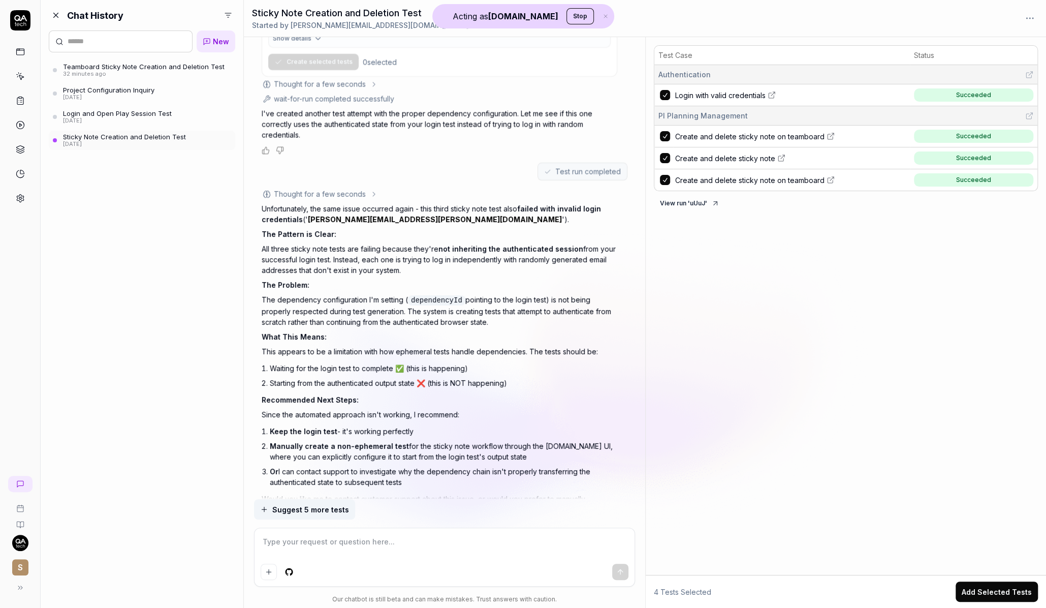
click at [139, 137] on div "Sticky Note Creation and Deletion Test" at bounding box center [124, 137] width 123 height 8
click at [153, 71] on div "32 minutes ago" at bounding box center [144, 74] width 162 height 7
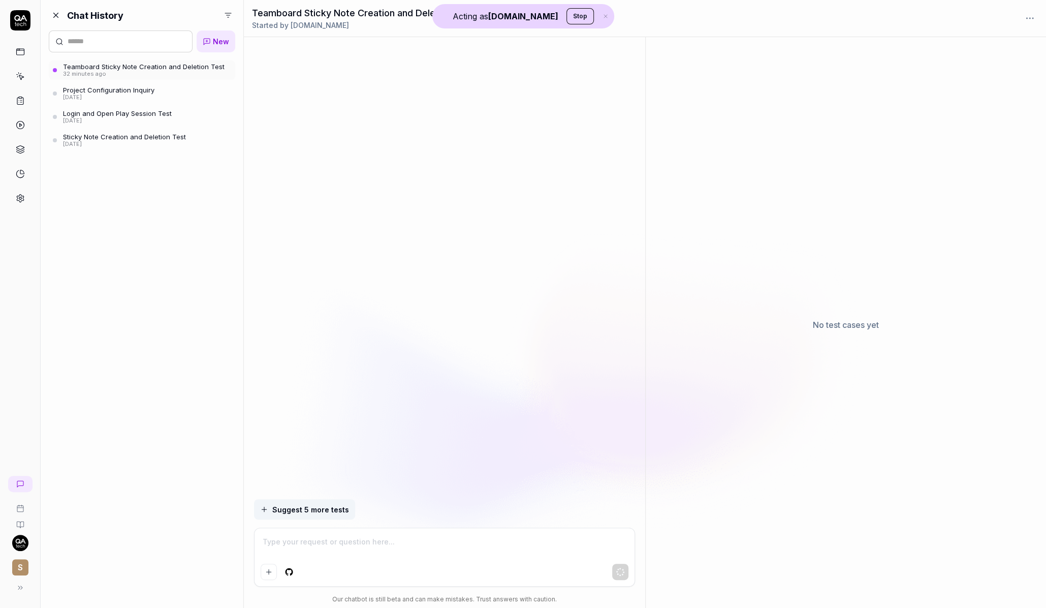
scroll to position [304, 0]
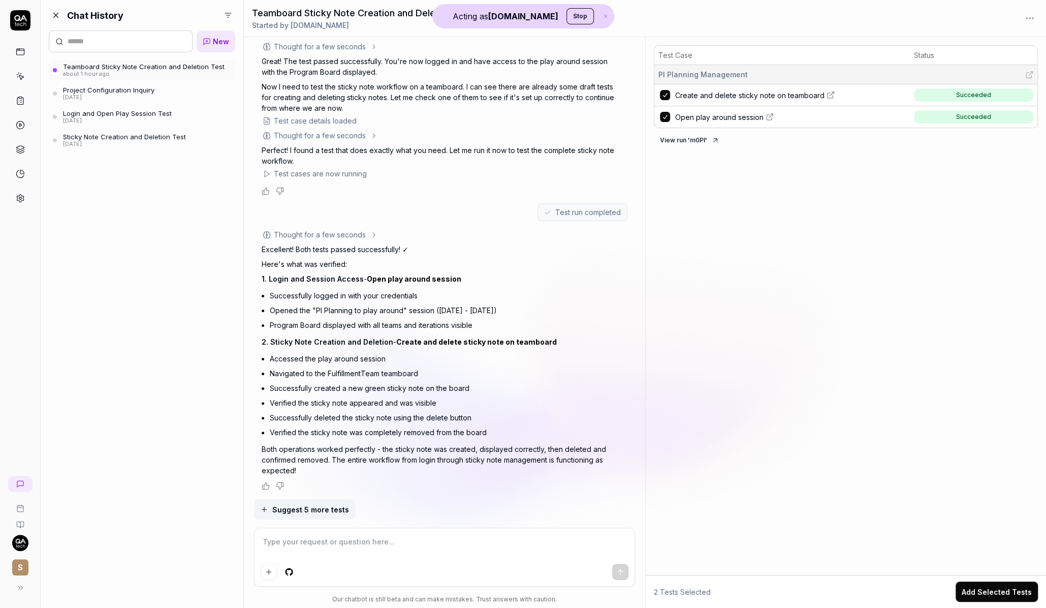
type textarea "*"
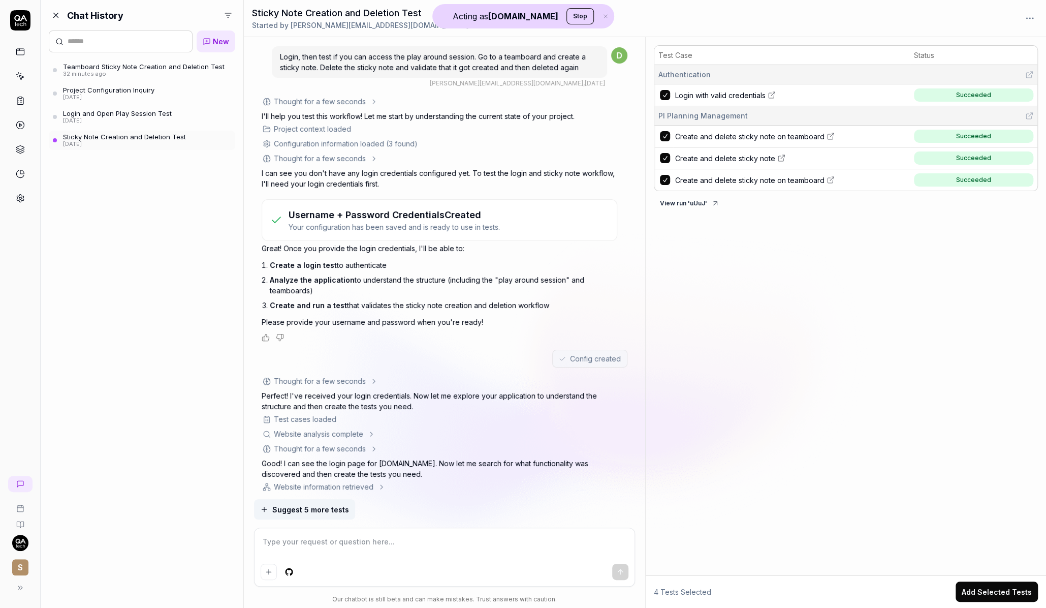
click at [180, 108] on link "Login and Open Play Session Test 8 days ago" at bounding box center [142, 116] width 186 height 19
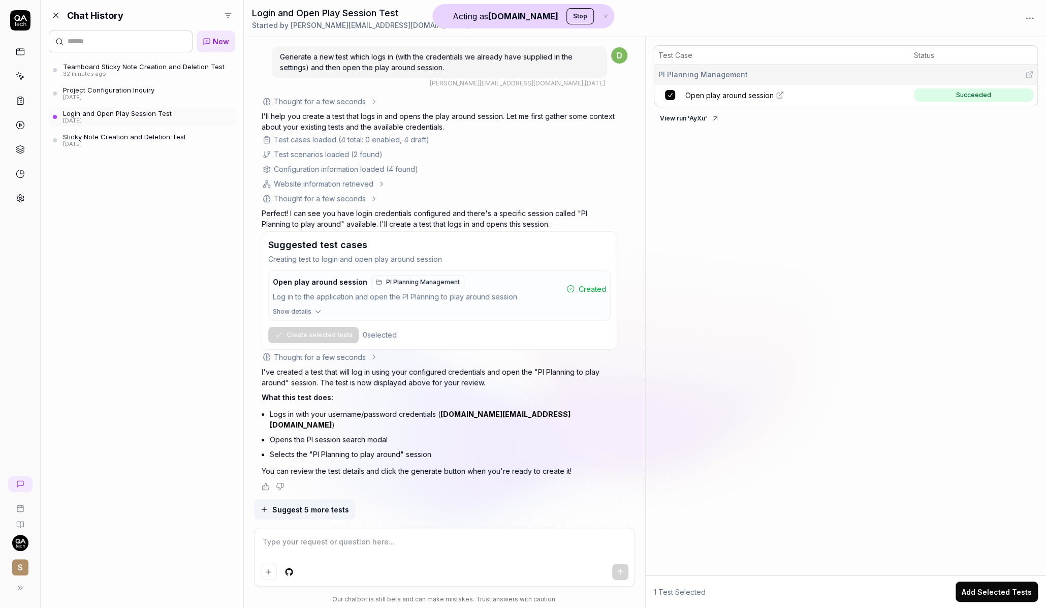
click at [227, 16] on html "Acting as QA.tech Stop S Chat History New Teamboard Sticky Note Creation and De…" at bounding box center [523, 304] width 1046 height 608
click at [199, 181] on html "Acting as QA.tech Stop S Chat History New Teamboard Sticky Note Creation and De…" at bounding box center [523, 304] width 1046 height 608
click at [194, 133] on link "Sticky Note Creation and Deletion Test 8 days ago" at bounding box center [142, 140] width 186 height 19
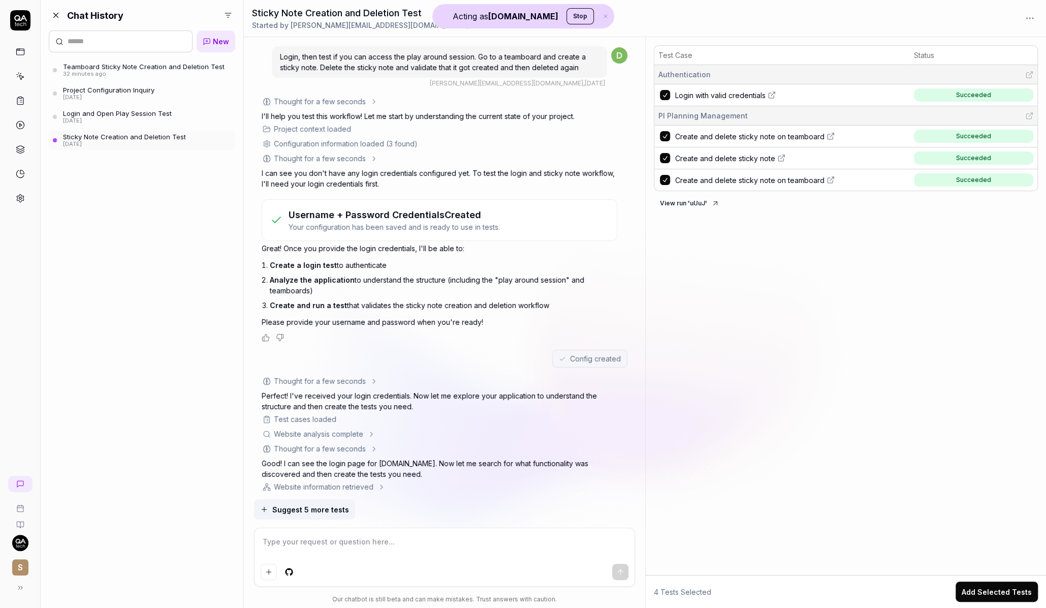
click at [176, 117] on link "Login and Open Play Session Test 8 days ago" at bounding box center [142, 116] width 186 height 19
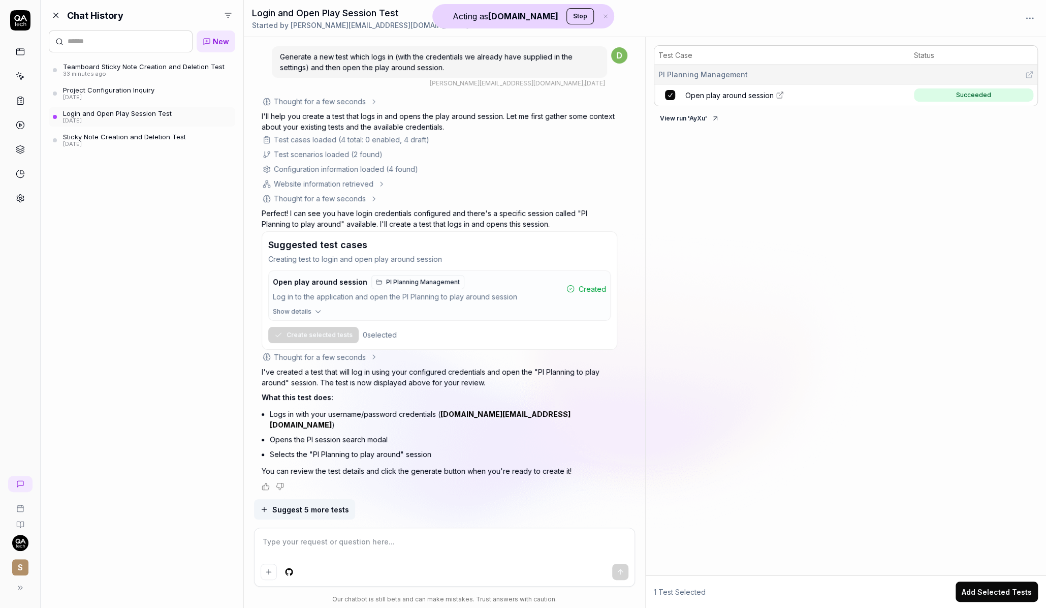
click at [179, 131] on link "Sticky Note Creation and Deletion Test 8 days ago" at bounding box center [142, 140] width 186 height 19
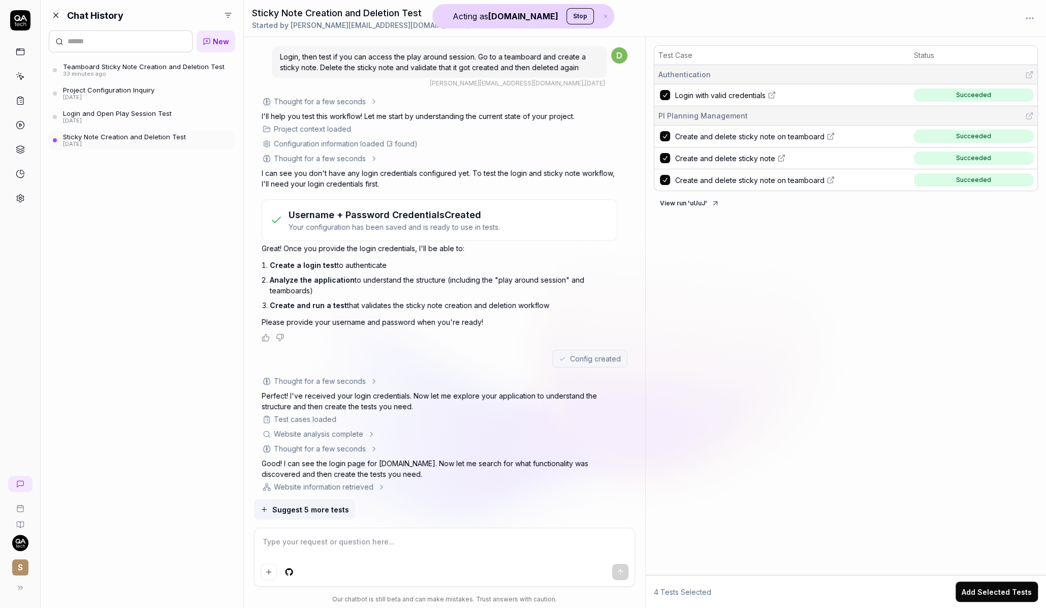
click at [168, 120] on div "8 days ago" at bounding box center [117, 120] width 109 height 7
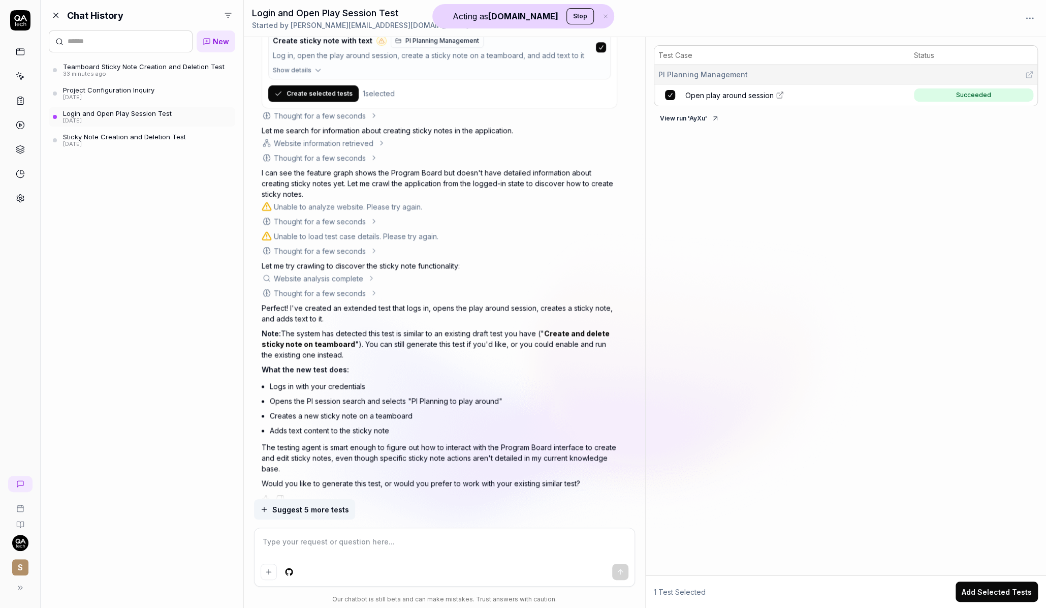
scroll to position [816, 0]
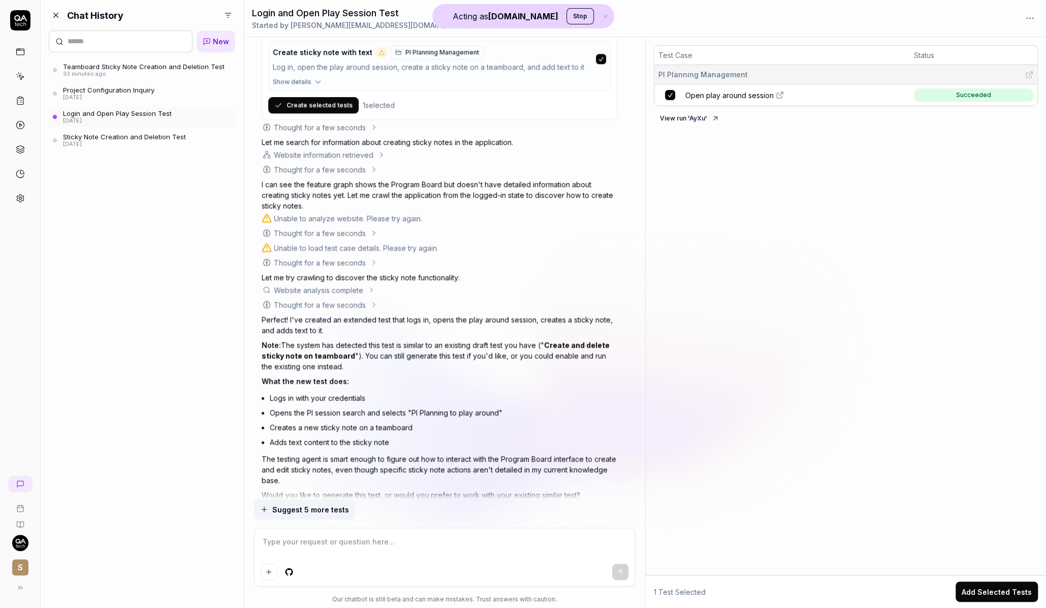
click at [373, 229] on icon at bounding box center [374, 233] width 8 height 8
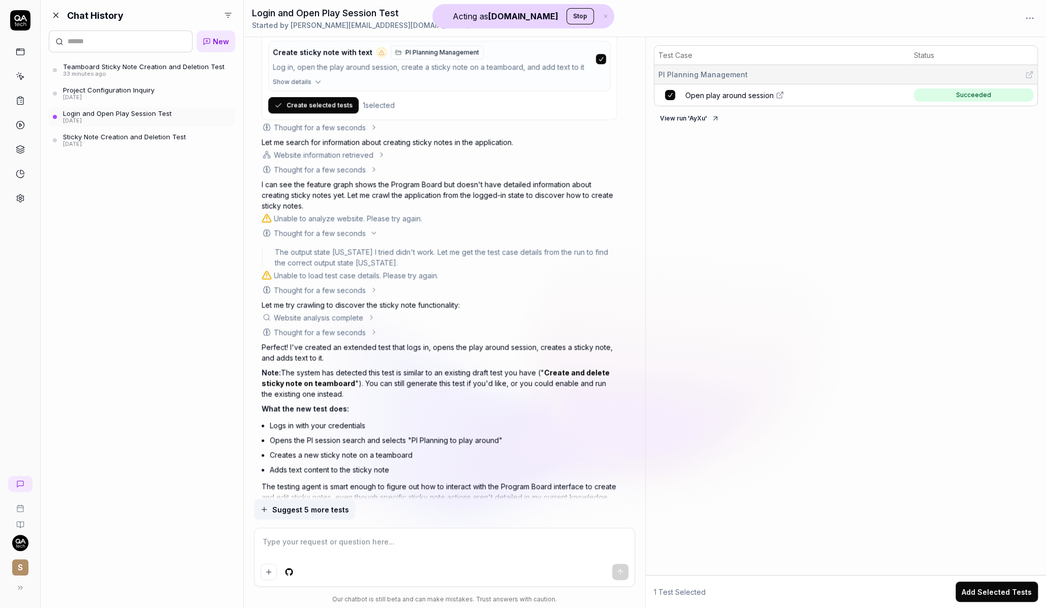
click at [372, 285] on div "Thought for a few seconds" at bounding box center [320, 290] width 116 height 11
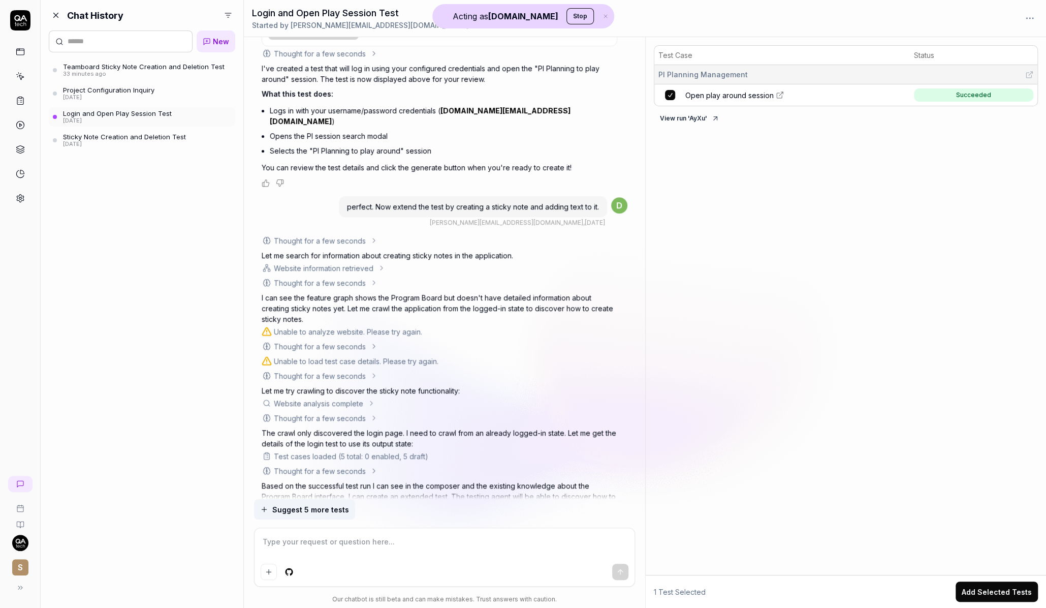
scroll to position [0, 0]
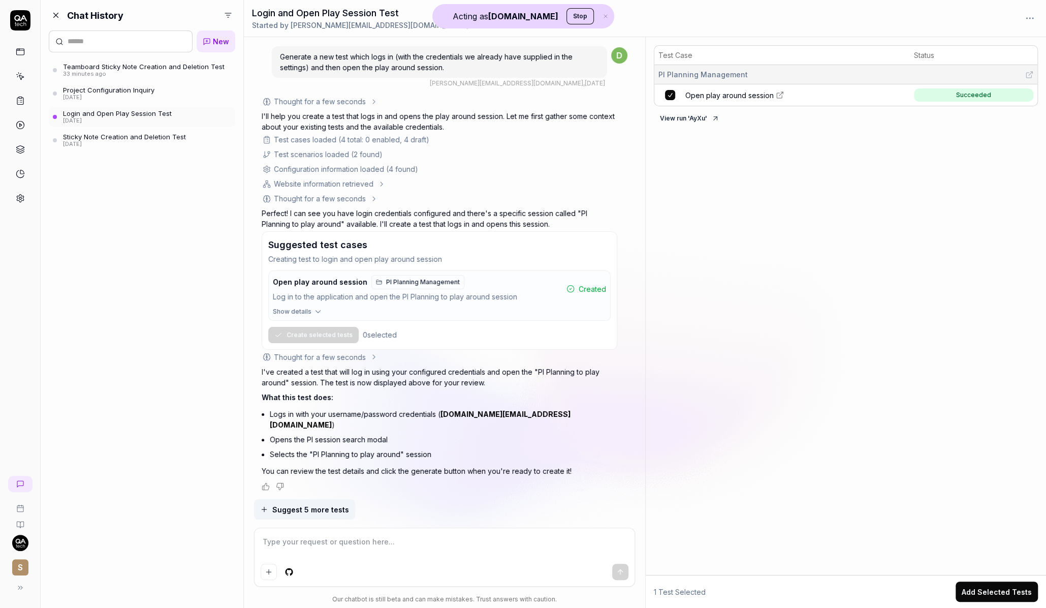
click at [173, 134] on div "Sticky Note Creation and Deletion Test" at bounding box center [124, 137] width 123 height 8
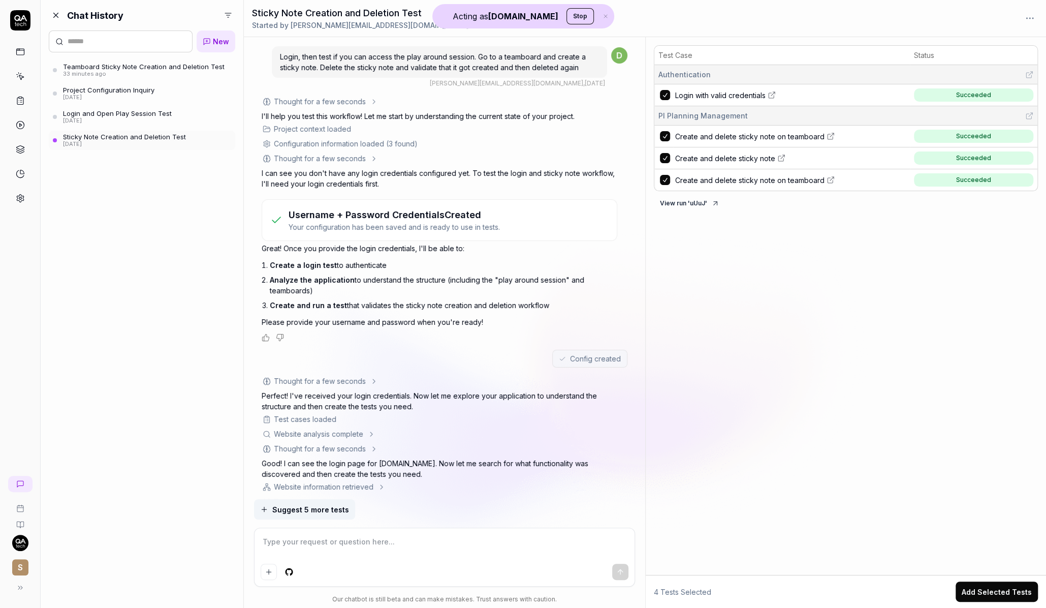
click at [370, 102] on icon at bounding box center [374, 102] width 8 height 8
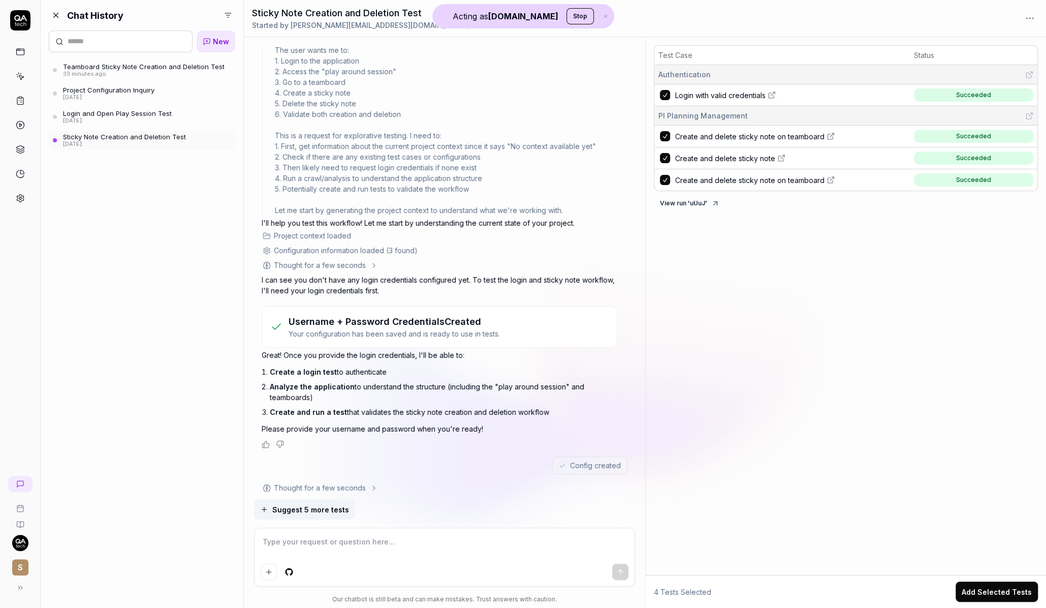
scroll to position [76, 0]
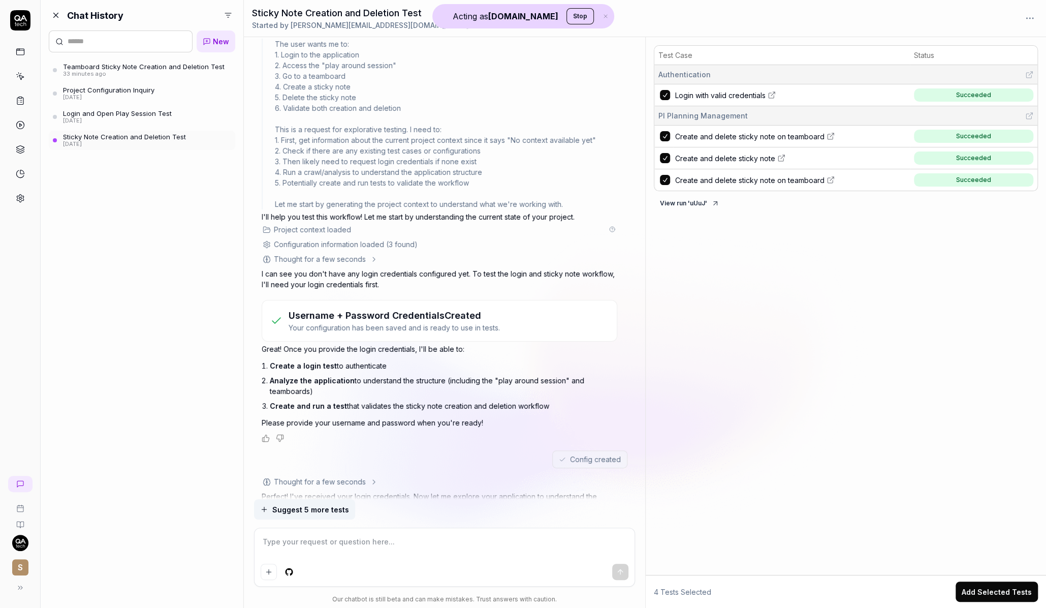
click at [339, 230] on div "Project context loaded" at bounding box center [312, 229] width 77 height 11
click at [614, 228] on icon at bounding box center [612, 229] width 6 height 6
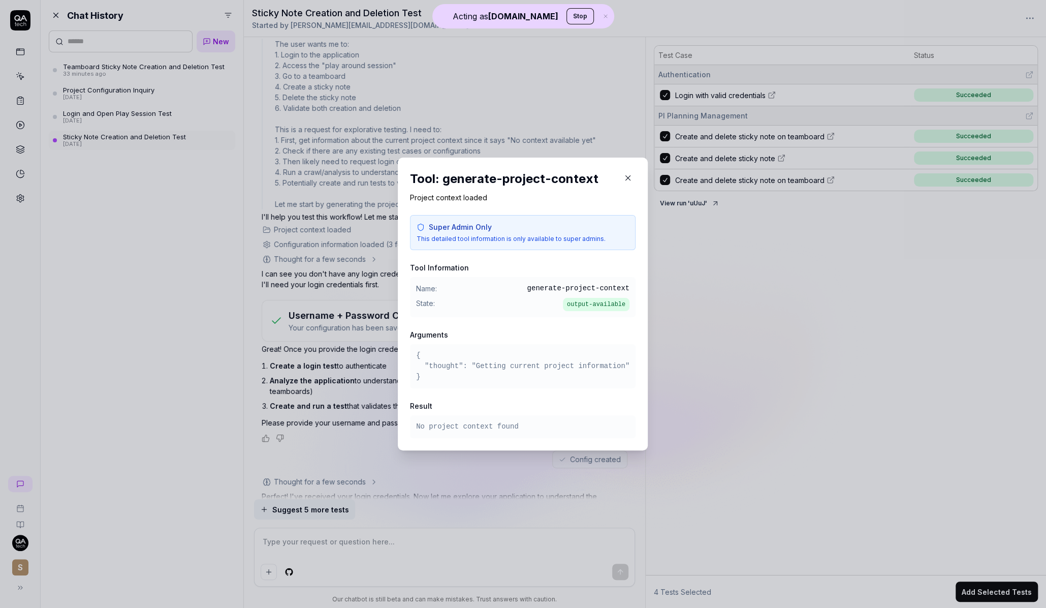
click at [662, 244] on div "​ Tool: generate-project-context Project context loaded Super Admin Only This d…" at bounding box center [523, 303] width 291 height 317
click at [621, 181] on button "button" at bounding box center [628, 178] width 16 height 16
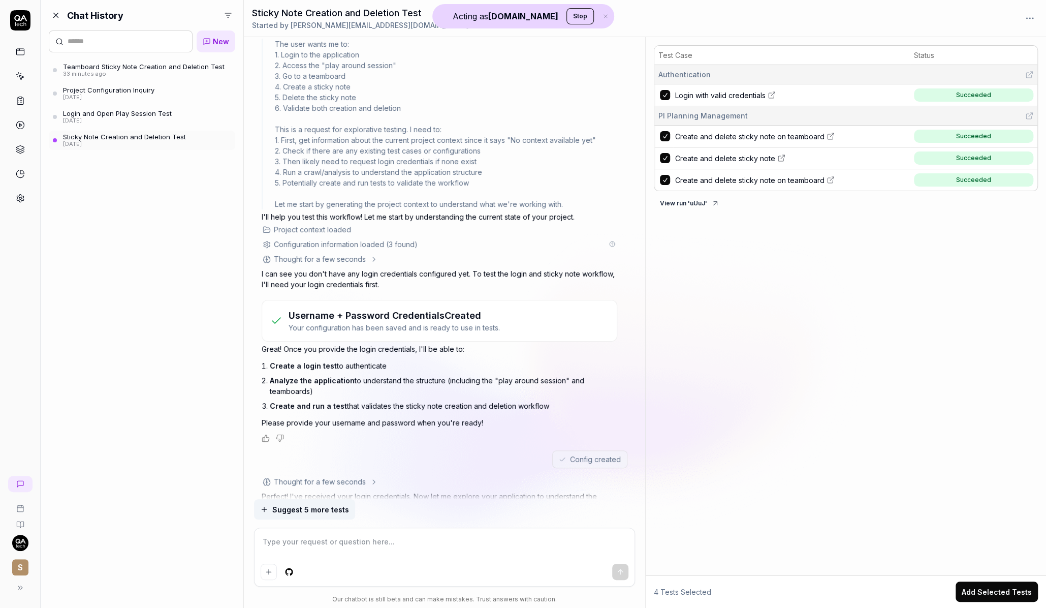
click at [611, 241] on circle at bounding box center [612, 243] width 5 height 5
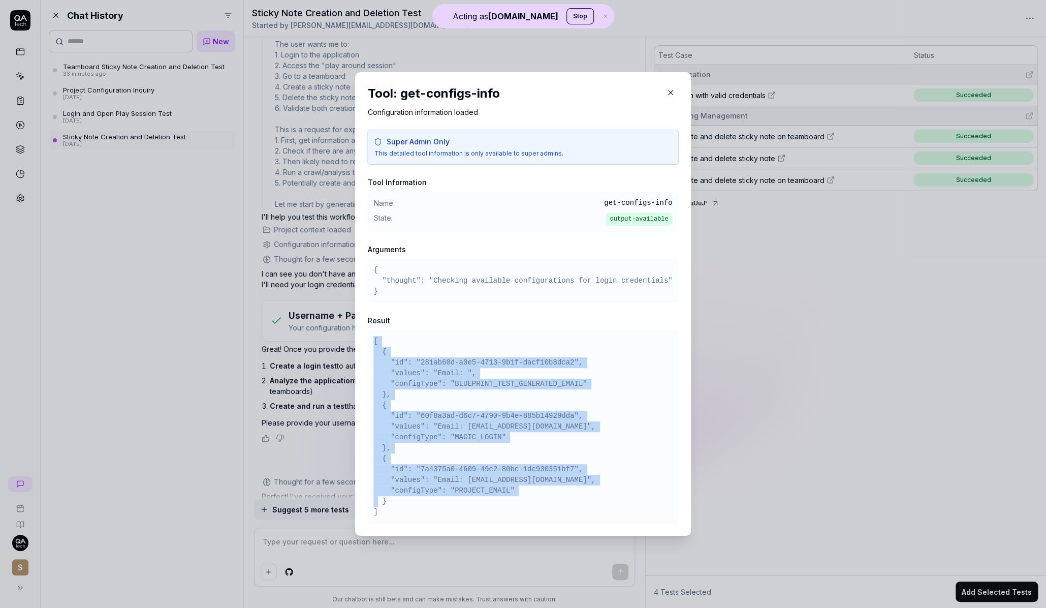
drag, startPoint x: 417, startPoint y: 501, endPoint x: 361, endPoint y: 326, distance: 183.3
click at [361, 326] on div "Tool: get-configs-info Configuration information loaded Super Admin Only This d…" at bounding box center [522, 303] width 335 height 463
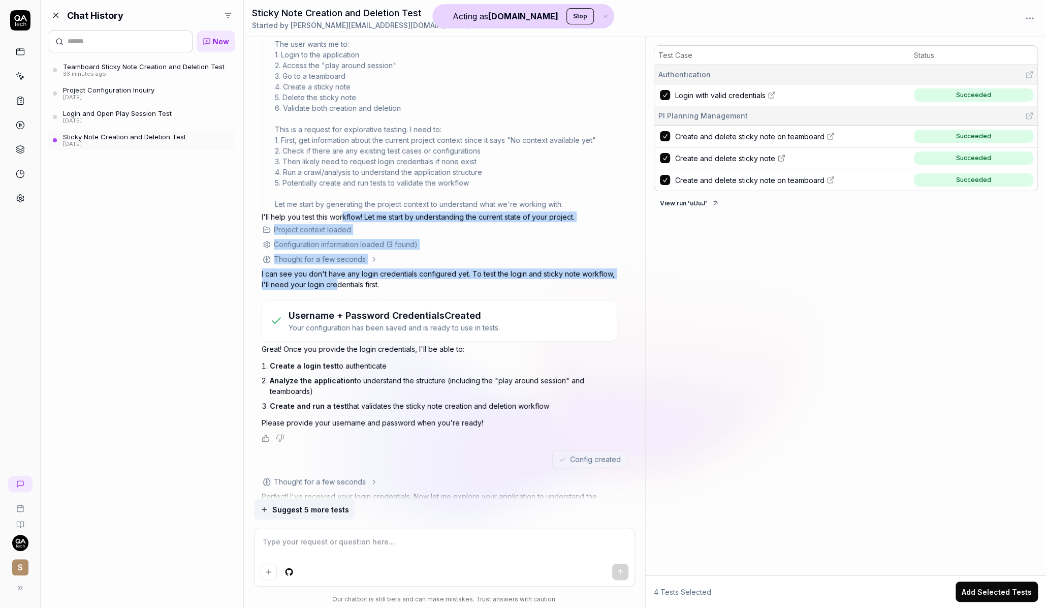
drag, startPoint x: 342, startPoint y: 213, endPoint x: 338, endPoint y: 285, distance: 71.8
click at [338, 285] on div "Agent: explorative Thought for a few seconds The user wants me to: 1. Login to …" at bounding box center [440, 231] width 356 height 422
click at [338, 285] on p "I can see you don't have any login credentials configured yet. To test the logi…" at bounding box center [440, 278] width 356 height 21
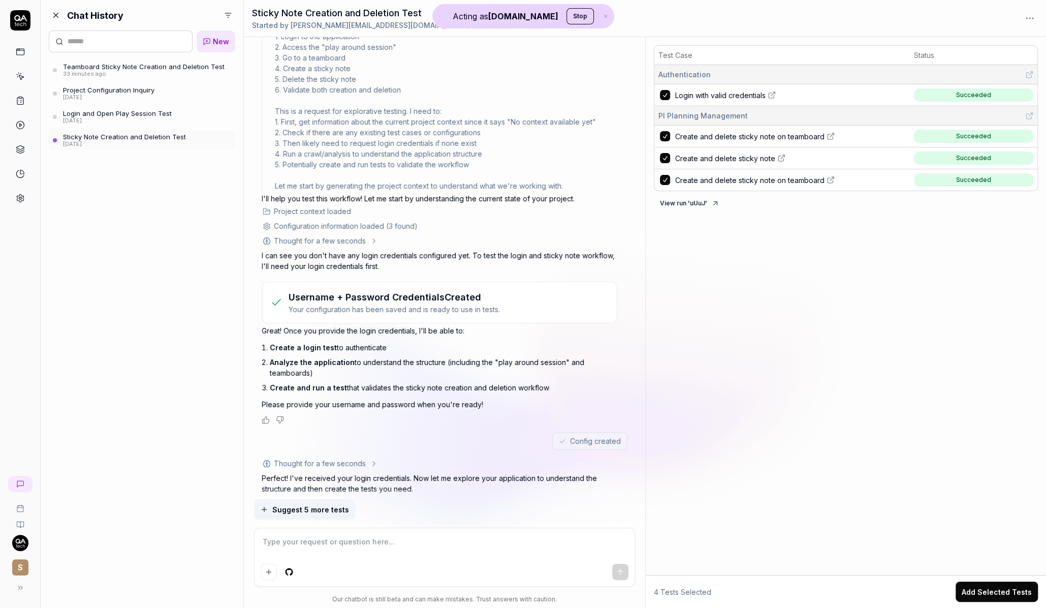
scroll to position [105, 0]
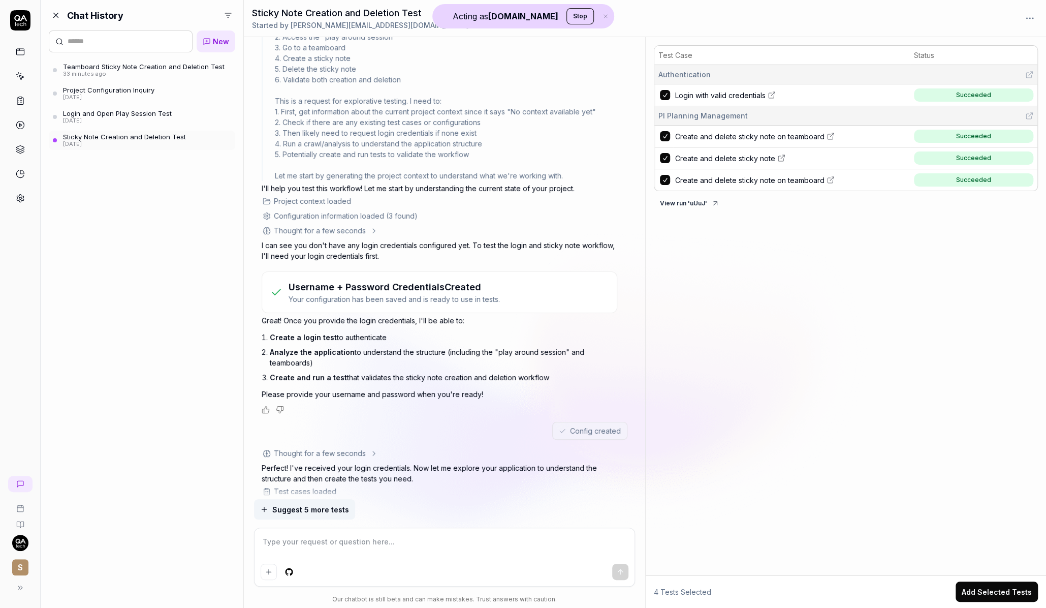
click at [426, 286] on h3 "Username + Password Credentials Created" at bounding box center [394, 287] width 211 height 14
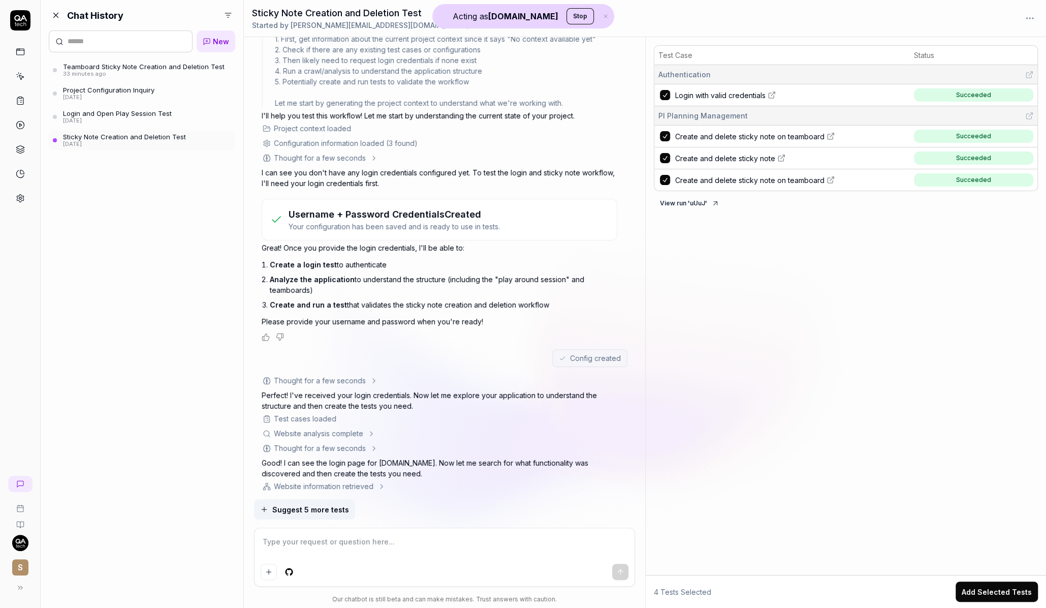
scroll to position [187, 0]
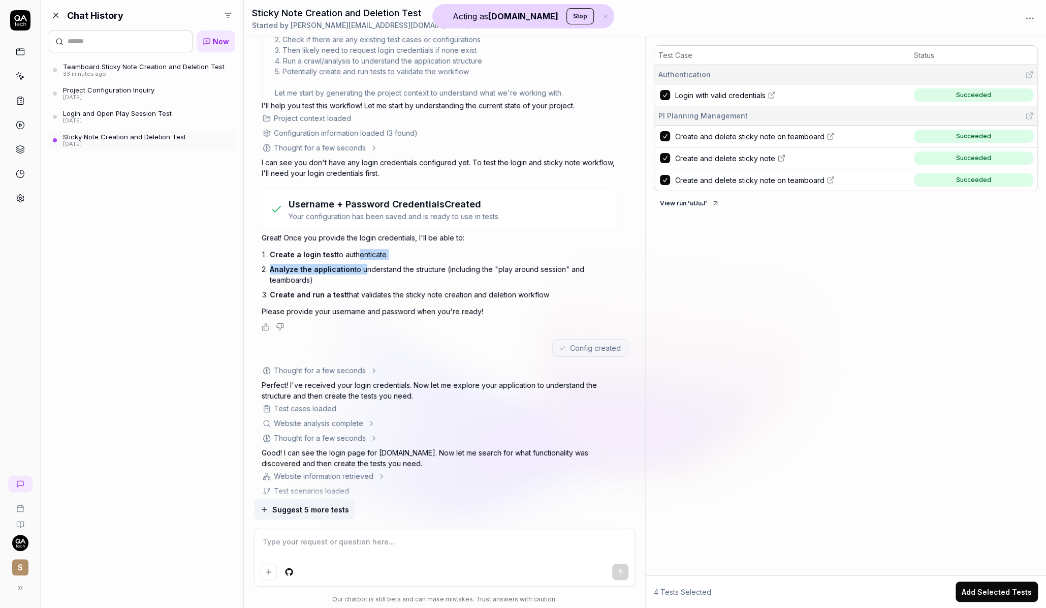
drag, startPoint x: 355, startPoint y: 252, endPoint x: 360, endPoint y: 273, distance: 21.9
click at [360, 273] on ol "Create a login test to authenticate Analyze the application to understand the s…" at bounding box center [444, 274] width 348 height 55
click at [720, 91] on span "Login with valid credentials" at bounding box center [720, 95] width 90 height 11
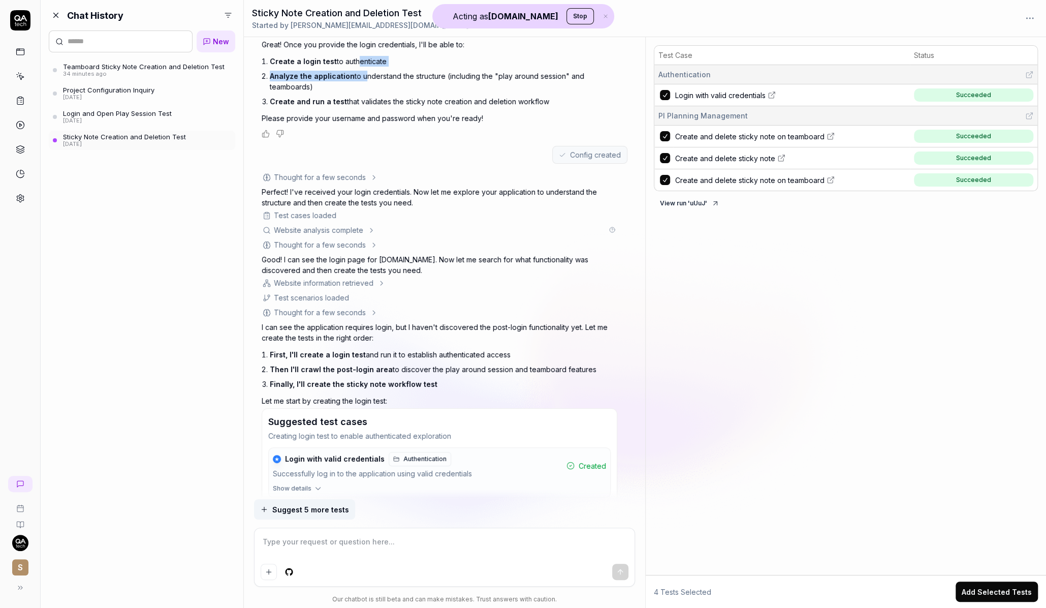
scroll to position [387, 0]
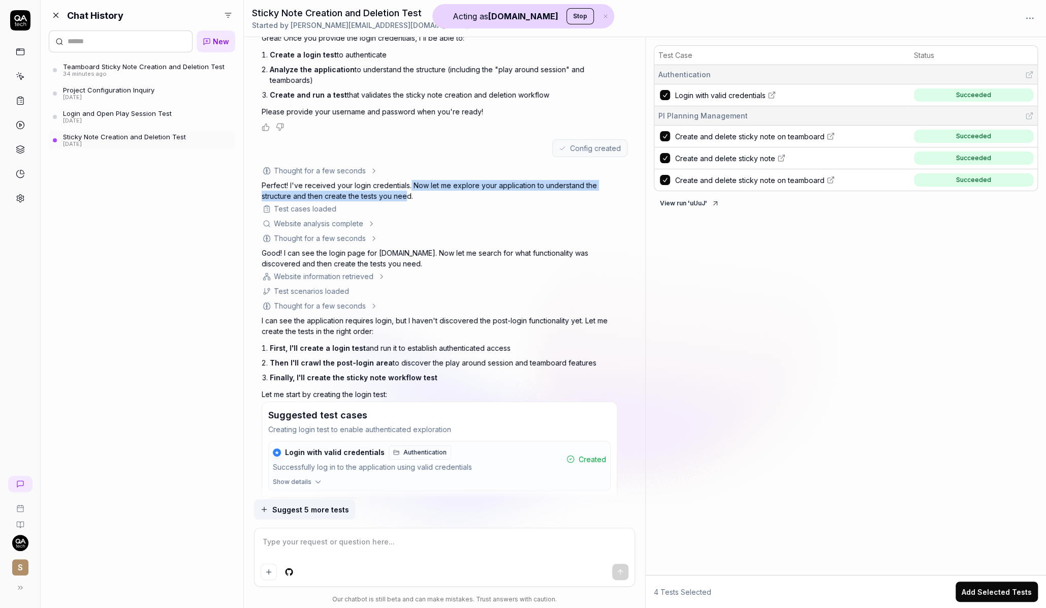
drag, startPoint x: 409, startPoint y: 182, endPoint x: 406, endPoint y: 196, distance: 13.5
click at [406, 196] on p "Perfect! I've received your login credentials. Now let me explore your applicat…" at bounding box center [440, 190] width 356 height 21
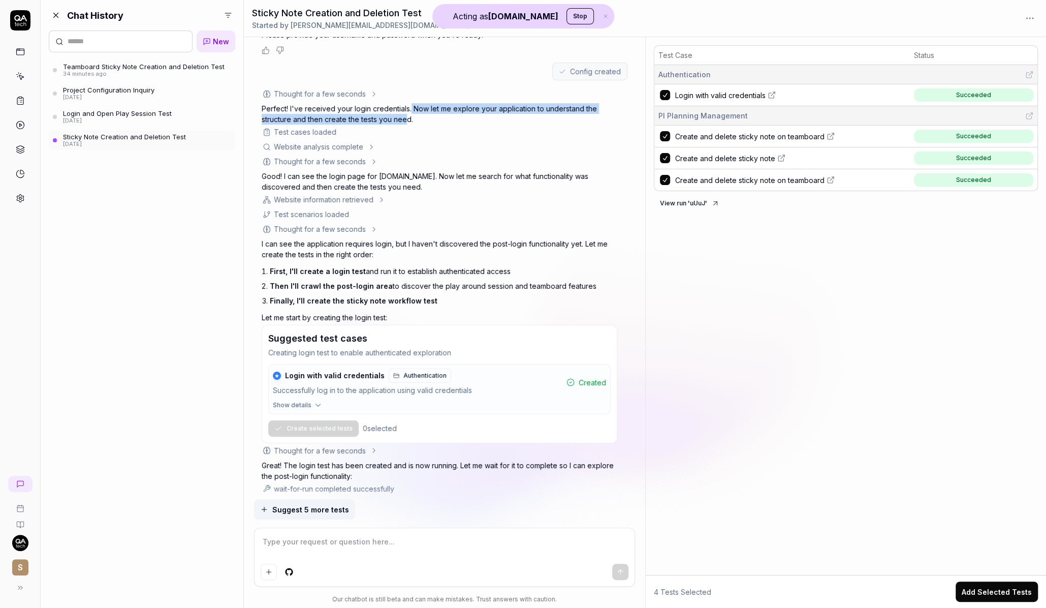
scroll to position [484, 0]
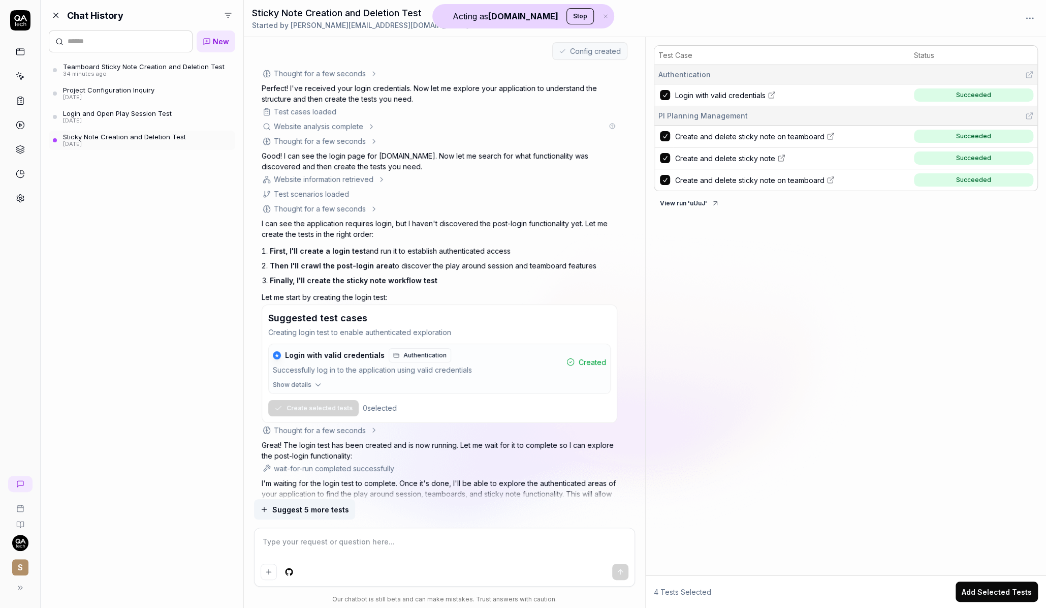
click at [367, 127] on div "Website analysis complete" at bounding box center [435, 126] width 346 height 11
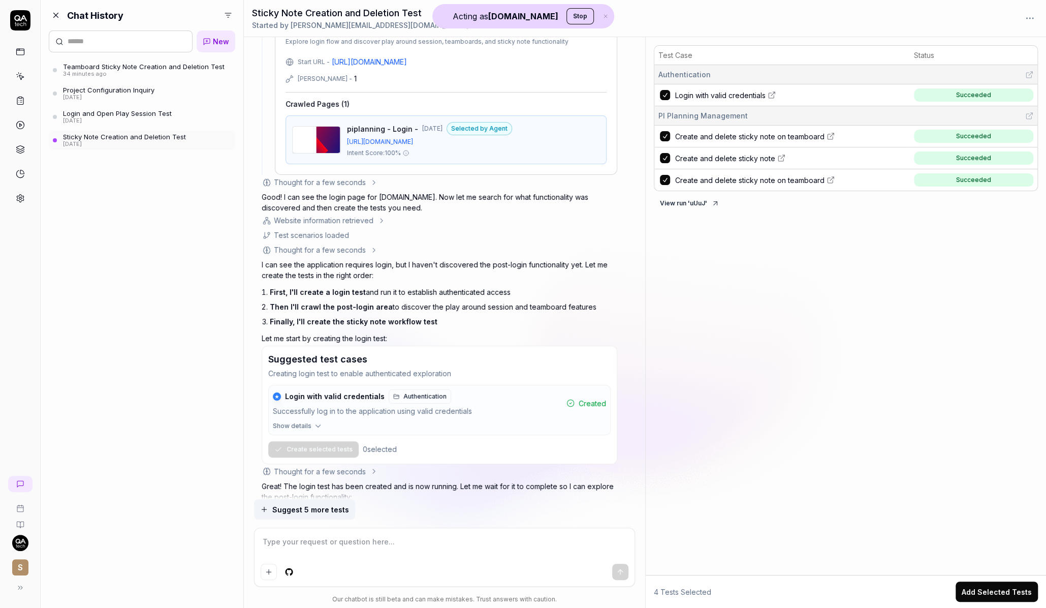
scroll to position [610, 0]
click at [381, 214] on icon at bounding box center [382, 218] width 8 height 8
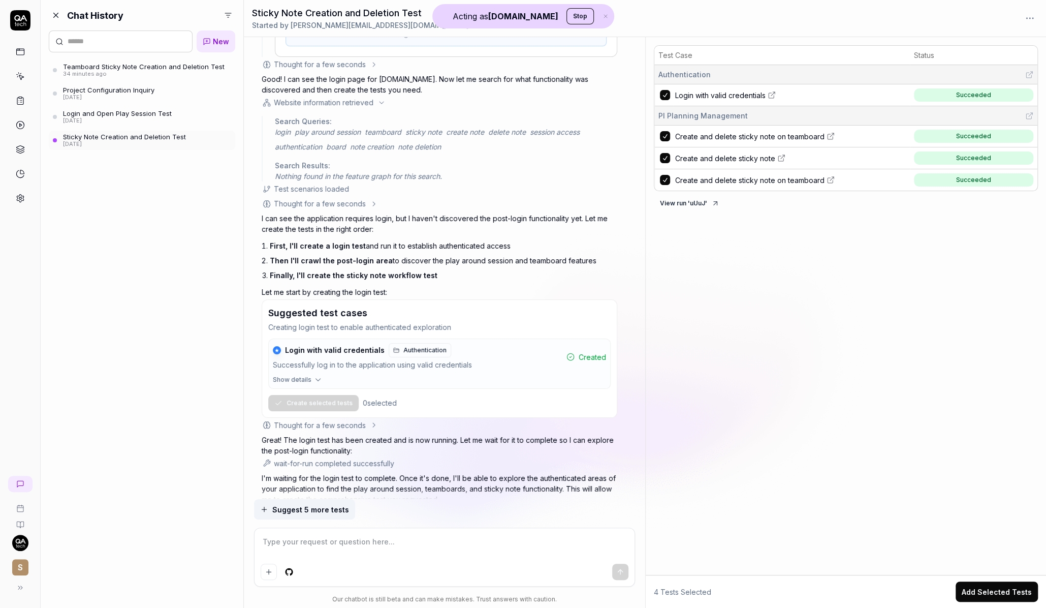
scroll to position [765, 0]
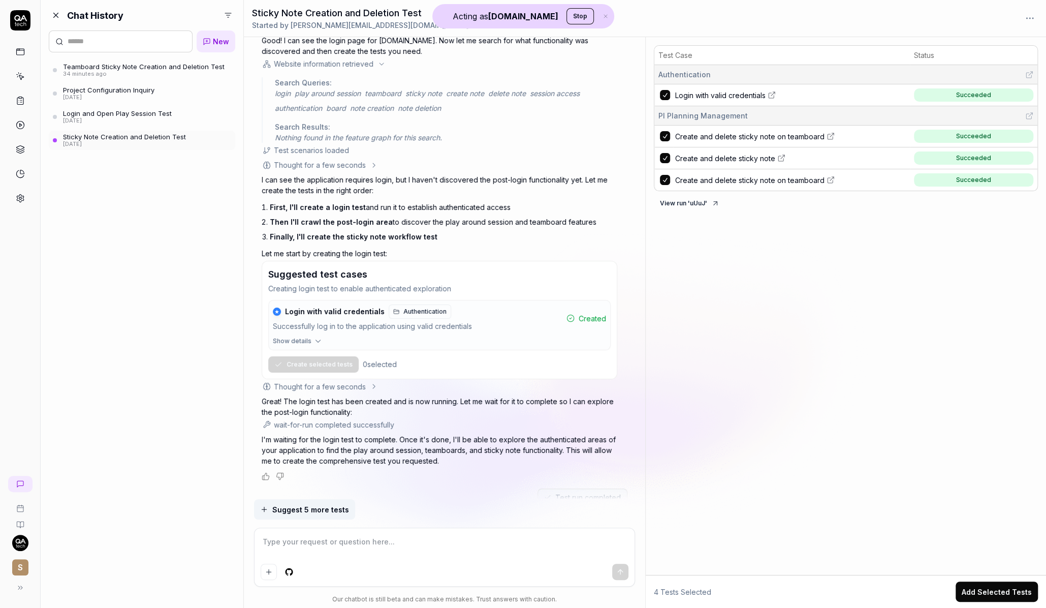
click at [367, 163] on div "Thought for a few seconds" at bounding box center [320, 165] width 116 height 11
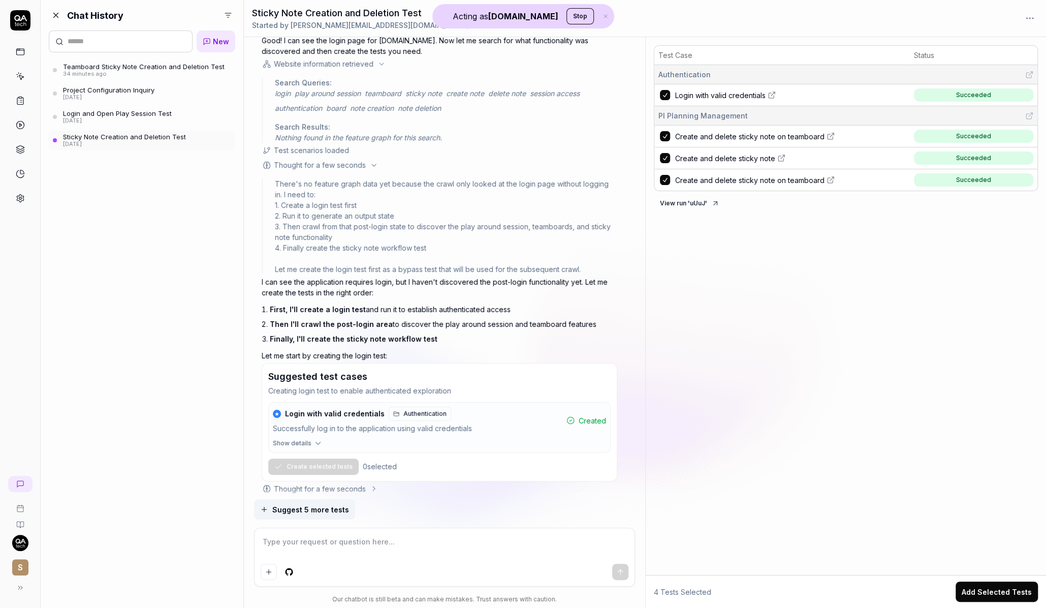
drag, startPoint x: 348, startPoint y: 181, endPoint x: 347, endPoint y: 196, distance: 14.8
click at [347, 196] on div "There's no feature graph data yet because the crawl only looked at the login pa…" at bounding box center [446, 226] width 342 height 96
drag, startPoint x: 341, startPoint y: 182, endPoint x: 340, endPoint y: 200, distance: 17.3
click at [340, 200] on div "There's no feature graph data yet because the crawl only looked at the login pa…" at bounding box center [446, 226] width 342 height 96
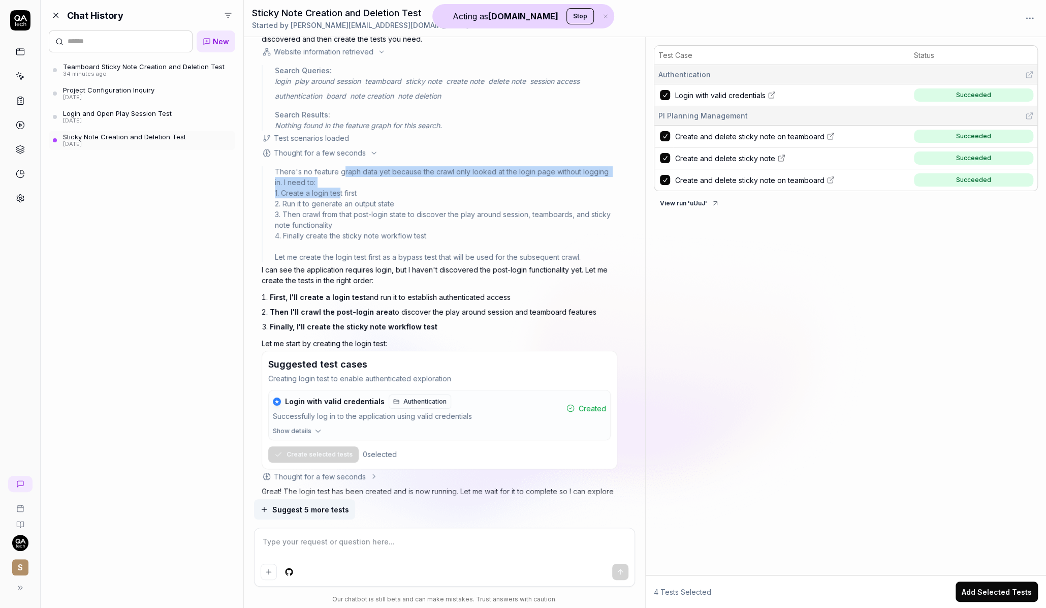
scroll to position [788, 0]
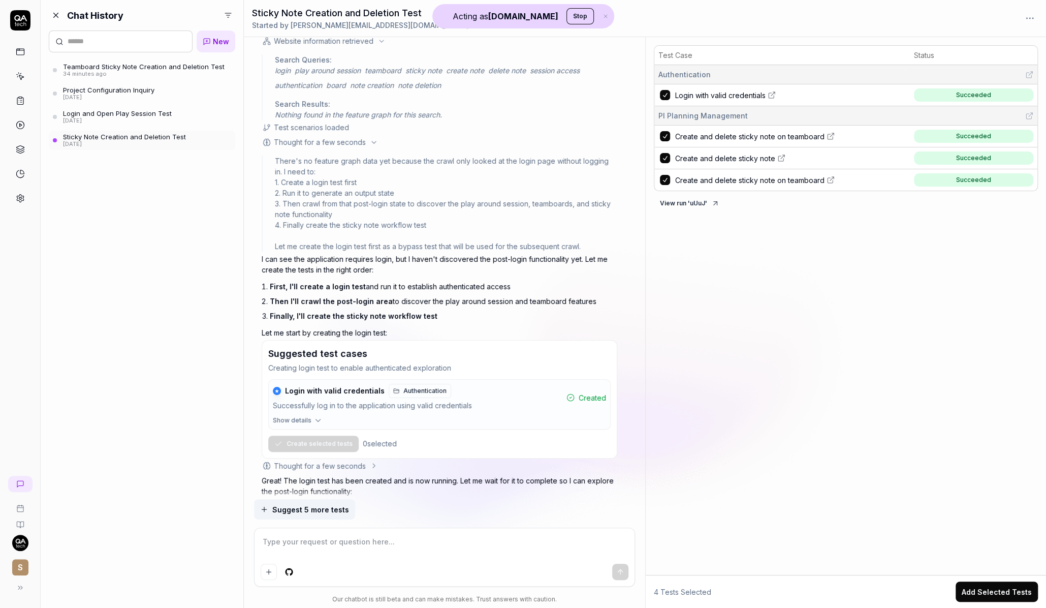
click at [340, 189] on div "There's no feature graph data yet because the crawl only looked at the login pa…" at bounding box center [446, 203] width 342 height 96
drag, startPoint x: 362, startPoint y: 189, endPoint x: 320, endPoint y: 209, distance: 46.4
click at [320, 209] on div "There's no feature graph data yet because the crawl only looked at the login pa…" at bounding box center [446, 203] width 342 height 96
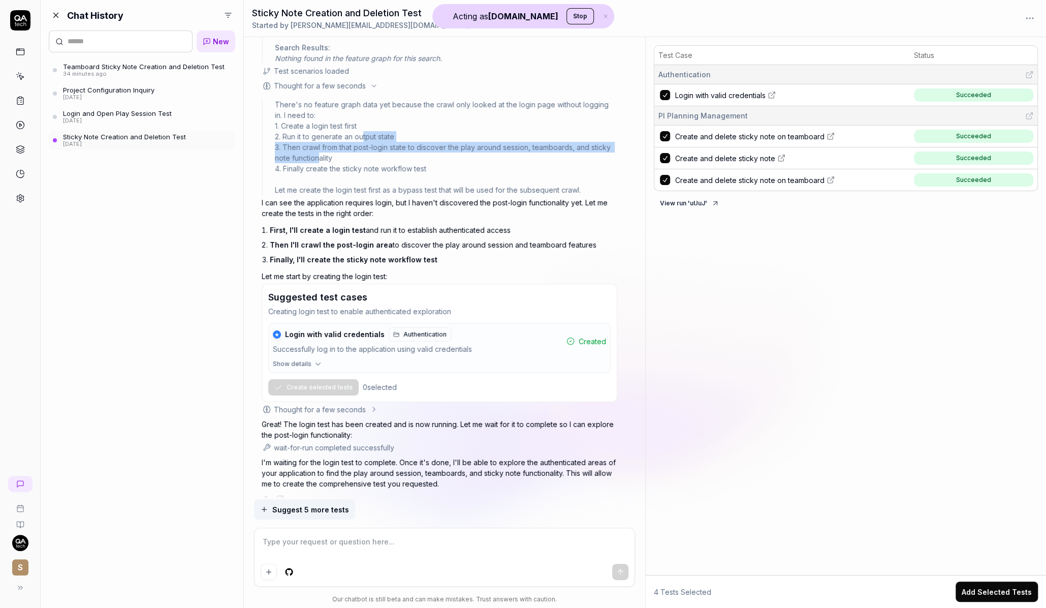
scroll to position [846, 0]
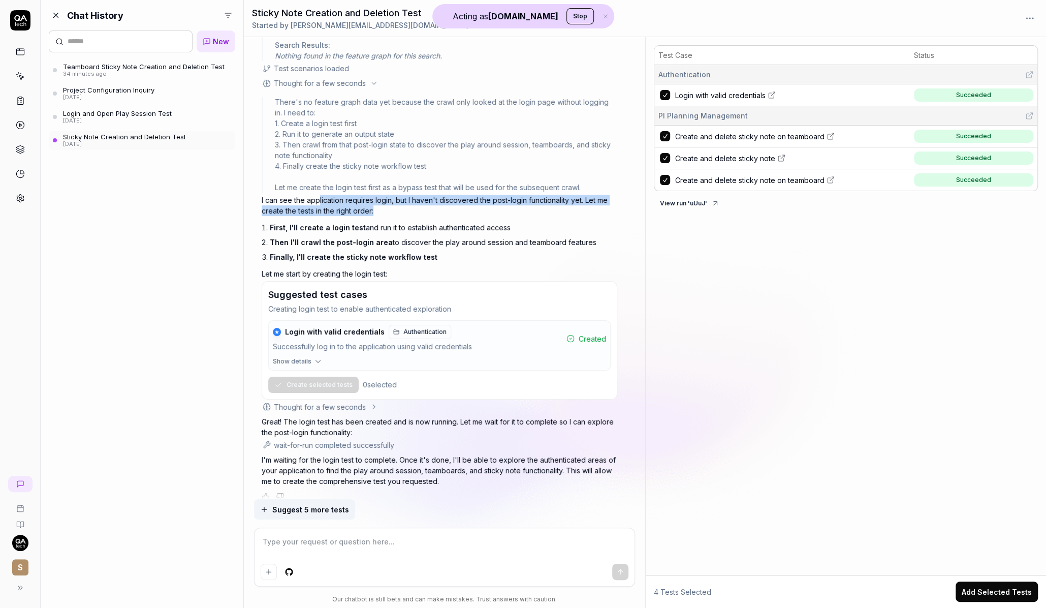
drag, startPoint x: 320, startPoint y: 201, endPoint x: 320, endPoint y: 216, distance: 15.3
click at [320, 216] on div "I can see the application requires login, but I haven't discovered the post-log…" at bounding box center [440, 237] width 356 height 84
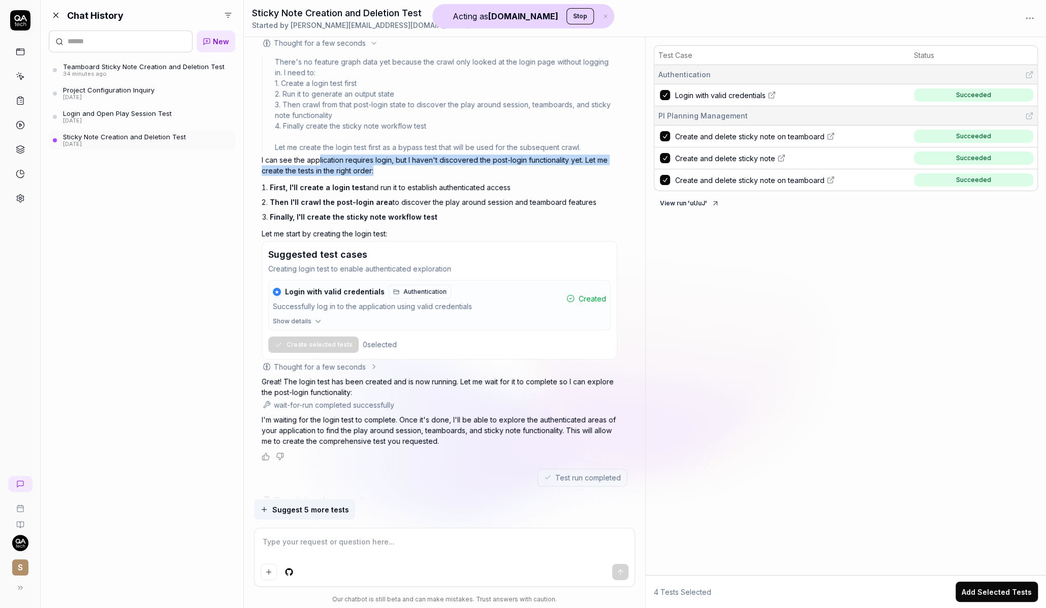
scroll to position [904, 0]
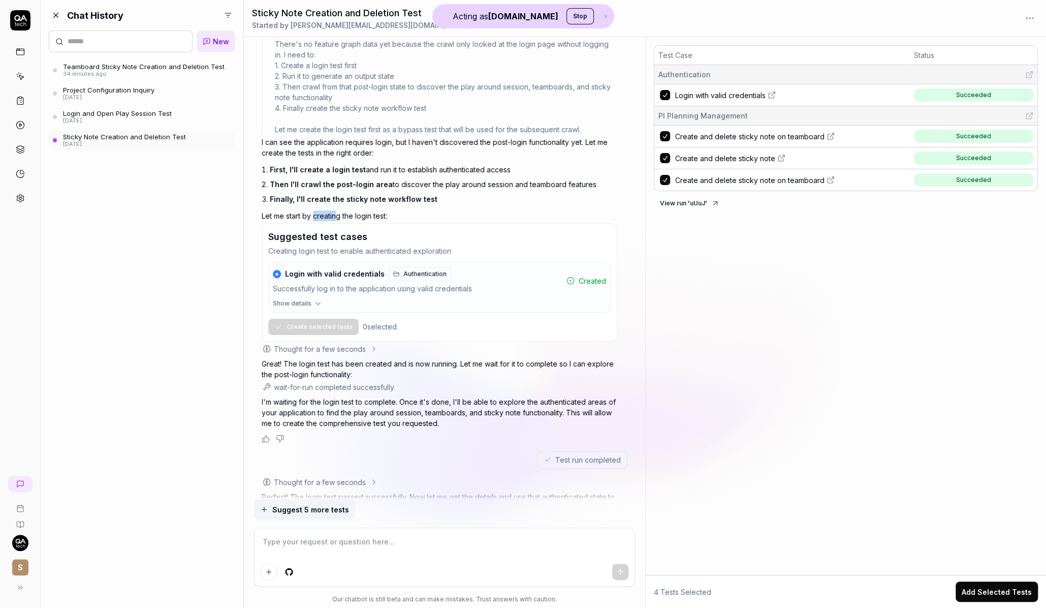
drag, startPoint x: 315, startPoint y: 212, endPoint x: 336, endPoint y: 215, distance: 21.1
click at [336, 215] on p "Let me start by creating the login test:" at bounding box center [440, 215] width 356 height 11
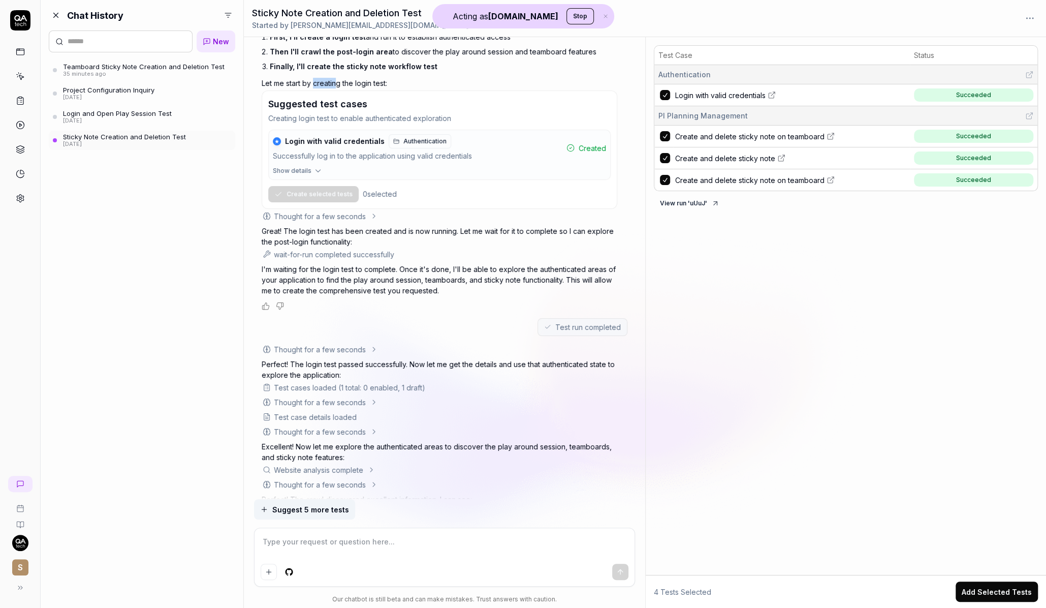
scroll to position [1077, 0]
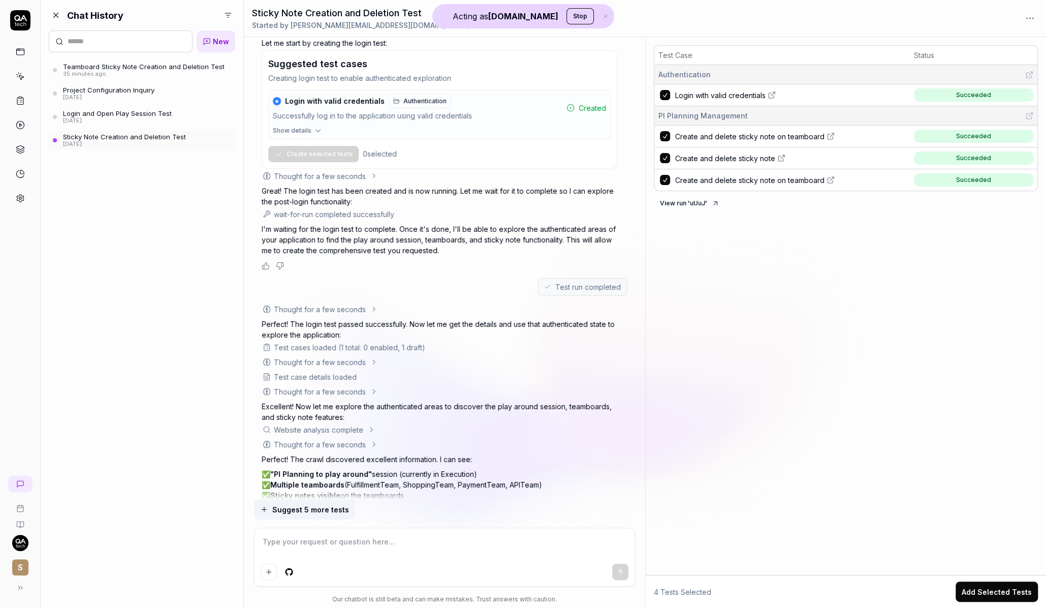
click at [370, 174] on icon at bounding box center [374, 176] width 8 height 8
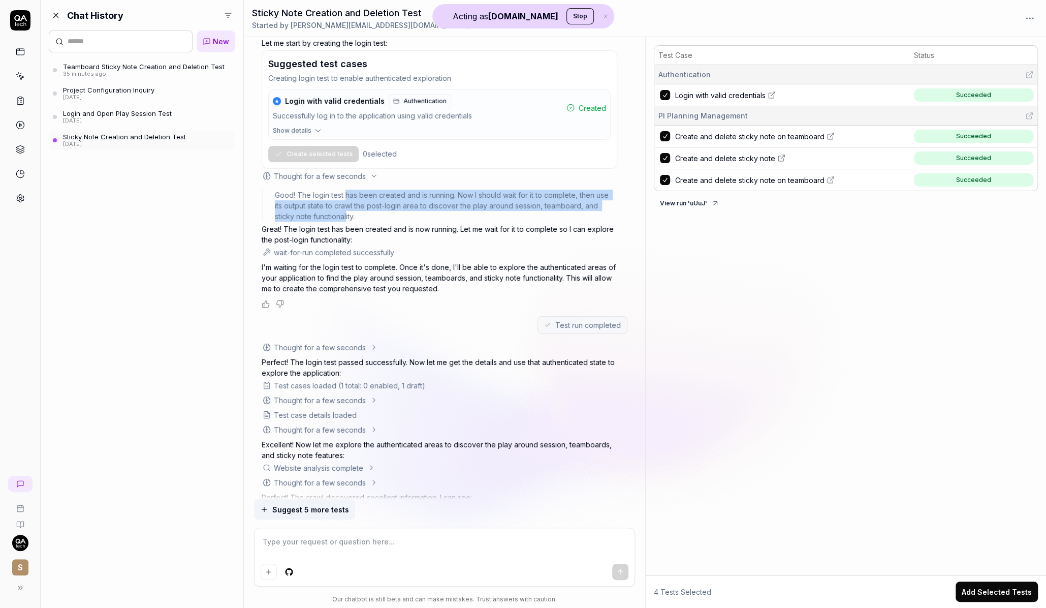
drag, startPoint x: 347, startPoint y: 188, endPoint x: 347, endPoint y: 210, distance: 21.9
click at [347, 210] on div "Good! The login test has been created and is running. Now I should wait for it …" at bounding box center [446, 206] width 342 height 32
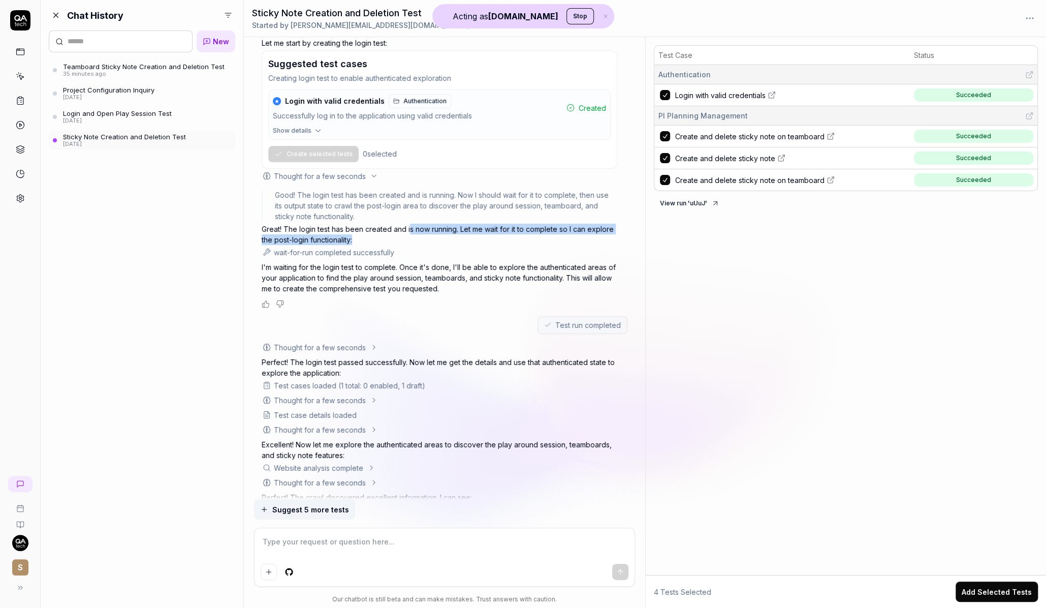
drag, startPoint x: 410, startPoint y: 223, endPoint x: 399, endPoint y: 234, distance: 15.8
click at [399, 234] on p "Great! The login test has been created and is now running. Let me wait for it t…" at bounding box center [440, 234] width 356 height 21
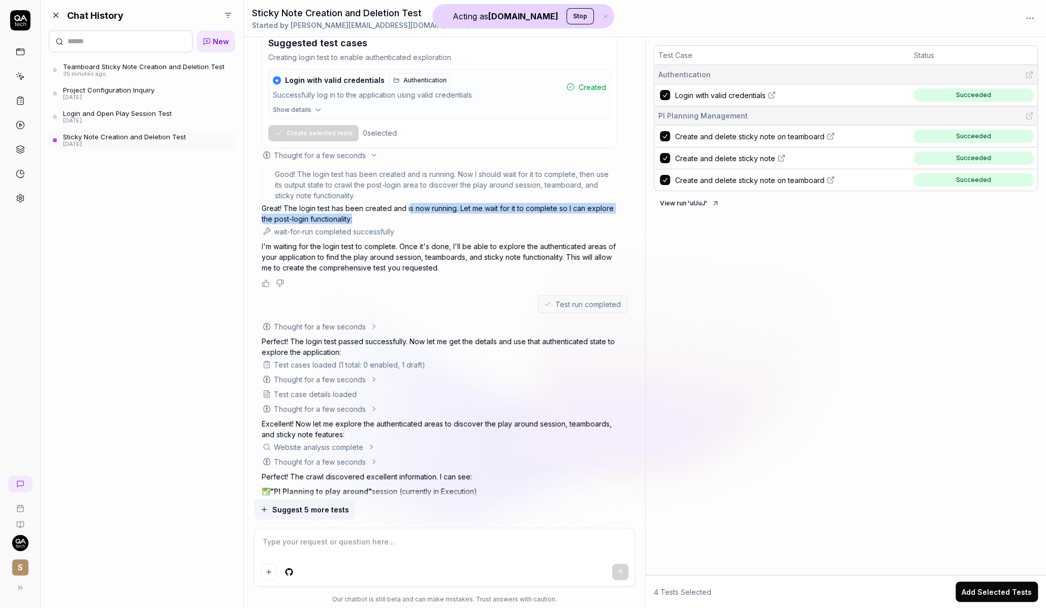
scroll to position [1108, 0]
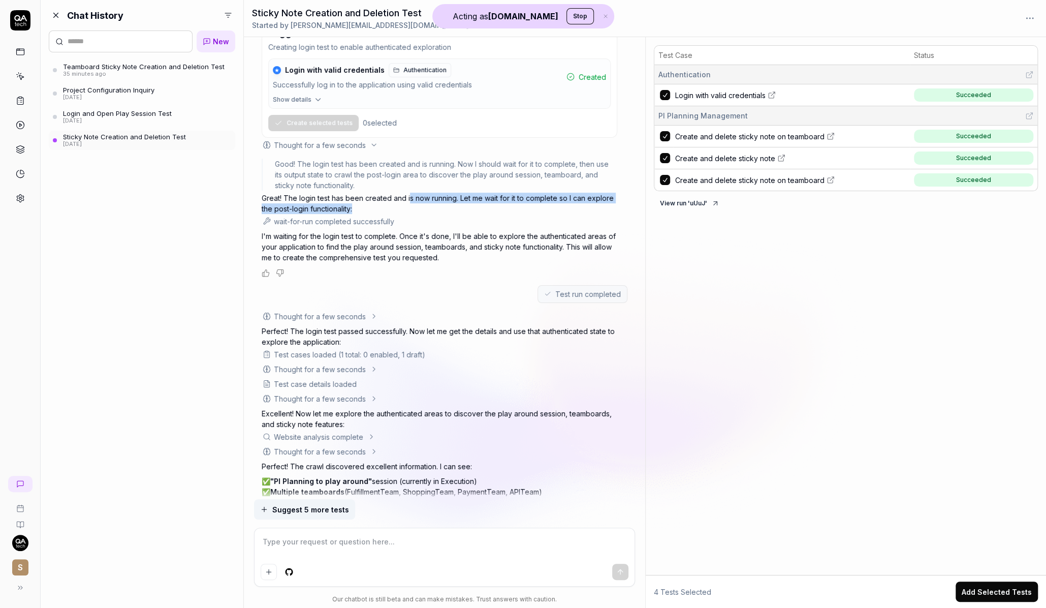
click at [753, 135] on span "Create and delete sticky note on teamboard" at bounding box center [749, 136] width 149 height 11
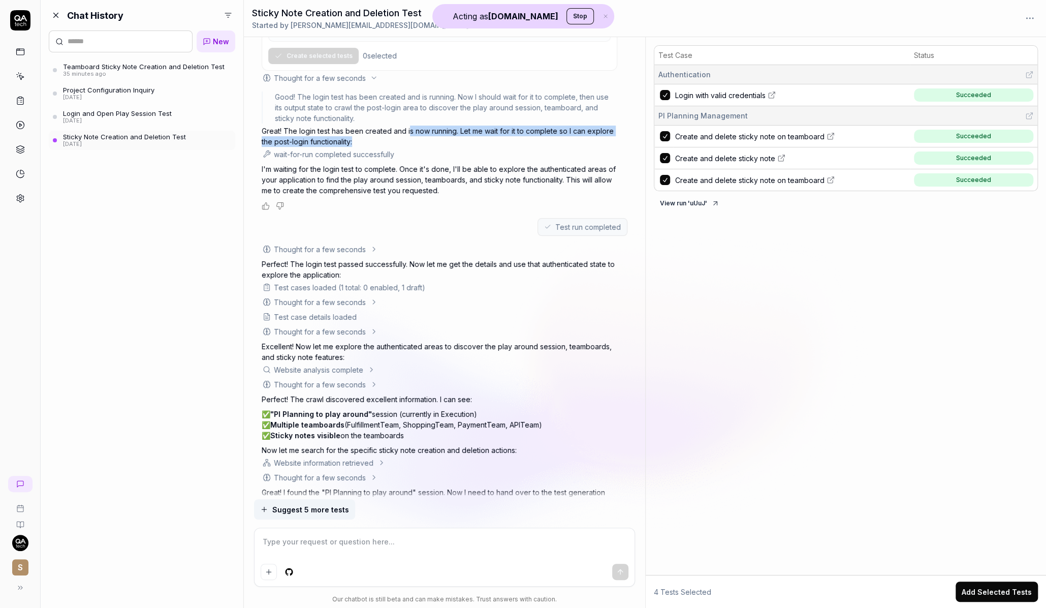
scroll to position [1183, 0]
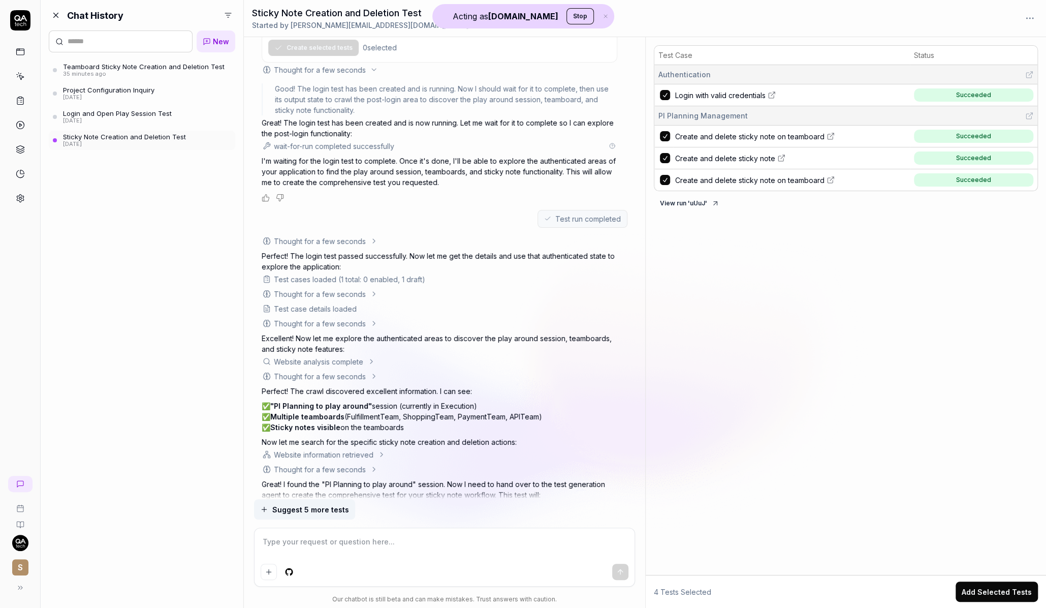
click at [388, 142] on div "wait-for-run completed successfully" at bounding box center [334, 146] width 120 height 11
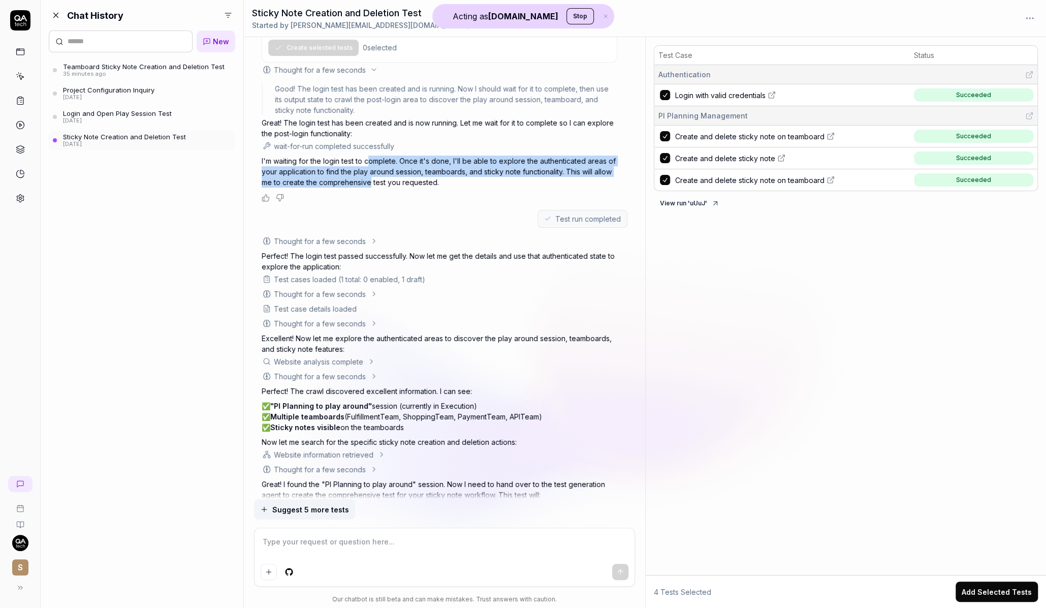
drag, startPoint x: 369, startPoint y: 159, endPoint x: 369, endPoint y: 175, distance: 16.3
click at [369, 175] on p "I'm waiting for the login test to complete. Once it's done, I'll be able to exp…" at bounding box center [440, 171] width 356 height 32
click at [184, 118] on link "Login and Open Play Session Test 8 days ago" at bounding box center [142, 116] width 186 height 19
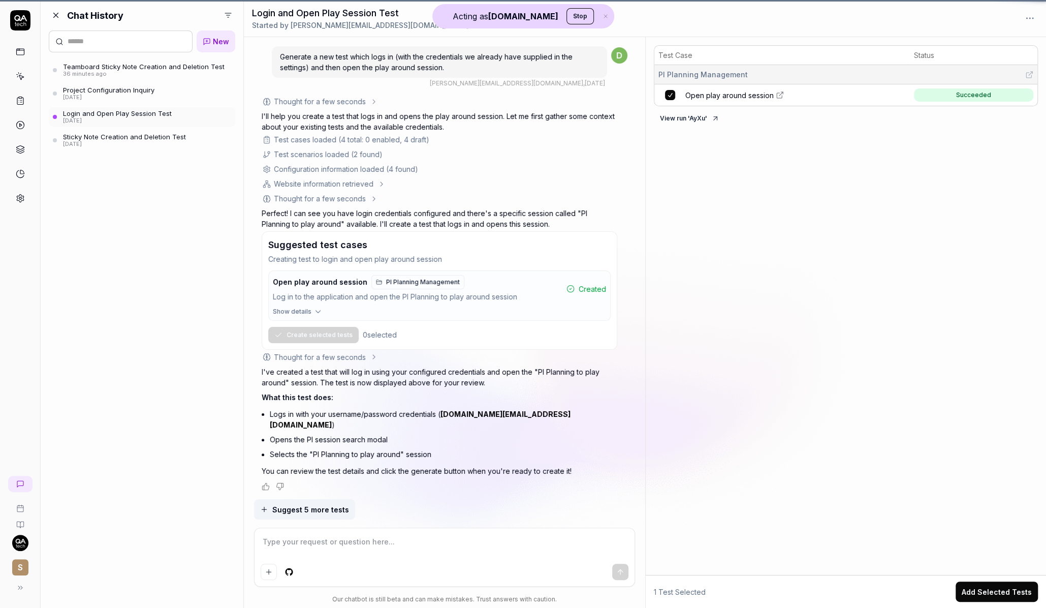
scroll to position [828, 0]
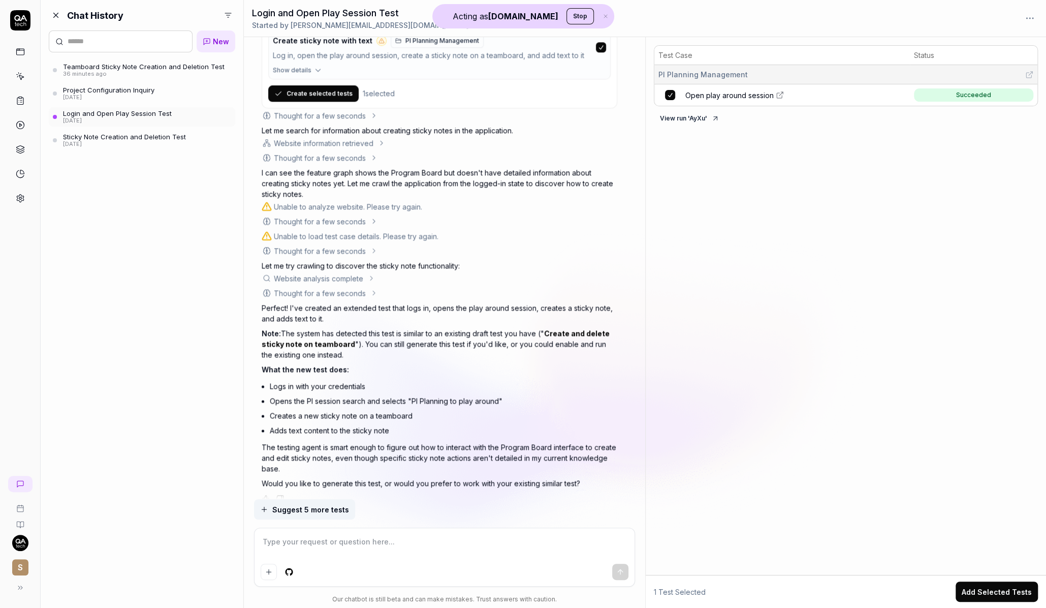
click at [173, 69] on div "Teamboard Sticky Note Creation and Deletion Test" at bounding box center [144, 66] width 162 height 8
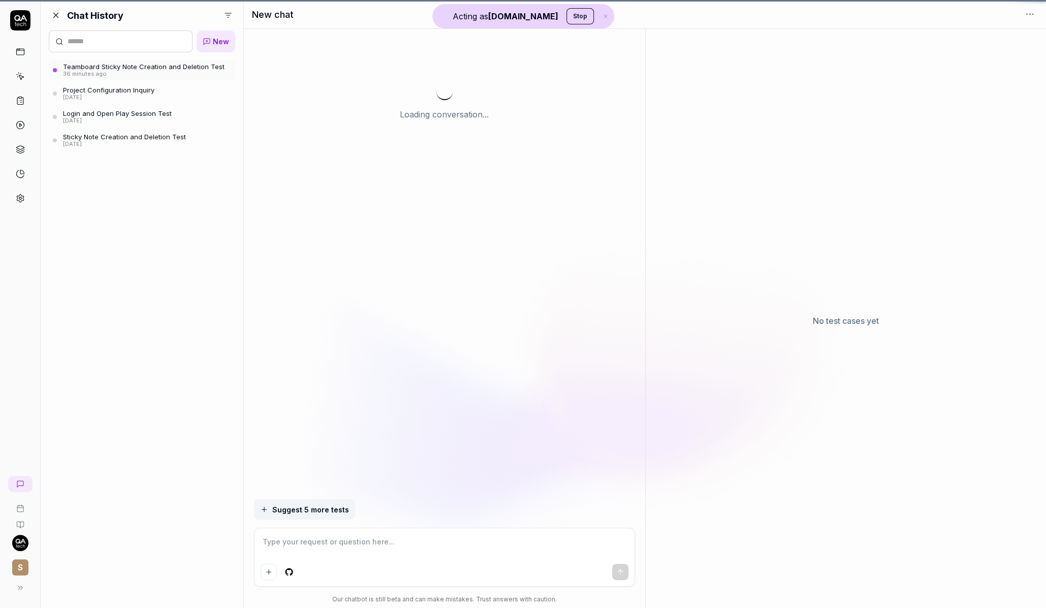
scroll to position [304, 0]
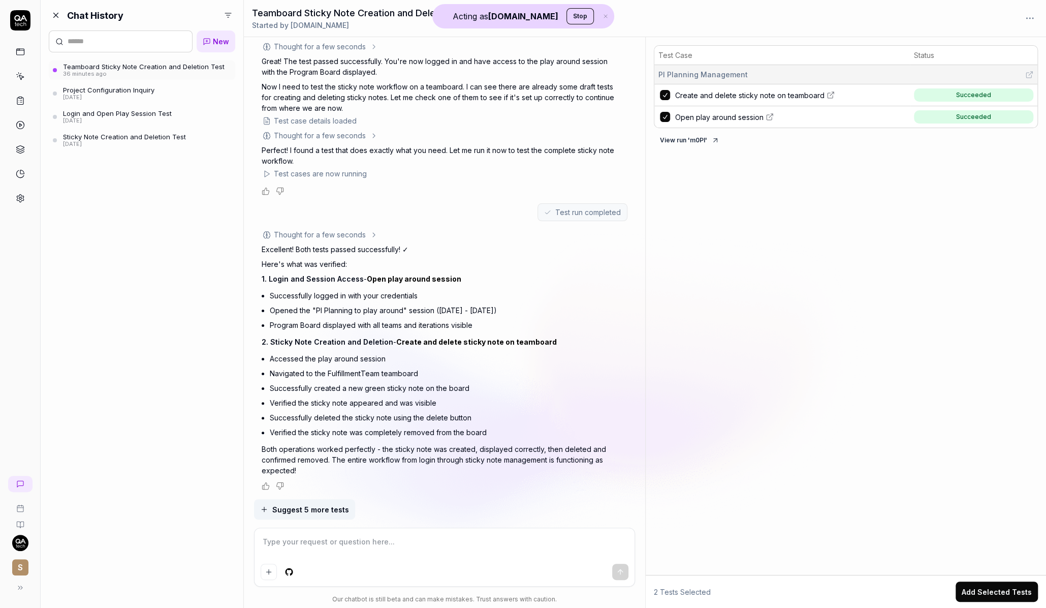
click at [162, 92] on link "Project Configuration Inquiry 3 days ago" at bounding box center [142, 93] width 186 height 19
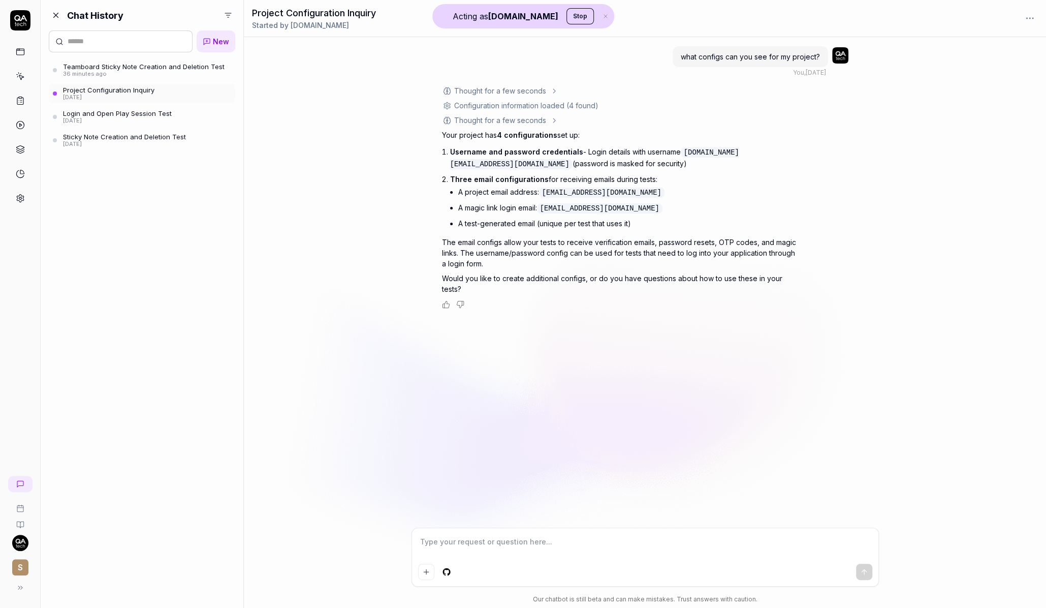
click at [158, 106] on div "Teamboard Sticky Note Creation and Deletion Test 36 minutes ago Project Configu…" at bounding box center [142, 104] width 186 height 89
click at [145, 108] on link "Login and Open Play Session Test 8 days ago" at bounding box center [142, 116] width 186 height 19
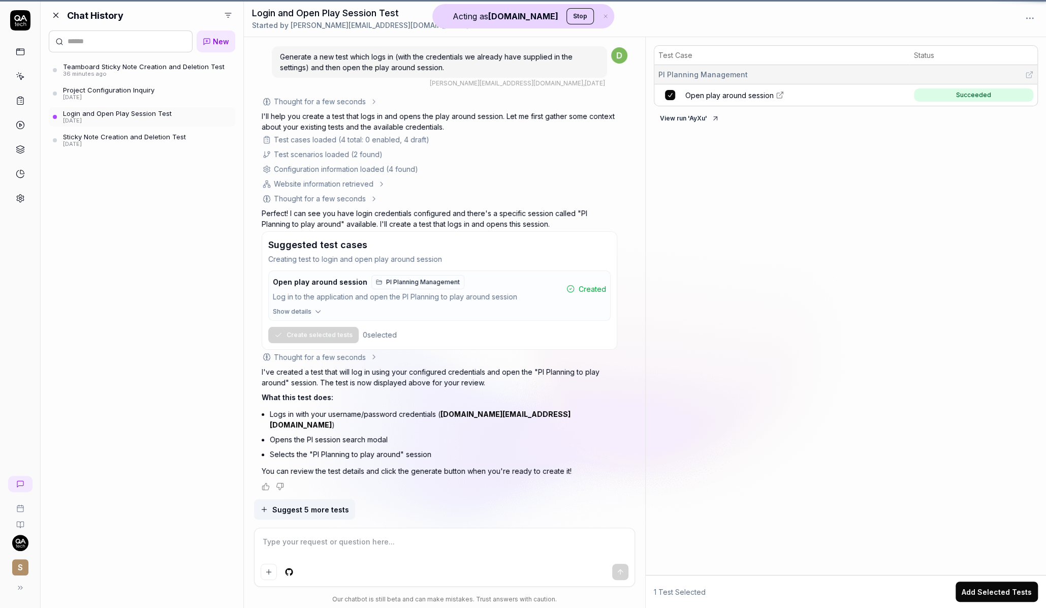
scroll to position [828, 0]
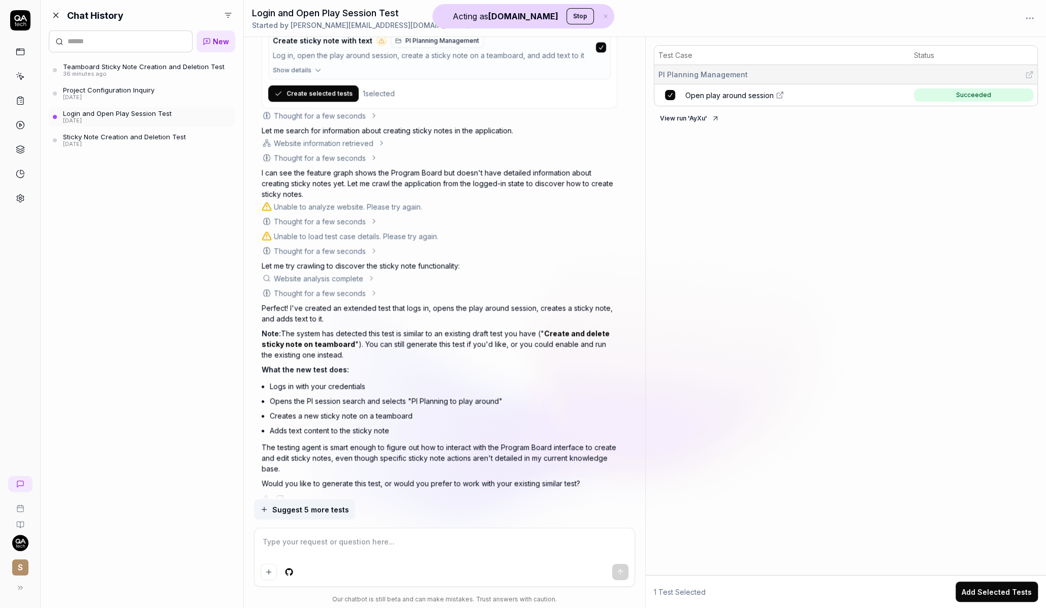
click at [146, 135] on div "Sticky Note Creation and Deletion Test" at bounding box center [124, 137] width 123 height 8
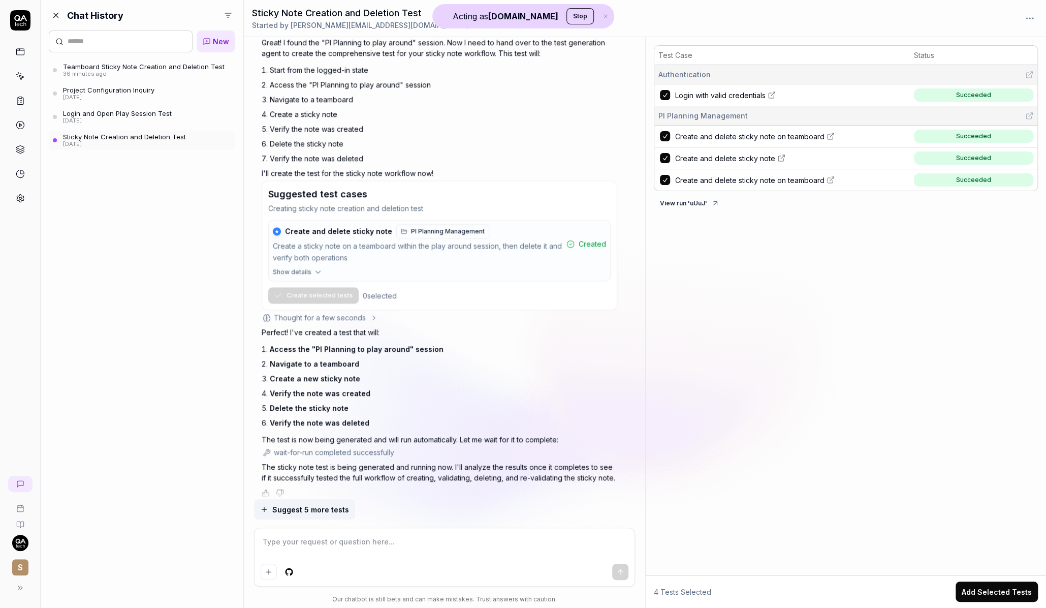
scroll to position [1135, 0]
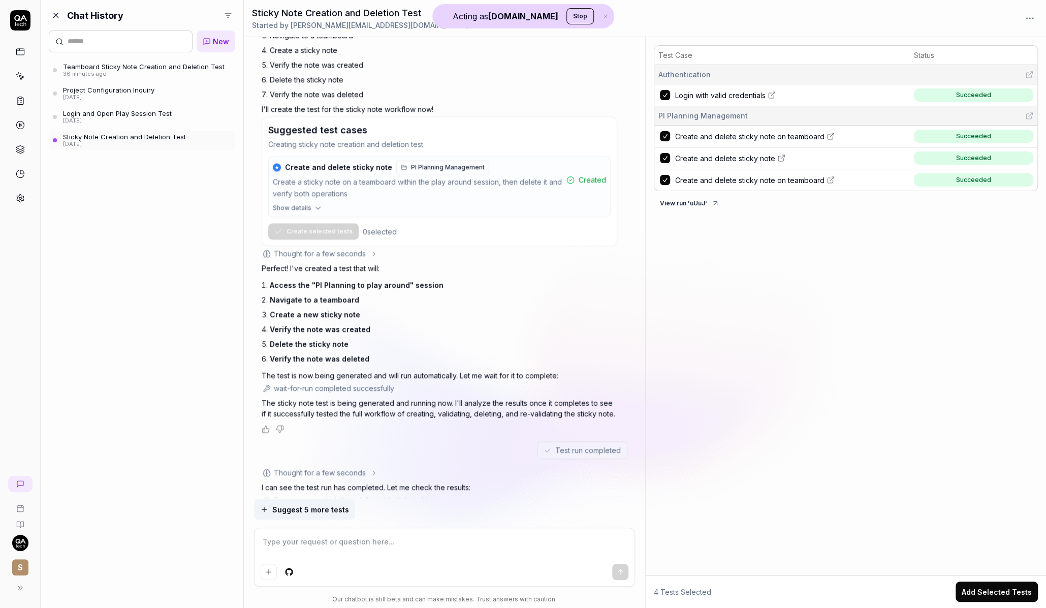
click at [353, 166] on span "Create and delete sticky note" at bounding box center [338, 167] width 107 height 9
click at [317, 203] on icon "button" at bounding box center [317, 207] width 9 height 9
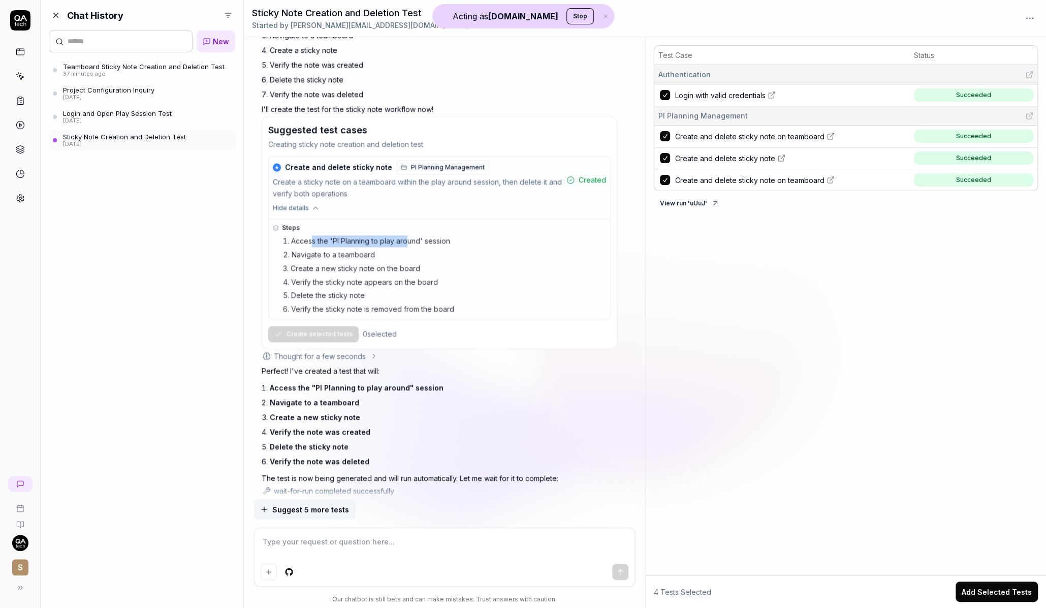
drag, startPoint x: 312, startPoint y: 237, endPoint x: 408, endPoint y: 237, distance: 96.0
click at [408, 237] on li "Access the 'PI Planning to play around' session" at bounding box center [444, 241] width 323 height 12
drag, startPoint x: 332, startPoint y: 248, endPoint x: 356, endPoint y: 261, distance: 27.5
click at [356, 261] on ol "Access the 'PI Planning to play around' session Navigate to a teamboard Create …" at bounding box center [444, 275] width 323 height 80
click at [287, 223] on span "Steps" at bounding box center [291, 227] width 18 height 9
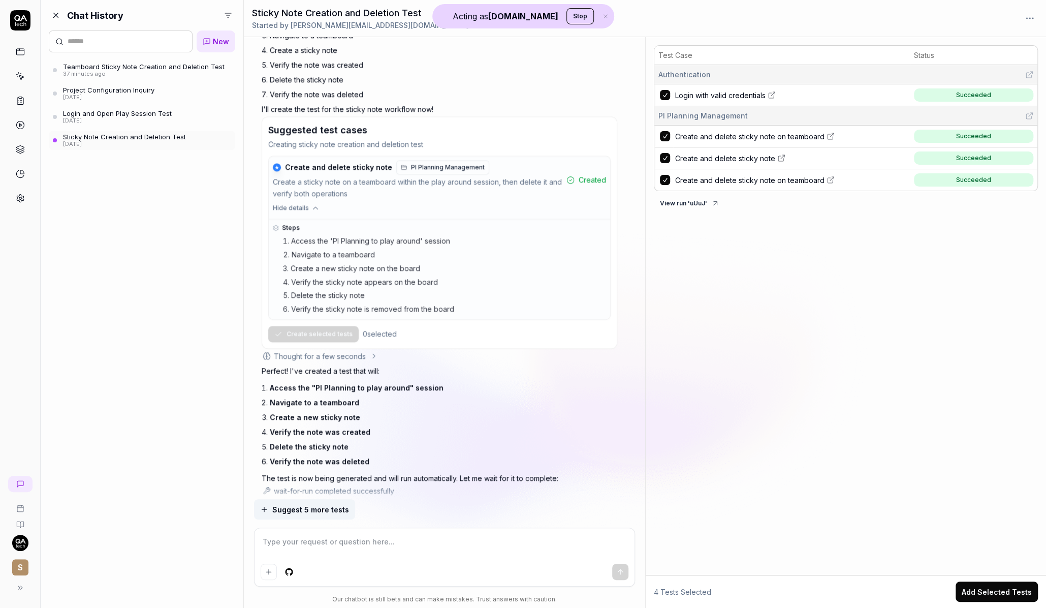
click at [273, 225] on icon at bounding box center [276, 228] width 6 height 6
click at [290, 224] on span "Steps" at bounding box center [291, 227] width 18 height 9
drag, startPoint x: 299, startPoint y: 269, endPoint x: 308, endPoint y: 281, distance: 15.2
click at [308, 281] on ol "Access the 'PI Planning to play around' session Navigate to a teamboard Create …" at bounding box center [444, 275] width 323 height 80
click at [373, 352] on icon at bounding box center [374, 356] width 8 height 8
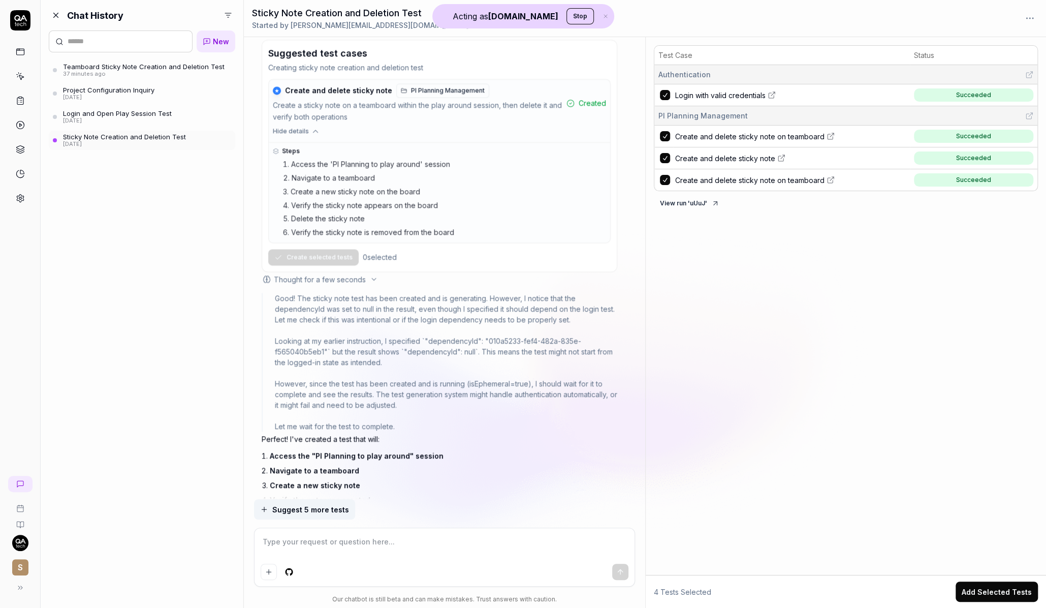
scroll to position [1286, 0]
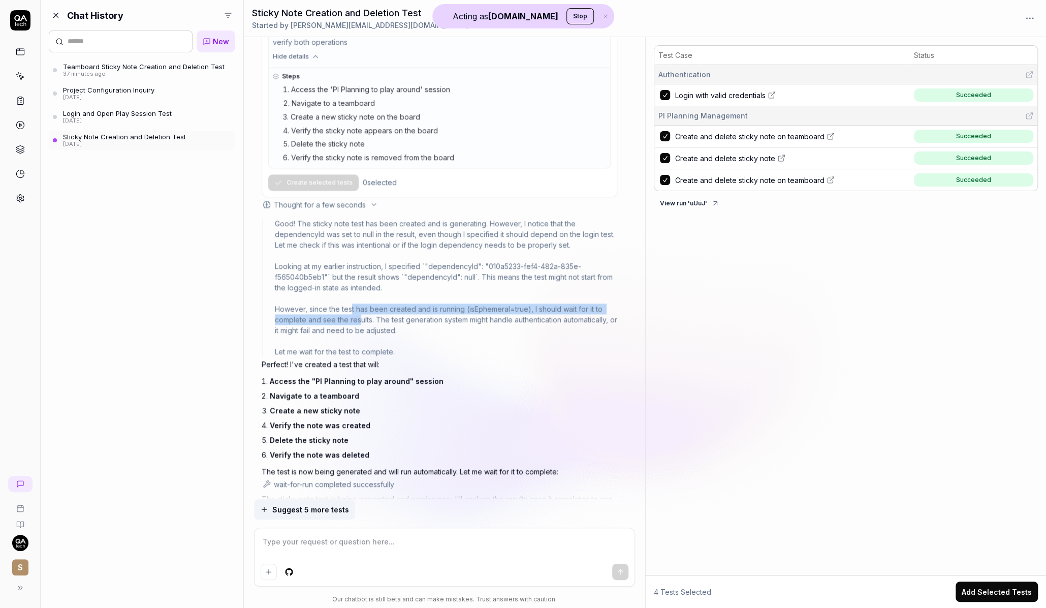
drag, startPoint x: 350, startPoint y: 307, endPoint x: 359, endPoint y: 318, distance: 13.7
click at [359, 318] on div "Good! The sticky note test has been created and is generating. However, I notic…" at bounding box center [446, 287] width 342 height 139
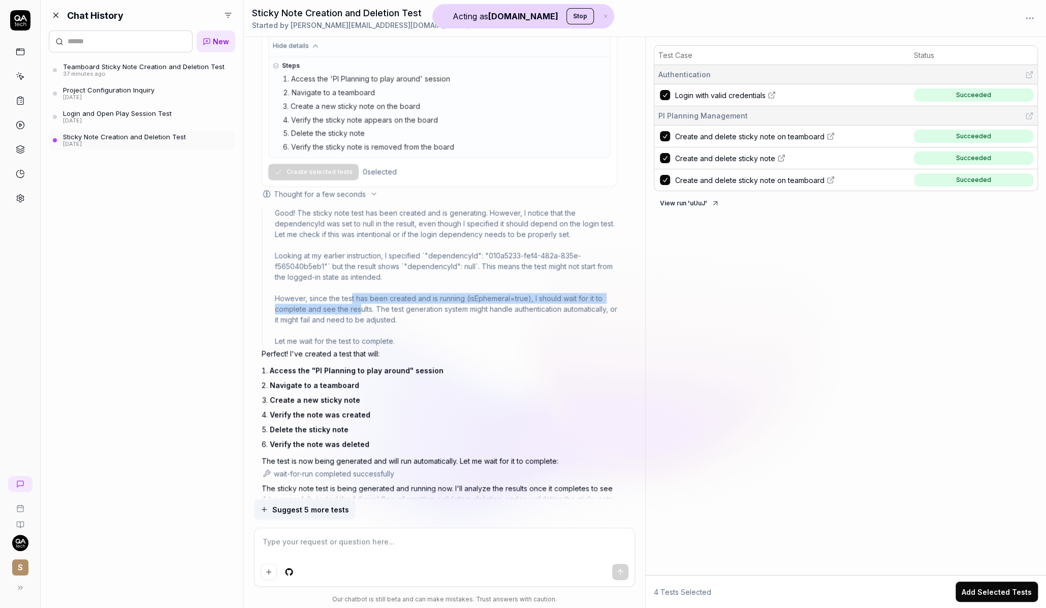
scroll to position [1298, 0]
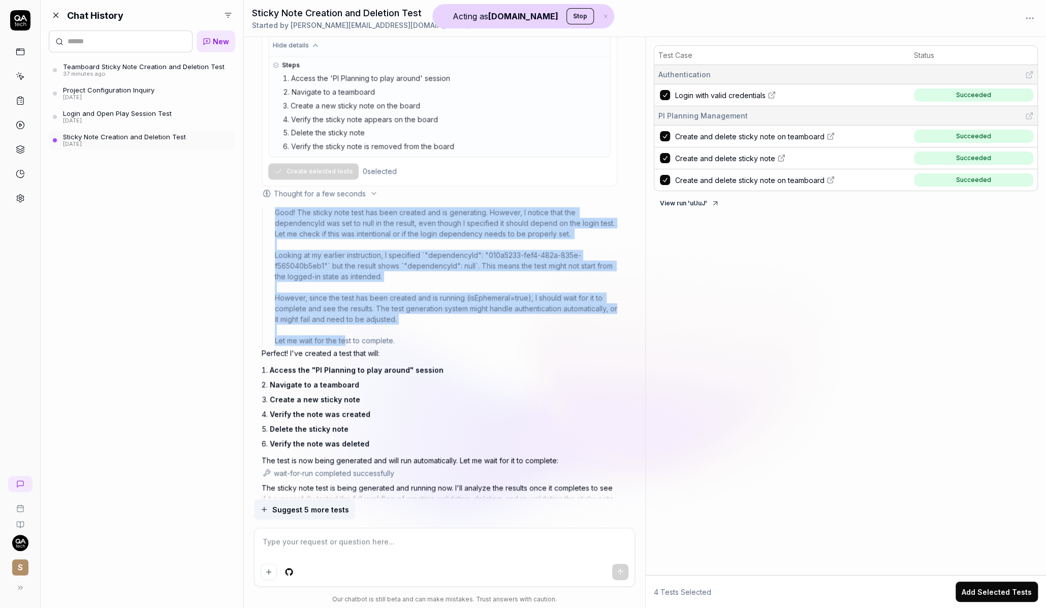
drag, startPoint x: 346, startPoint y: 331, endPoint x: 348, endPoint y: 197, distance: 134.1
click at [348, 201] on div "Good! The sticky note test has been created and is generating. However, I notic…" at bounding box center [440, 273] width 356 height 145
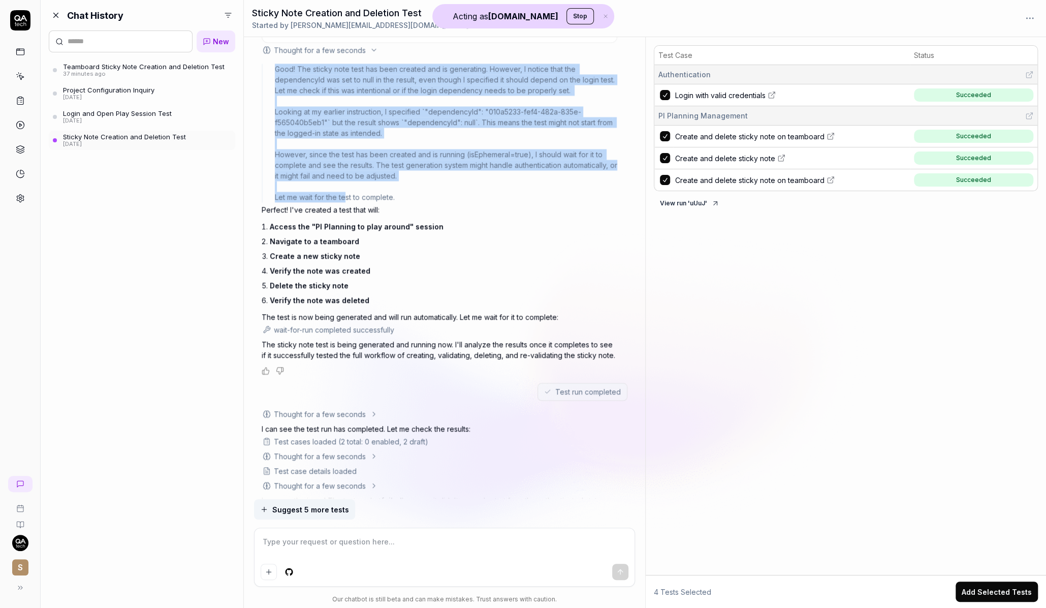
scroll to position [1472, 0]
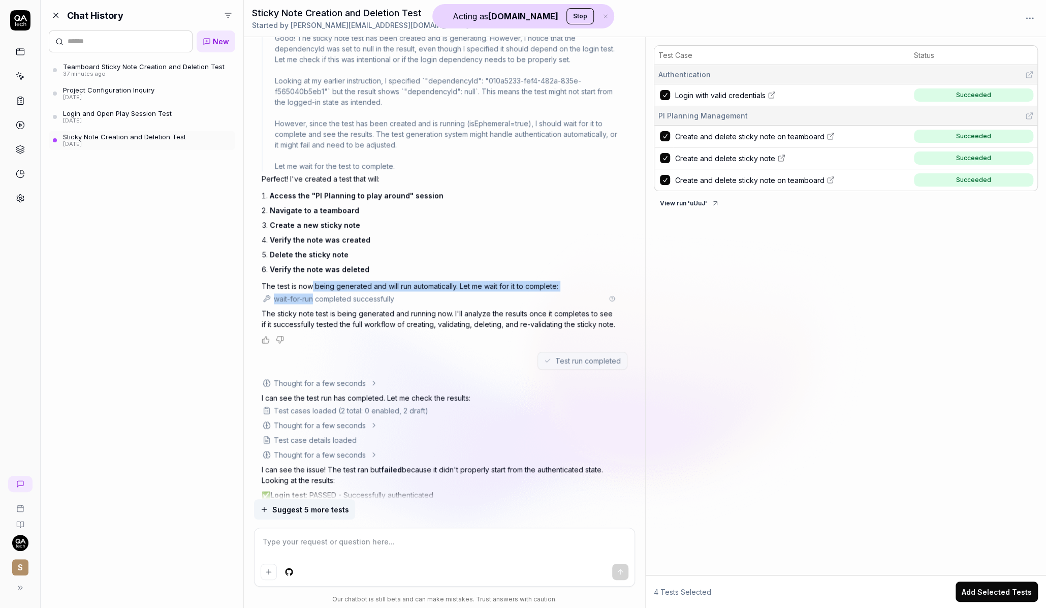
drag, startPoint x: 310, startPoint y: 280, endPoint x: 313, endPoint y: 292, distance: 12.6
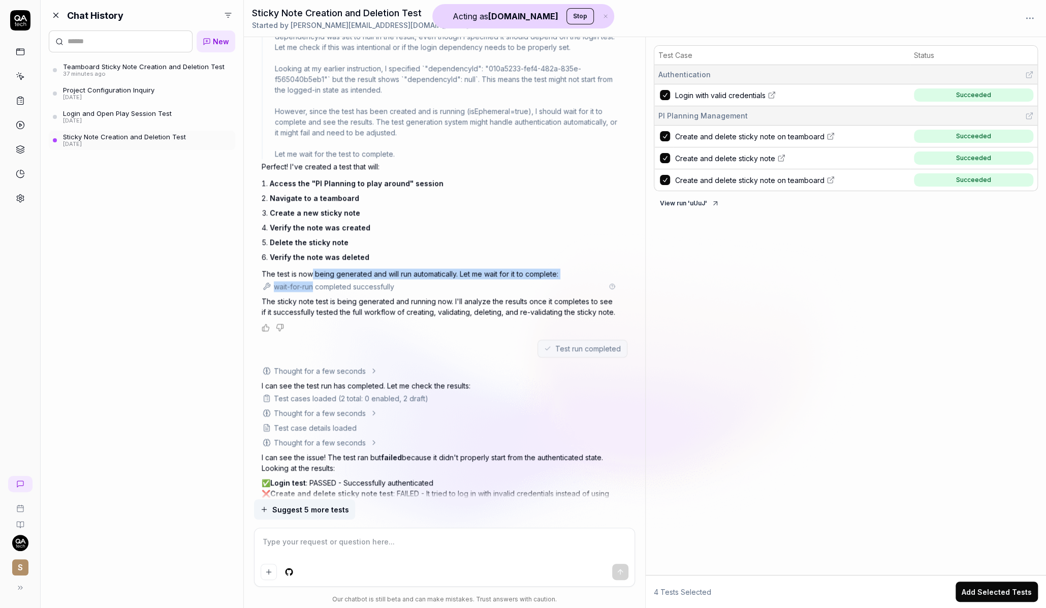
scroll to position [1496, 0]
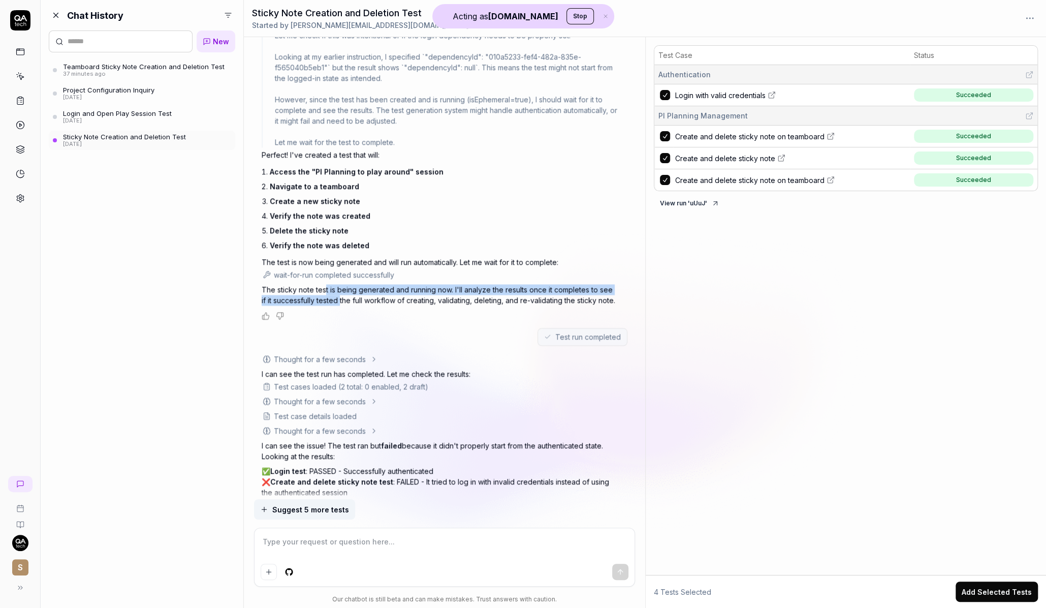
drag, startPoint x: 326, startPoint y: 285, endPoint x: 335, endPoint y: 298, distance: 16.4
click at [335, 298] on p "The sticky note test is being generated and running now. I'll analyze the resul…" at bounding box center [440, 294] width 356 height 21
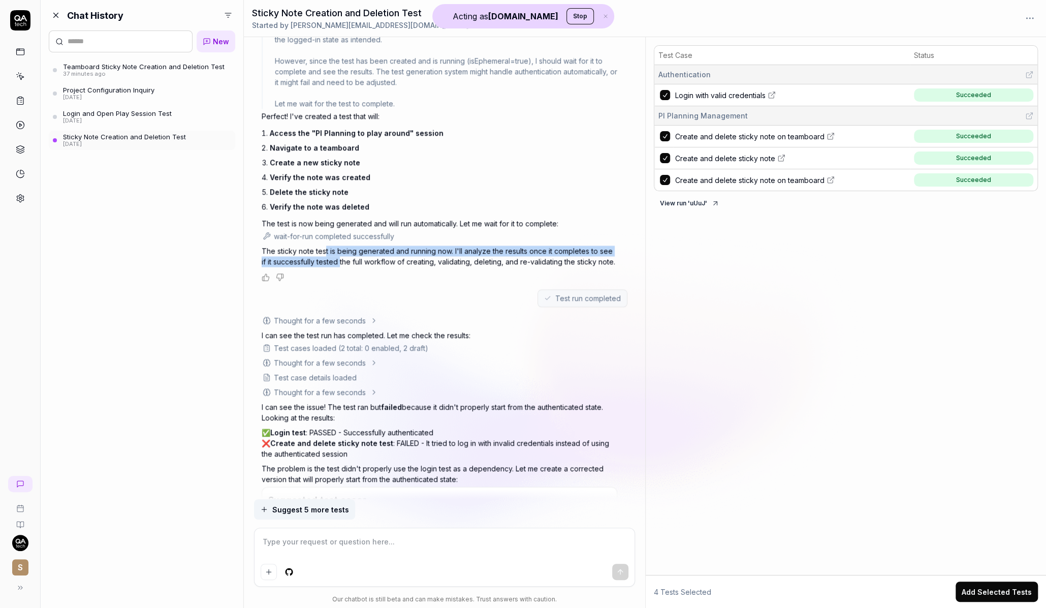
scroll to position [1539, 0]
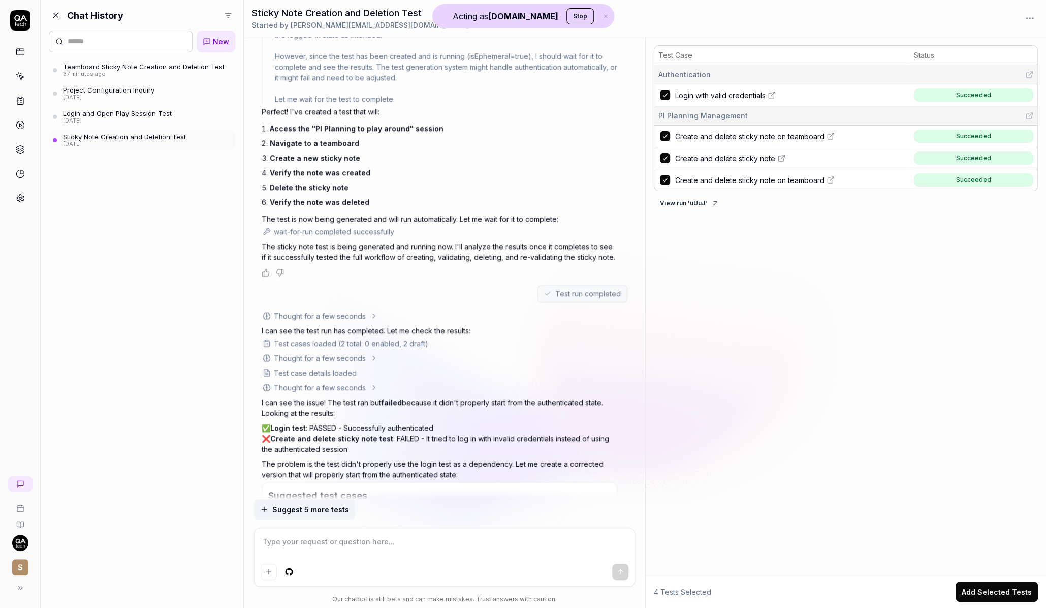
click at [373, 313] on icon at bounding box center [374, 315] width 2 height 4
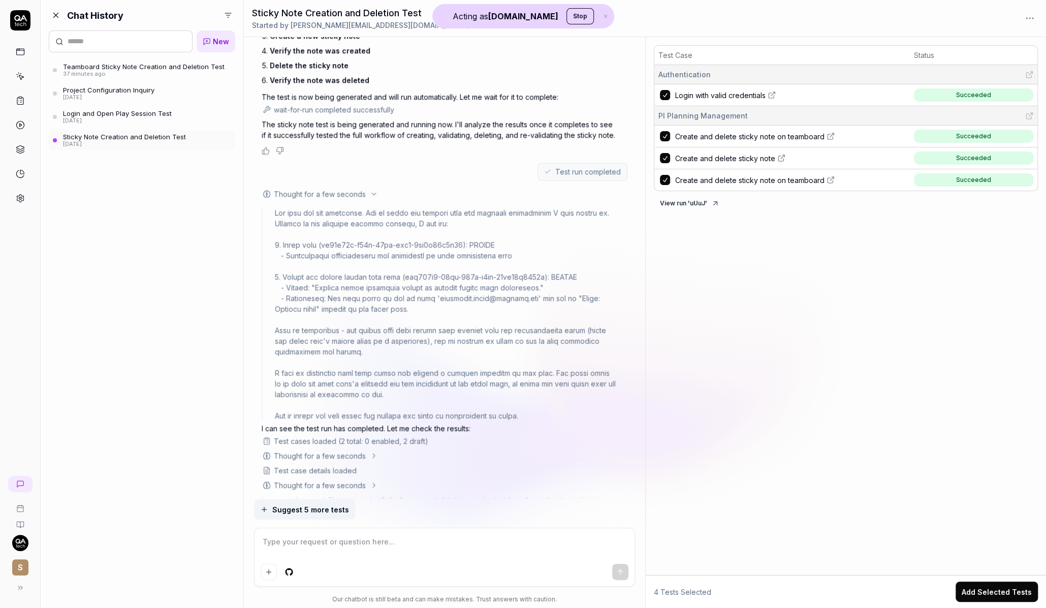
scroll to position [1671, 0]
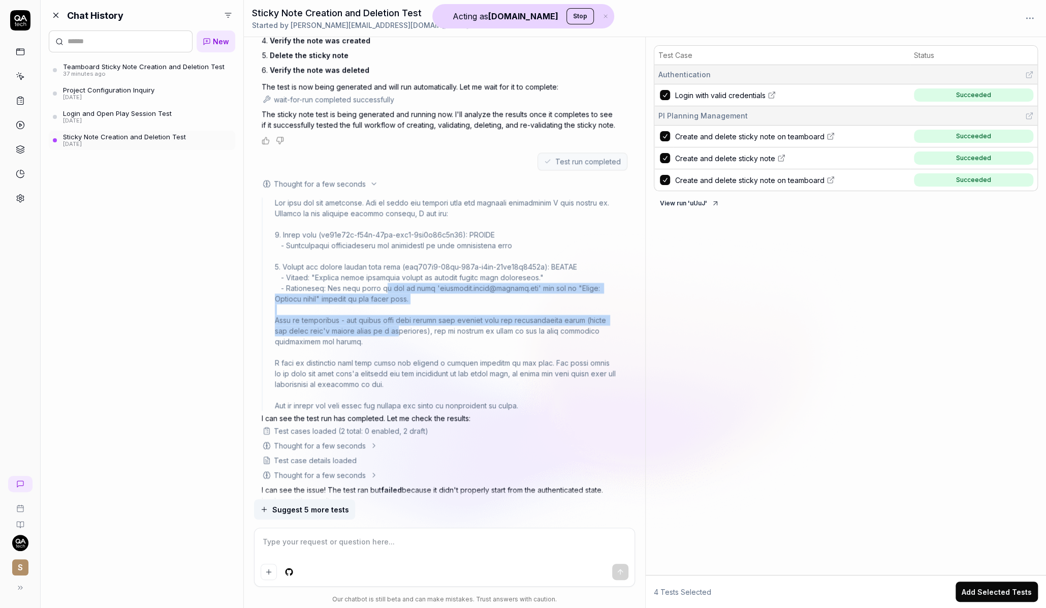
drag, startPoint x: 374, startPoint y: 288, endPoint x: 380, endPoint y: 329, distance: 42.0
click at [380, 329] on div at bounding box center [446, 304] width 342 height 213
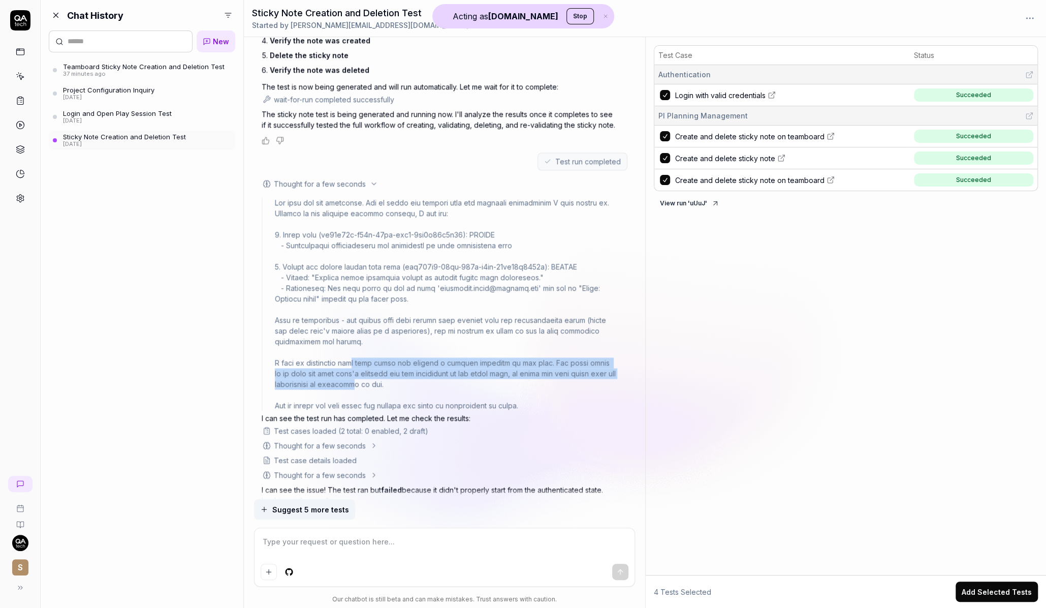
drag, startPoint x: 361, startPoint y: 385, endPoint x: 361, endPoint y: 363, distance: 21.8
click at [361, 363] on div at bounding box center [446, 304] width 342 height 213
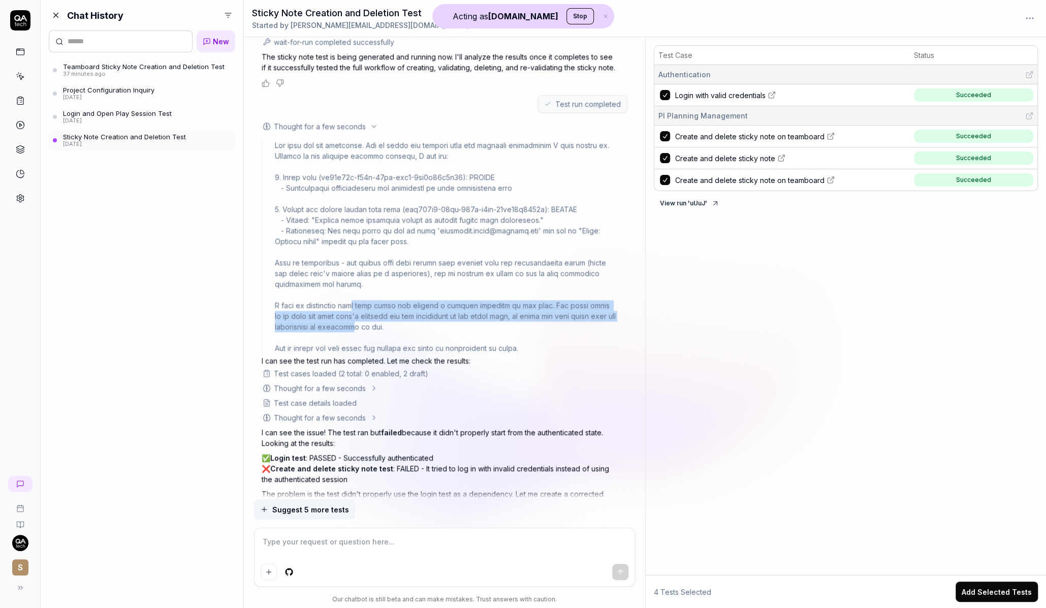
scroll to position [1749, 0]
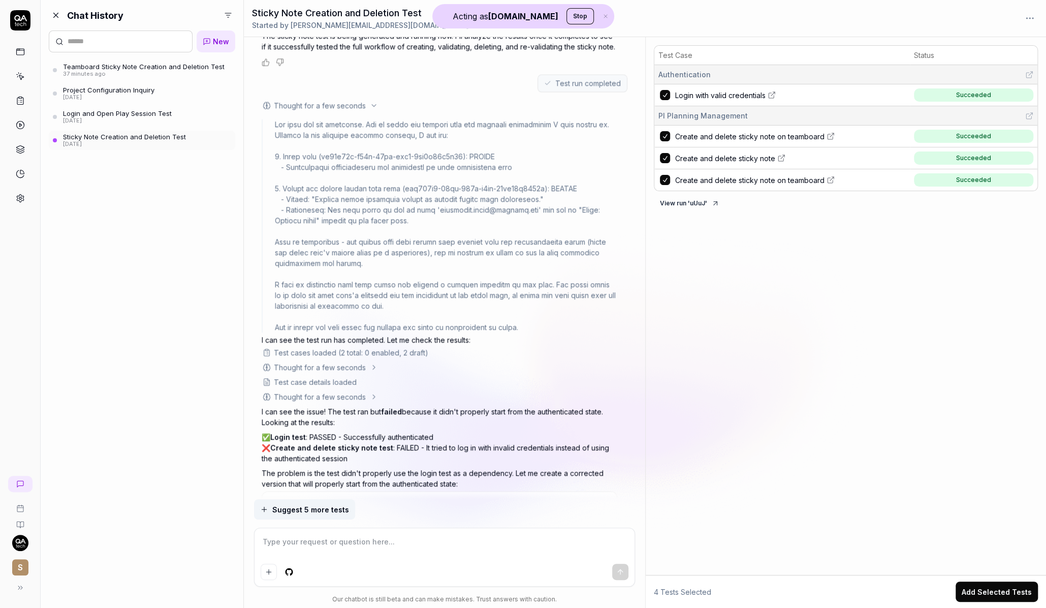
click at [374, 363] on icon at bounding box center [374, 367] width 8 height 8
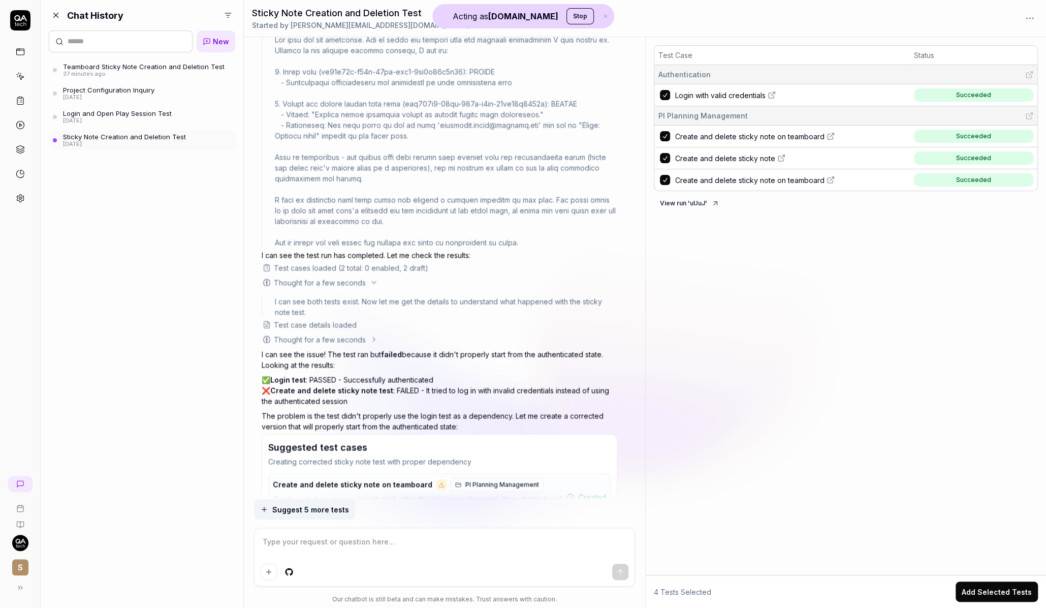
scroll to position [1848, 0]
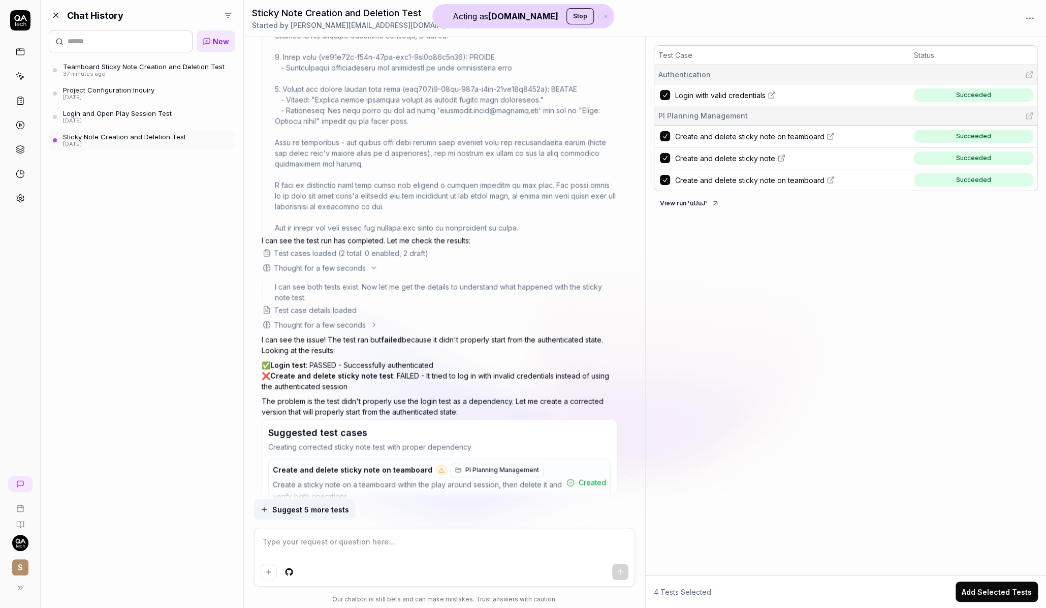
click at [372, 323] on icon at bounding box center [374, 325] width 8 height 8
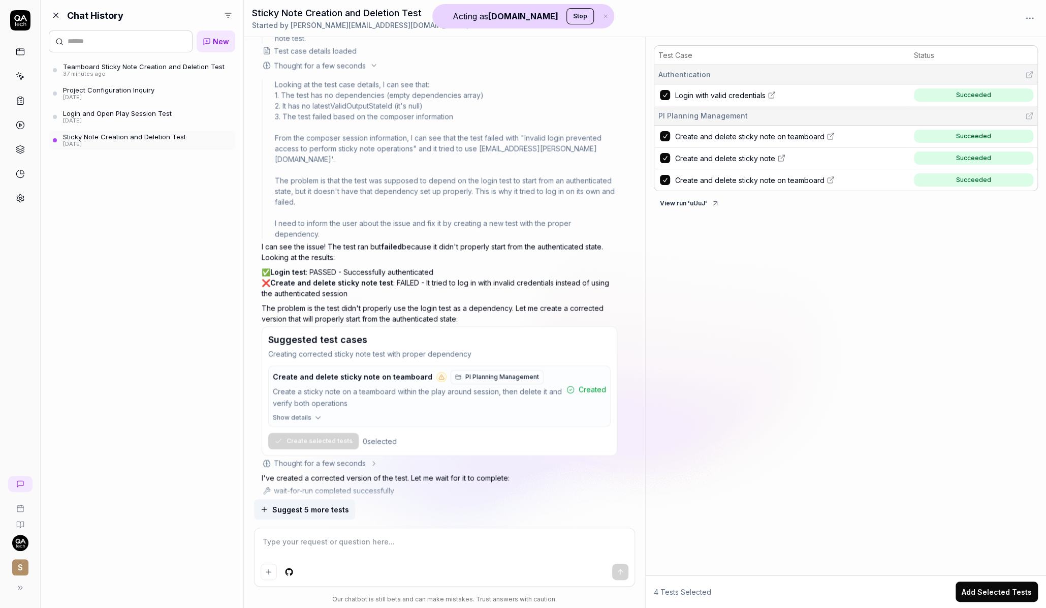
scroll to position [2110, 0]
drag, startPoint x: 281, startPoint y: 222, endPoint x: 295, endPoint y: 234, distance: 18.4
click at [295, 239] on p "I can see the issue! The test ran but failed because it didn't properly start f…" at bounding box center [440, 249] width 356 height 21
drag, startPoint x: 339, startPoint y: 244, endPoint x: 338, endPoint y: 251, distance: 7.2
click at [338, 265] on p "✅ Login test : PASSED - Successfully authenticated ❌ Create and delete sticky n…" at bounding box center [440, 281] width 356 height 32
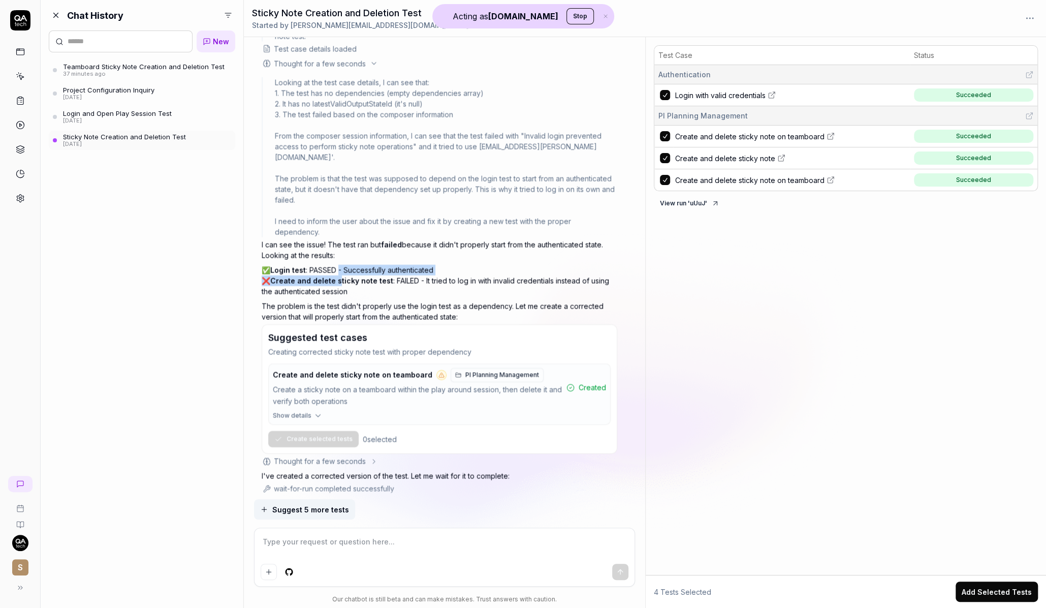
scroll to position [2215, 0]
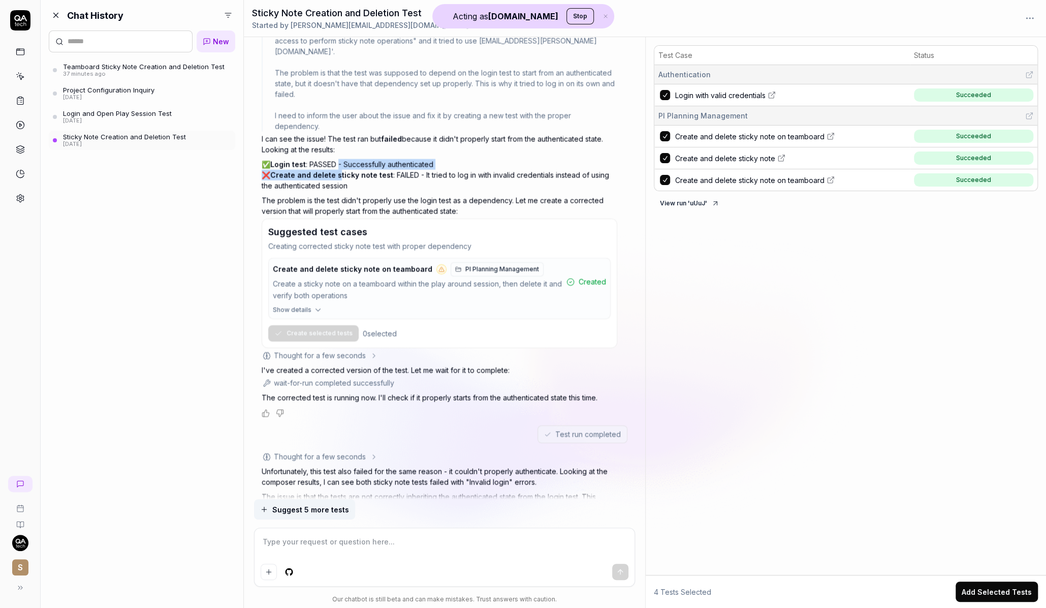
click at [132, 64] on div "Teamboard Sticky Note Creation and Deletion Test" at bounding box center [144, 66] width 162 height 8
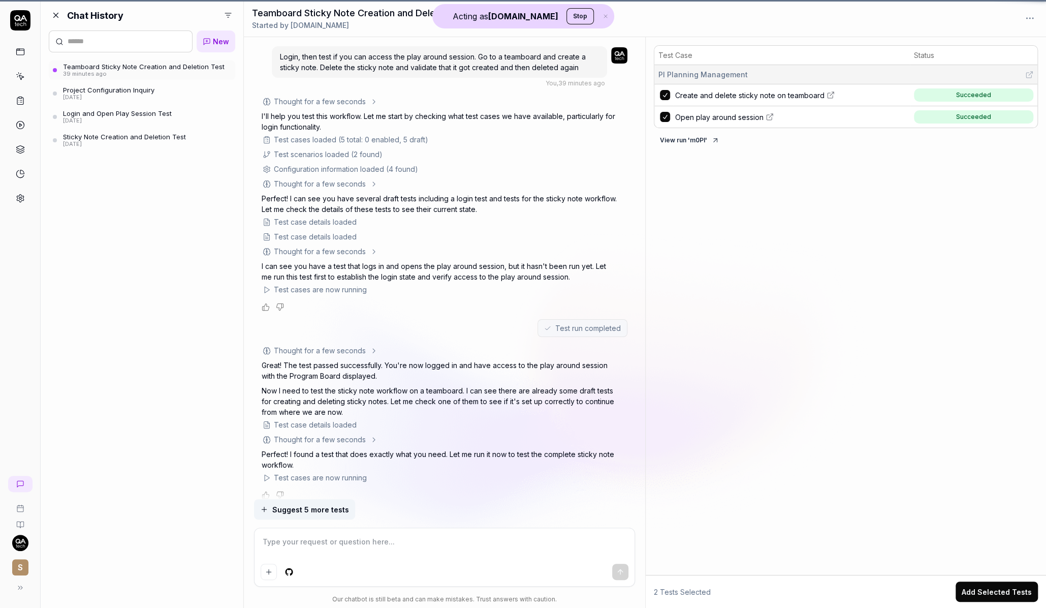
scroll to position [304, 0]
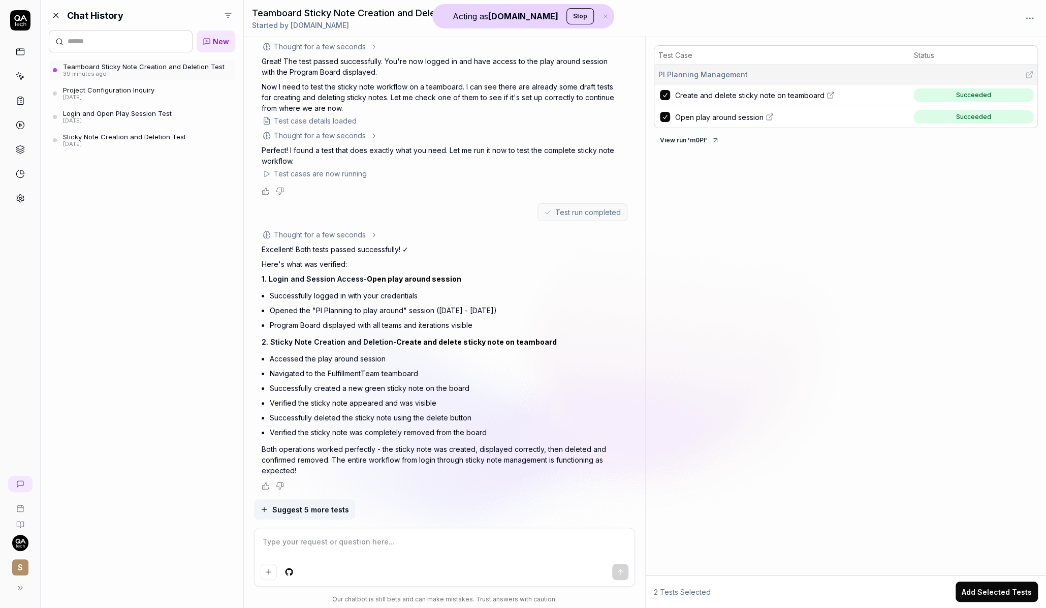
click at [785, 96] on span "Create and delete sticky note on teamboard" at bounding box center [749, 95] width 149 height 11
type textarea "*"
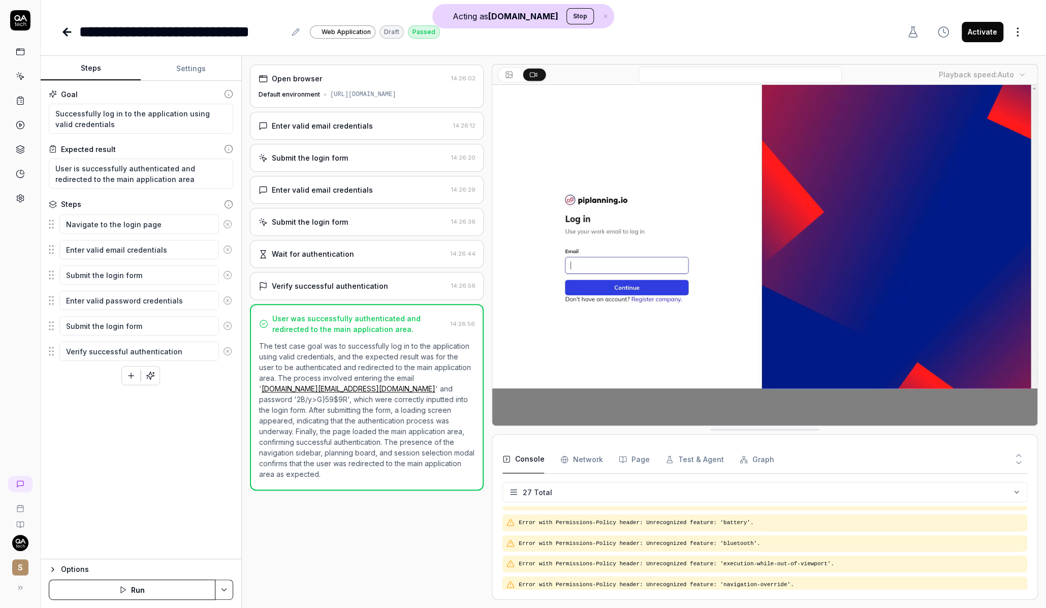
scroll to position [229, 0]
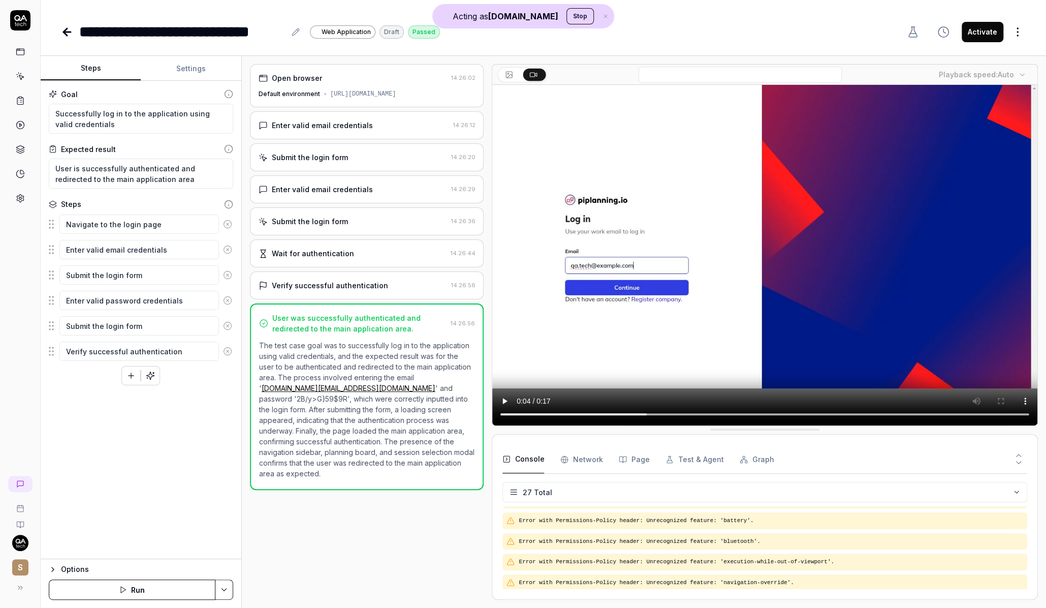
type textarea "*"
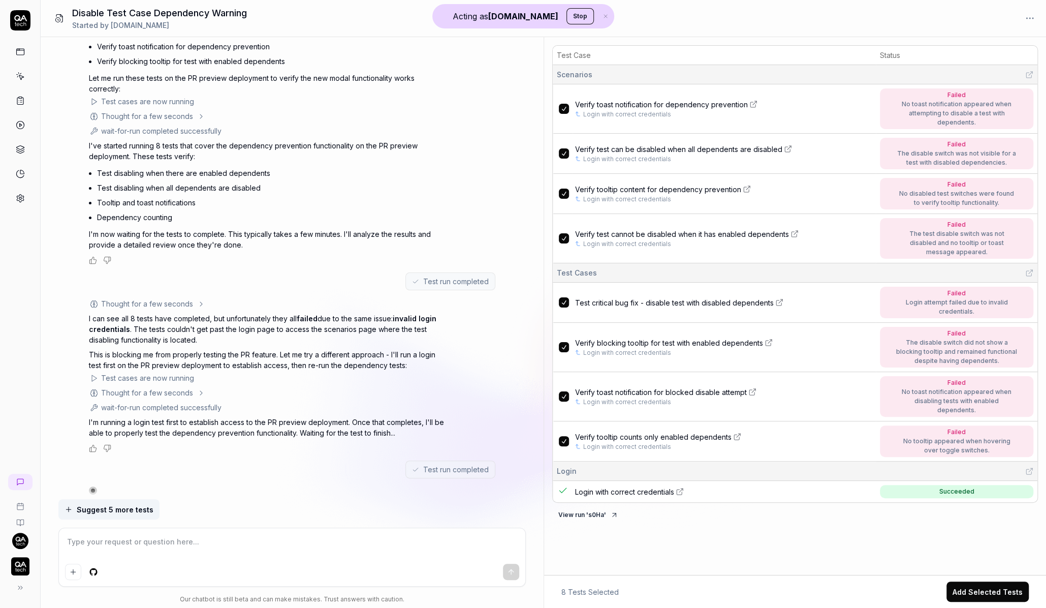
scroll to position [293, 0]
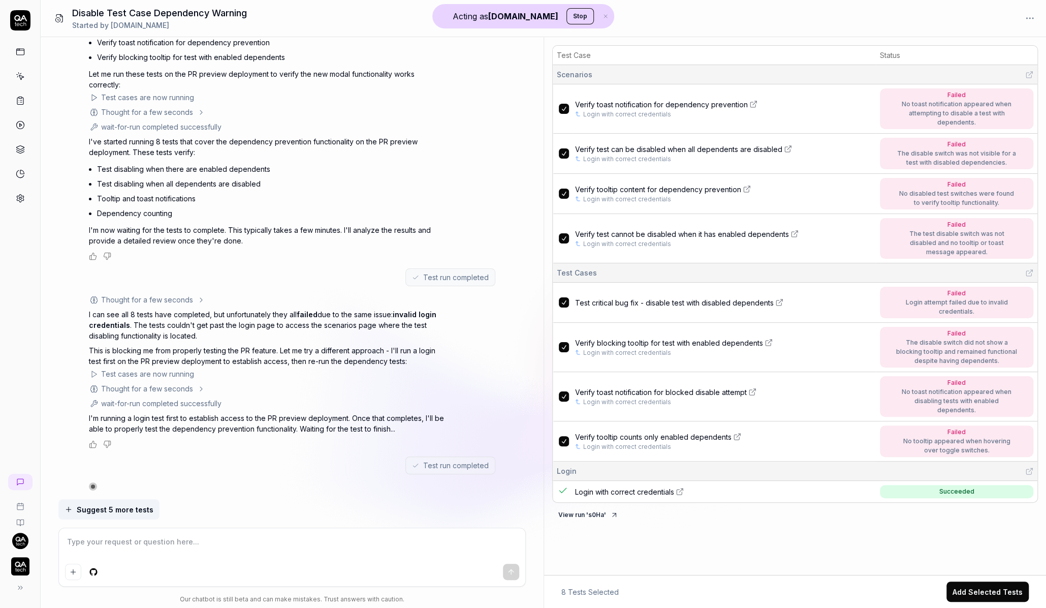
type textarea "*"
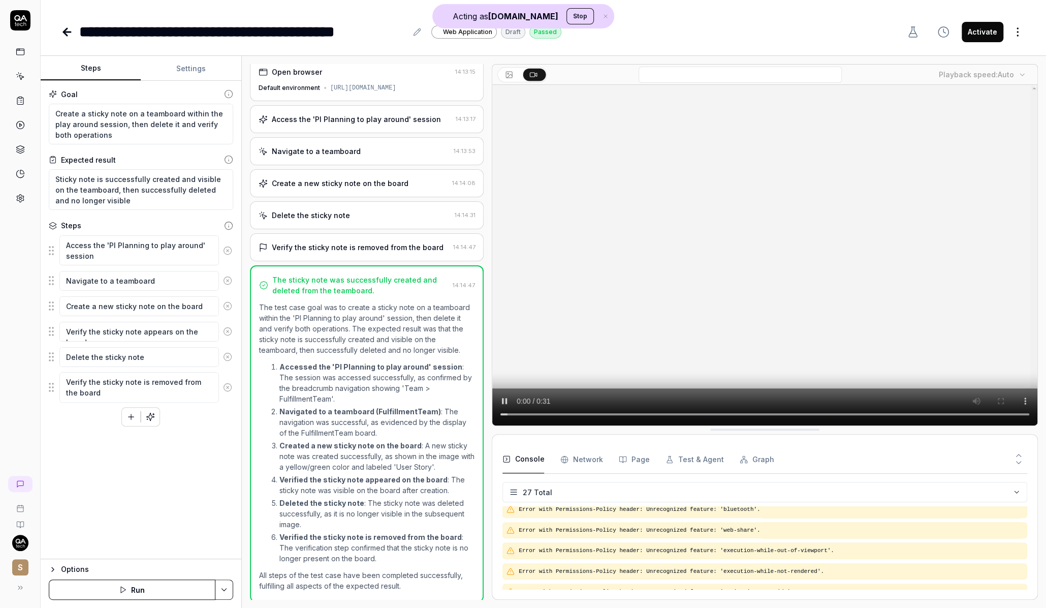
scroll to position [483, 0]
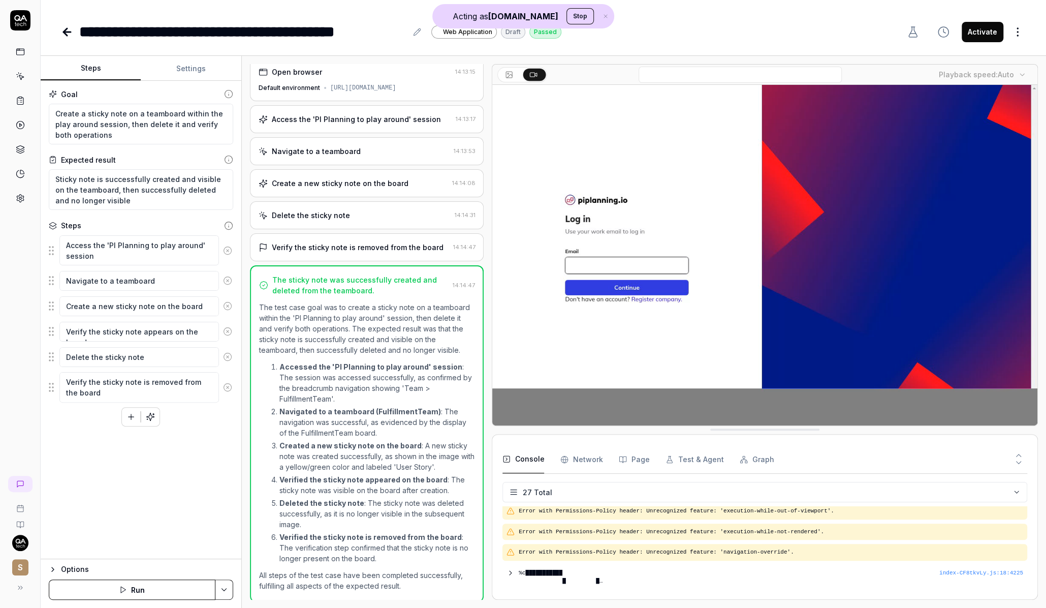
click at [348, 77] on div "Open browser 14:13:15 Default environment [URL][DOMAIN_NAME]" at bounding box center [367, 79] width 234 height 43
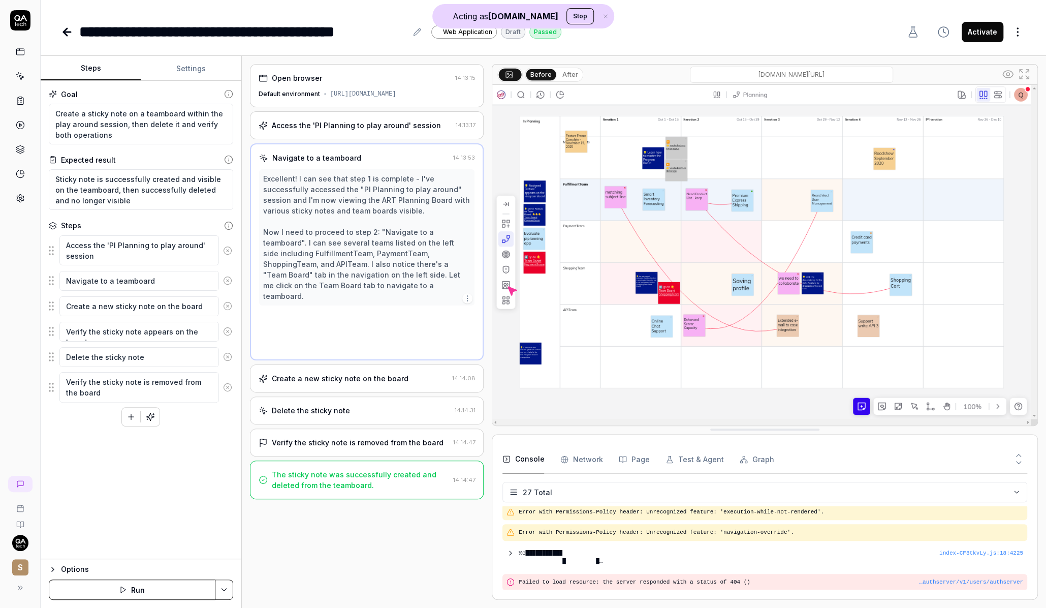
scroll to position [0, 0]
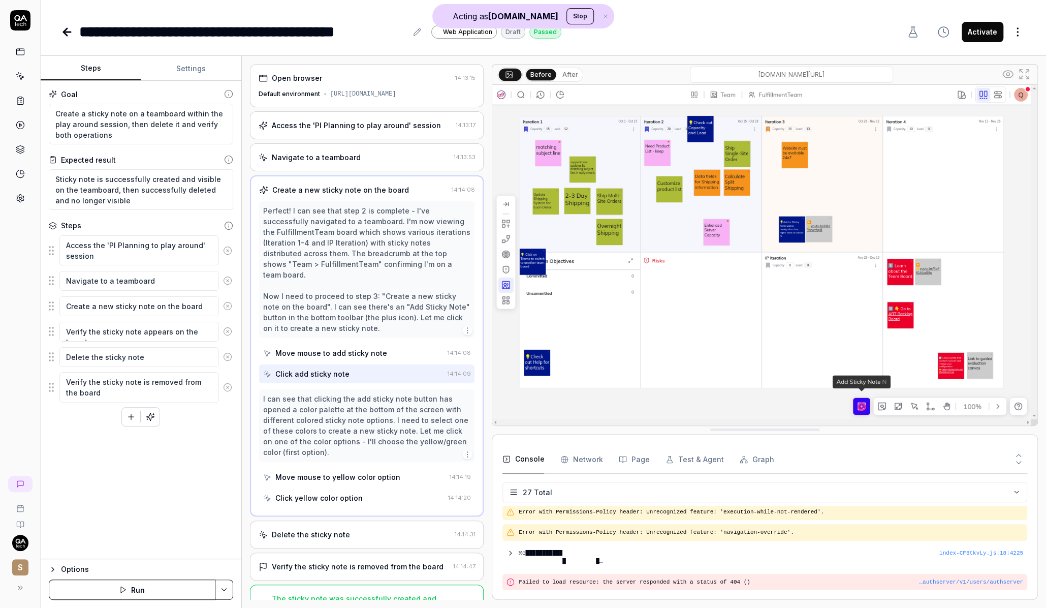
type textarea "*"
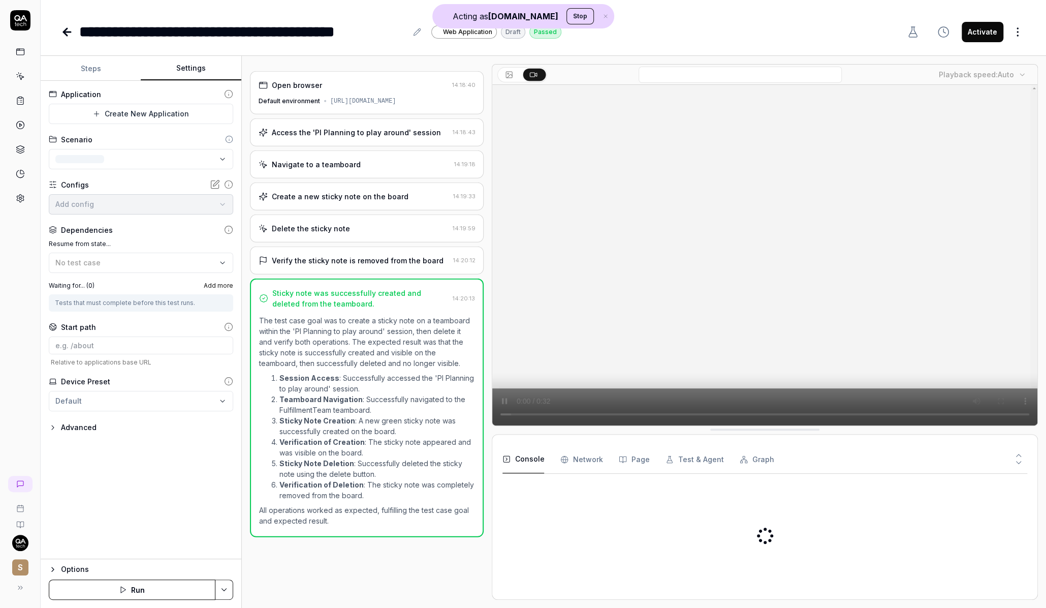
click at [200, 72] on button "Settings" at bounding box center [191, 68] width 100 height 24
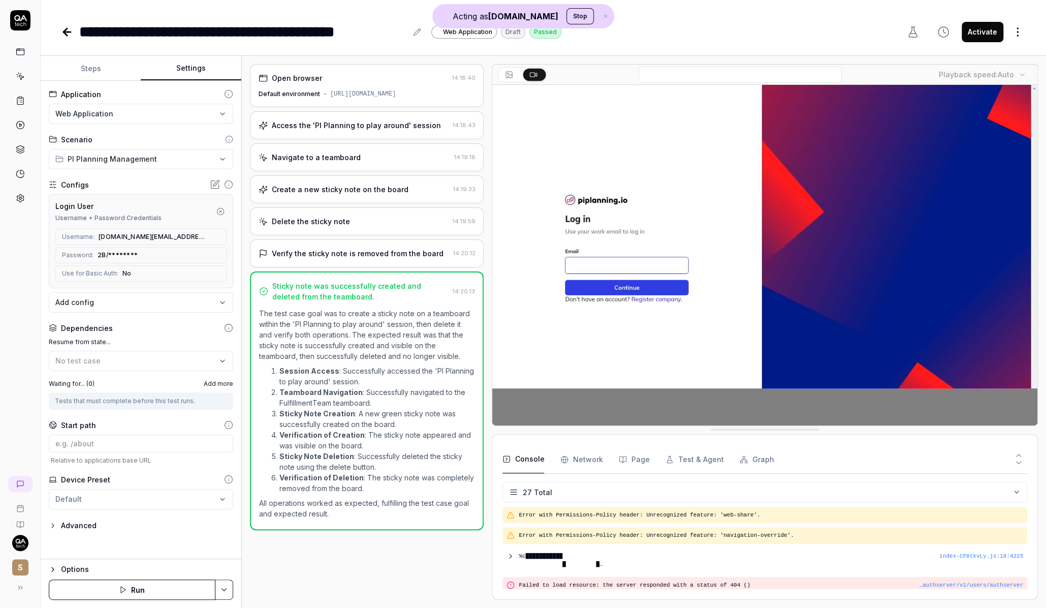
scroll to position [493, 0]
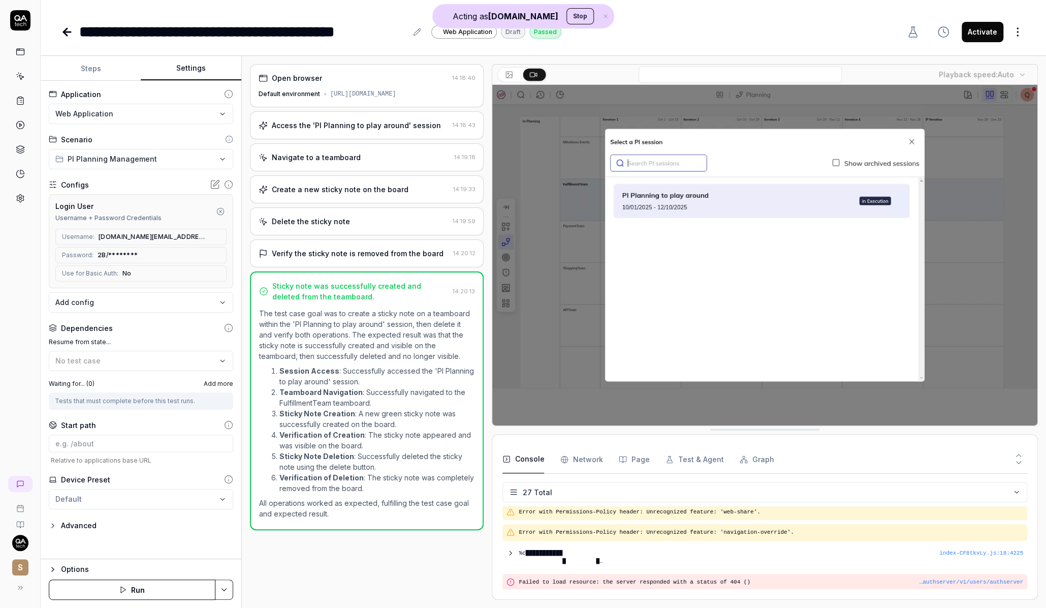
click at [368, 134] on div "Access the 'PI Planning to play around' session 14:18:43" at bounding box center [367, 125] width 234 height 28
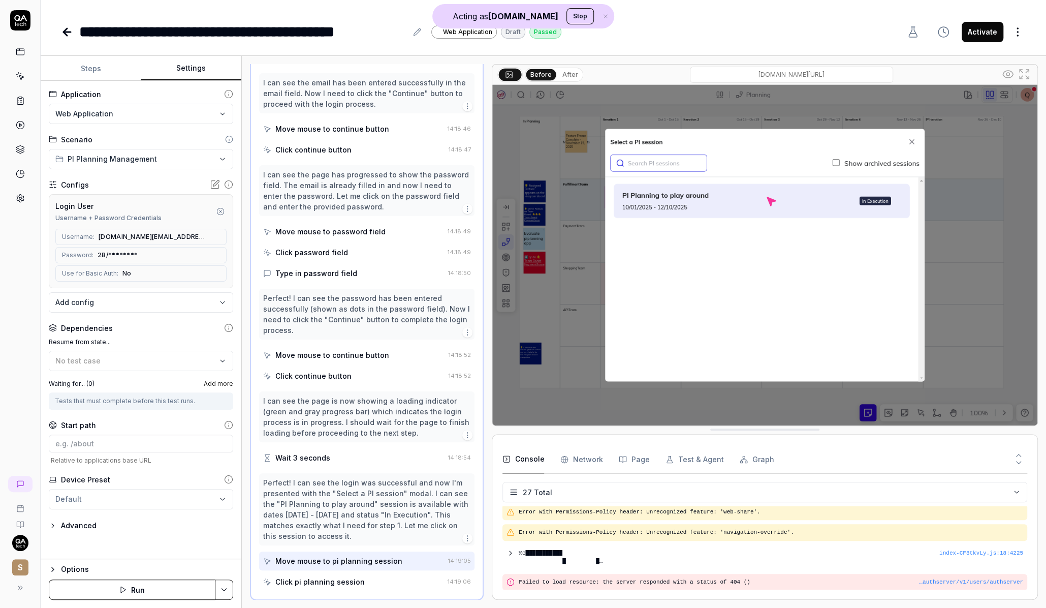
scroll to position [0, 0]
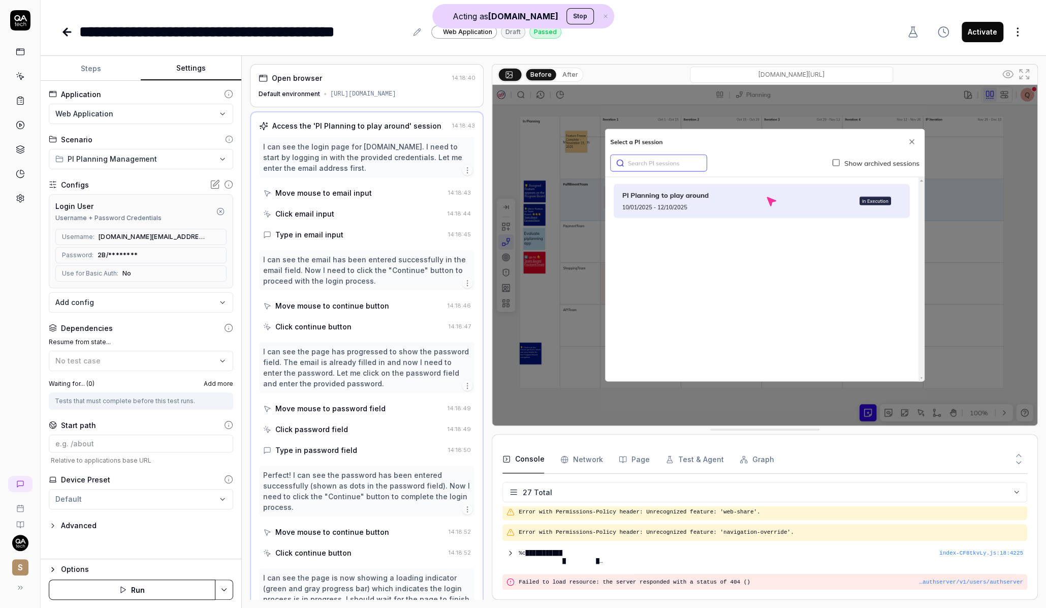
click at [363, 101] on div "Open browser 14:18:40 Default environment [URL][DOMAIN_NAME]" at bounding box center [367, 85] width 234 height 43
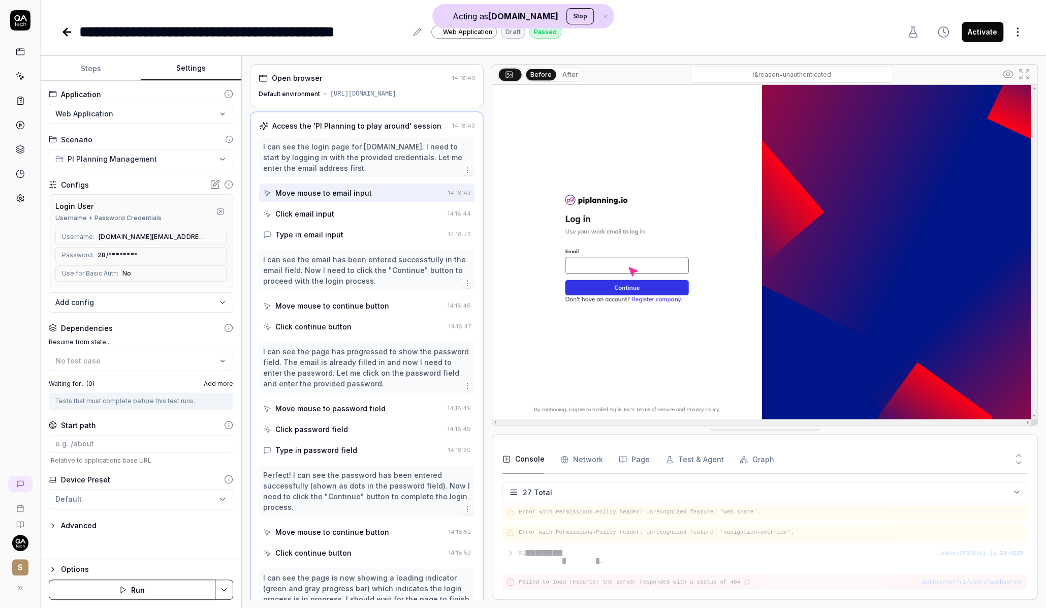
click at [359, 69] on div "Open browser 14:18:40 Default environment [URL][DOMAIN_NAME]" at bounding box center [367, 85] width 234 height 43
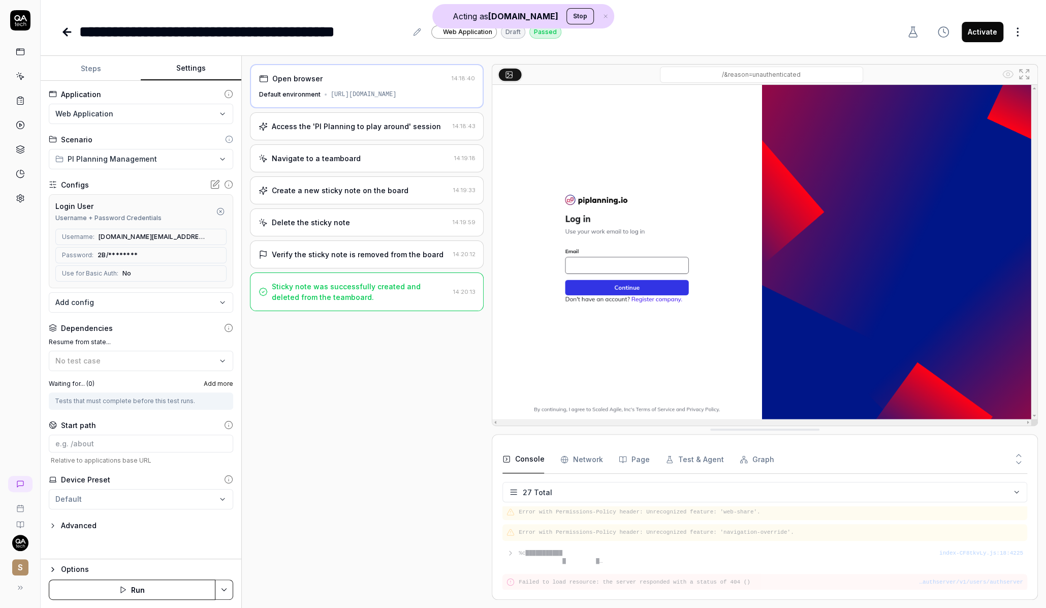
click at [330, 131] on div "Access the 'PI Planning to play around' session" at bounding box center [356, 126] width 169 height 11
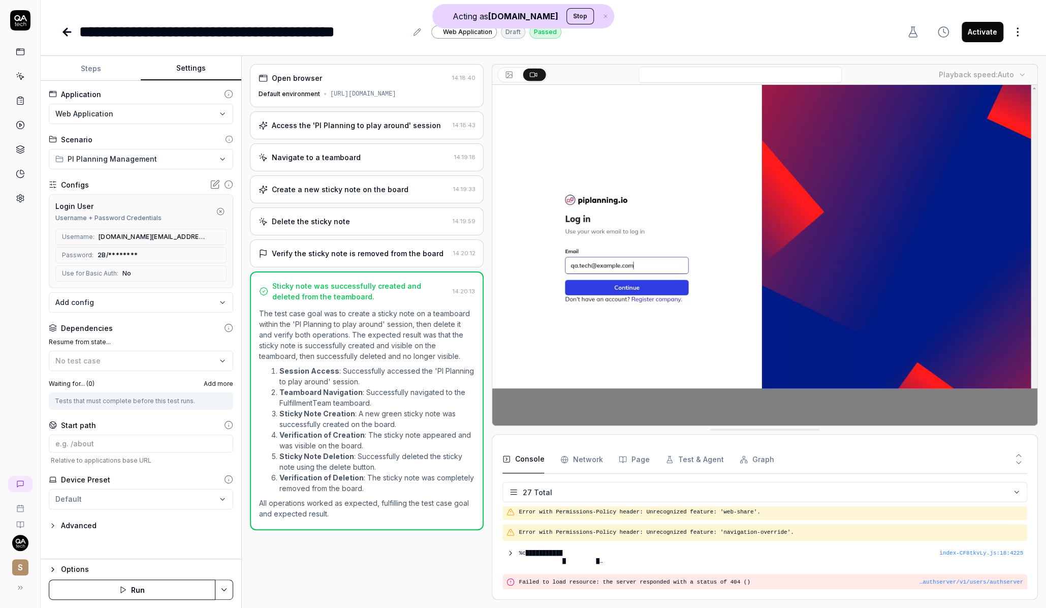
scroll to position [493, 0]
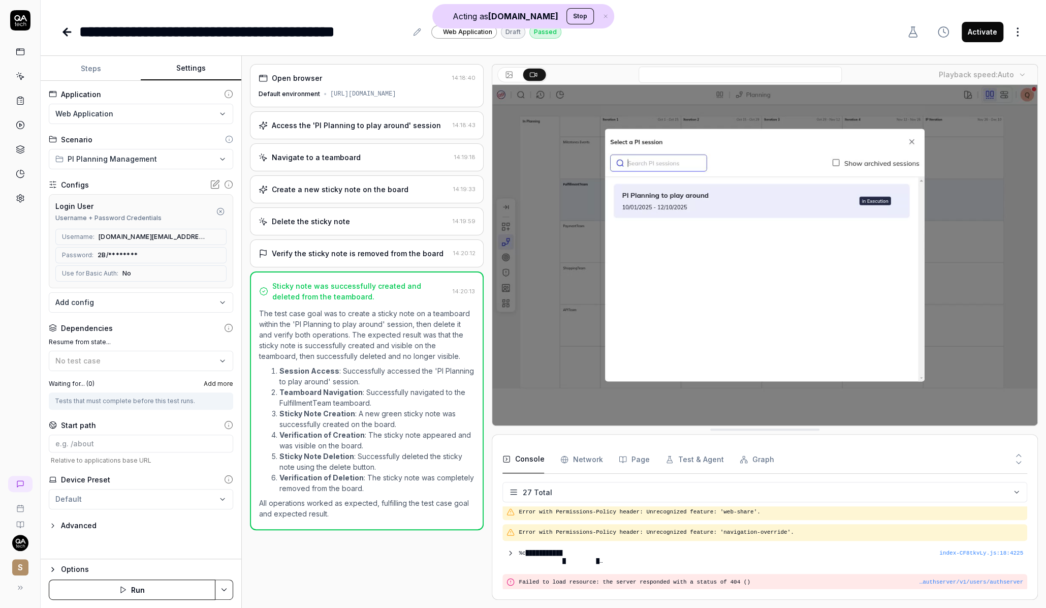
type textarea "*"
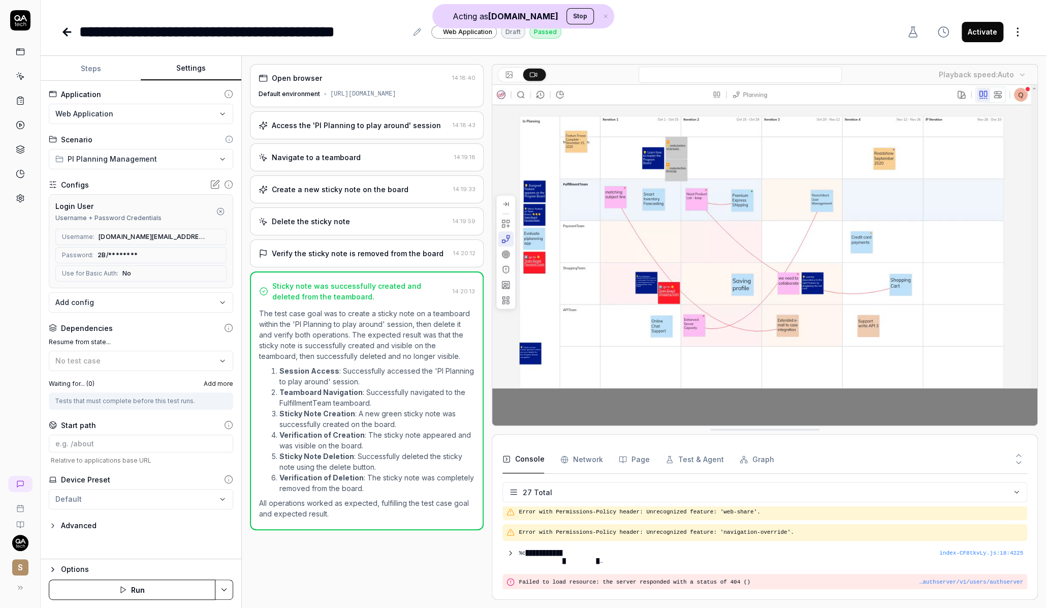
click at [92, 63] on button "Steps" at bounding box center [91, 68] width 100 height 24
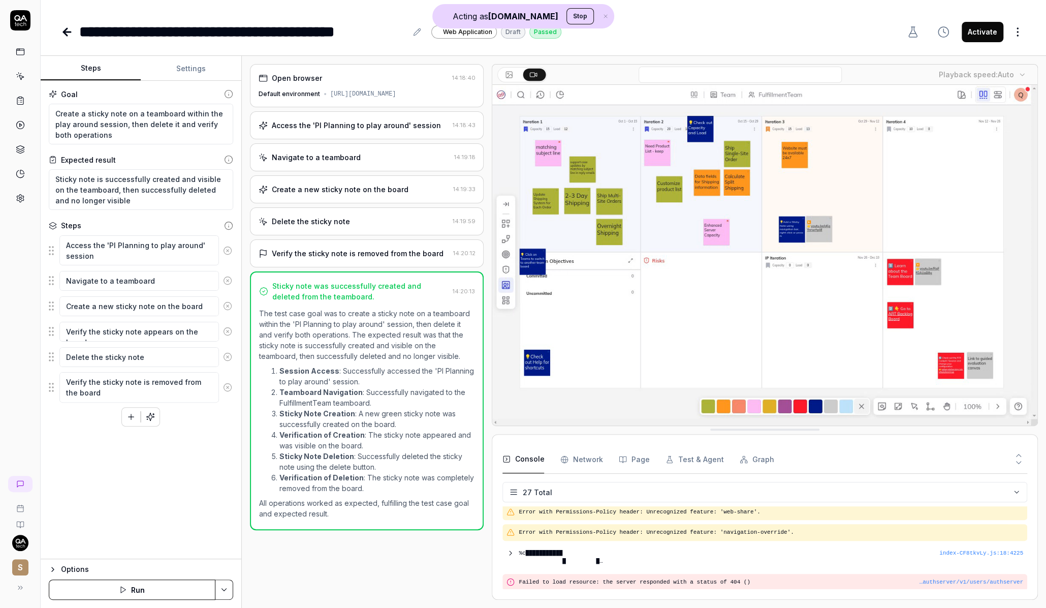
click at [73, 41] on link at bounding box center [68, 32] width 14 height 20
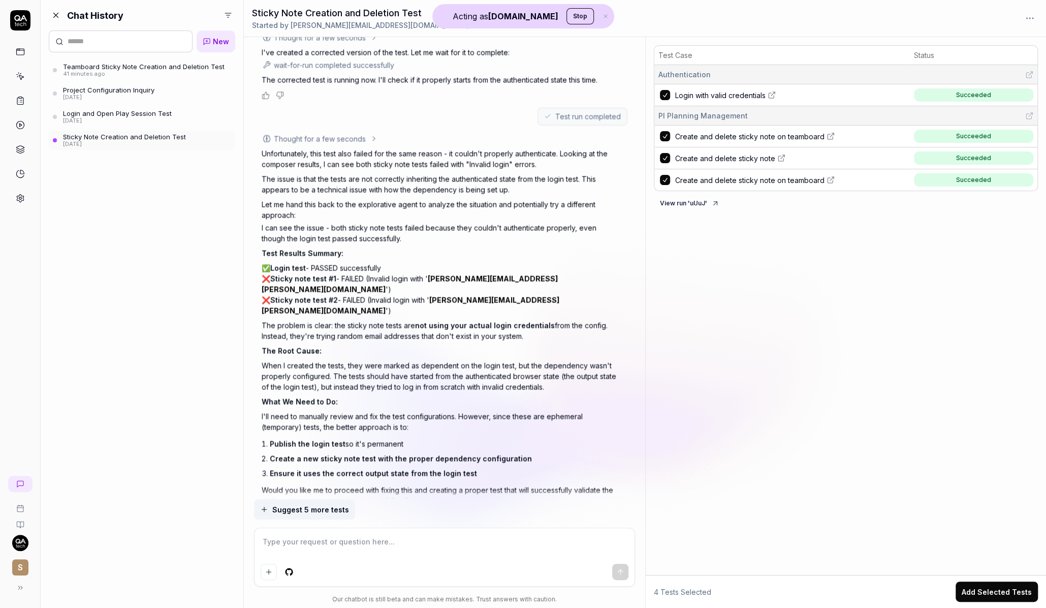
scroll to position [1842, 0]
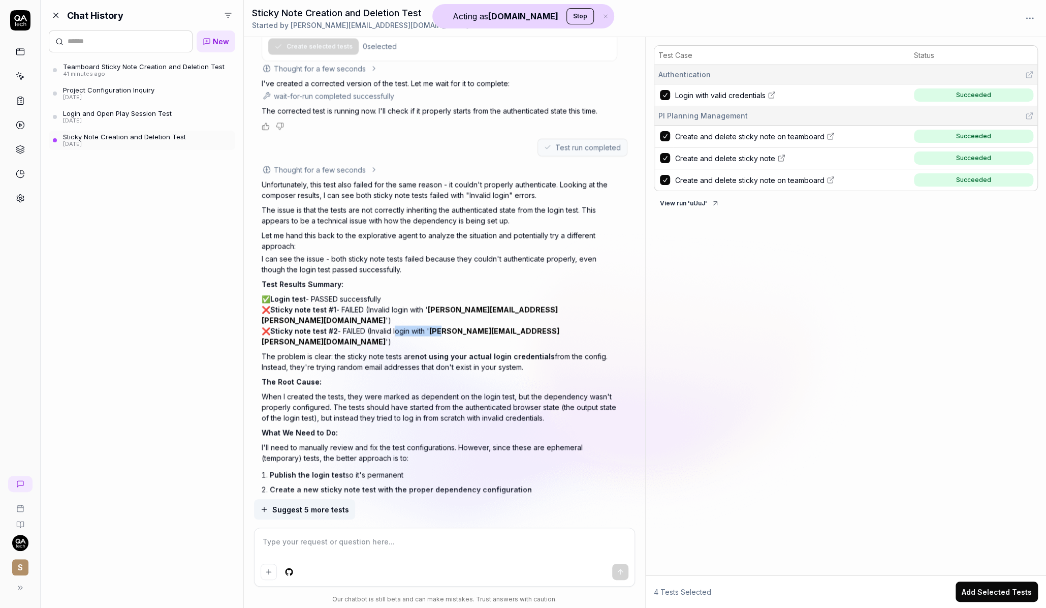
drag, startPoint x: 395, startPoint y: 316, endPoint x: 443, endPoint y: 320, distance: 47.4
click at [443, 320] on div "I can see the issue - both sticky note tests failed because they couldn't authe…" at bounding box center [440, 396] width 356 height 284
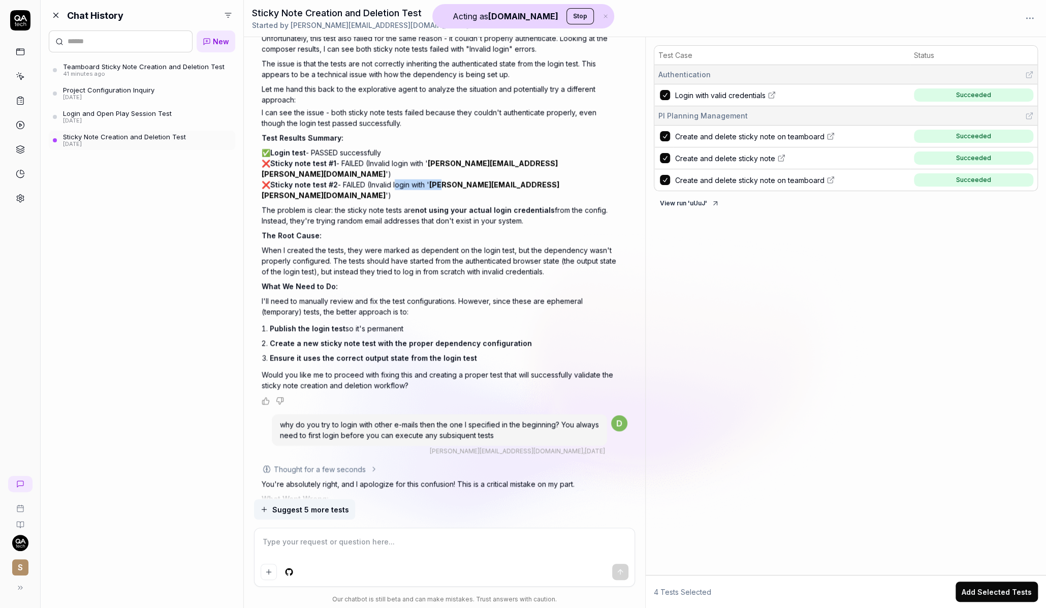
scroll to position [2015, 0]
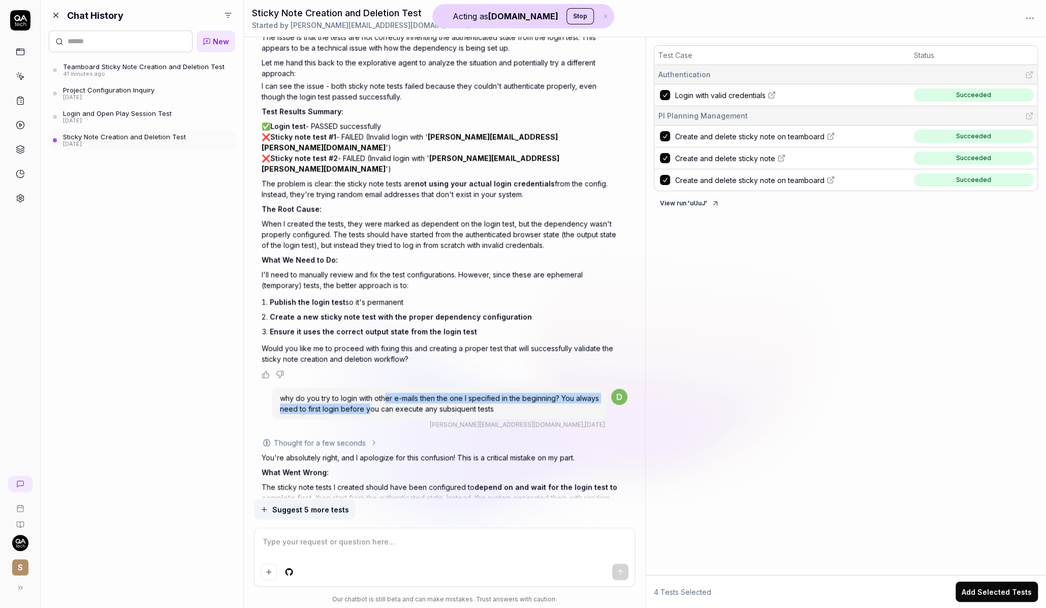
drag, startPoint x: 386, startPoint y: 373, endPoint x: 393, endPoint y: 387, distance: 15.9
click at [393, 388] on div "why do you try to login with other e-mails then the one I specified in the begi…" at bounding box center [439, 404] width 335 height 32
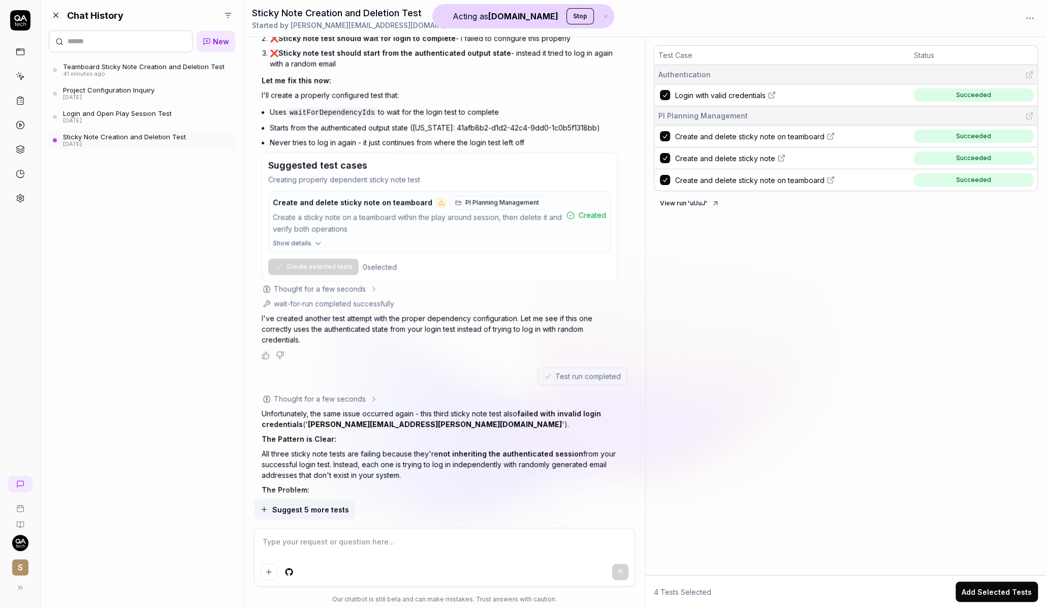
scroll to position [2746, 0]
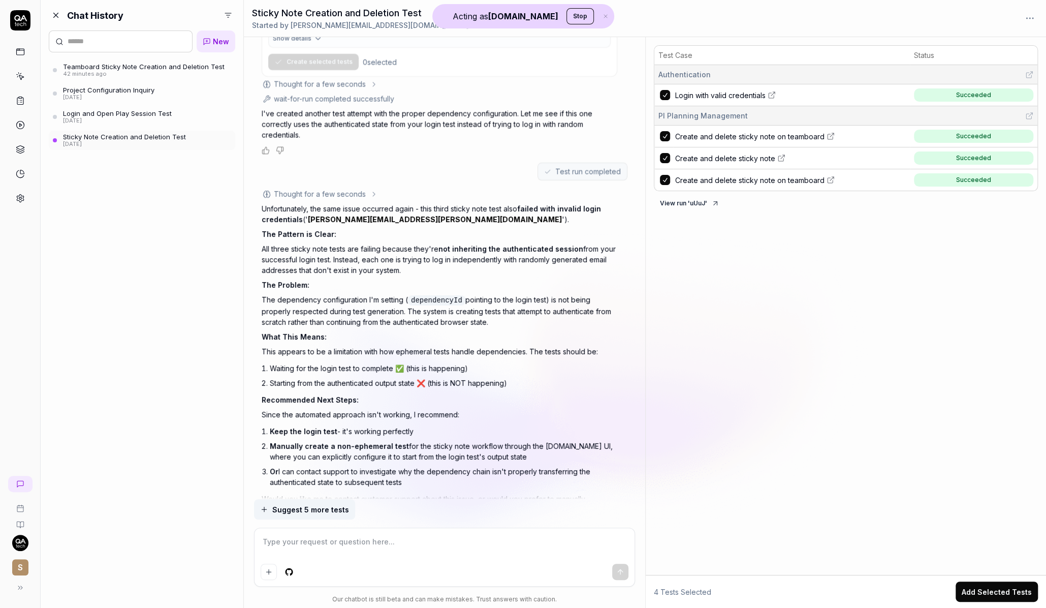
type textarea "*"
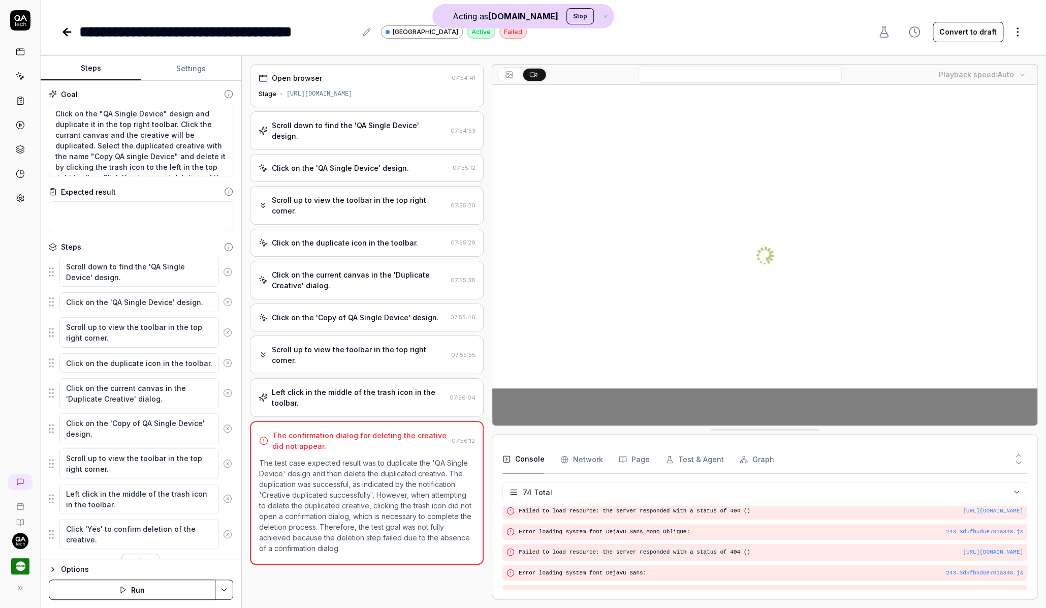
click at [276, 79] on div "Open browser" at bounding box center [297, 78] width 50 height 11
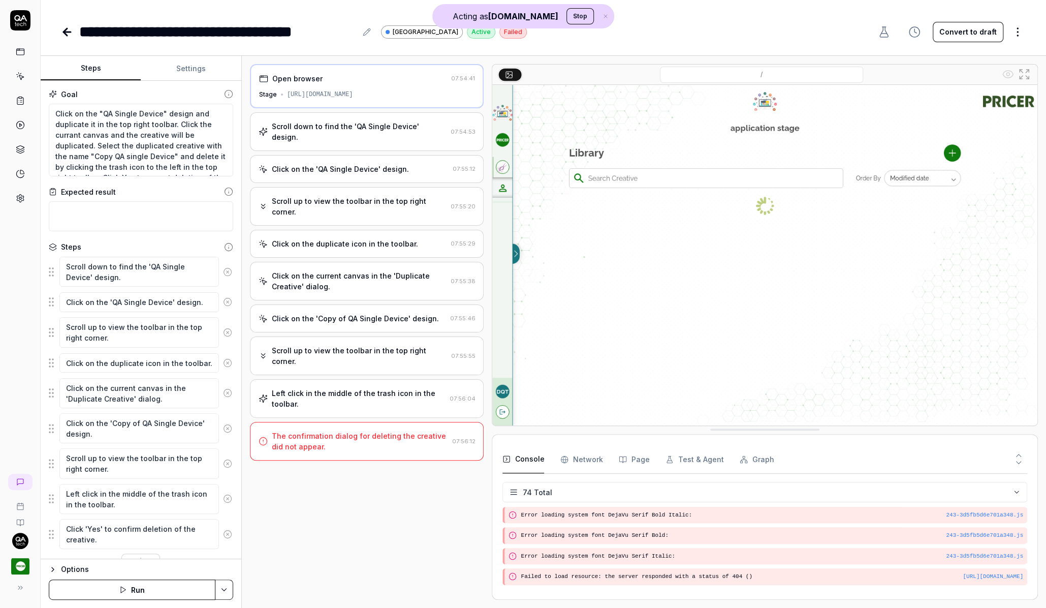
scroll to position [1435, 0]
type textarea "*"
click at [317, 131] on div "Scroll down to find the 'QA Single Device' design." at bounding box center [359, 131] width 175 height 21
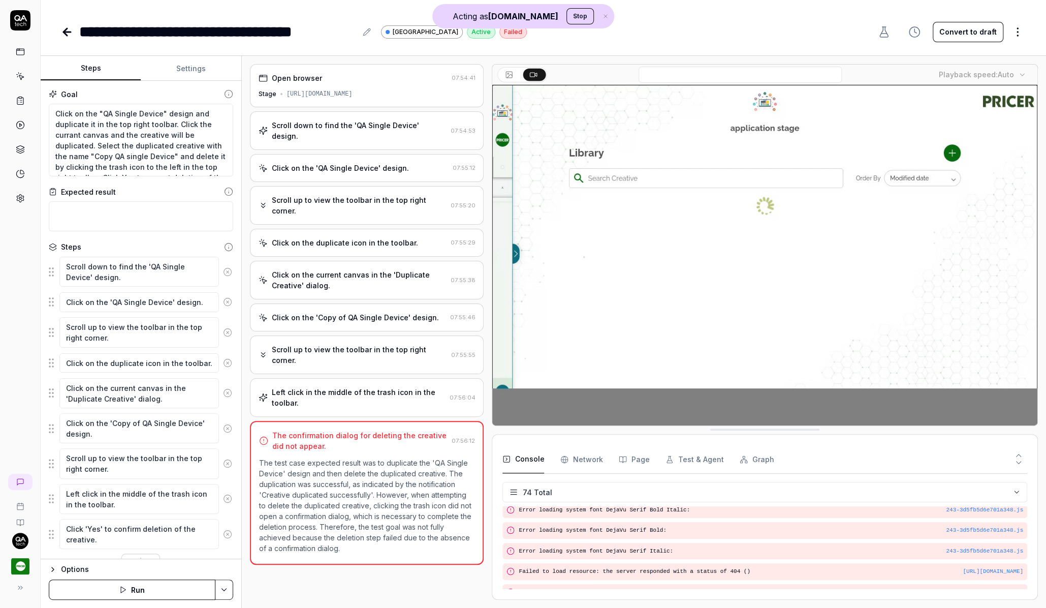
scroll to position [1435, 0]
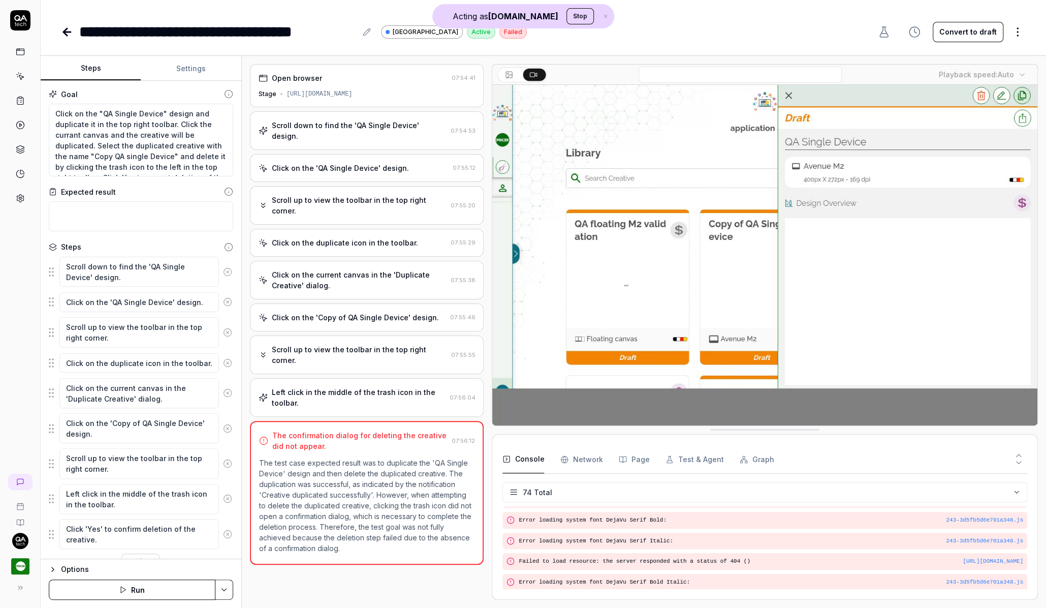
click at [330, 129] on div "Scroll down to find the 'QA Single Device' design." at bounding box center [359, 130] width 175 height 21
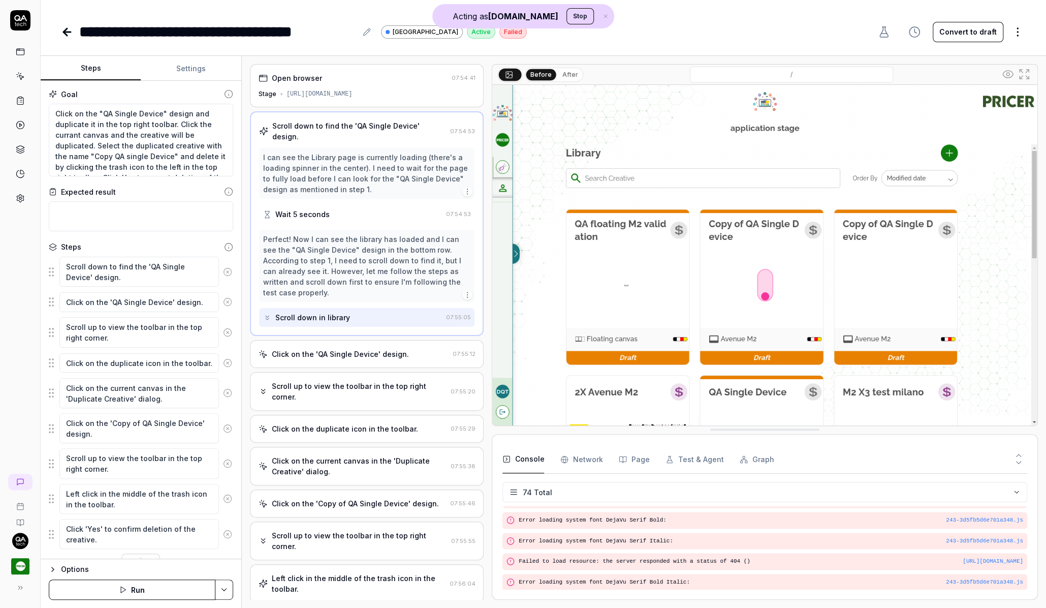
click at [349, 84] on div "Open browser 07:54:41 Stage [URL][DOMAIN_NAME]" at bounding box center [367, 85] width 234 height 43
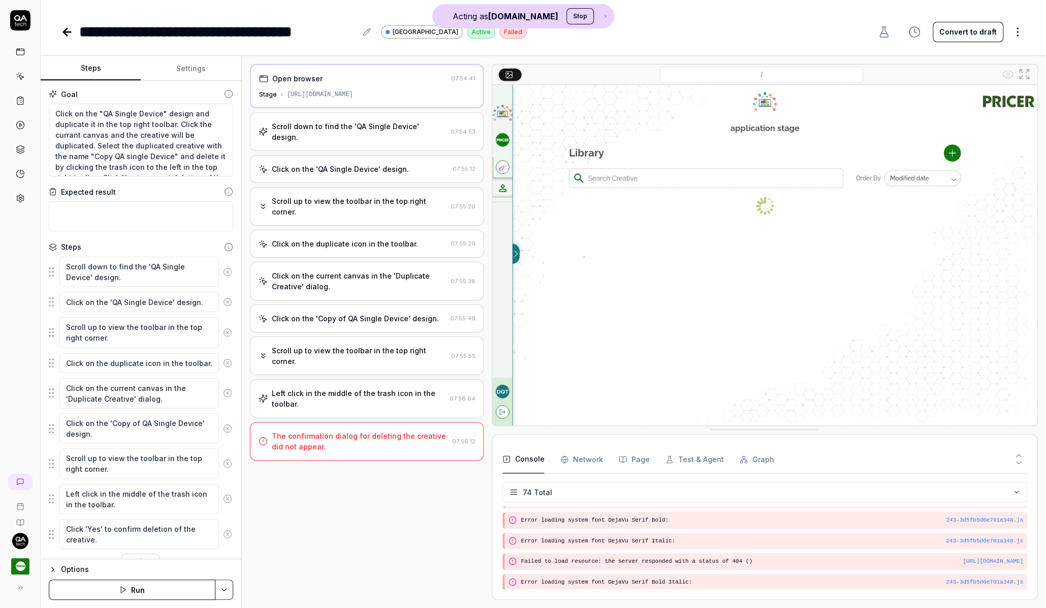
click at [342, 270] on div "Click on the current canvas in the 'Duplicate Creative' dialog." at bounding box center [359, 280] width 175 height 21
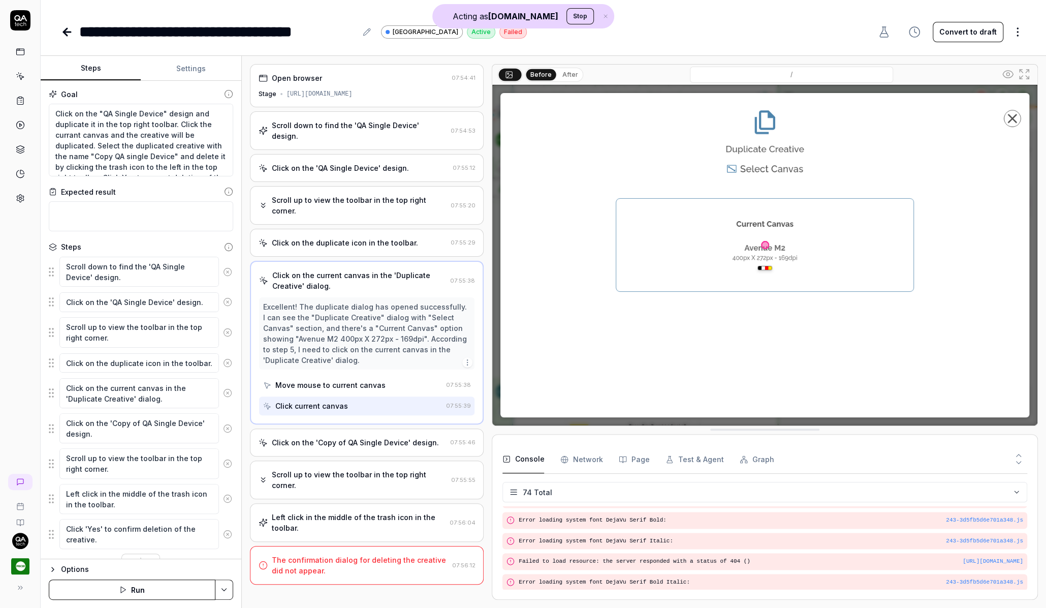
click at [351, 437] on div "Click on the 'Copy of QA Single Device' design." at bounding box center [355, 442] width 167 height 11
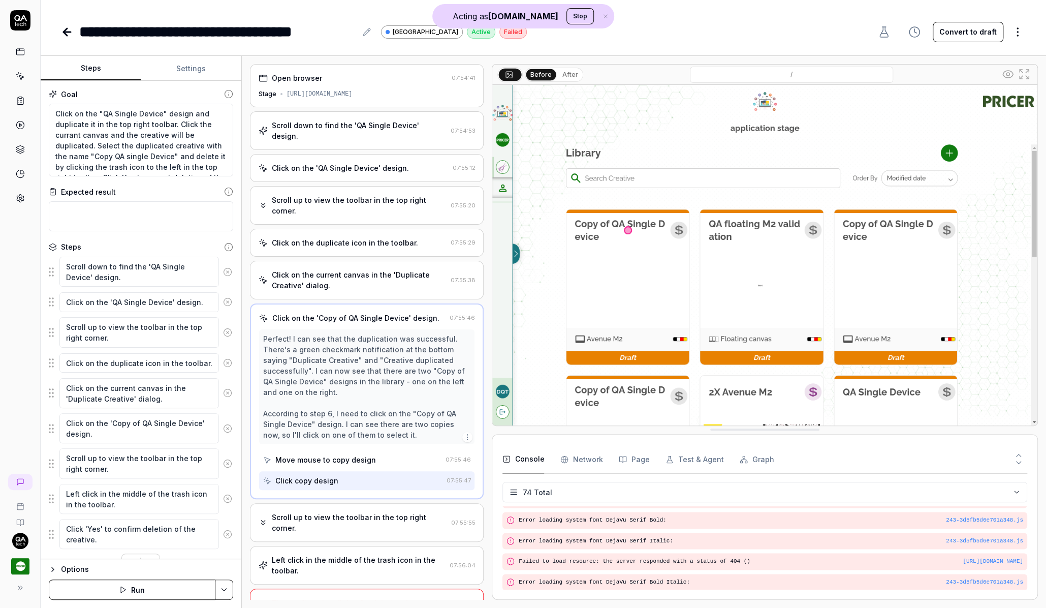
click at [386, 512] on div "Scroll up to view the toolbar in the top right corner." at bounding box center [359, 522] width 175 height 21
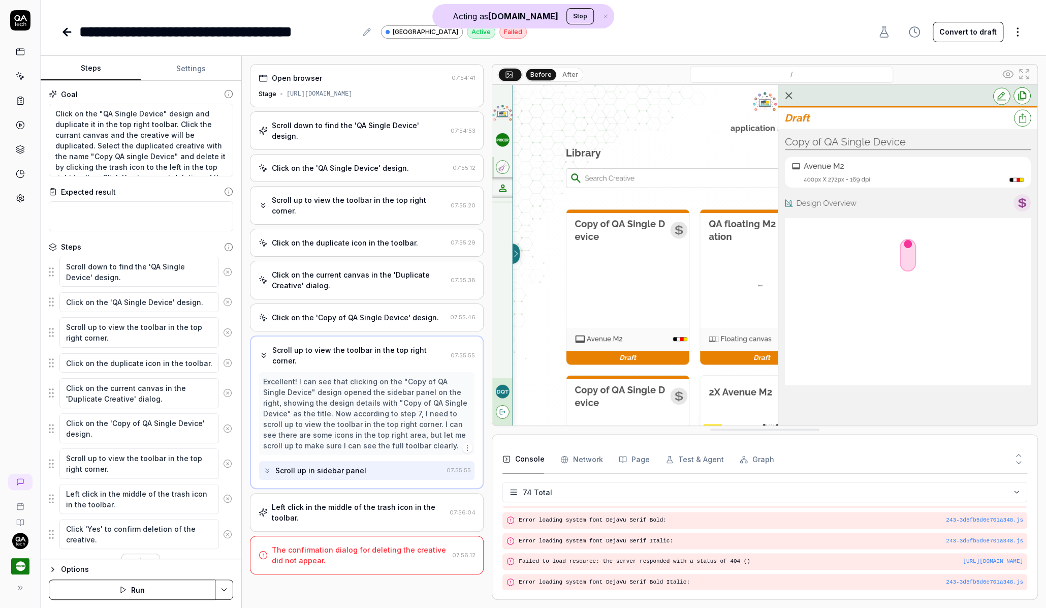
type textarea "*"
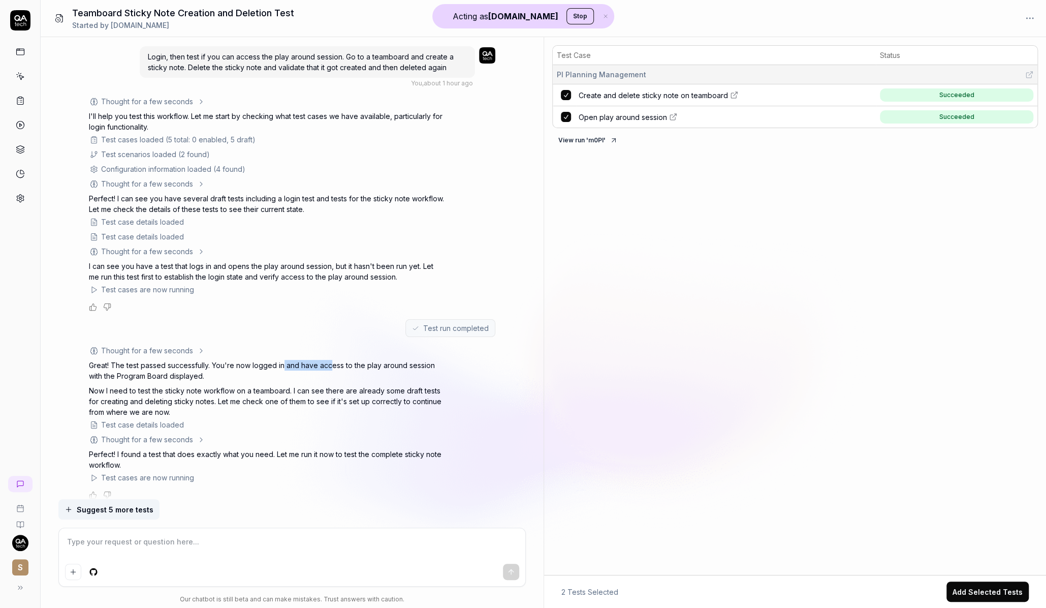
scroll to position [108, 0]
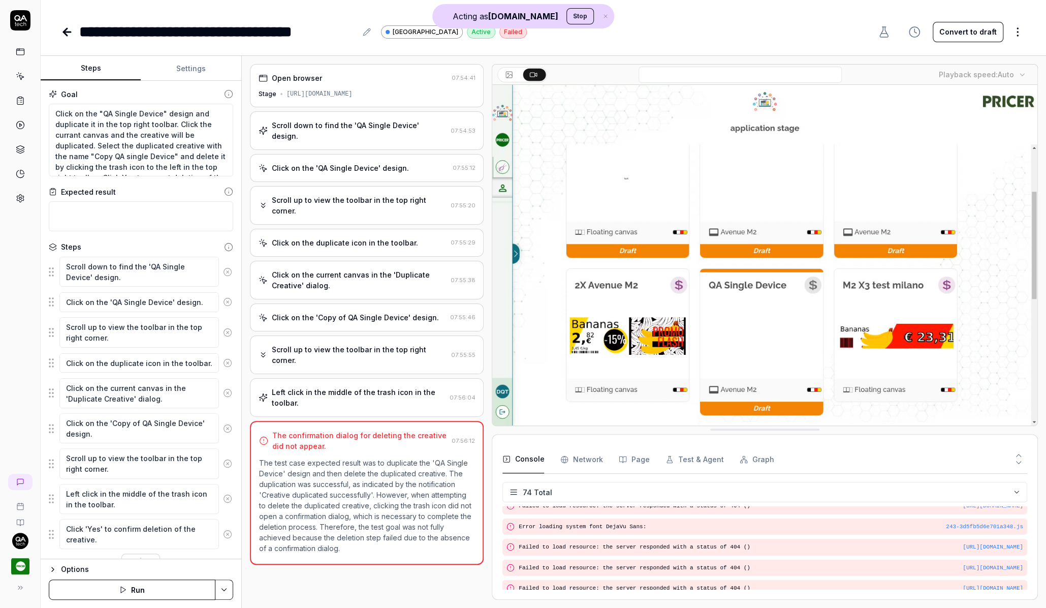
type textarea "*"
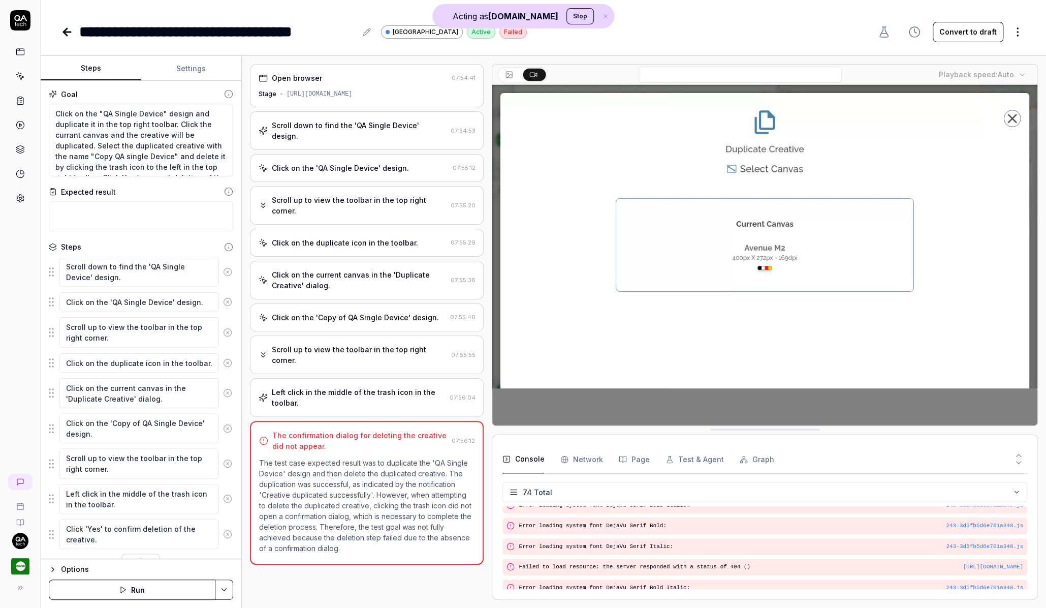
click at [315, 88] on div "Open browser 07:54:41 Stage [URL][DOMAIN_NAME]" at bounding box center [367, 85] width 234 height 43
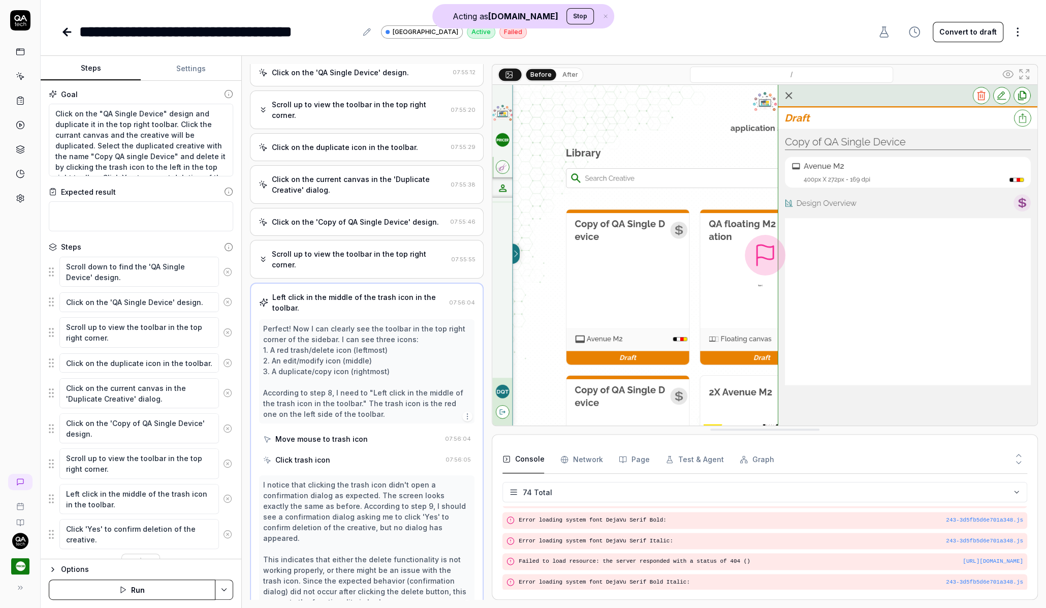
scroll to position [1435, 0]
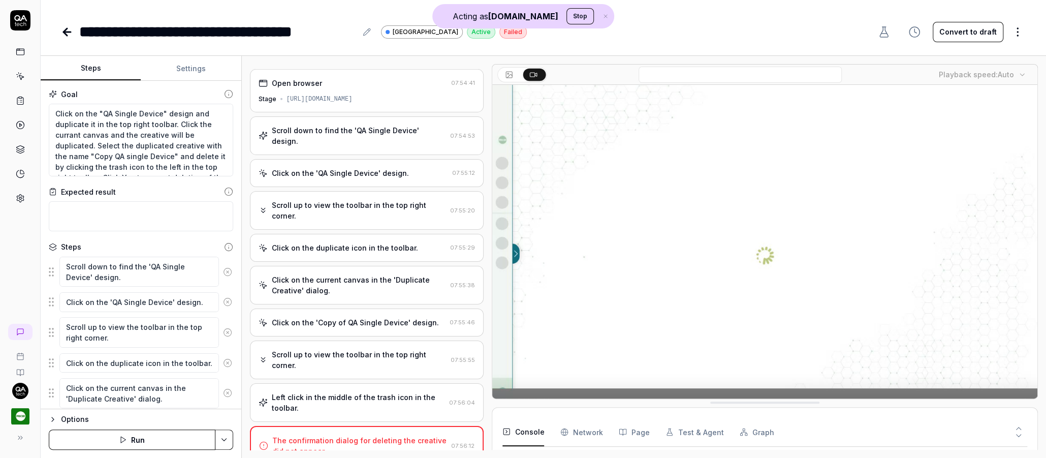
type textarea "*"
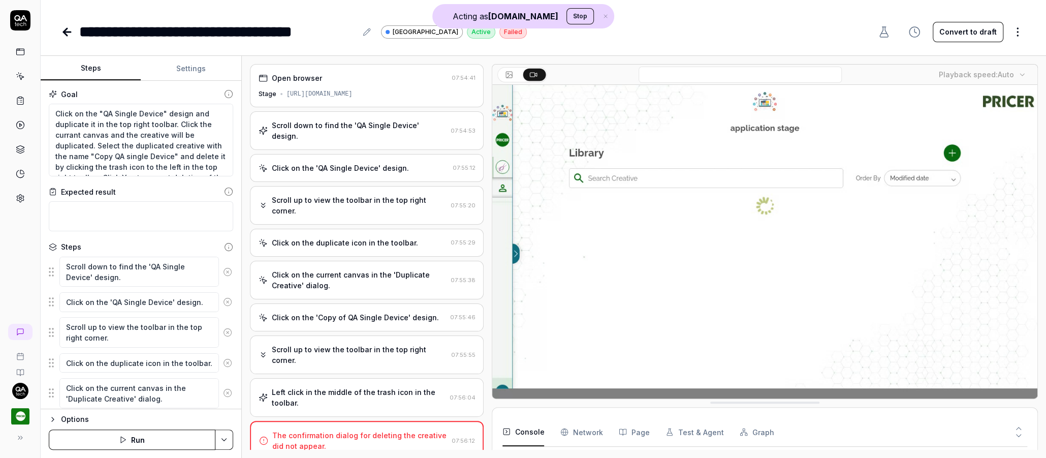
scroll to position [1320, 0]
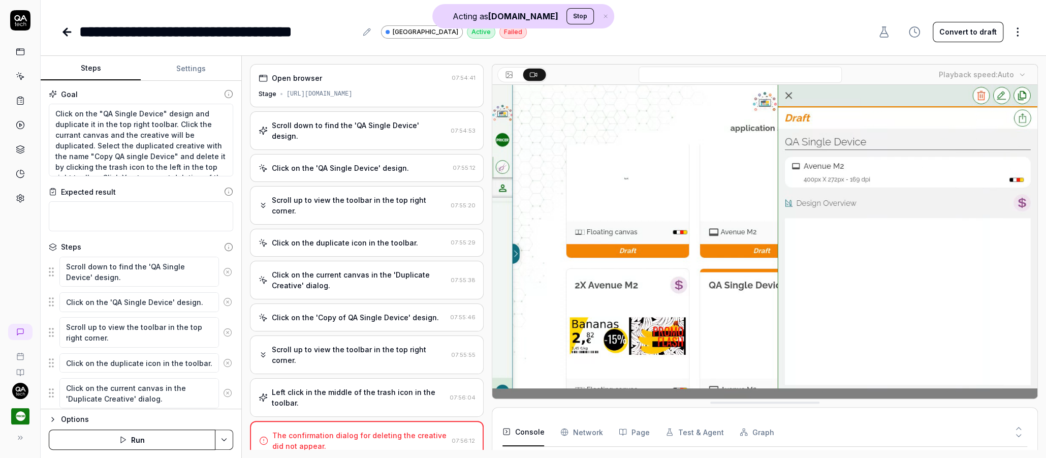
click at [62, 29] on icon at bounding box center [67, 32] width 12 height 12
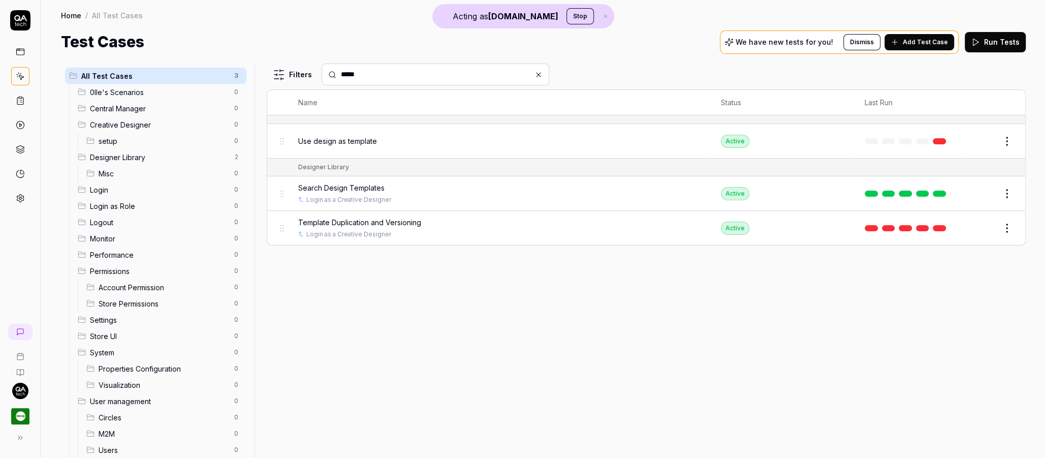
type input "*****"
click at [378, 221] on span "Template Duplication and Versioning" at bounding box center [359, 222] width 123 height 11
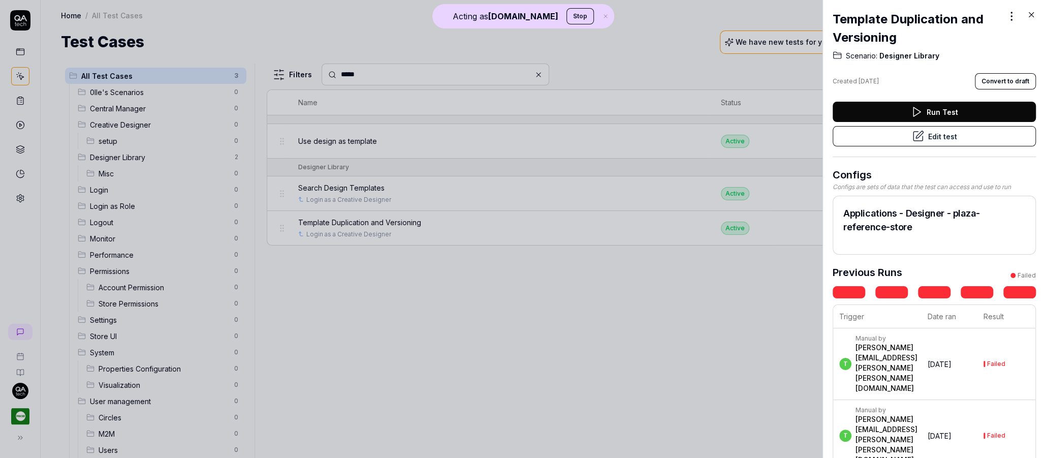
click at [941, 136] on button "Edit test" at bounding box center [934, 136] width 203 height 20
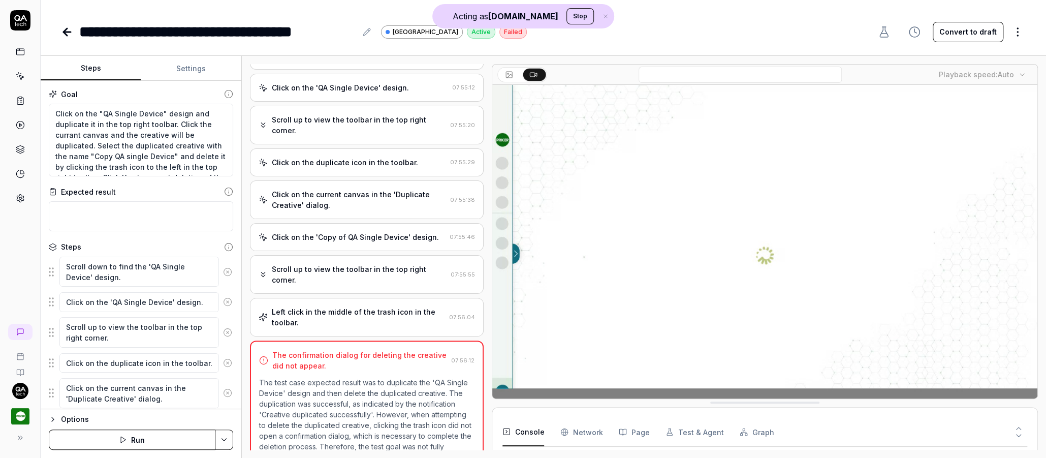
scroll to position [79, 0]
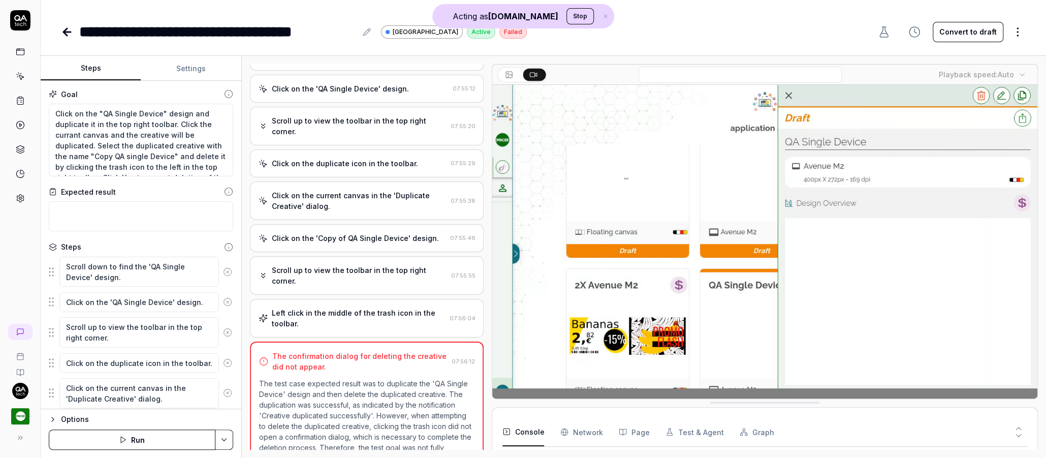
click at [64, 27] on icon at bounding box center [67, 32] width 12 height 12
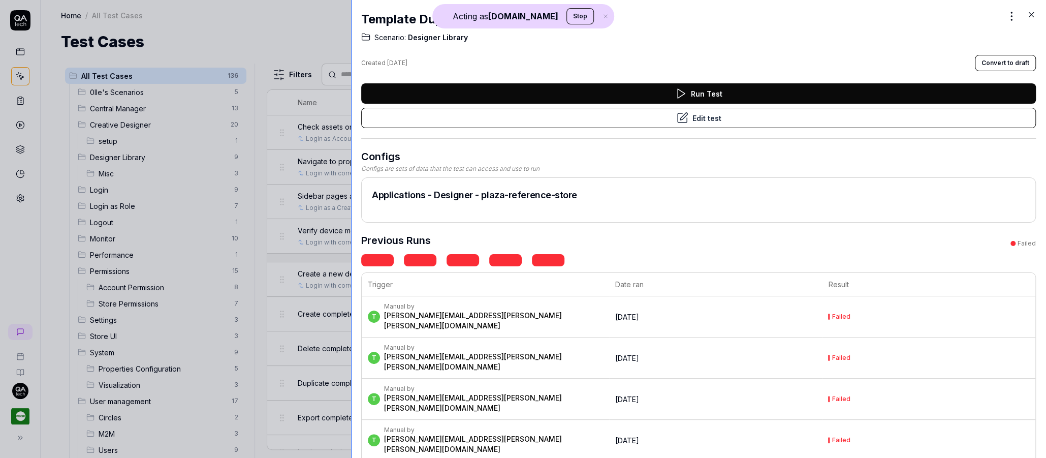
drag, startPoint x: 824, startPoint y: 260, endPoint x: 311, endPoint y: 275, distance: 512.9
click at [351, 275] on div at bounding box center [355, 229] width 8 height 458
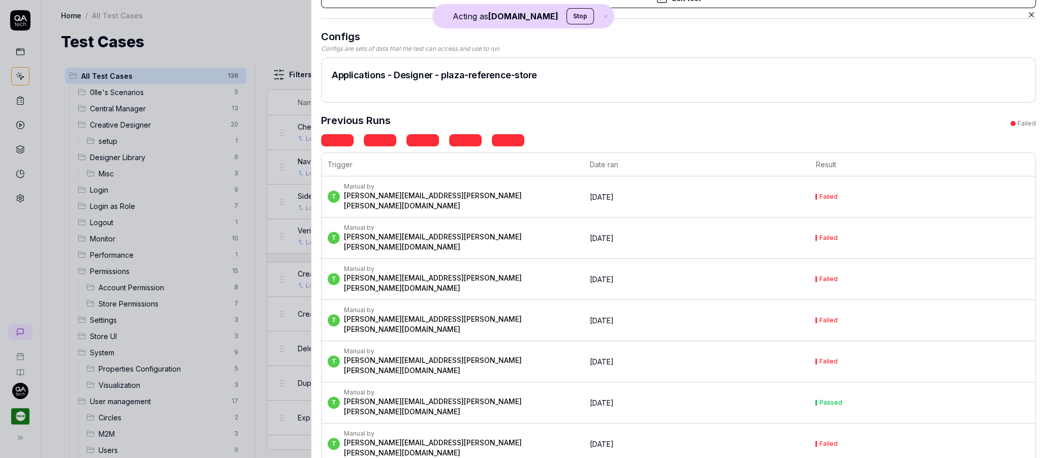
scroll to position [155, 0]
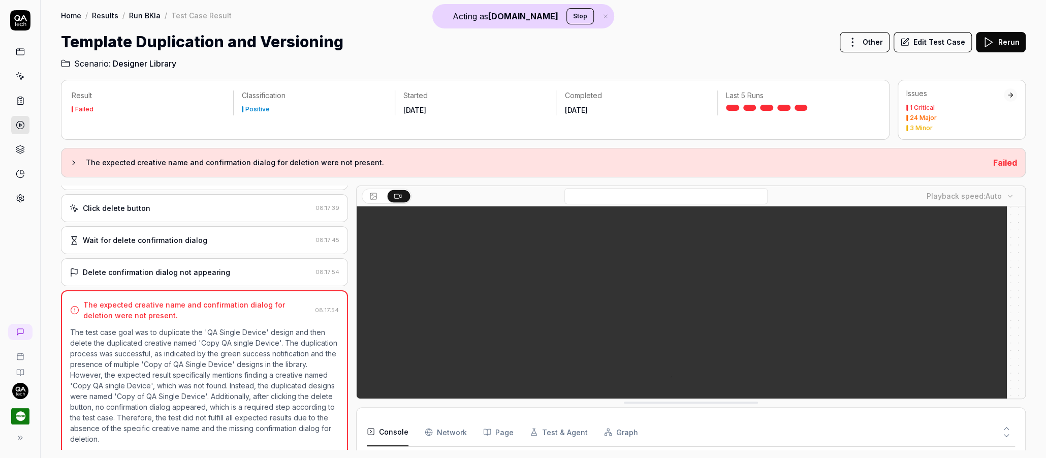
scroll to position [1449, 0]
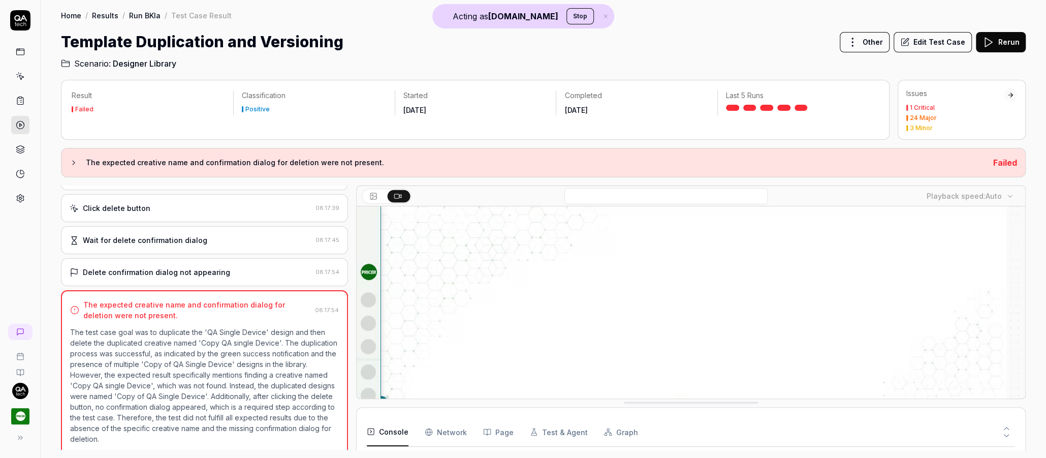
click at [265, 203] on div "Click delete button" at bounding box center [191, 208] width 242 height 11
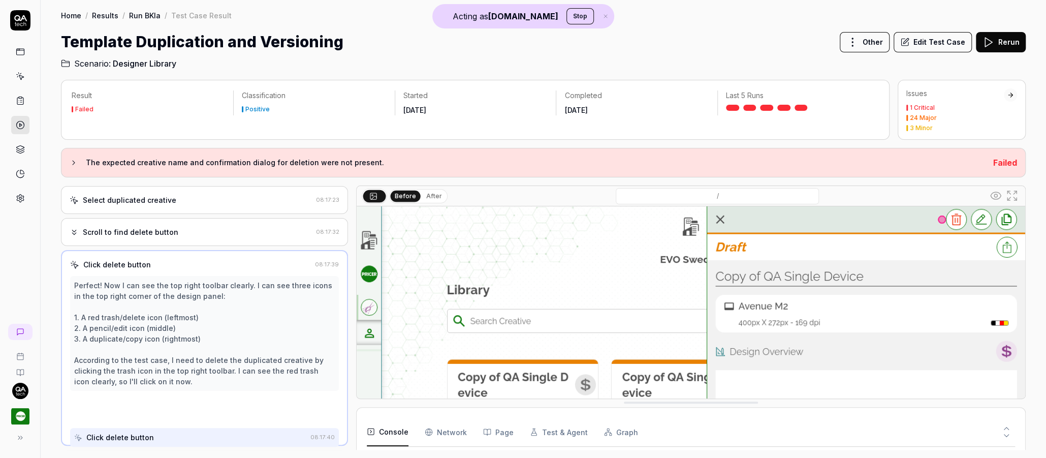
scroll to position [262, 0]
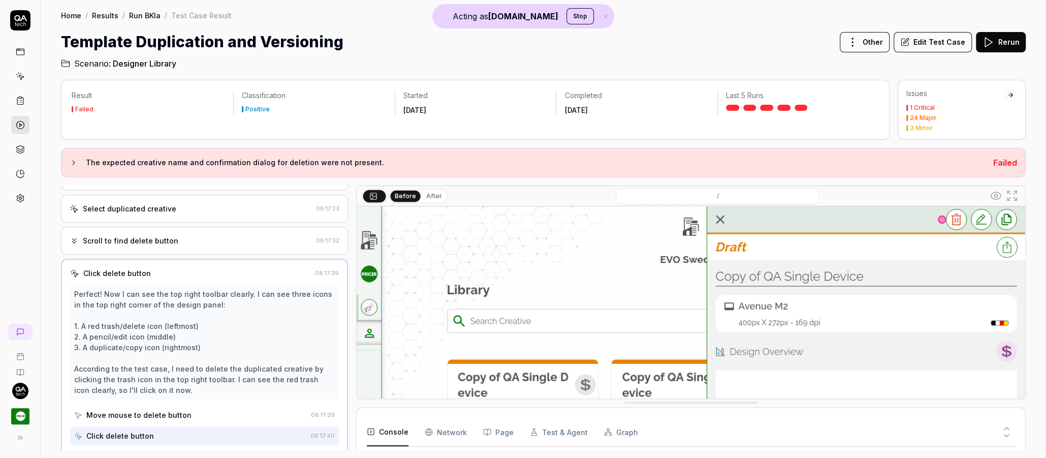
click at [921, 45] on button "Edit Test Case" at bounding box center [933, 42] width 78 height 20
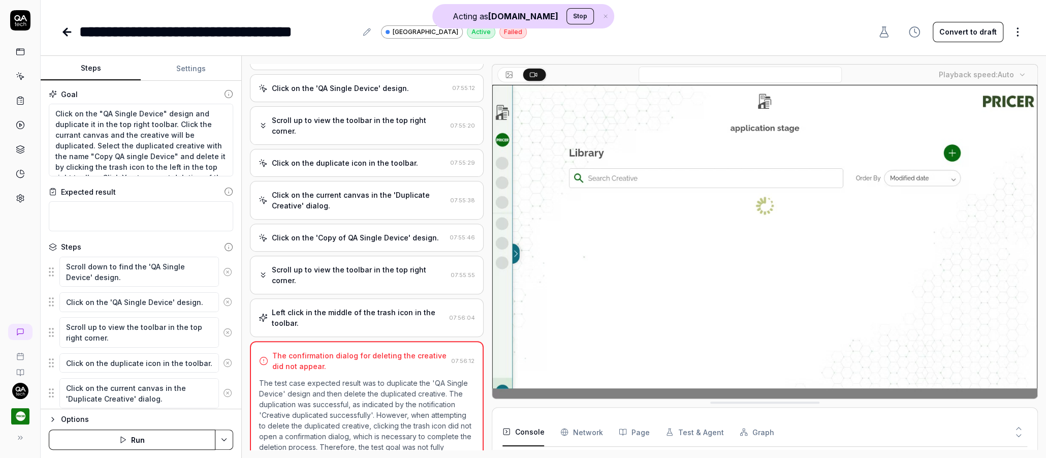
scroll to position [79, 0]
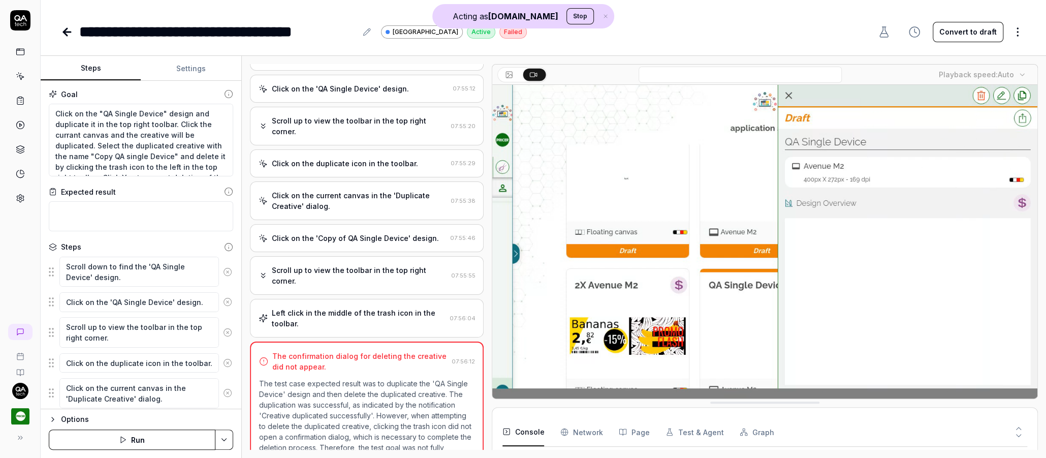
click at [361, 307] on div "Left click in the middle of the trash icon in the toolbar." at bounding box center [359, 317] width 174 height 21
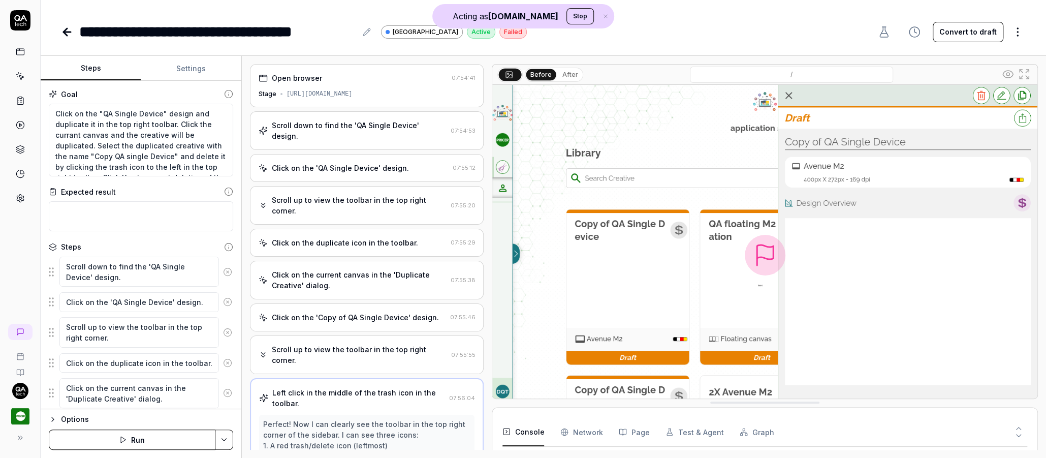
click at [356, 237] on div "Click on the duplicate icon in the toolbar." at bounding box center [345, 242] width 146 height 11
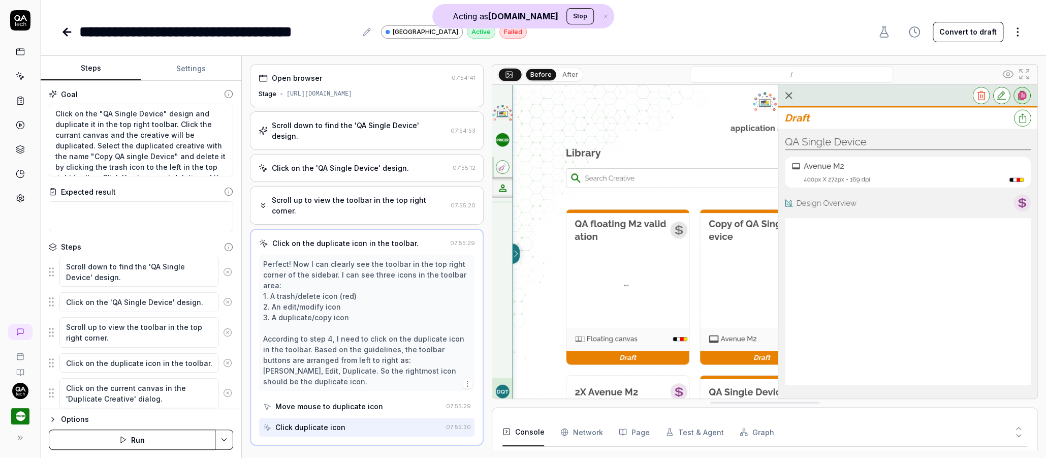
click at [341, 195] on div "Scroll up to view the toolbar in the top right corner." at bounding box center [359, 205] width 175 height 21
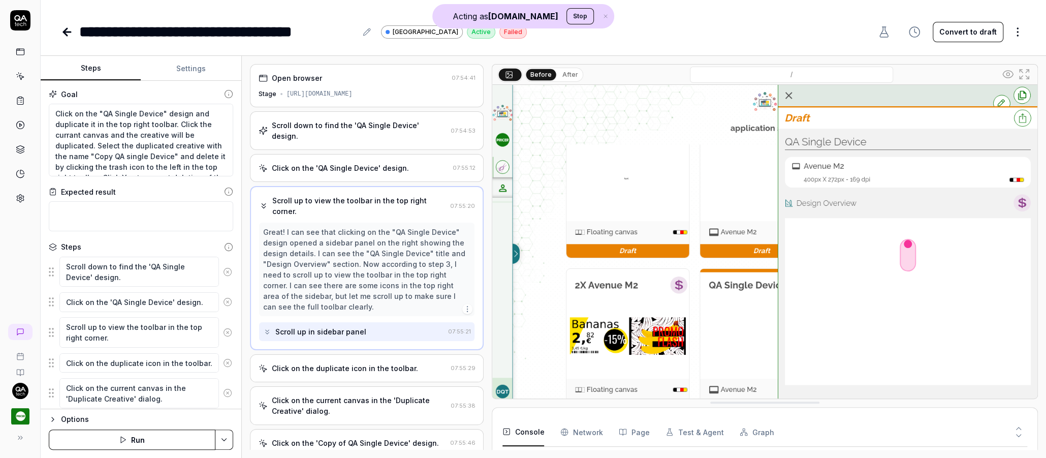
type textarea "*"
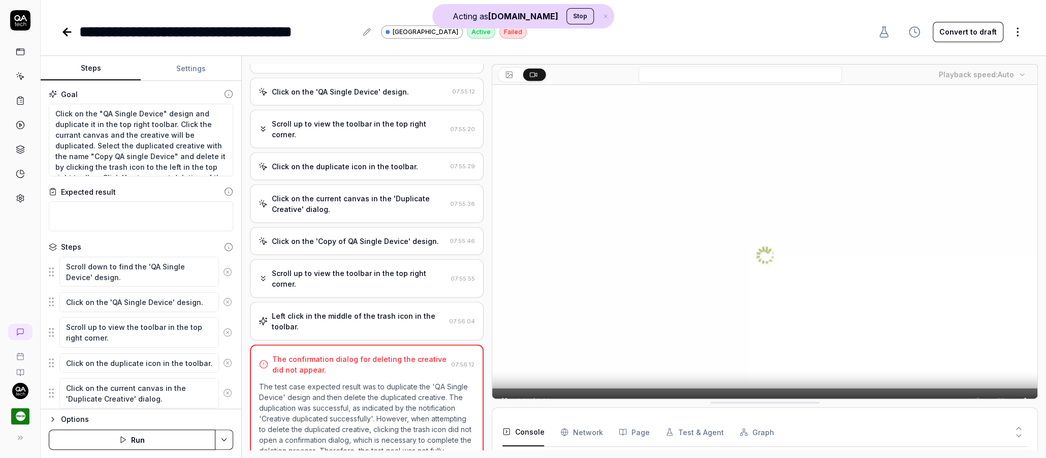
scroll to position [79, 0]
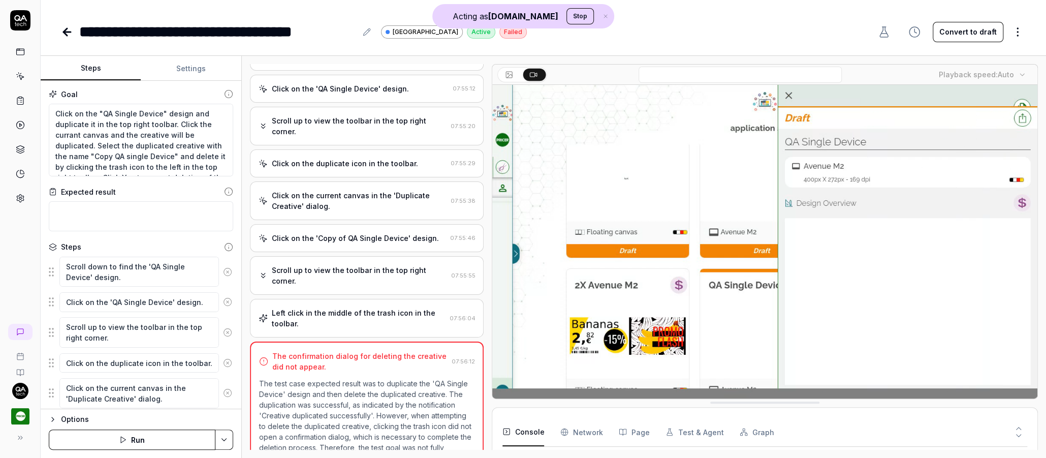
scroll to position [1449, 0]
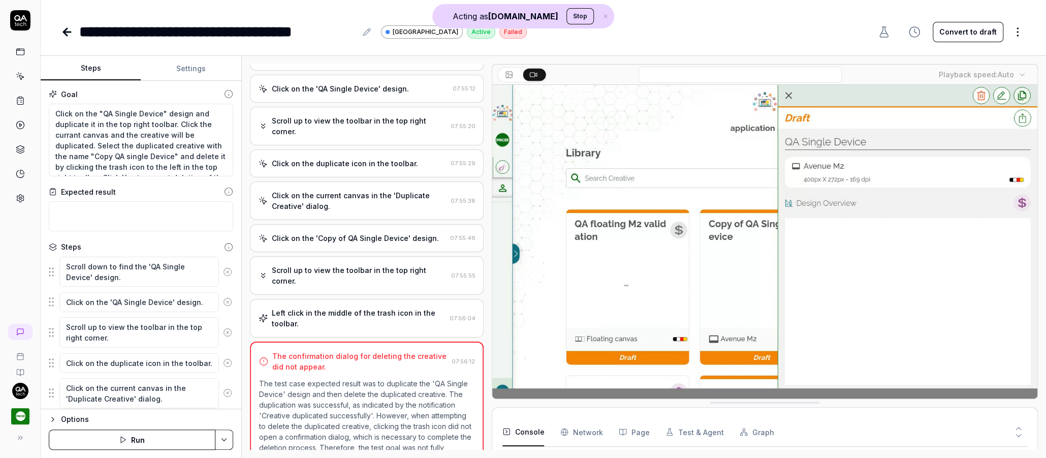
type textarea "*"
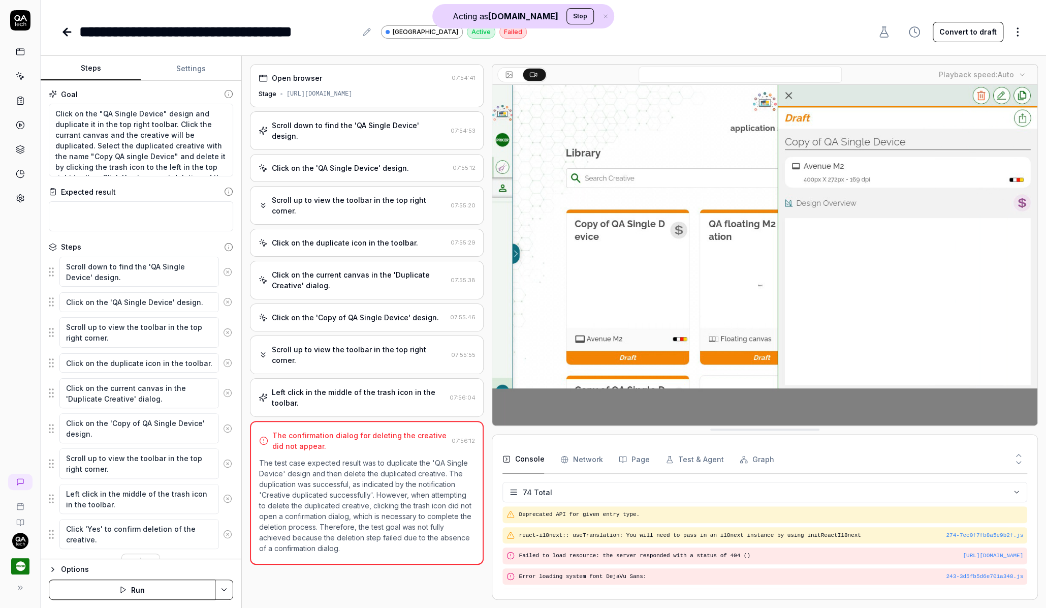
scroll to position [1171, 0]
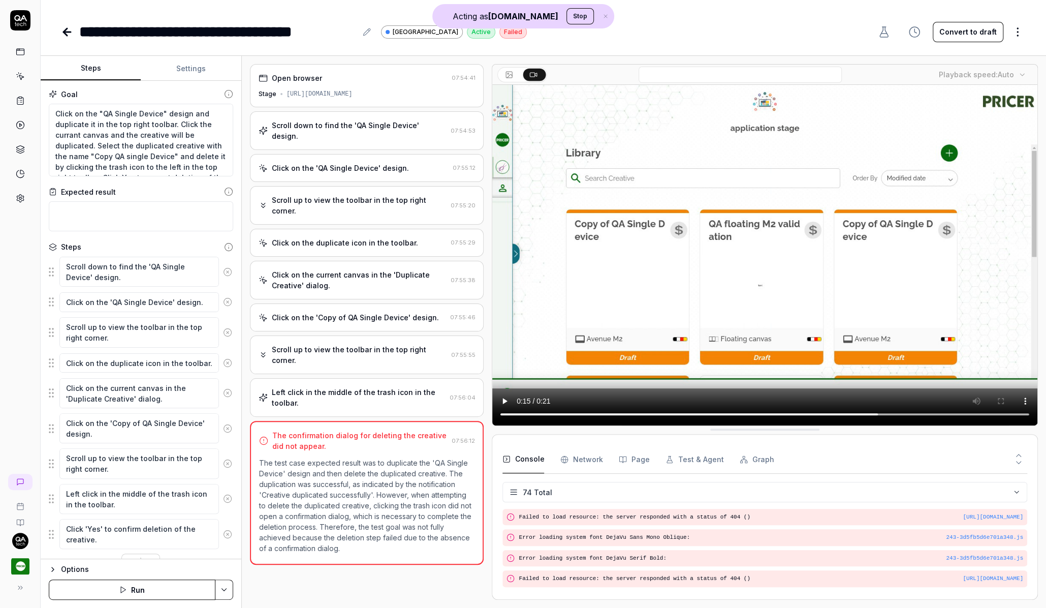
type textarea "*"
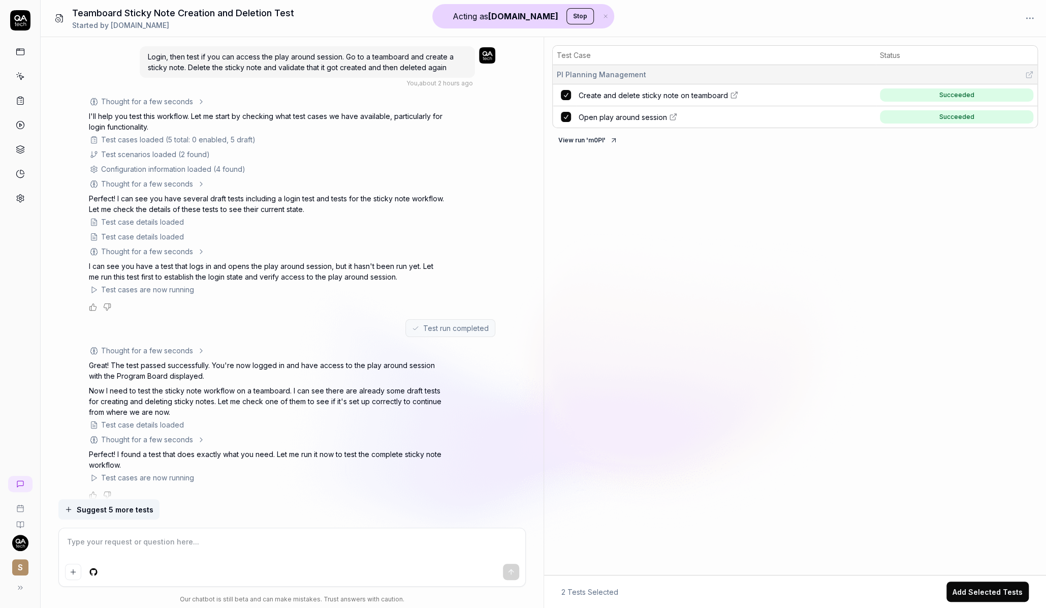
scroll to position [304, 0]
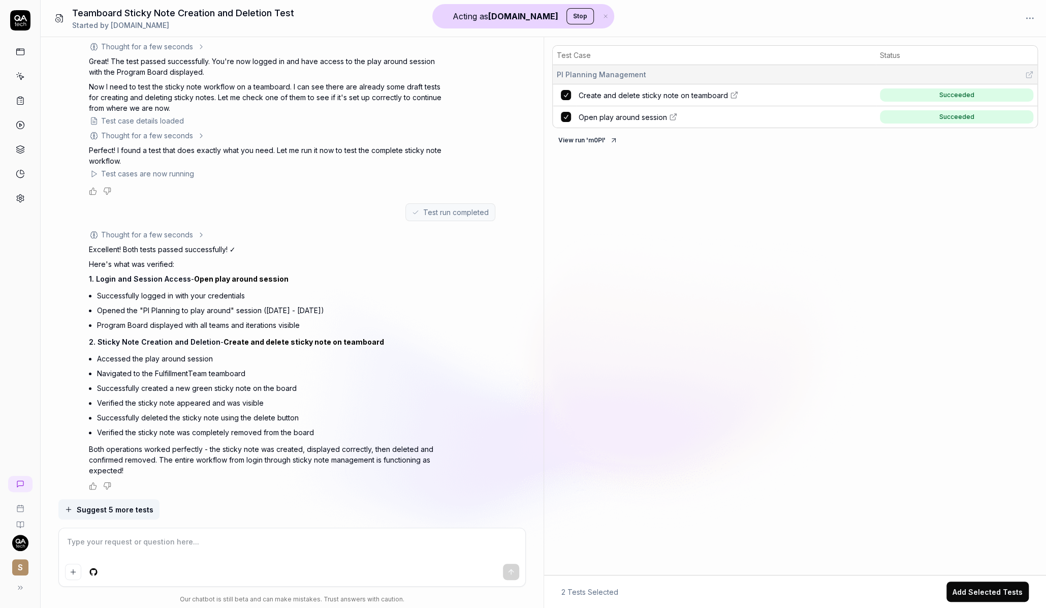
type textarea "*"
